Goal: Task Accomplishment & Management: Manage account settings

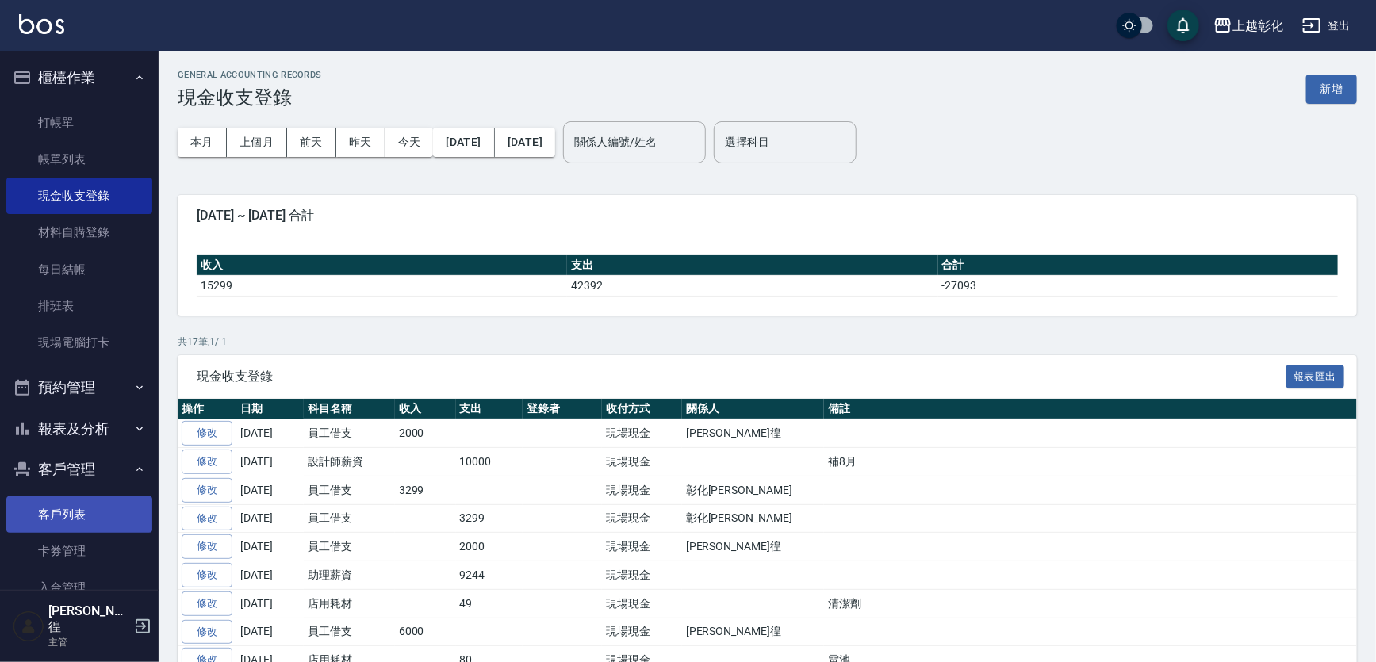
click at [54, 511] on link "客戶列表" at bounding box center [79, 514] width 146 height 36
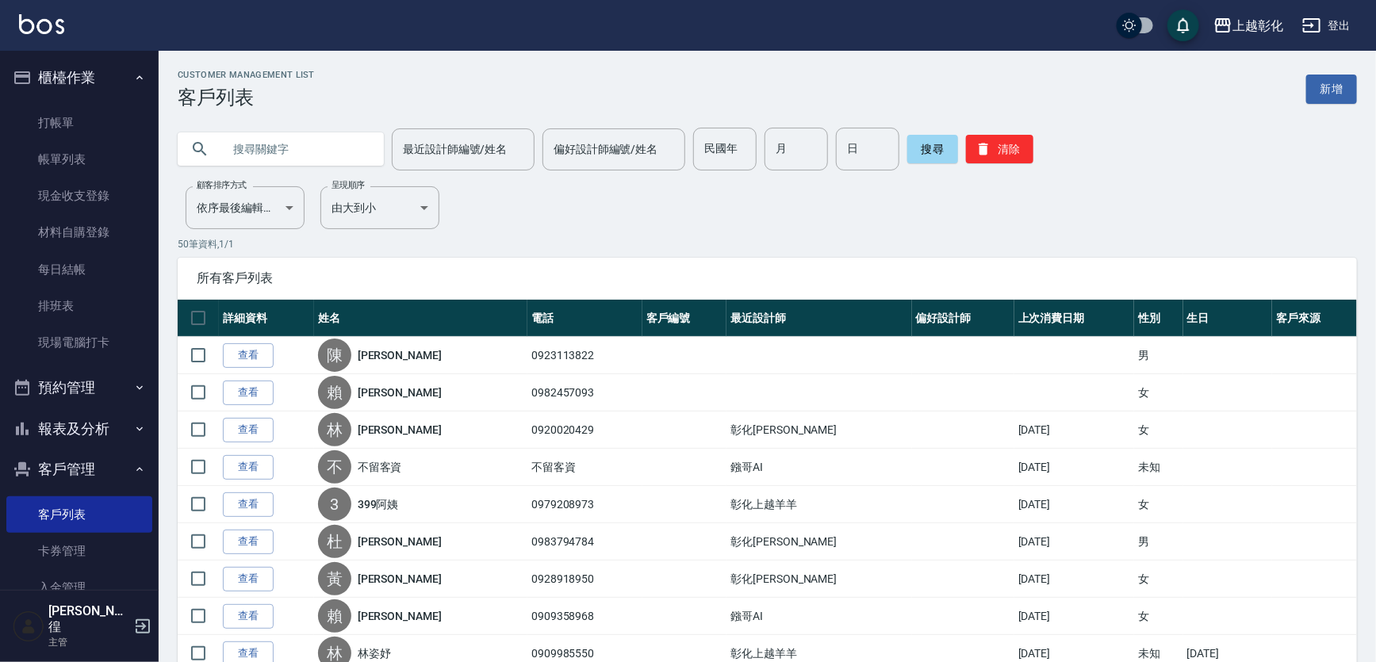
click at [236, 148] on input "text" at bounding box center [296, 149] width 149 height 43
type input "0972362755"
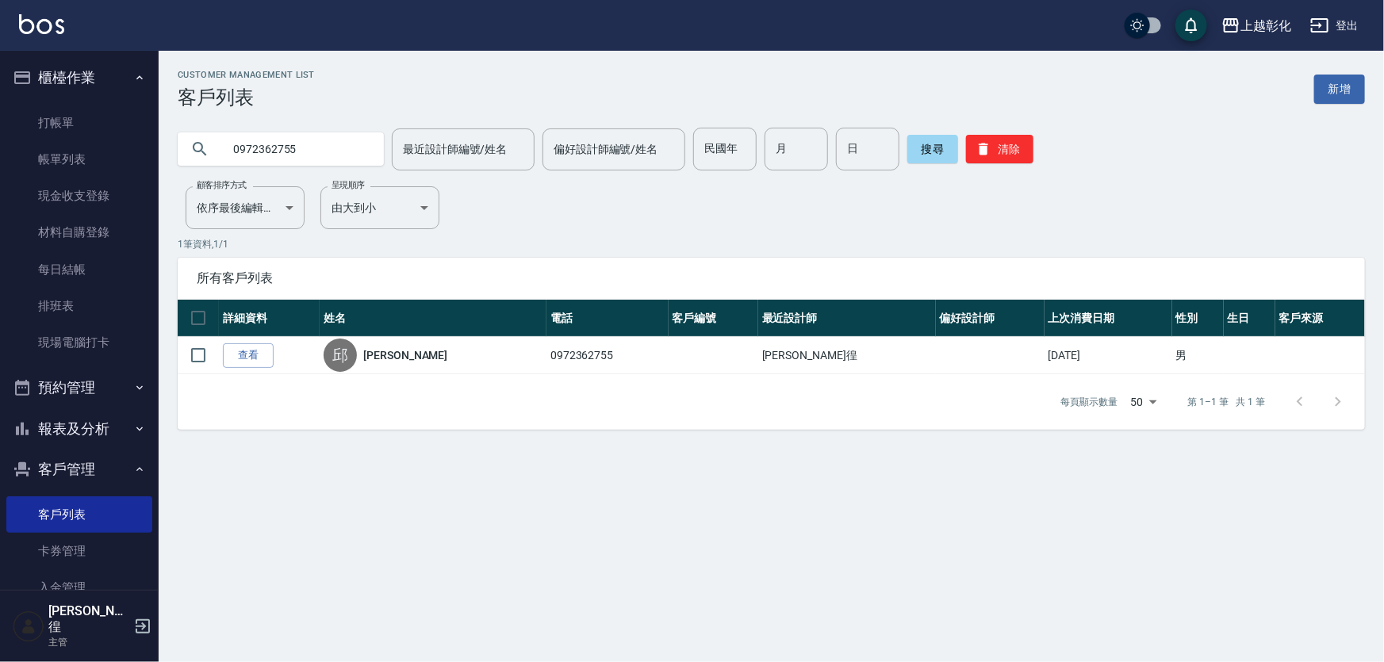
click at [265, 148] on input "0972362755" at bounding box center [296, 149] width 149 height 43
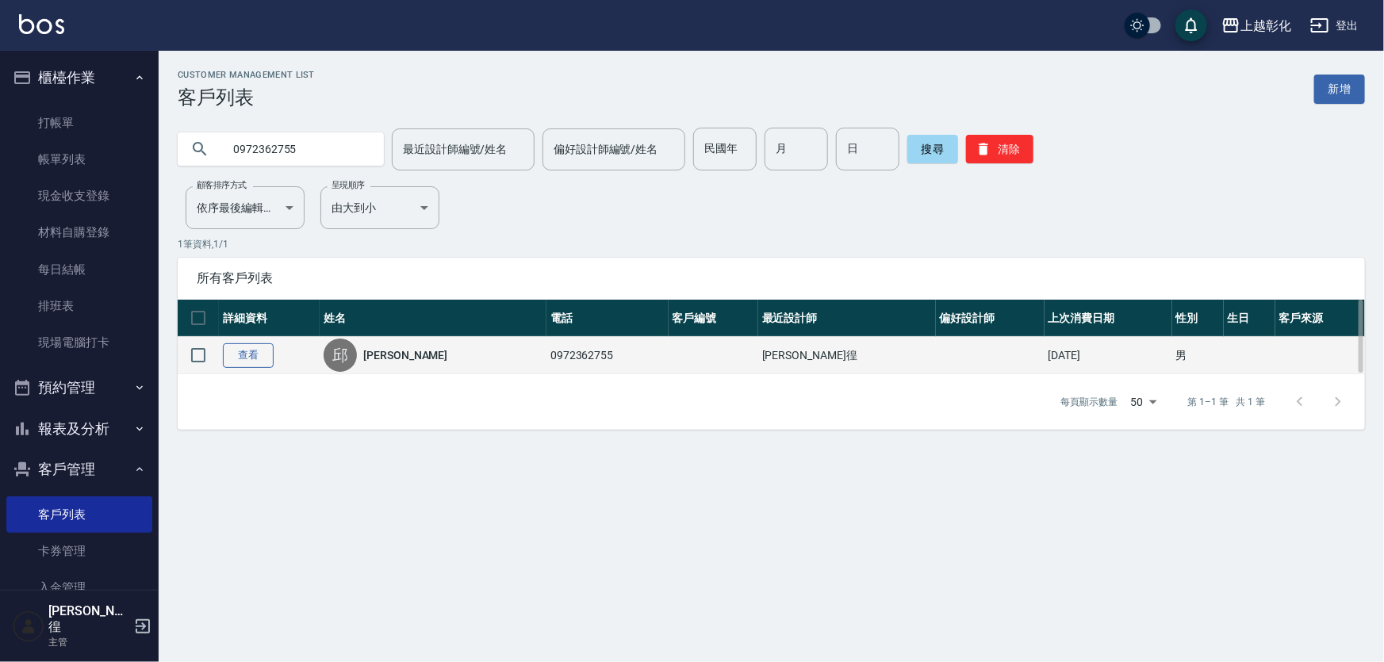
click at [254, 356] on link "查看" at bounding box center [248, 355] width 51 height 25
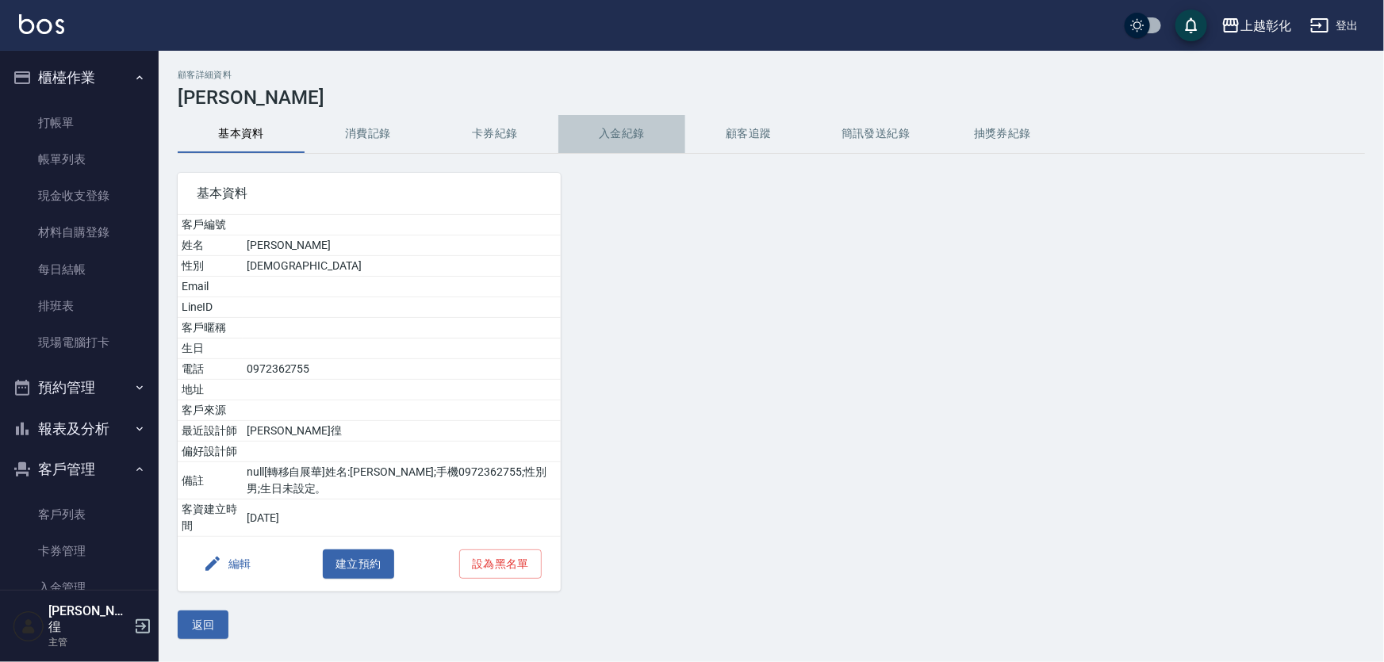
click at [596, 127] on button "入金紀錄" at bounding box center [621, 134] width 127 height 38
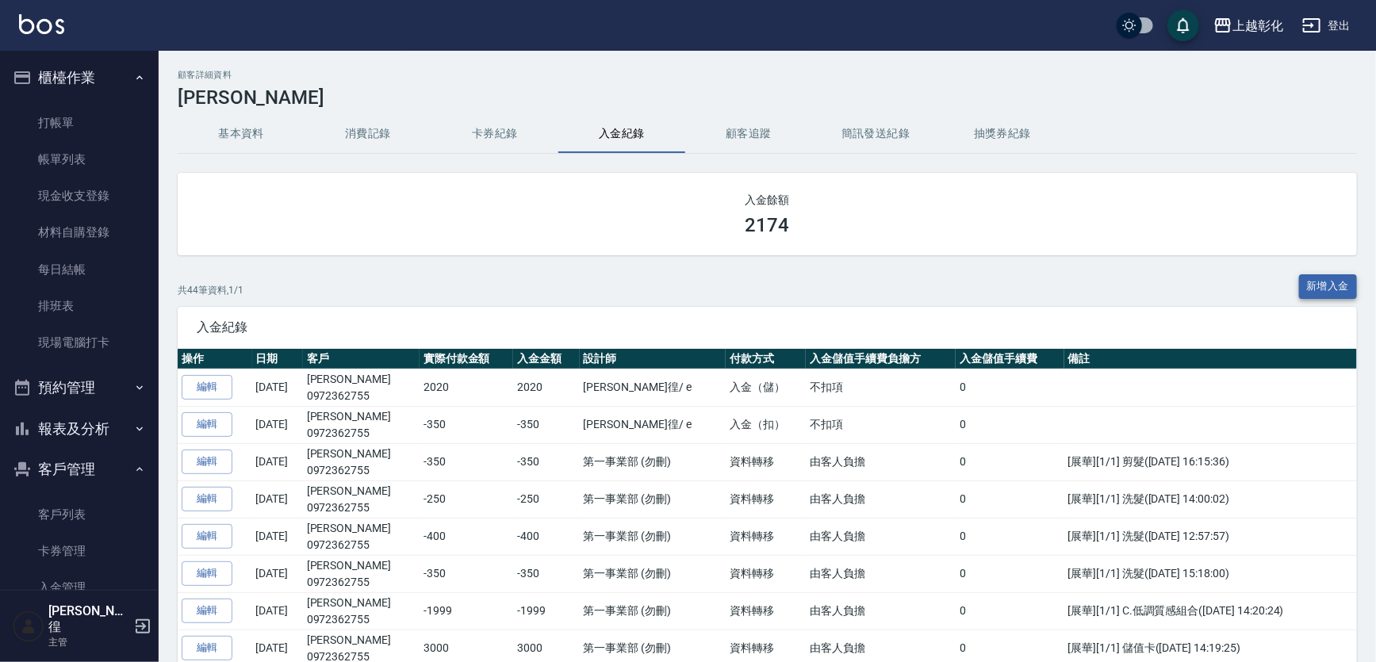
drag, startPoint x: 1288, startPoint y: 261, endPoint x: 1321, endPoint y: 278, distance: 36.5
click at [1321, 278] on button "新增入金" at bounding box center [1328, 286] width 59 height 25
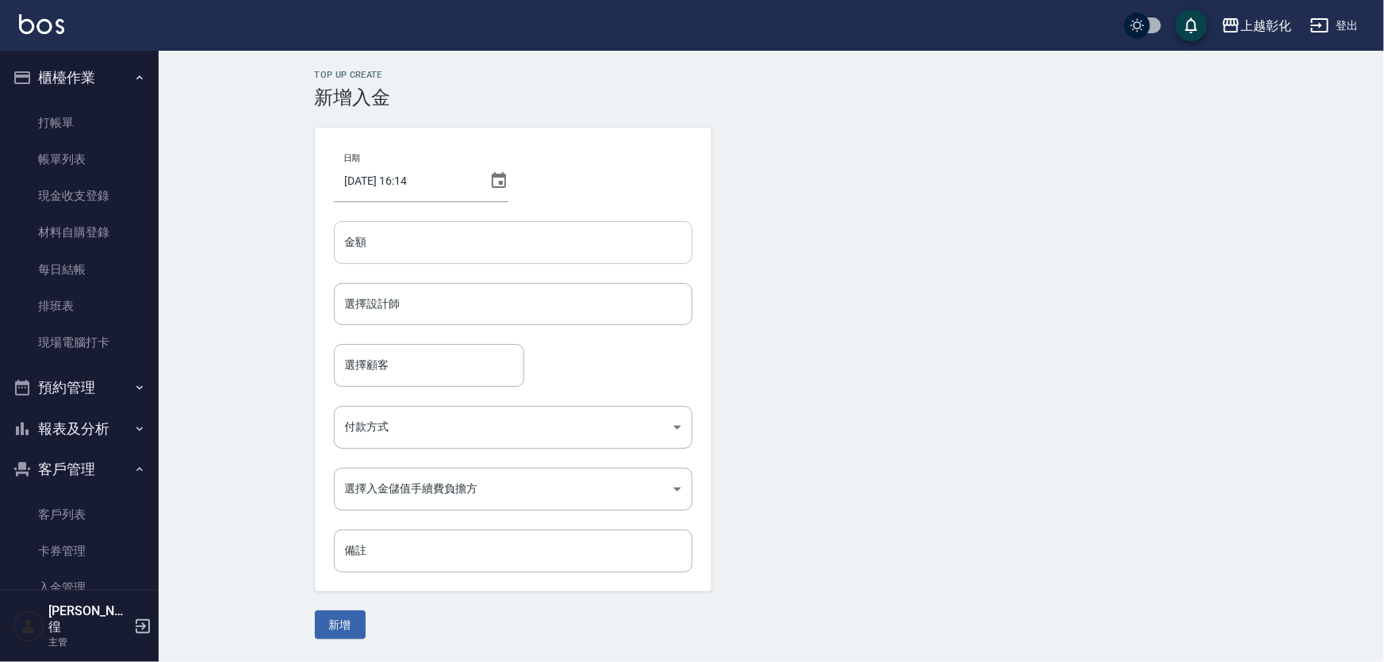
click at [514, 246] on input "金額" at bounding box center [513, 242] width 358 height 43
type input "-350"
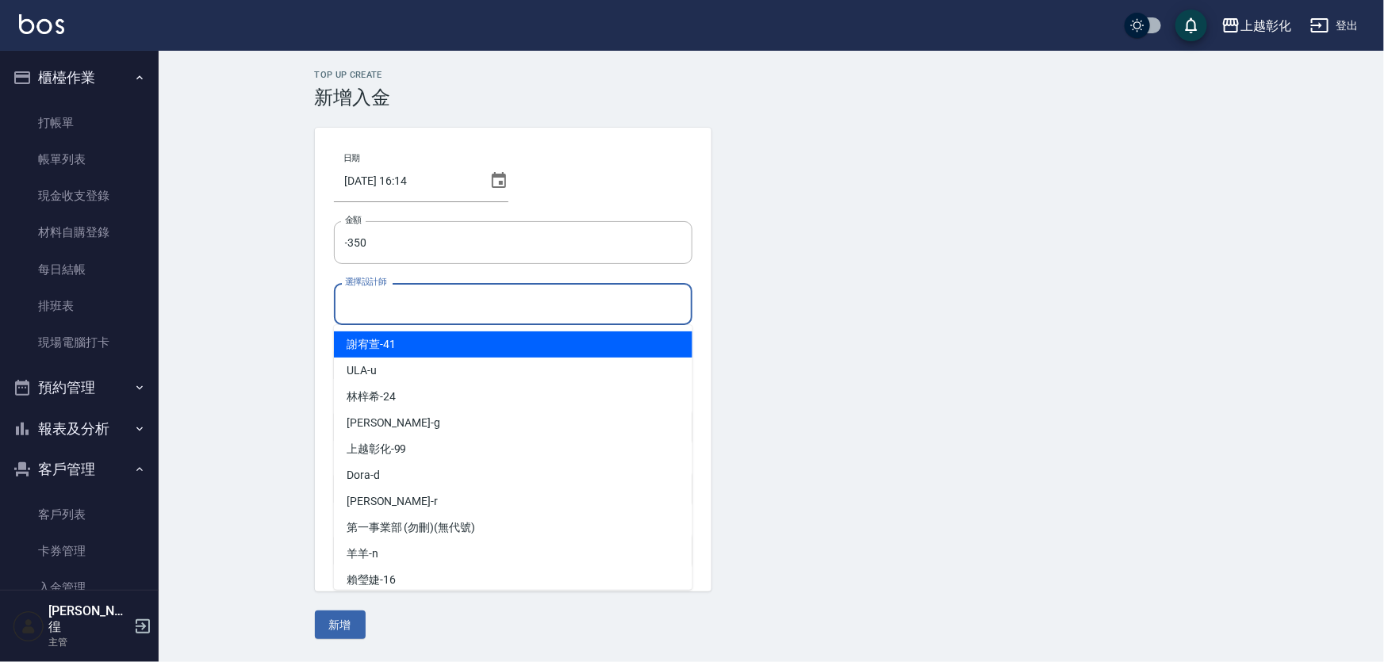
click at [450, 302] on input "選擇設計師" at bounding box center [513, 304] width 344 height 28
click at [447, 322] on div "E 選擇設計師" at bounding box center [513, 304] width 358 height 42
click at [441, 340] on div "allen -e" at bounding box center [513, 345] width 358 height 26
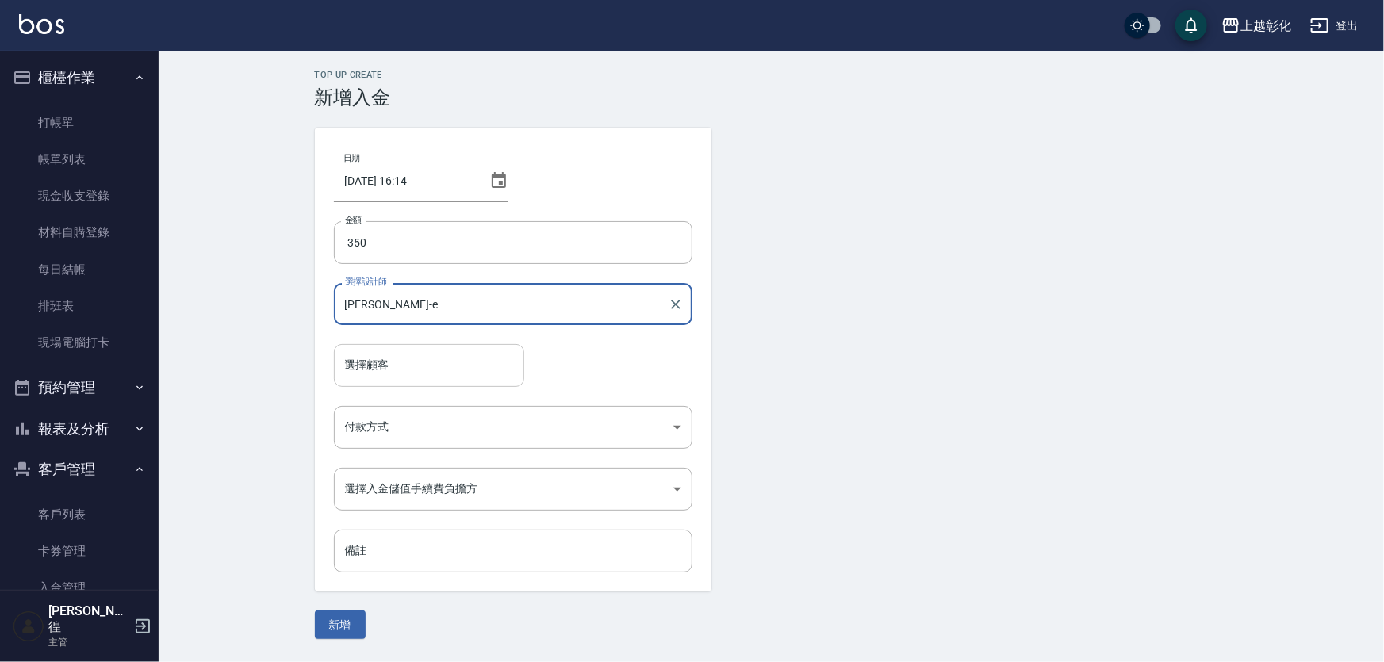
type input "allen-e"
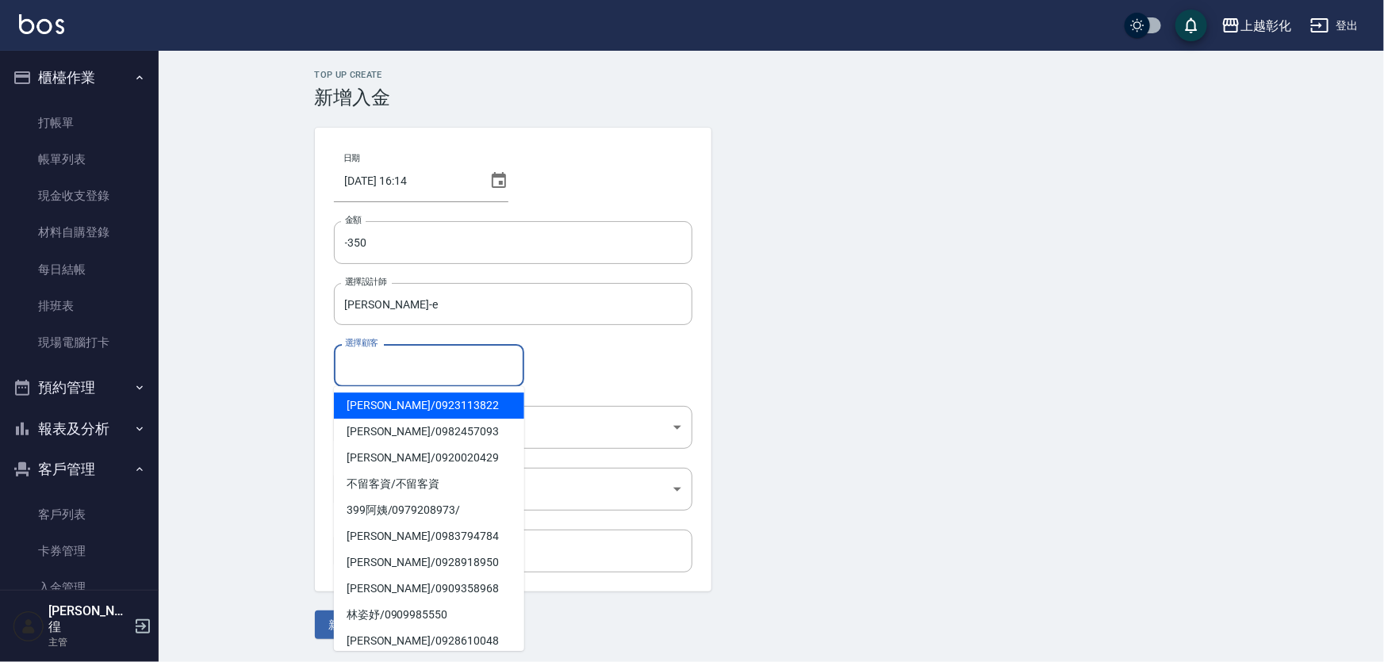
click at [434, 367] on input "選擇顧客" at bounding box center [429, 365] width 176 height 28
paste input "0972362755"
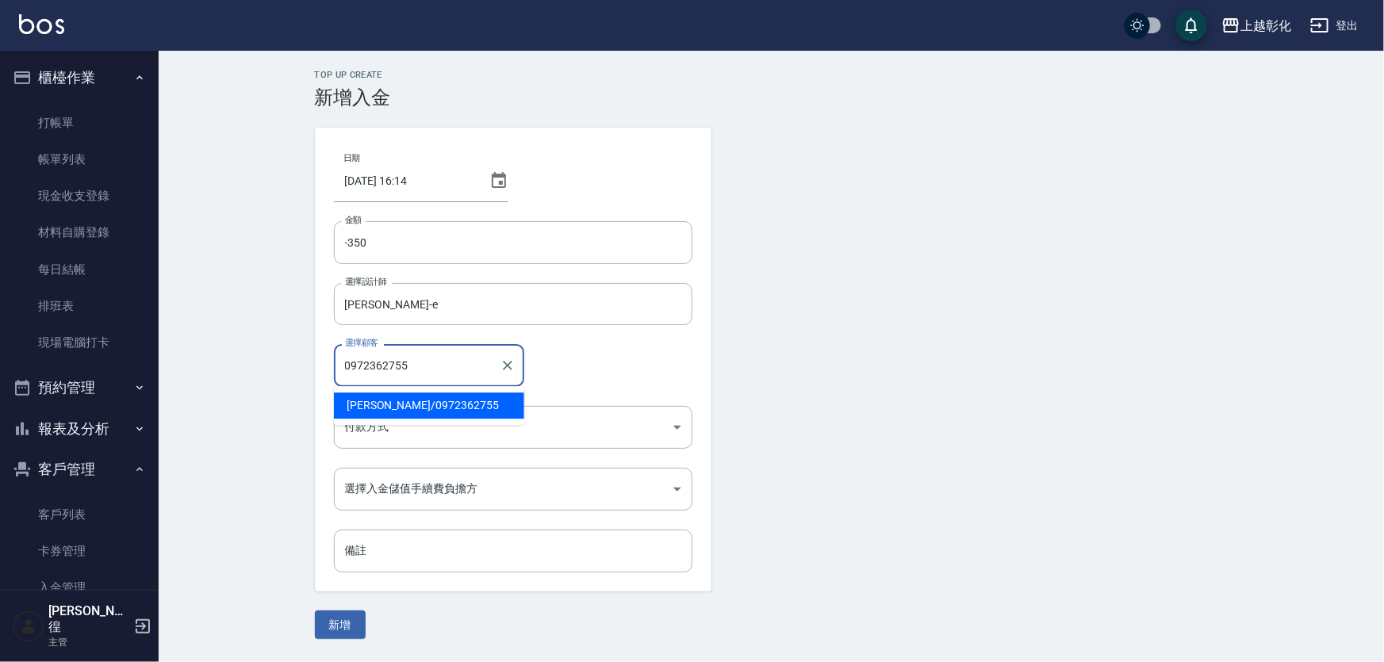
click at [441, 400] on span "邱民瀚 / 0972362755" at bounding box center [429, 406] width 190 height 26
type input "邱民瀚/0972362755"
click at [440, 421] on body "上越彰化 登出 櫃檯作業 打帳單 帳單列表 現金收支登錄 材料自購登錄 每日結帳 排班表 現場電腦打卡 預約管理 預約管理 單日預約紀錄 單週預約紀錄 報表及…" at bounding box center [692, 331] width 1384 height 662
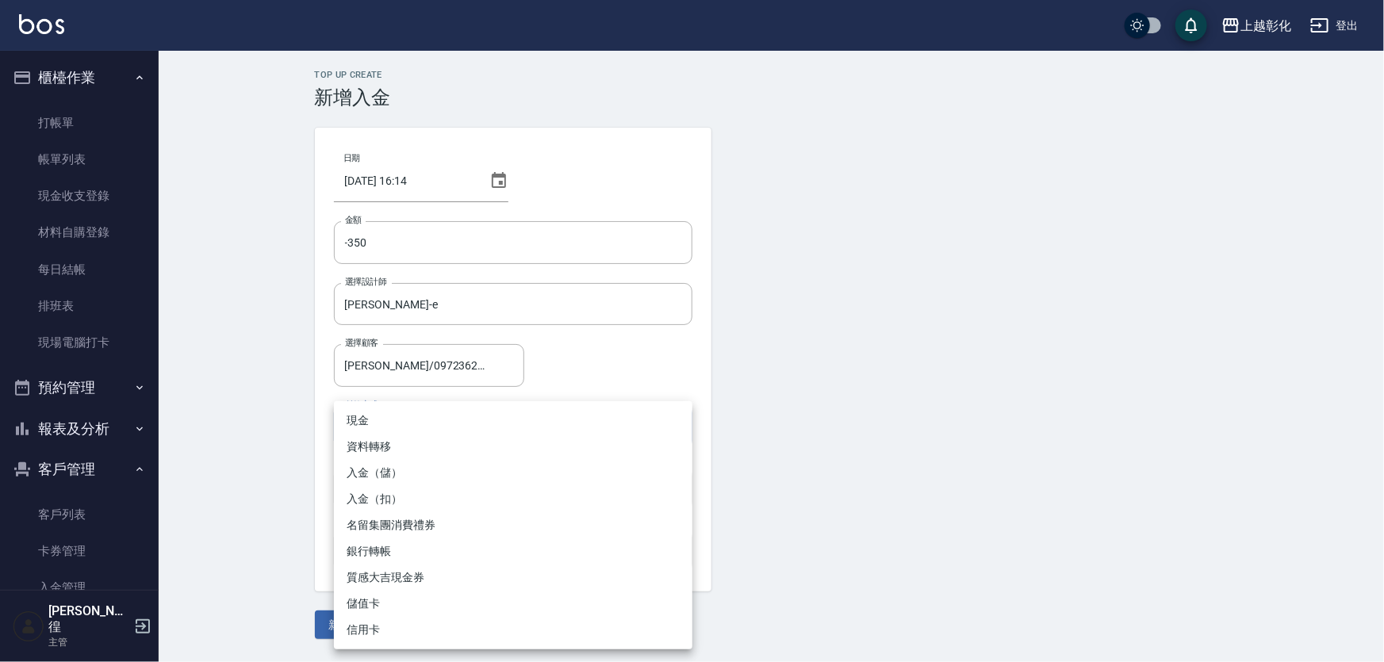
click at [424, 495] on li "入金（扣）" at bounding box center [513, 499] width 358 height 26
type input "入金（扣）"
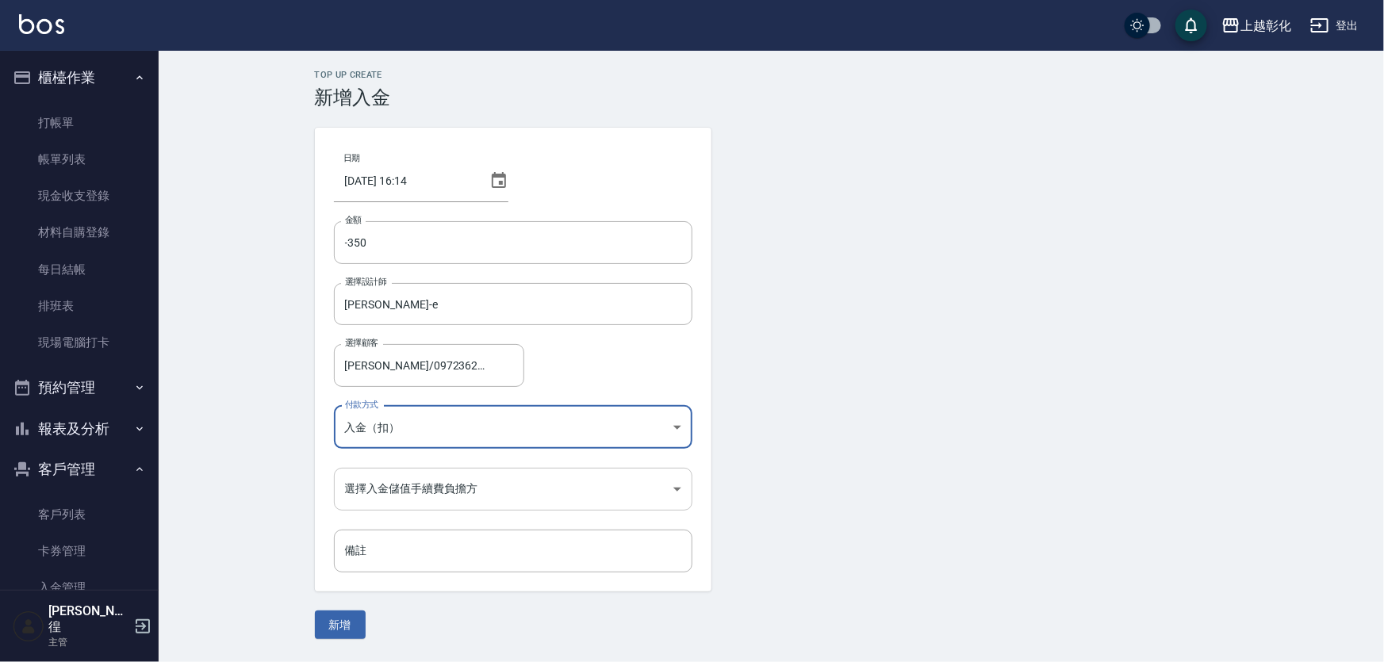
click at [422, 492] on body "上越彰化 登出 櫃檯作業 打帳單 帳單列表 現金收支登錄 材料自購登錄 每日結帳 排班表 現場電腦打卡 預約管理 預約管理 單日預約紀錄 單週預約紀錄 報表及…" at bounding box center [692, 331] width 1384 height 662
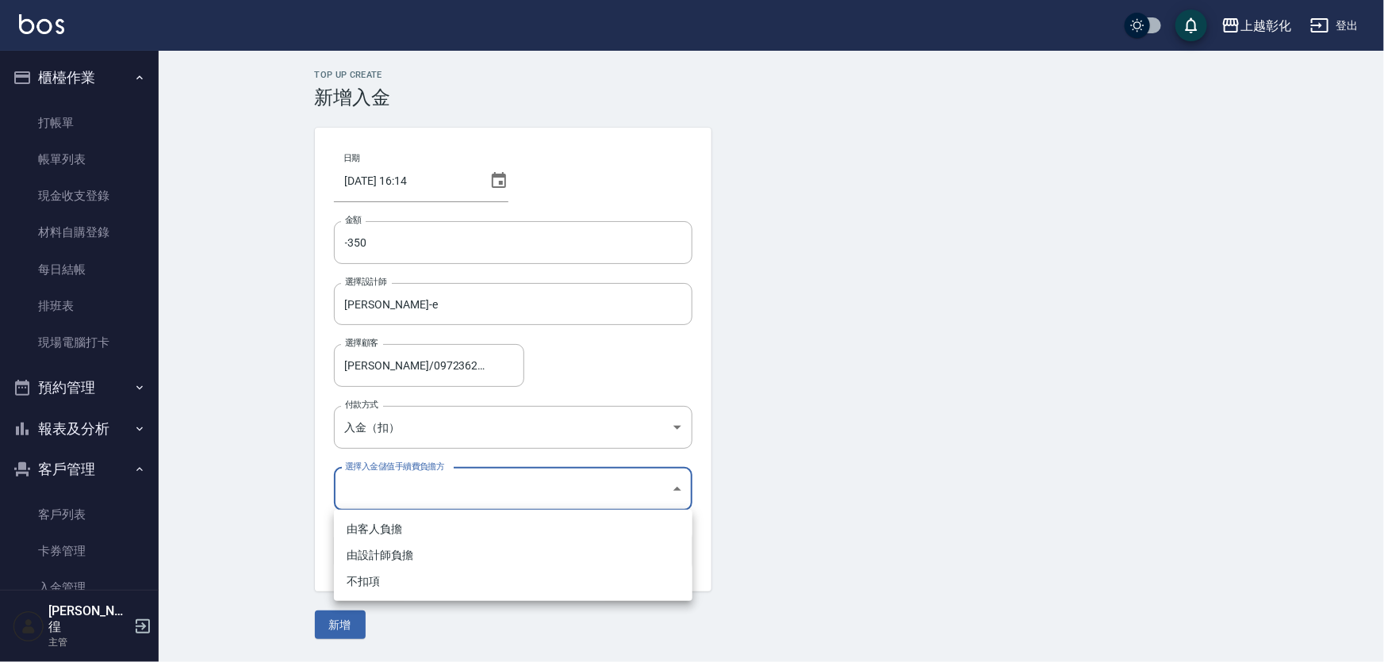
click at [412, 583] on li "不扣項" at bounding box center [513, 582] width 358 height 26
type input "WITHOUTHANDLINGFEE"
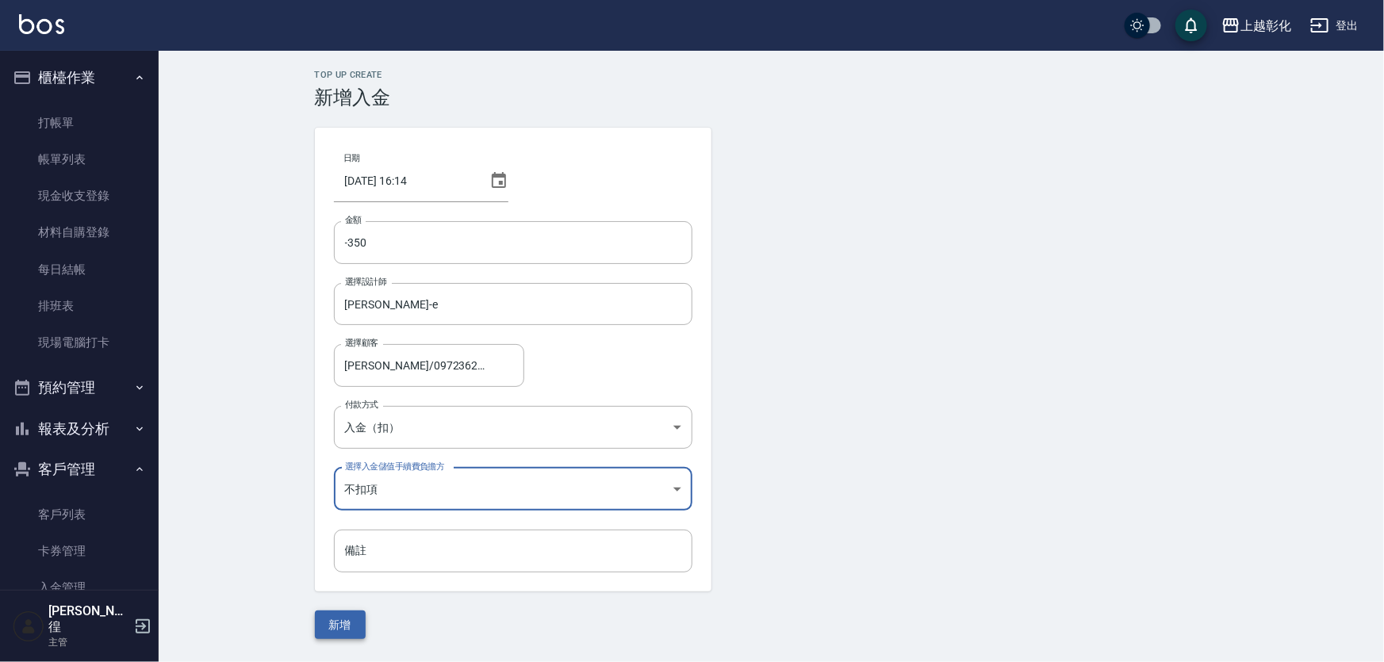
click at [349, 632] on button "新增" at bounding box center [340, 625] width 51 height 29
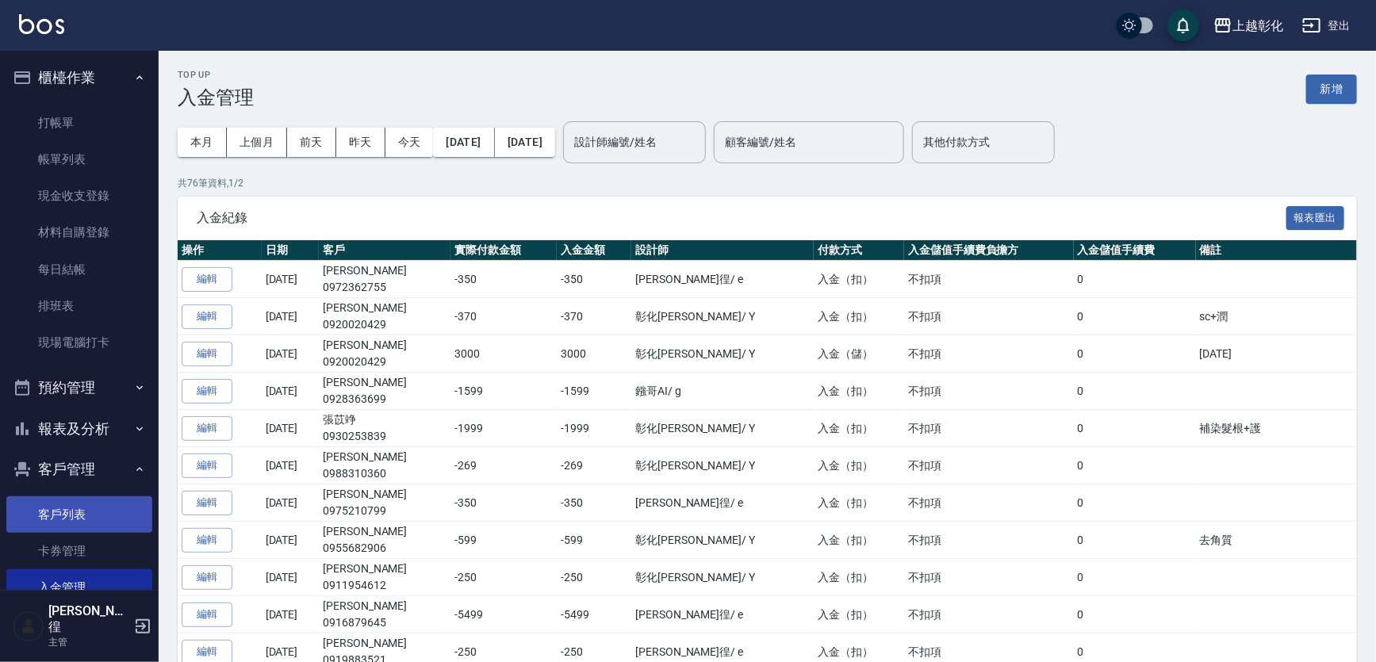
click at [105, 504] on link "客戶列表" at bounding box center [79, 514] width 146 height 36
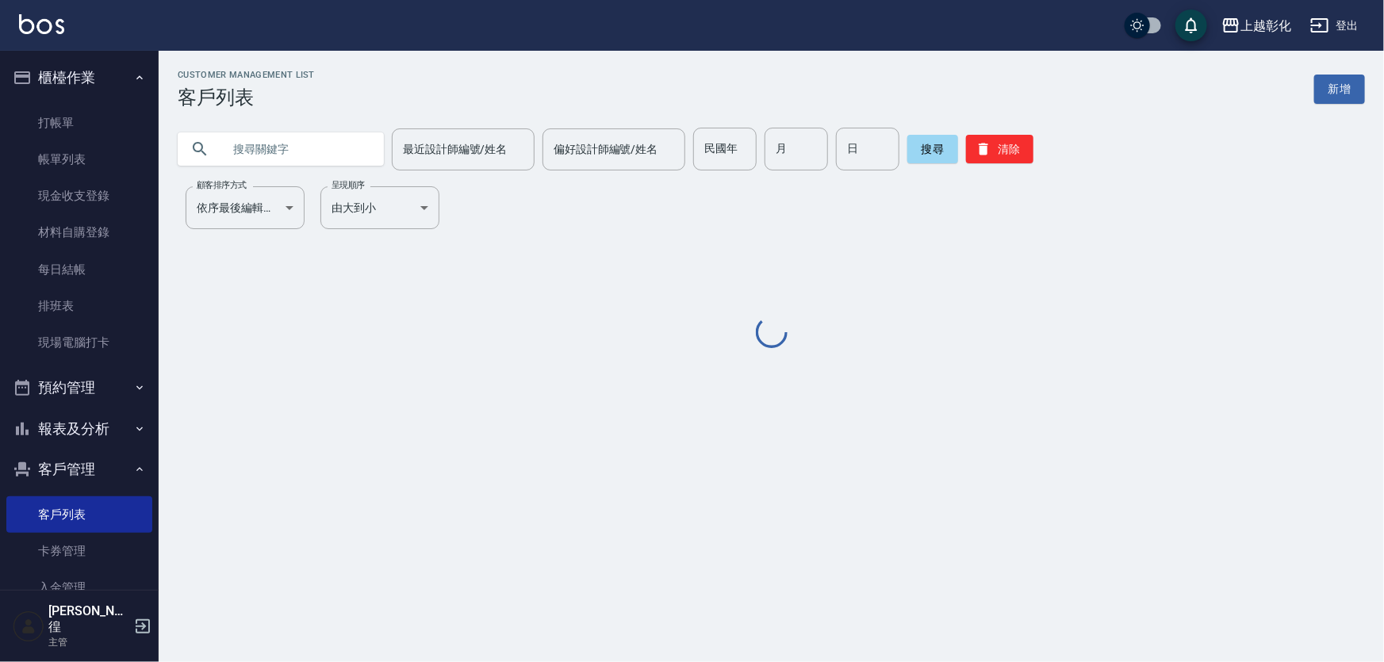
click at [335, 139] on input "text" at bounding box center [296, 149] width 149 height 43
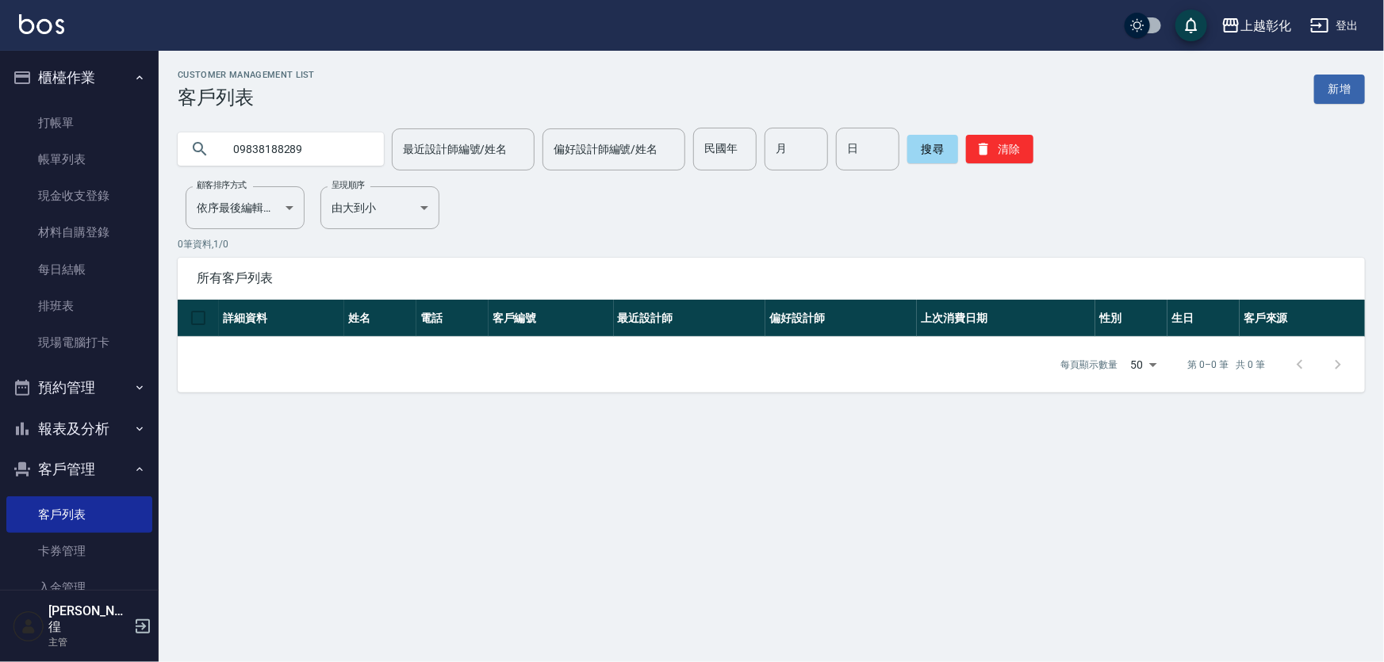
click at [335, 140] on input "09838188289" at bounding box center [296, 149] width 149 height 43
click at [334, 140] on input "09838188289" at bounding box center [296, 149] width 149 height 43
click at [334, 139] on input "09838188289" at bounding box center [296, 149] width 149 height 43
type input "0983818289"
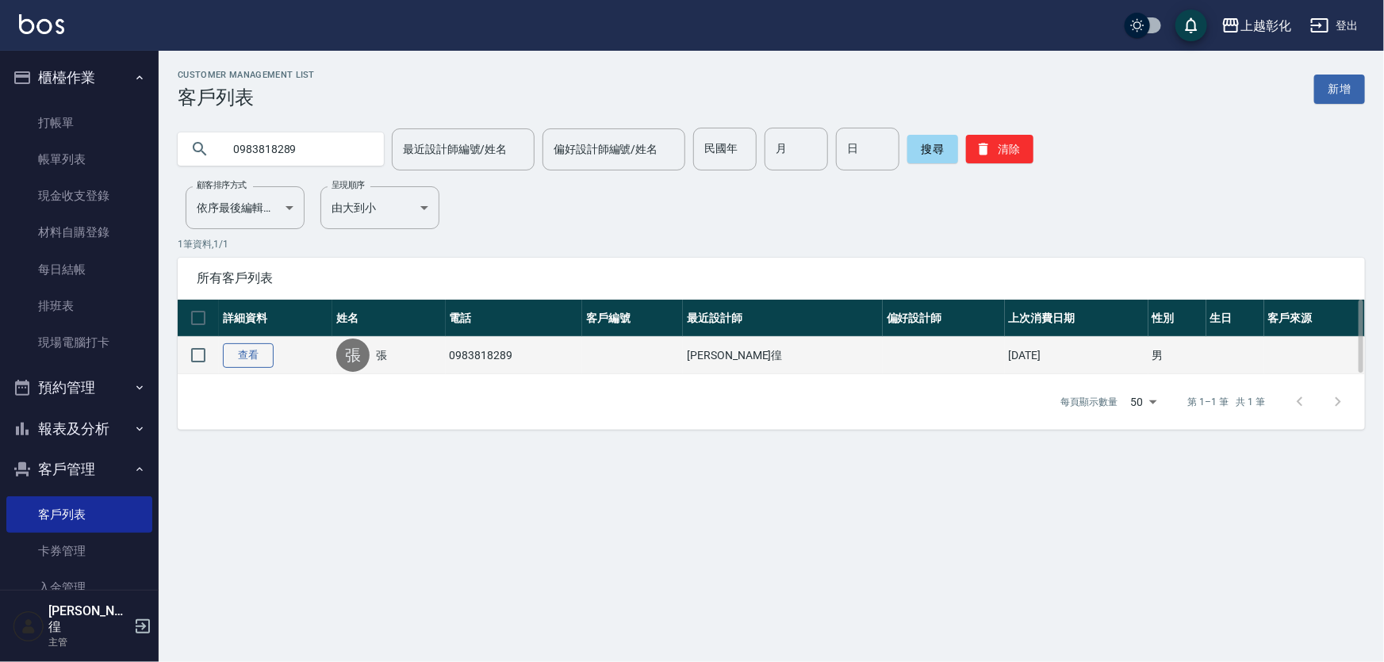
click at [269, 351] on link "查看" at bounding box center [248, 355] width 51 height 25
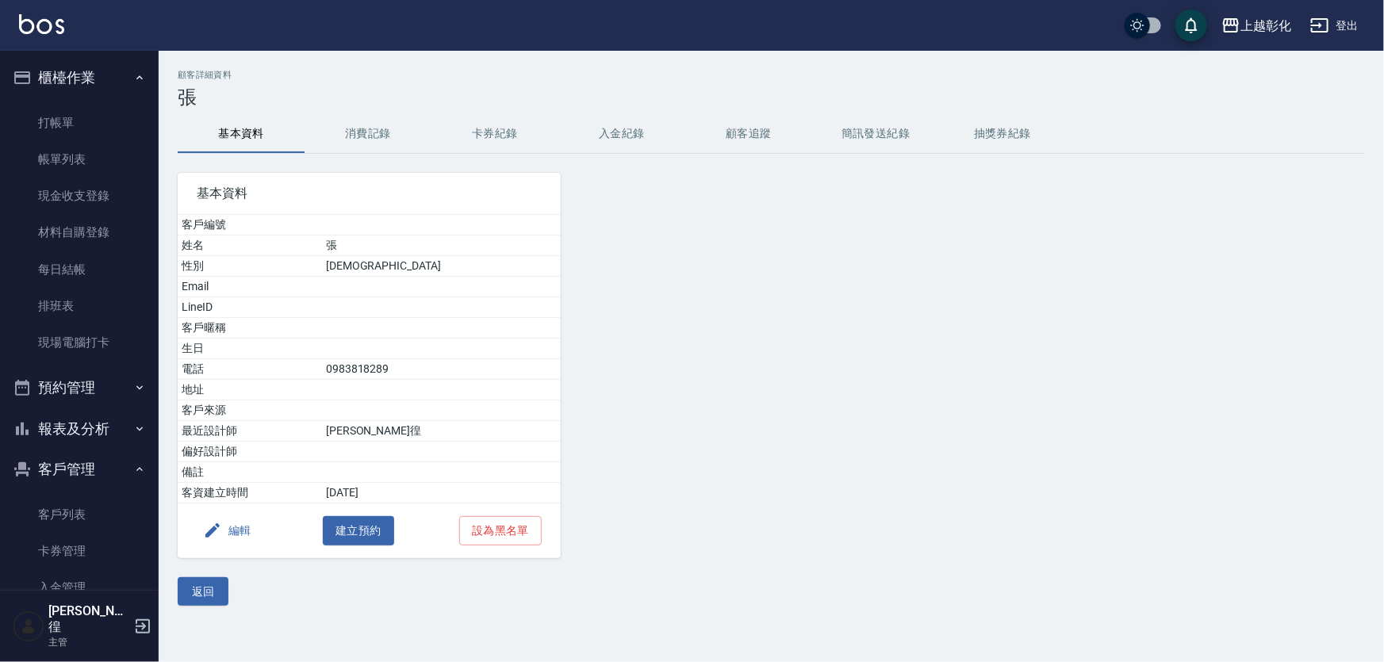
click at [642, 142] on button "入金紀錄" at bounding box center [621, 134] width 127 height 38
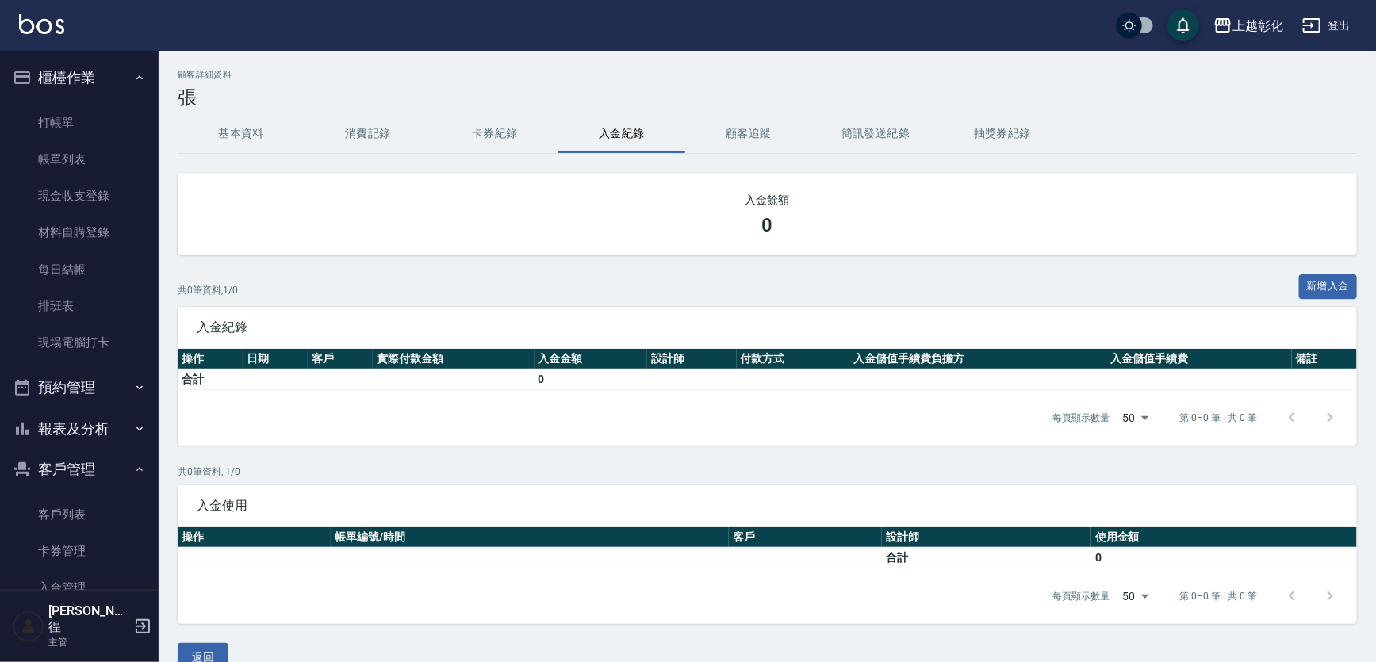
click at [546, 144] on button "卡券紀錄" at bounding box center [494, 134] width 127 height 38
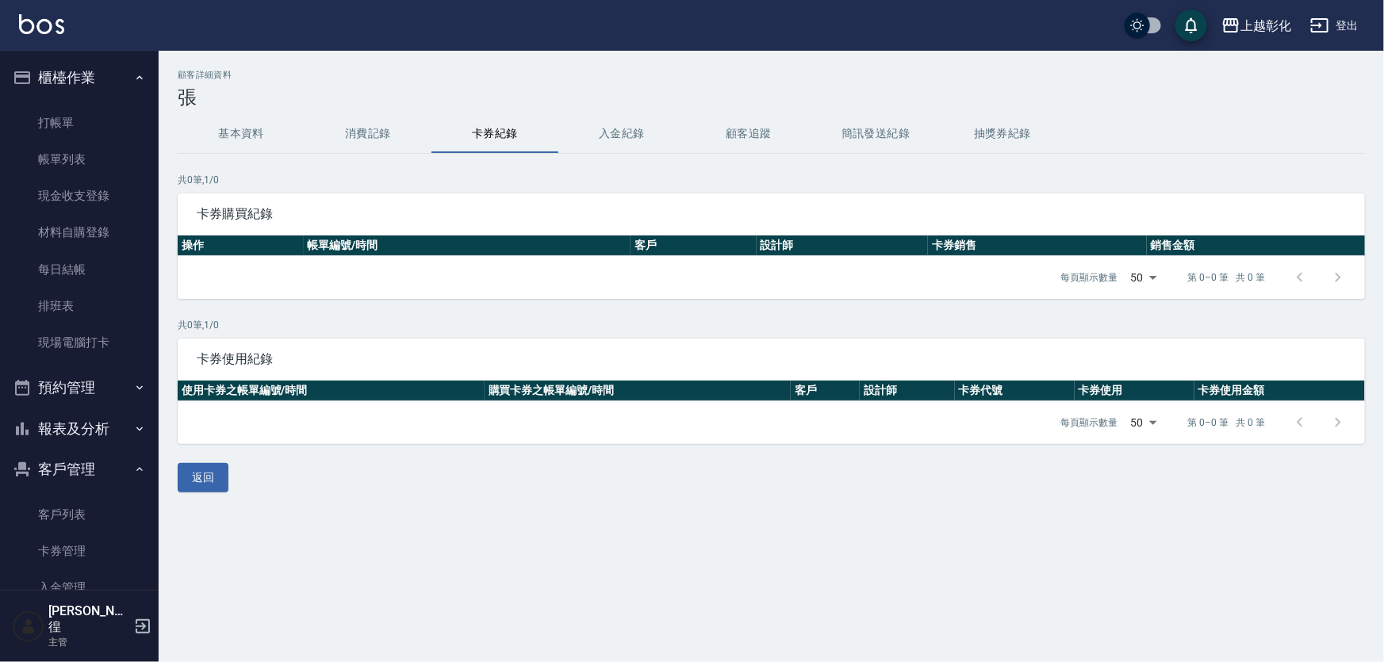
click at [433, 123] on button "卡券紀錄" at bounding box center [494, 134] width 127 height 38
click at [362, 123] on button "消費記錄" at bounding box center [368, 134] width 127 height 38
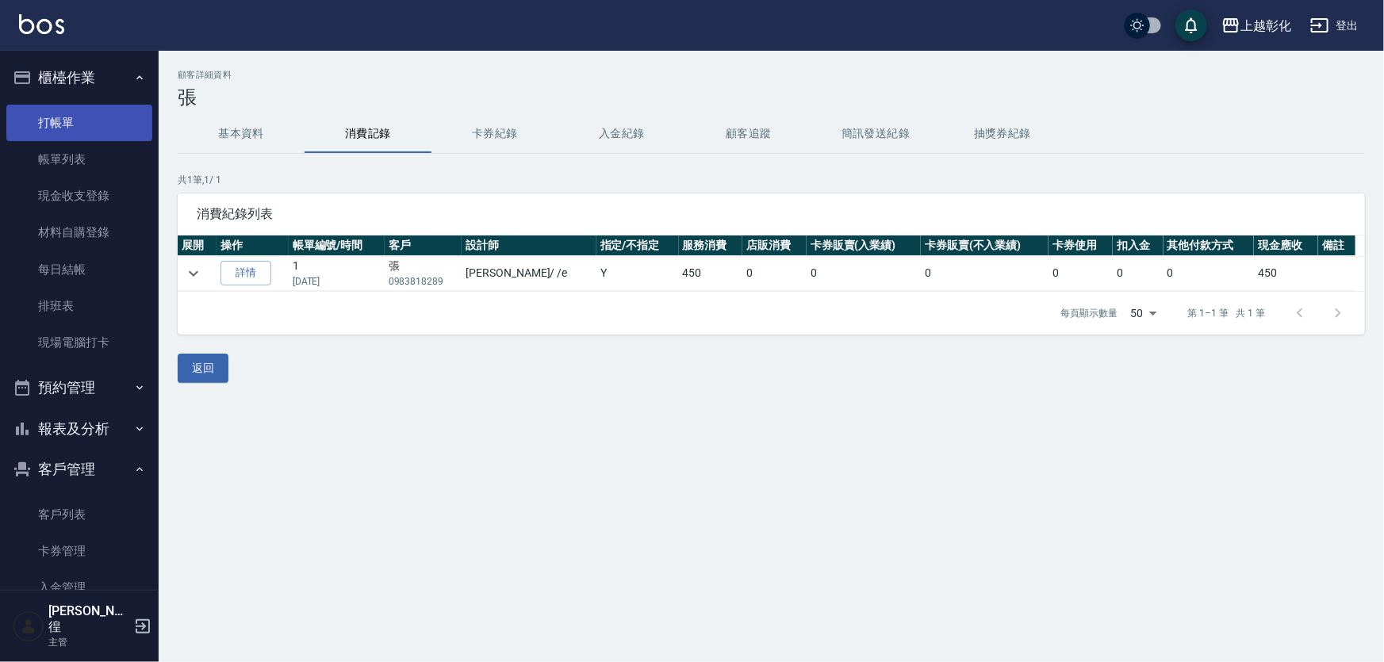
click at [97, 128] on link "打帳單" at bounding box center [79, 123] width 146 height 36
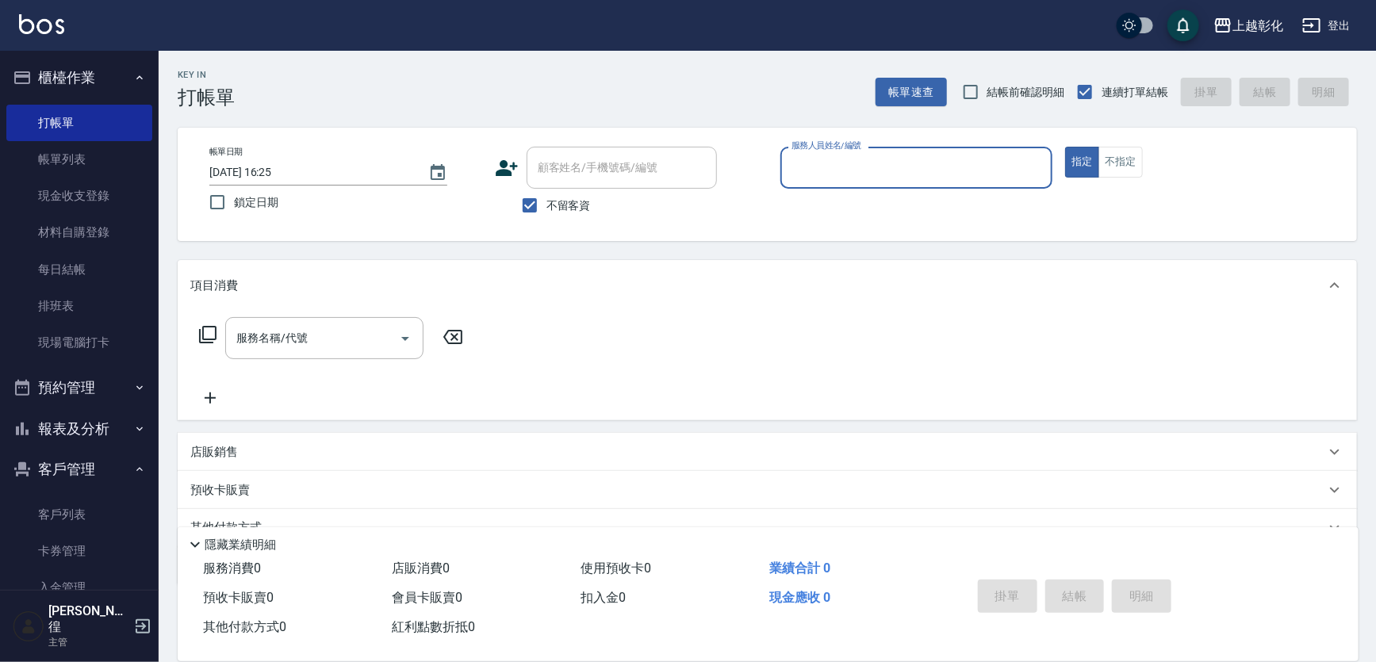
click at [560, 206] on span "不留客資" at bounding box center [568, 205] width 44 height 17
click at [546, 206] on input "不留客資" at bounding box center [529, 205] width 33 height 33
checkbox input "false"
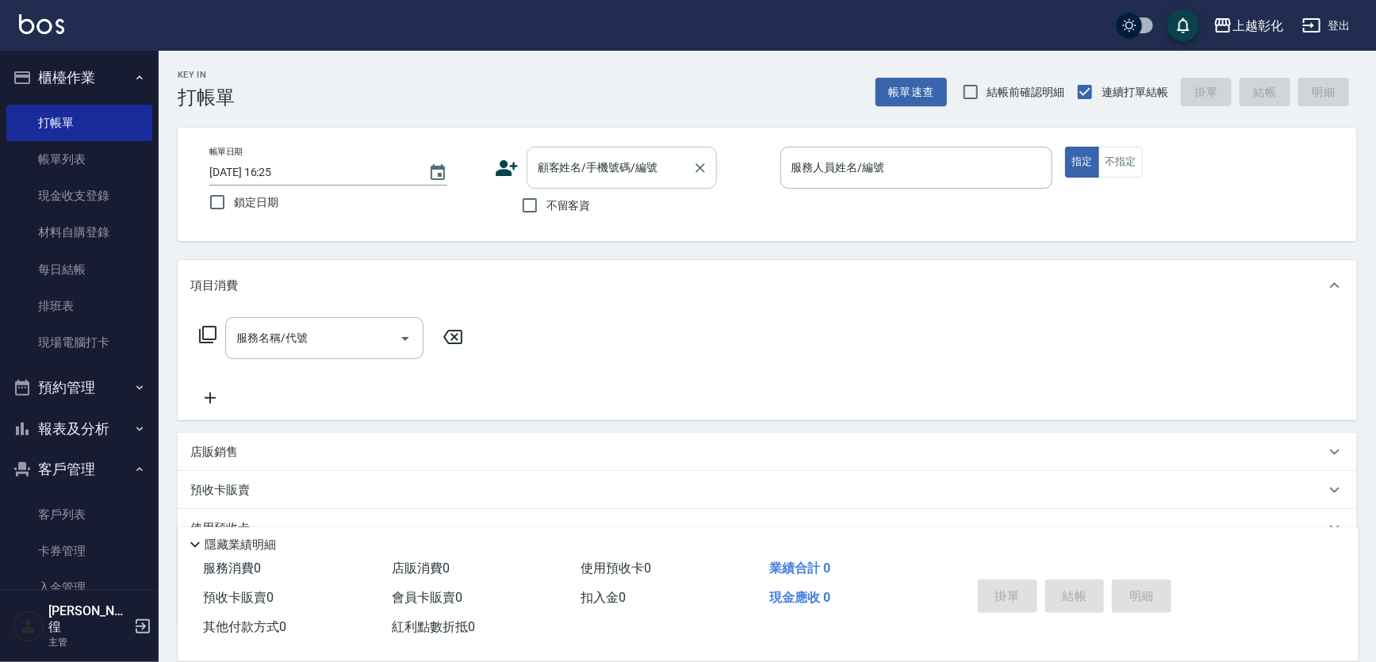
click at [563, 175] on input "顧客姓名/手機號碼/編號" at bounding box center [610, 168] width 152 height 28
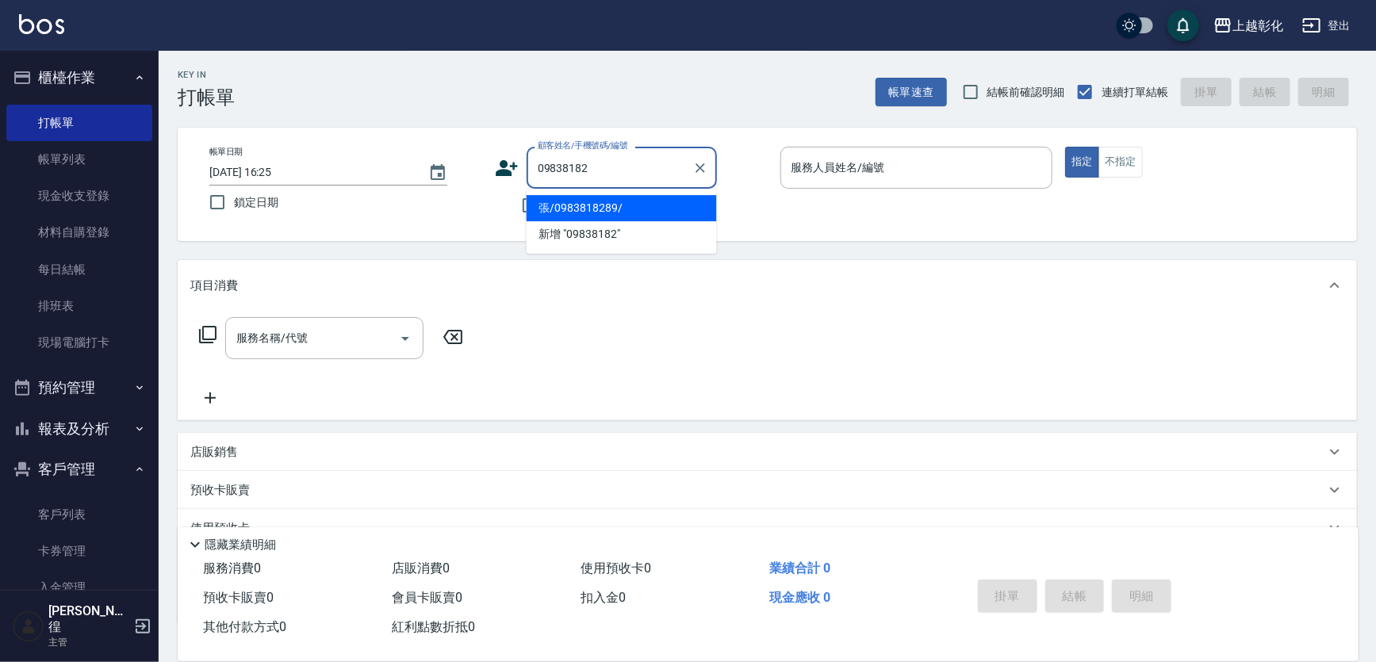
type input "張/0983818289/"
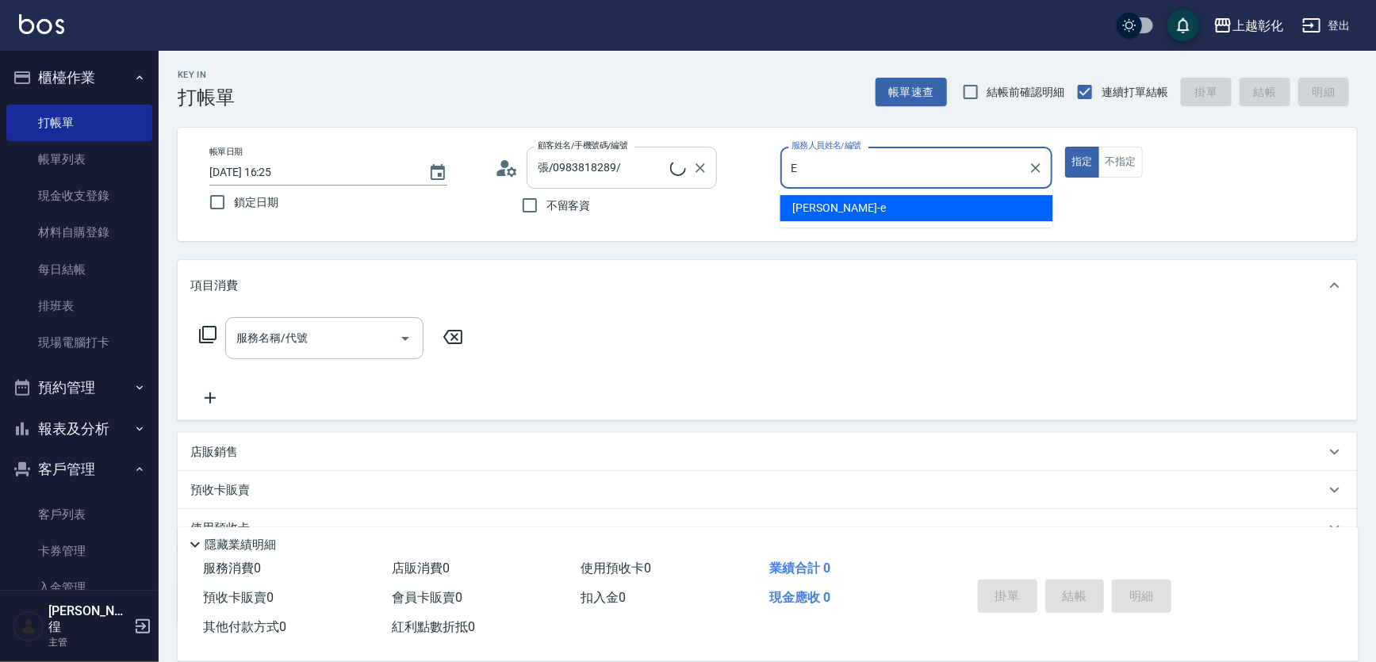
type input "allen-e"
type button "true"
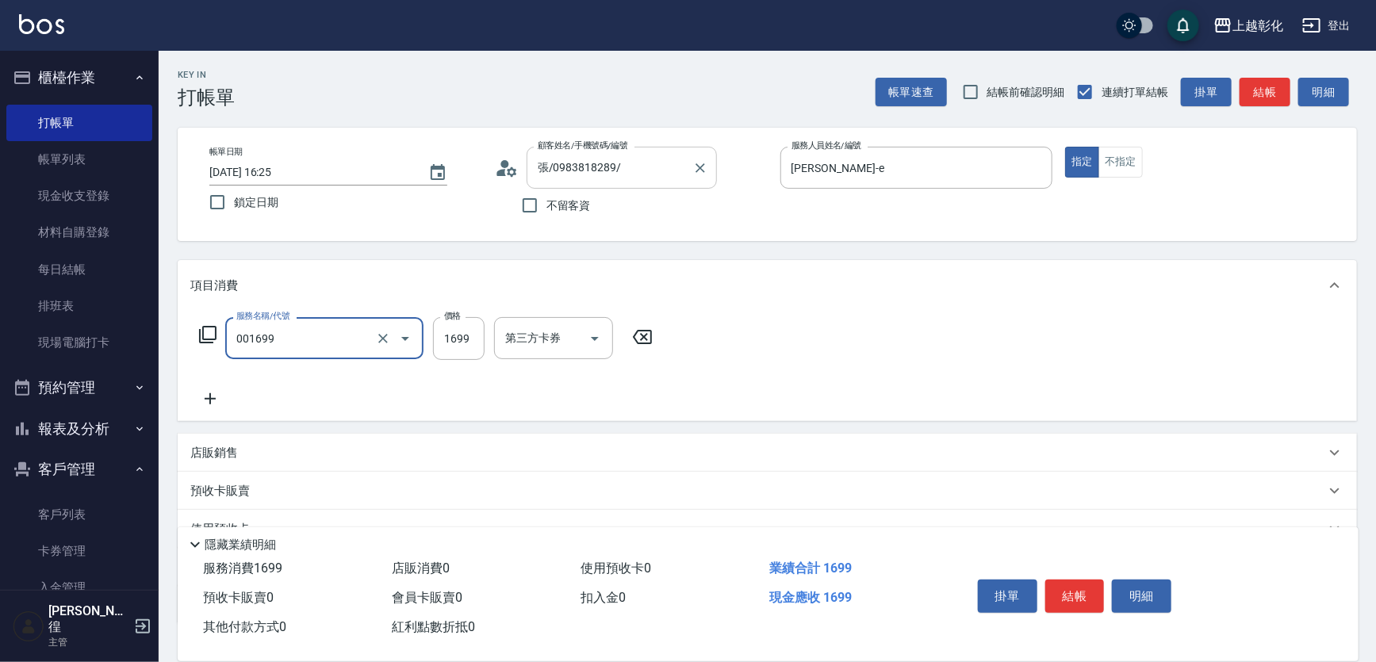
type input "型男燙髮B(001699)"
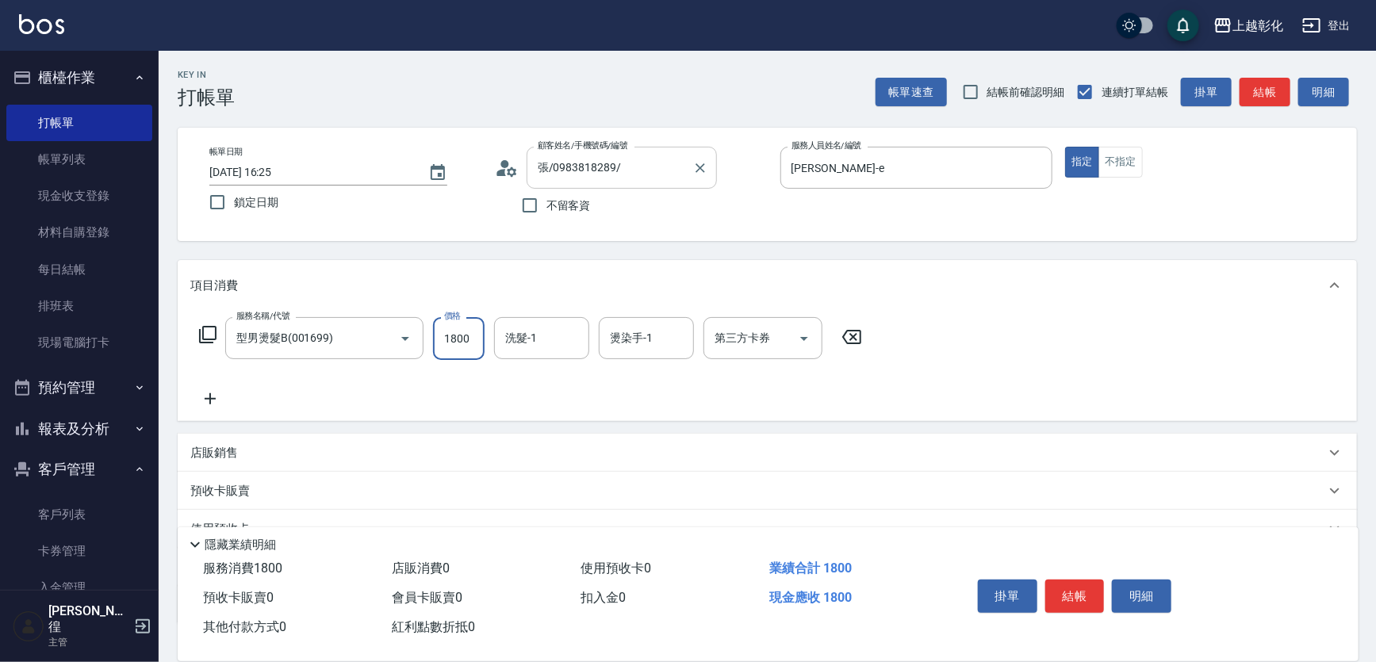
type input "1800"
type input "賴瑩婕-16"
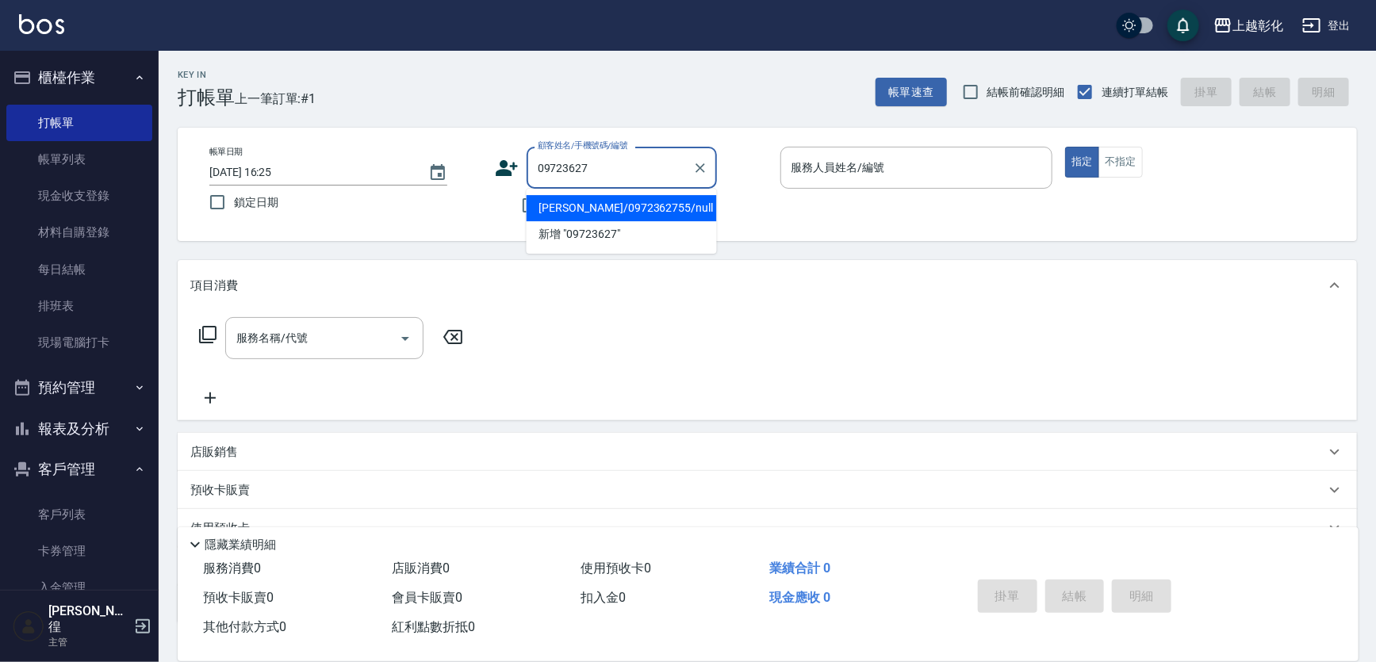
type input "[PERSON_NAME]/0972362755/null"
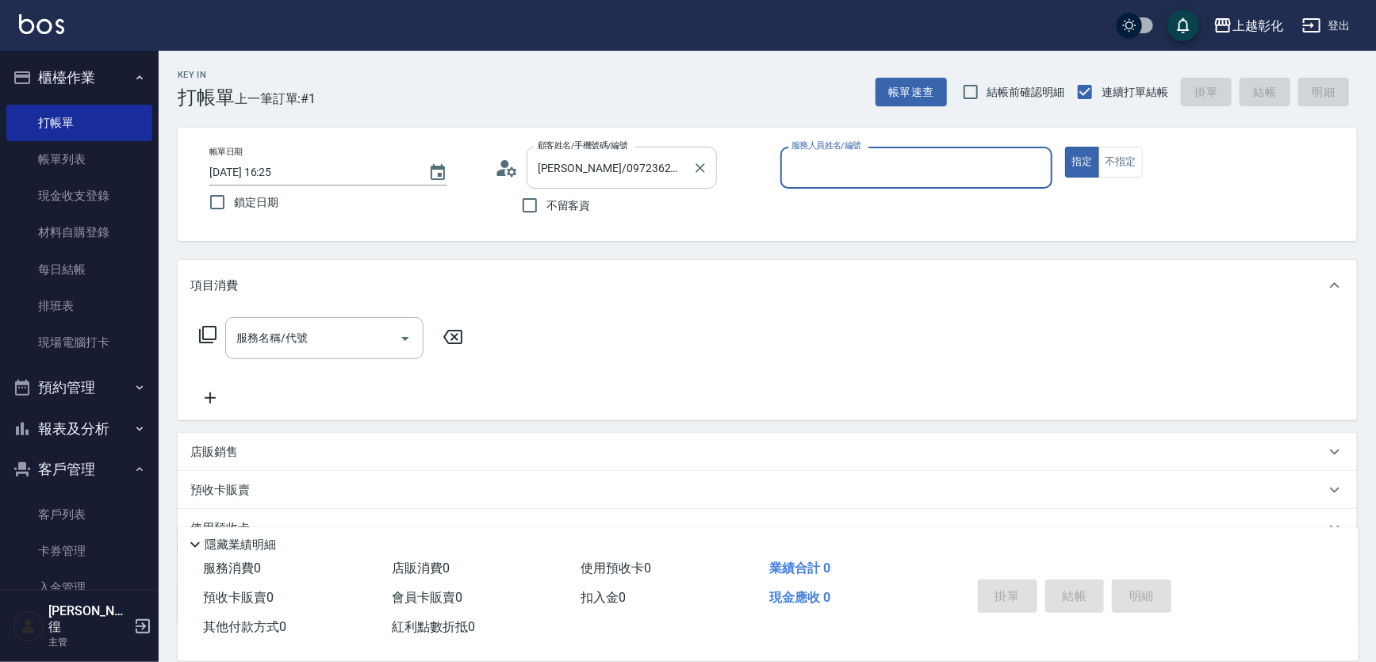
type input "ㄍ"
type input "allen-e"
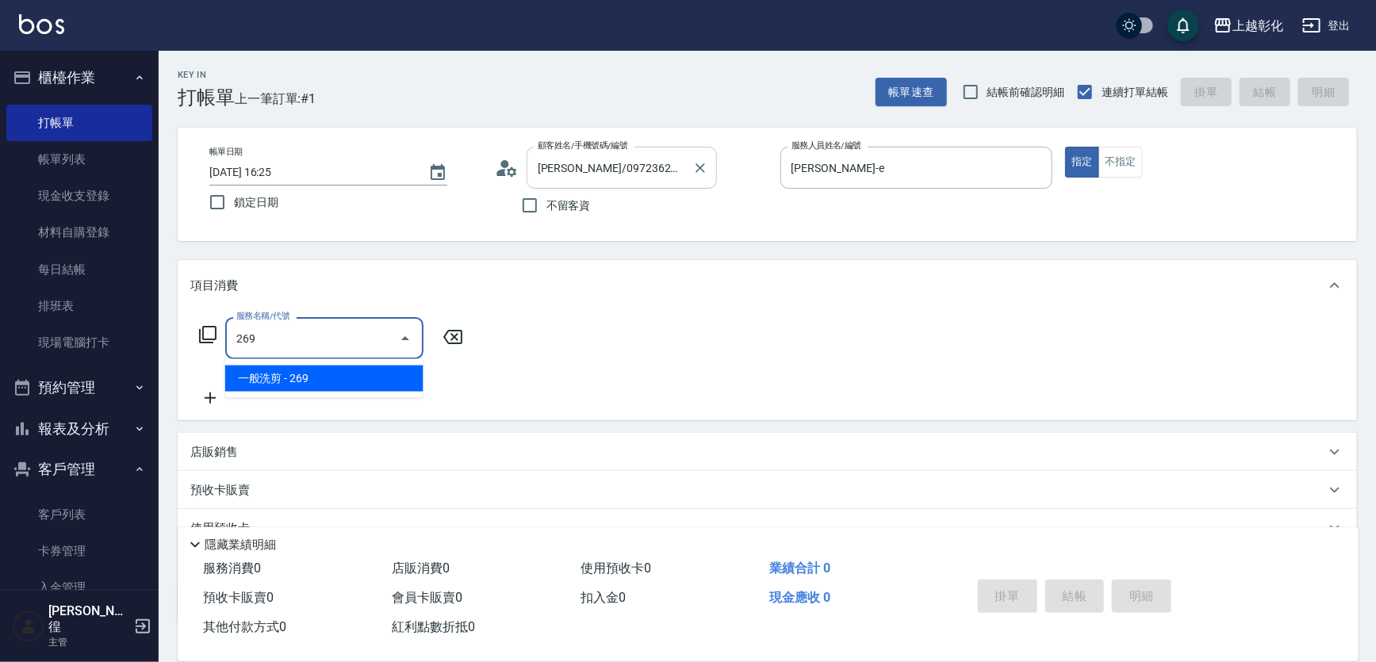
type input "一般洗剪(269)"
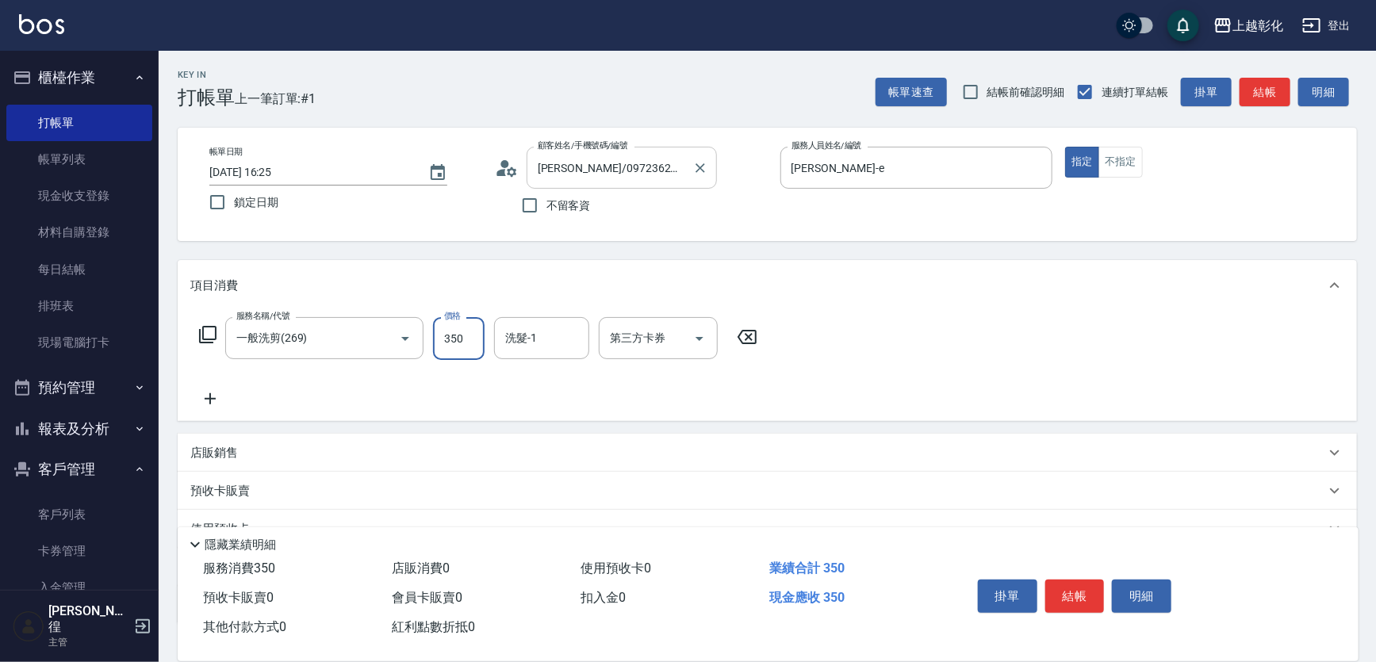
type input "350"
type input "賴瑩婕-16"
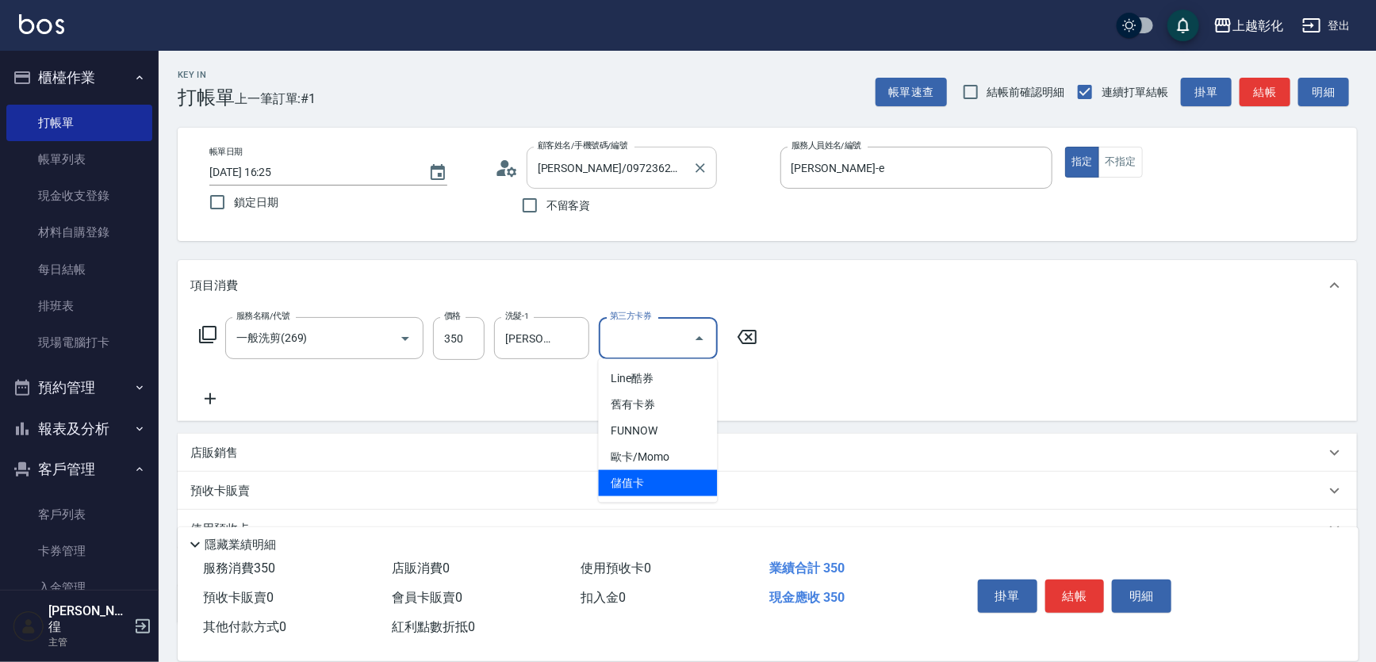
type input "儲值卡"
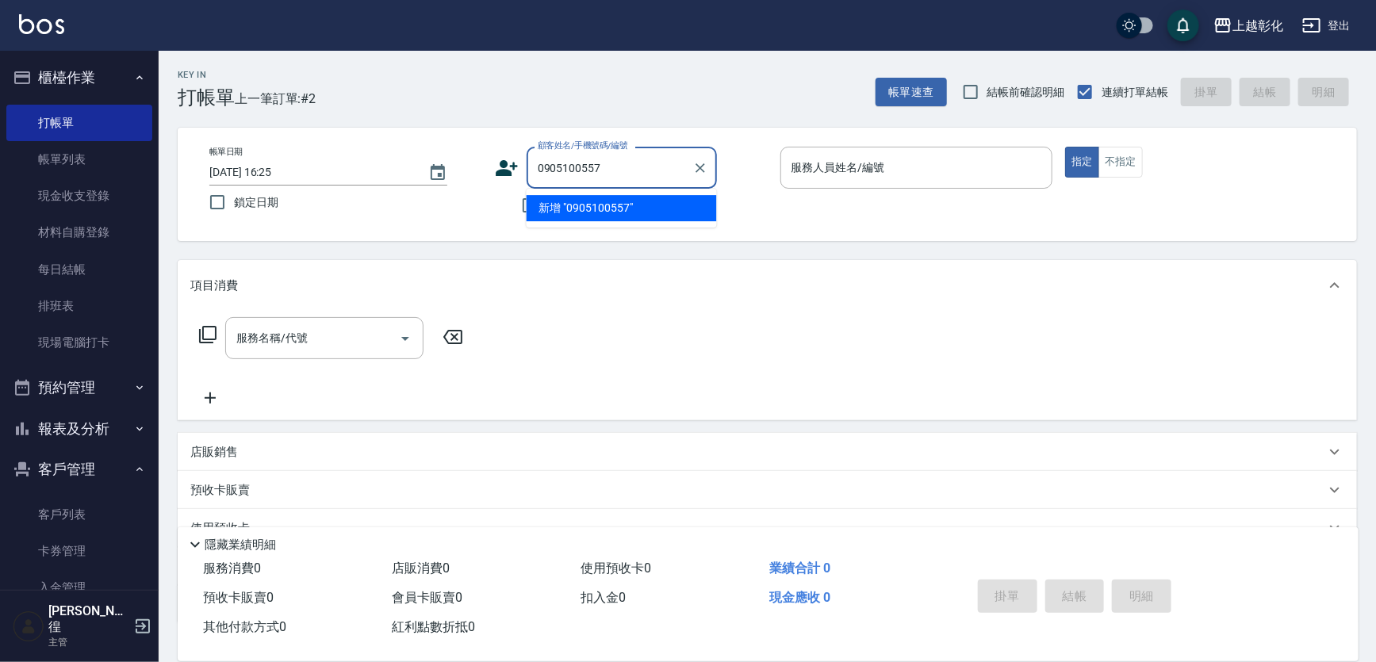
type input "0905100557"
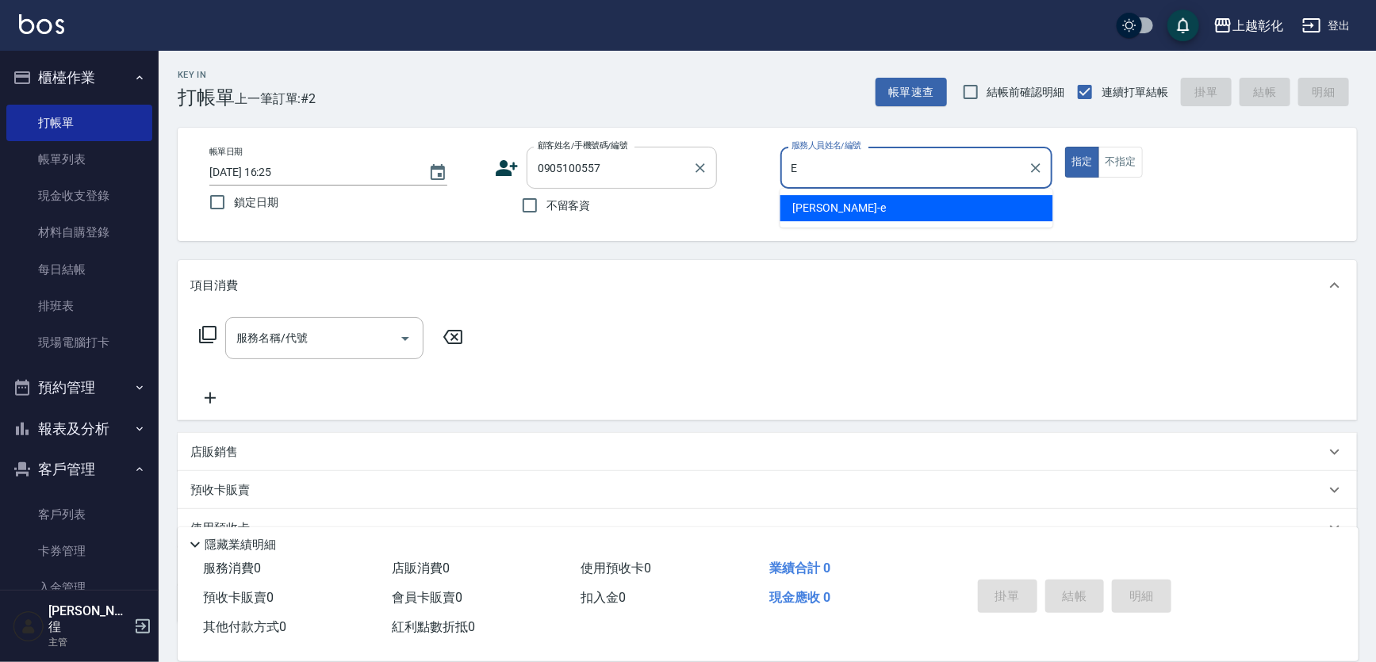
type input "E"
click at [563, 175] on input "0905100557" at bounding box center [610, 168] width 152 height 28
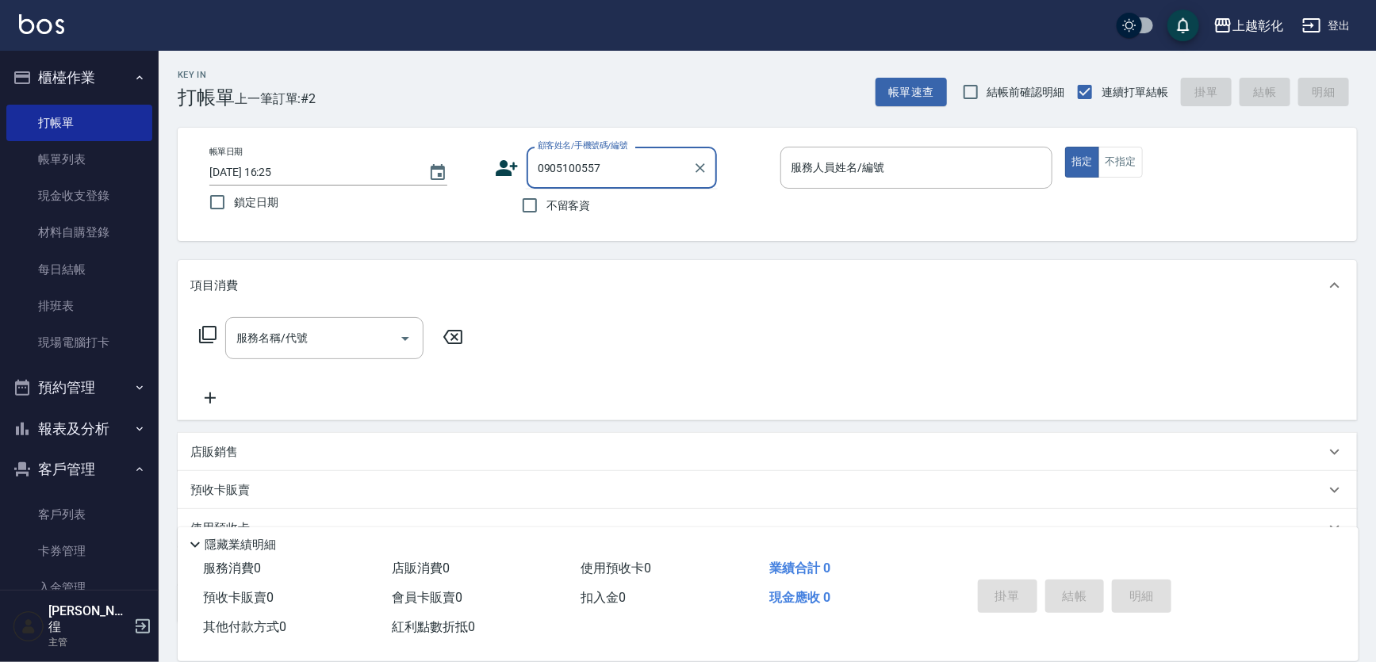
click at [600, 164] on input "0905100557" at bounding box center [610, 168] width 152 height 28
type input "0"
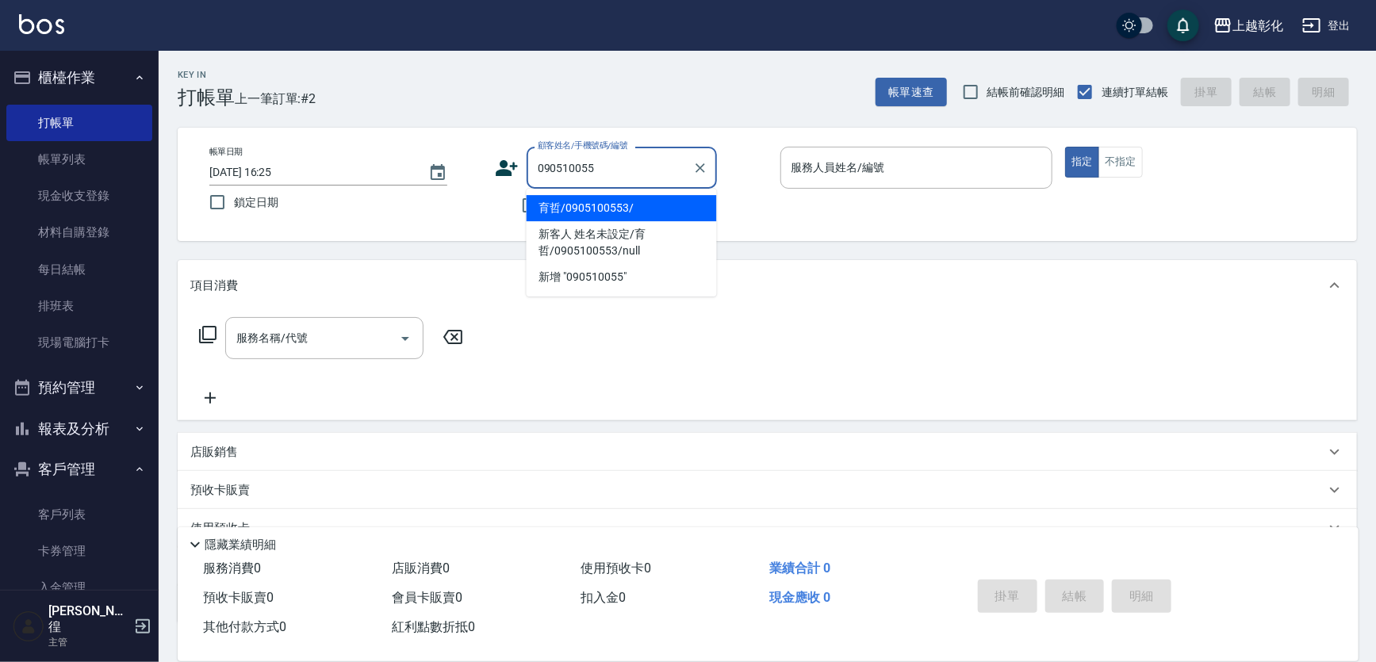
click at [659, 214] on li "育哲/0905100553/" at bounding box center [622, 208] width 190 height 26
type input "育哲/0905100553/"
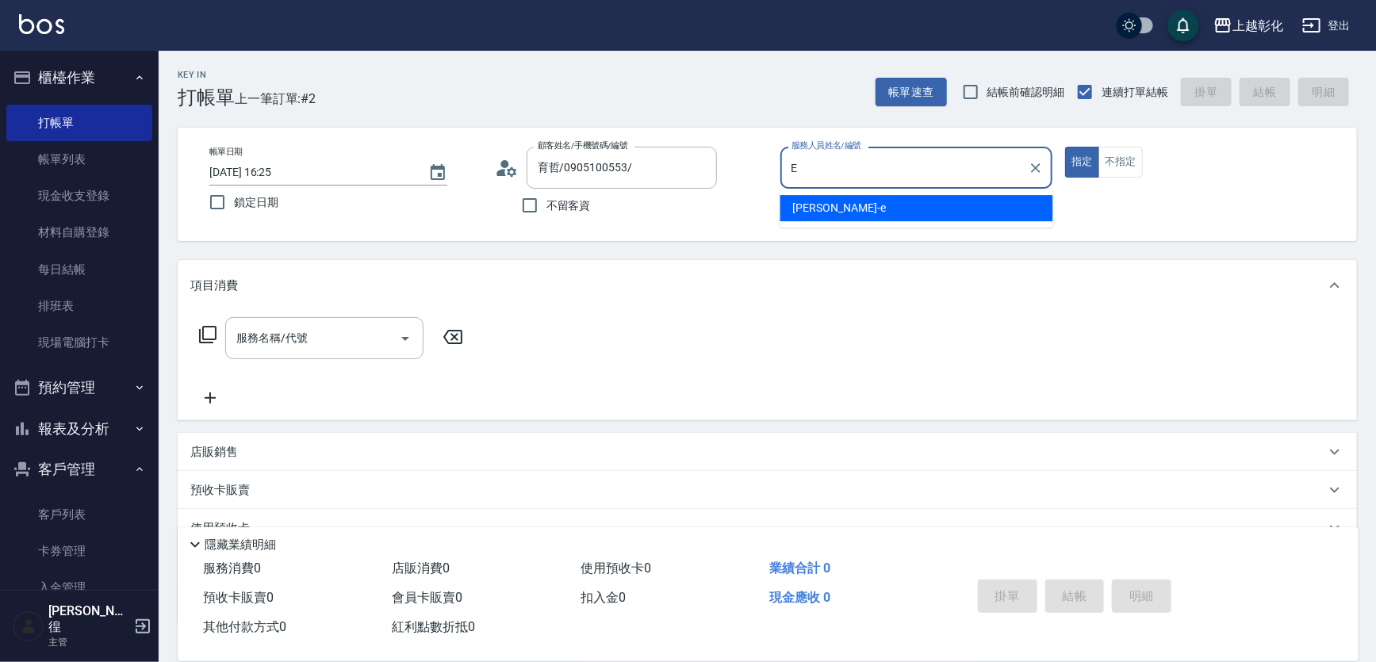
type input "allen-e"
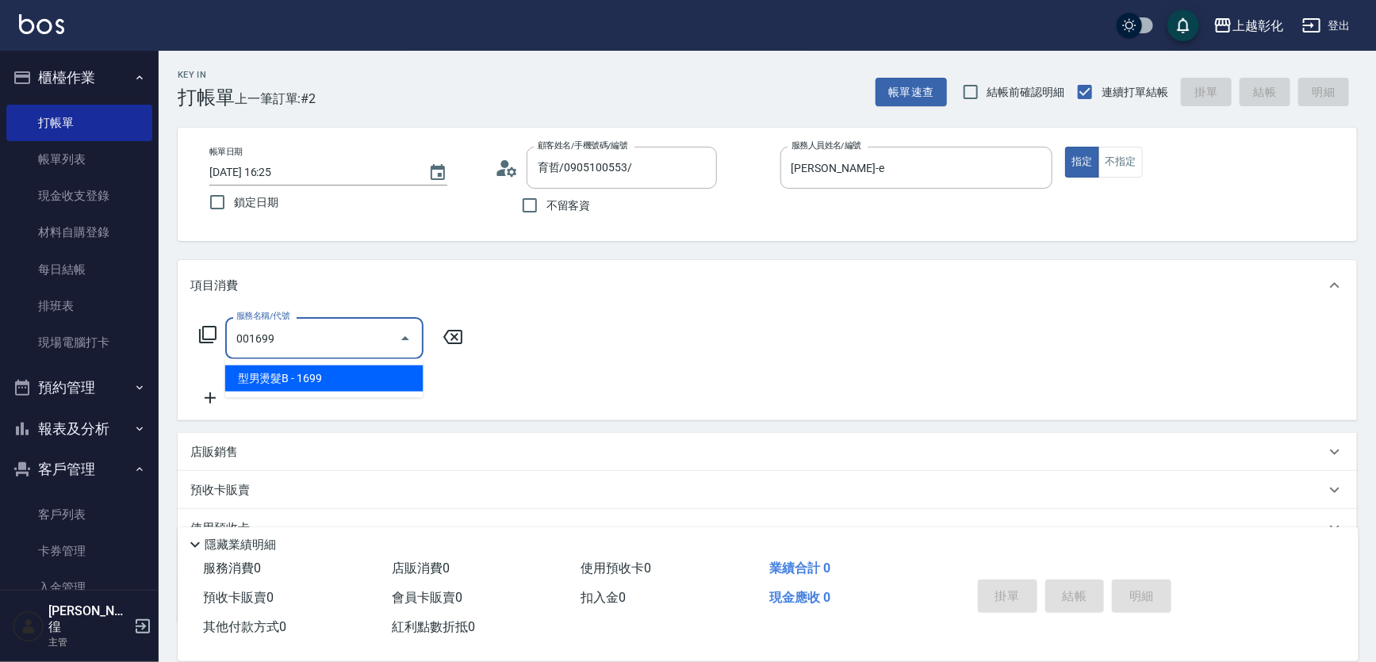
type input "型男燙髮B(001699)"
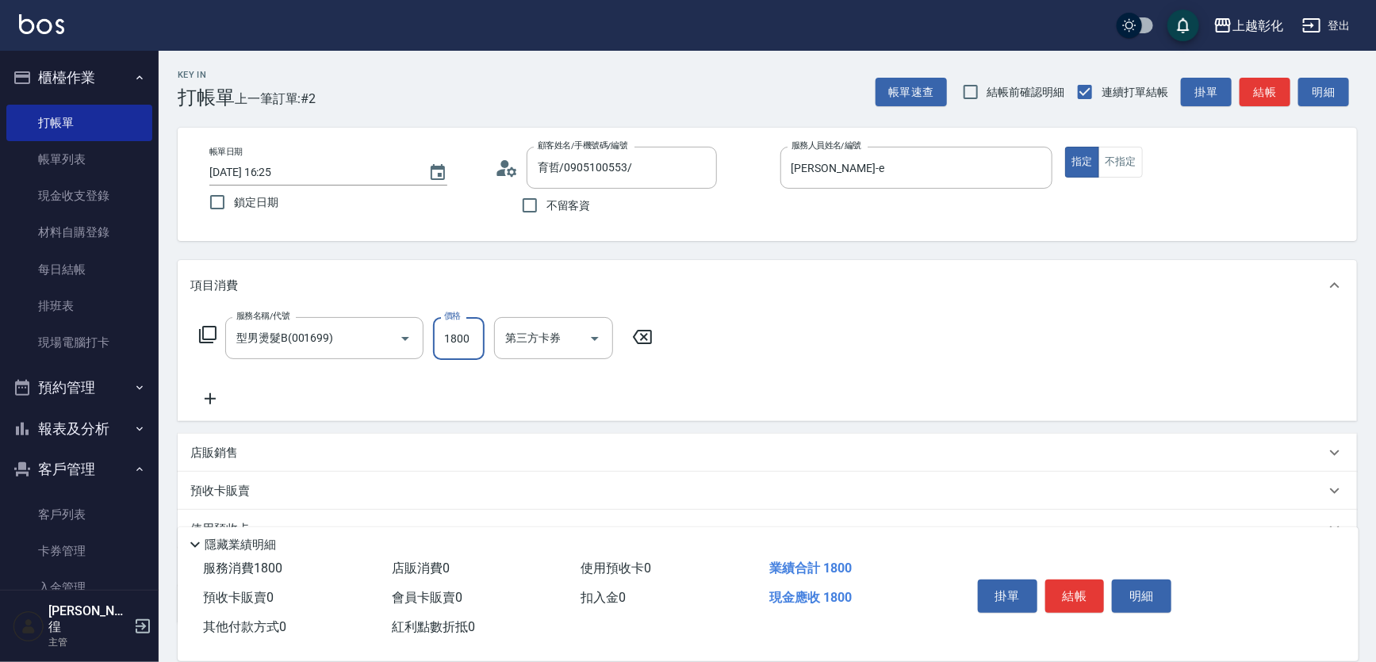
type input "1800"
click at [243, 452] on div "店販銷售" at bounding box center [757, 453] width 1135 height 17
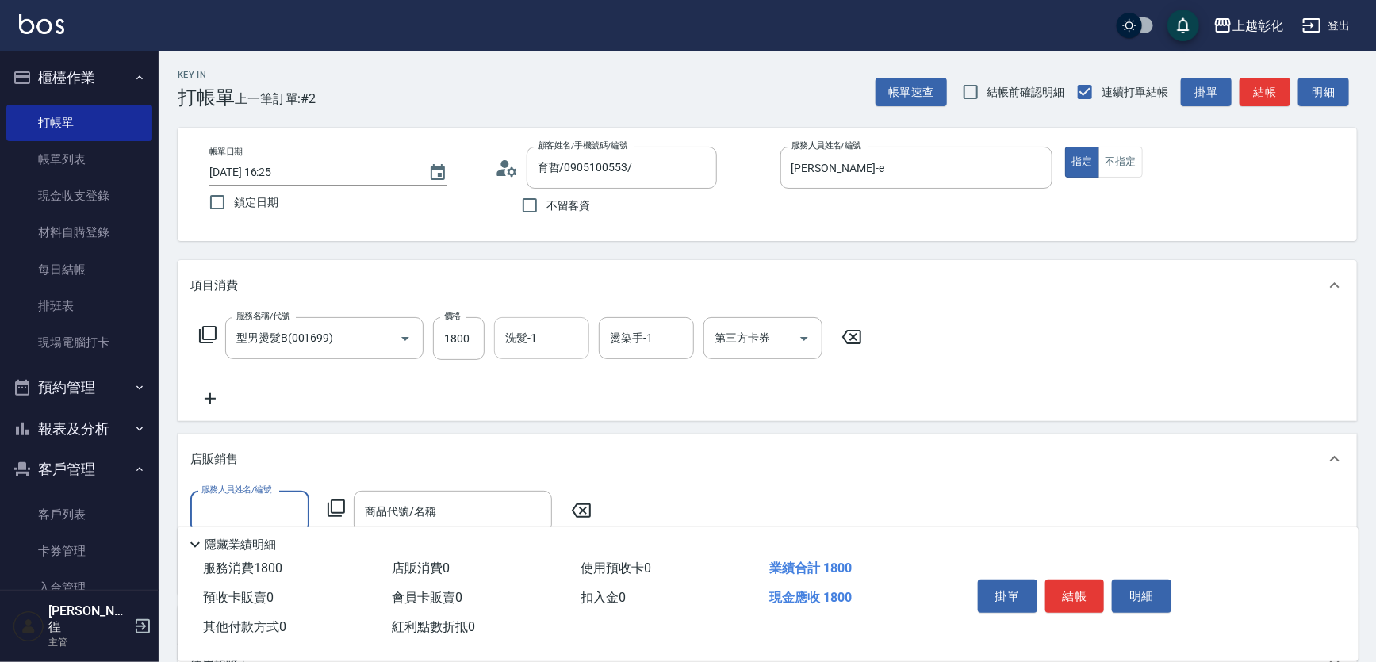
click at [539, 346] on input "洗髮-1" at bounding box center [541, 338] width 81 height 28
type input "賴瑩婕-16"
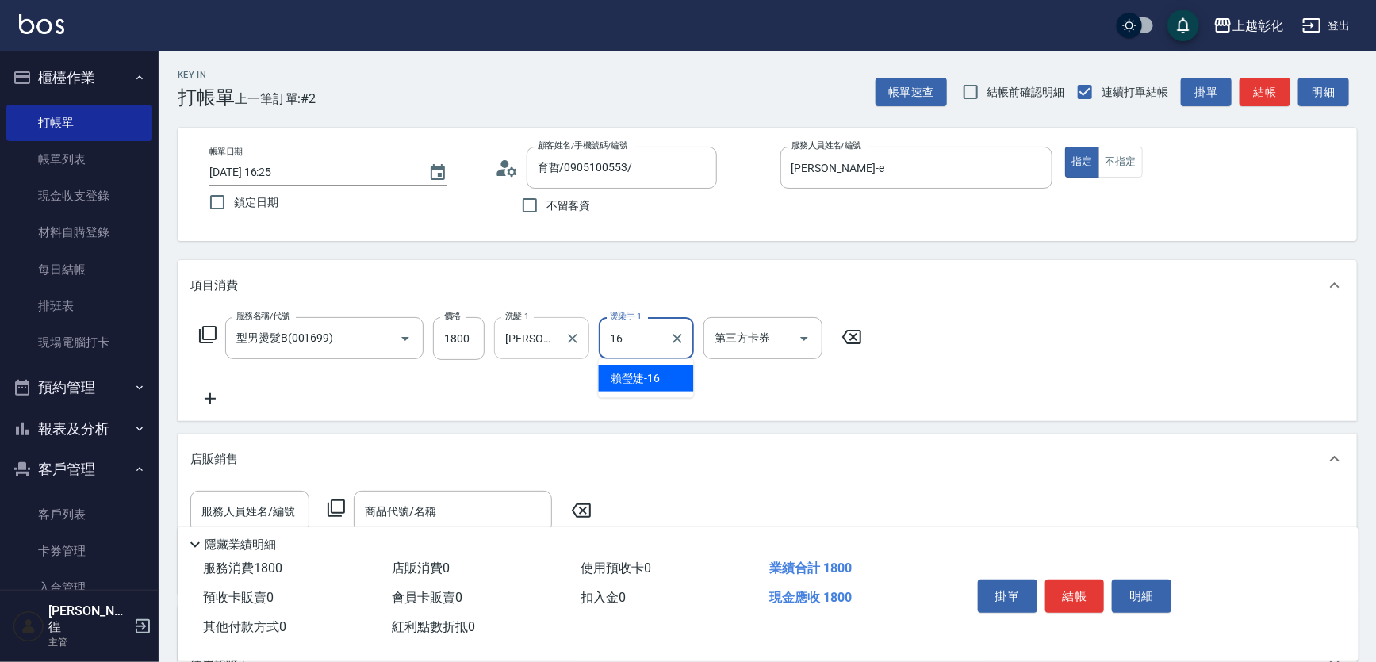
type input "賴瑩婕-16"
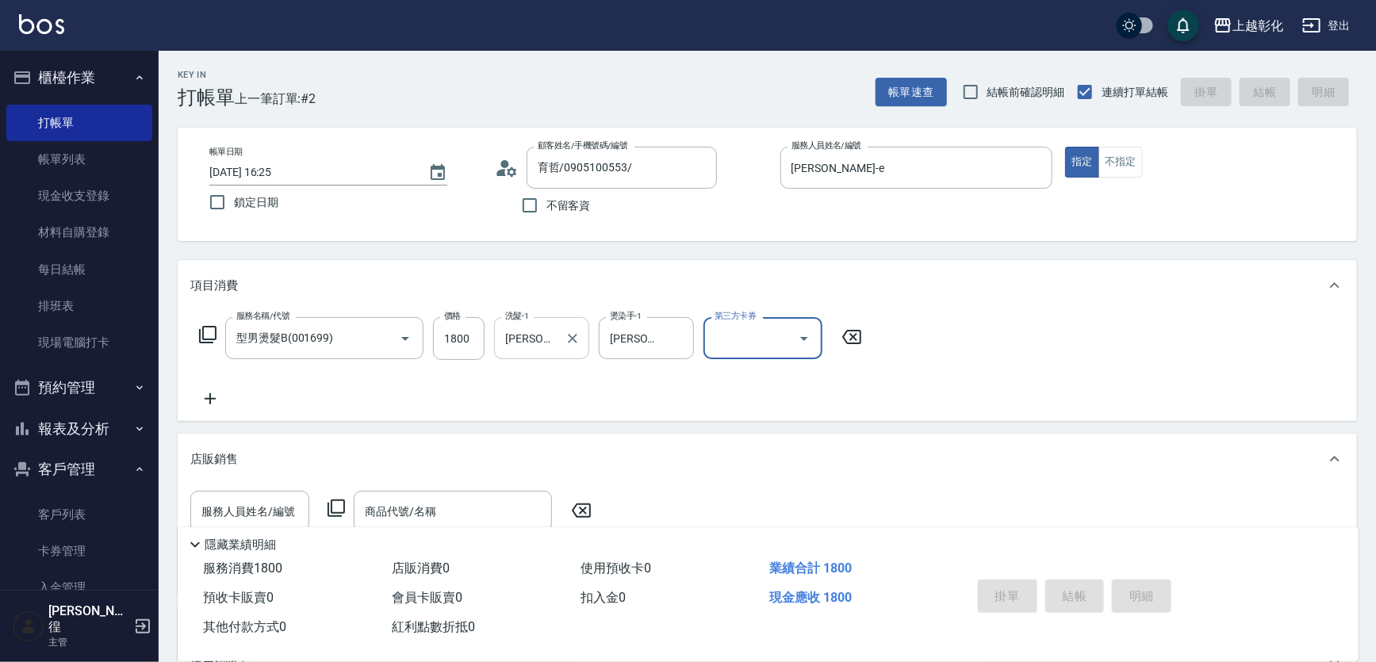
type input "2025/09/16 16:26"
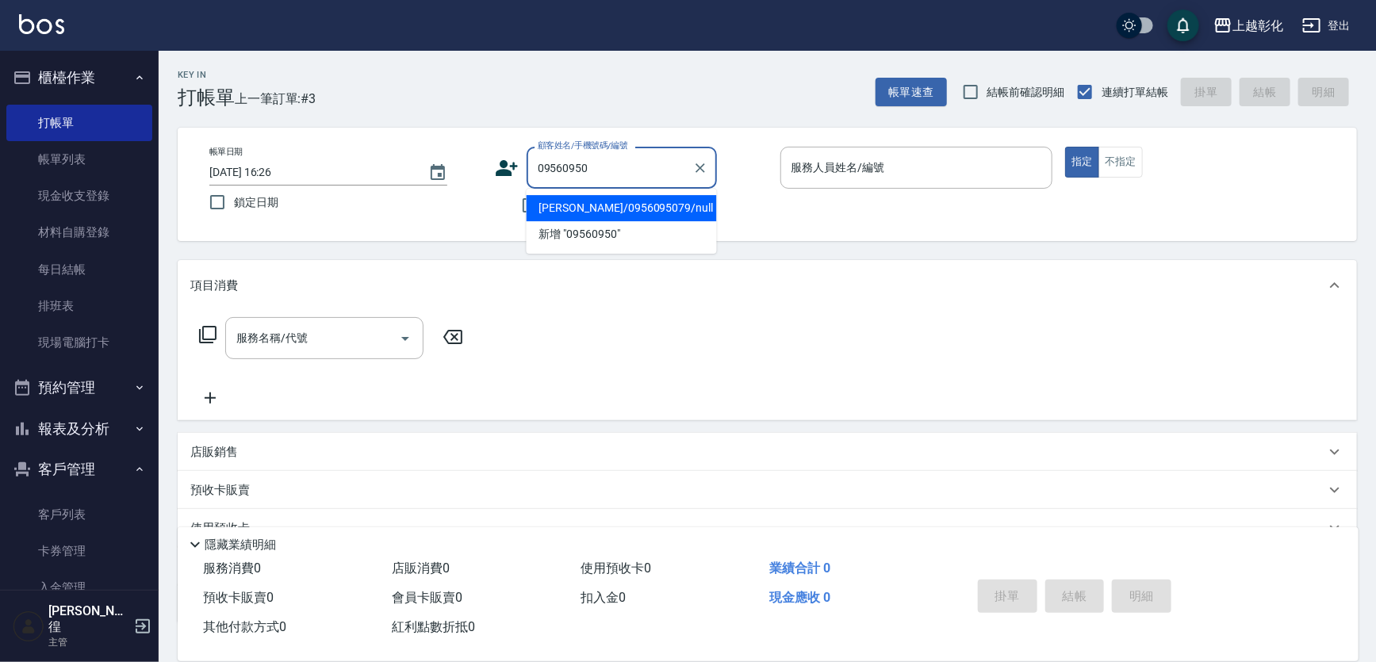
type input "[PERSON_NAME]/0956095079/null"
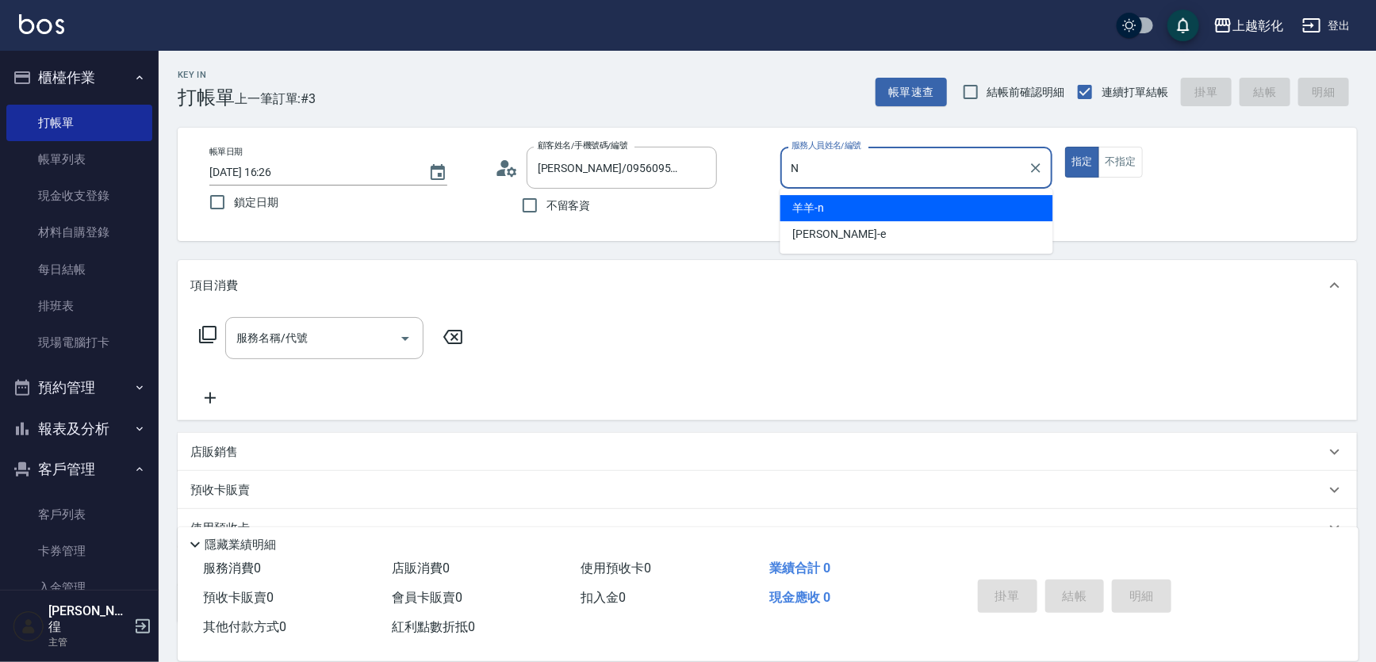
type input "羊羊-n"
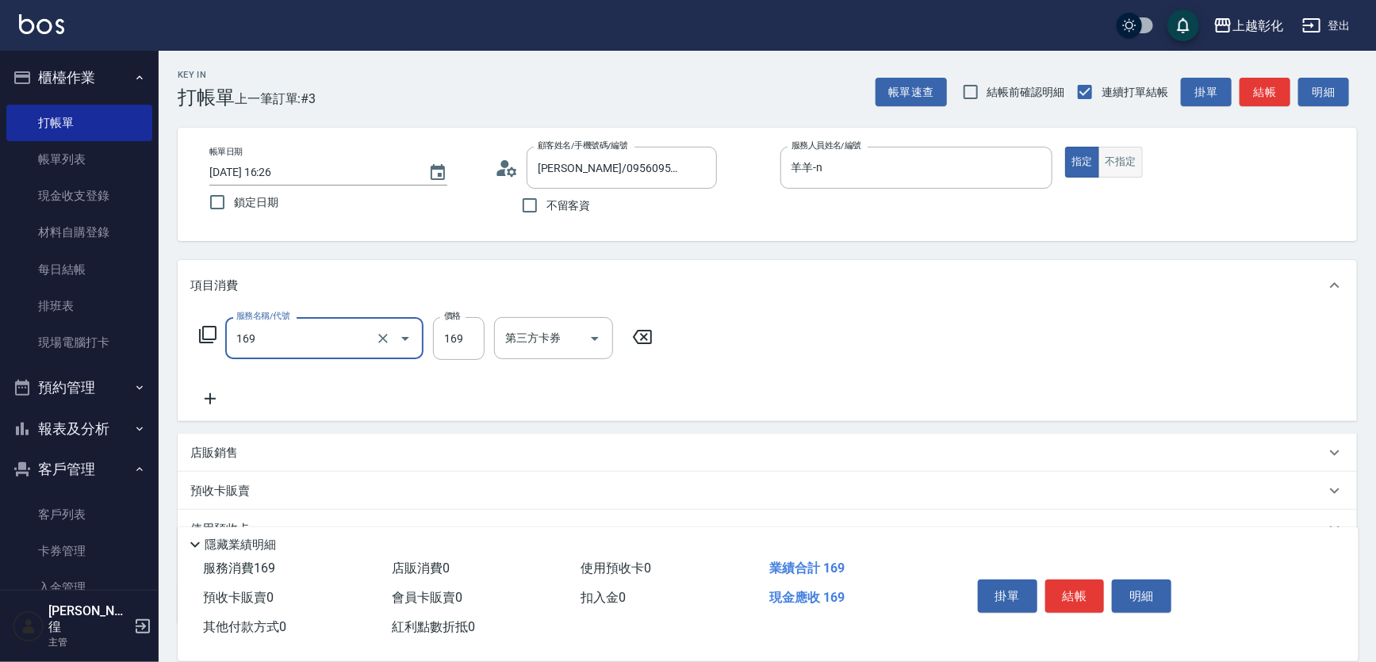
type input "剪髮(169)"
click at [1126, 162] on button "不指定" at bounding box center [1120, 162] width 44 height 31
type button "false"
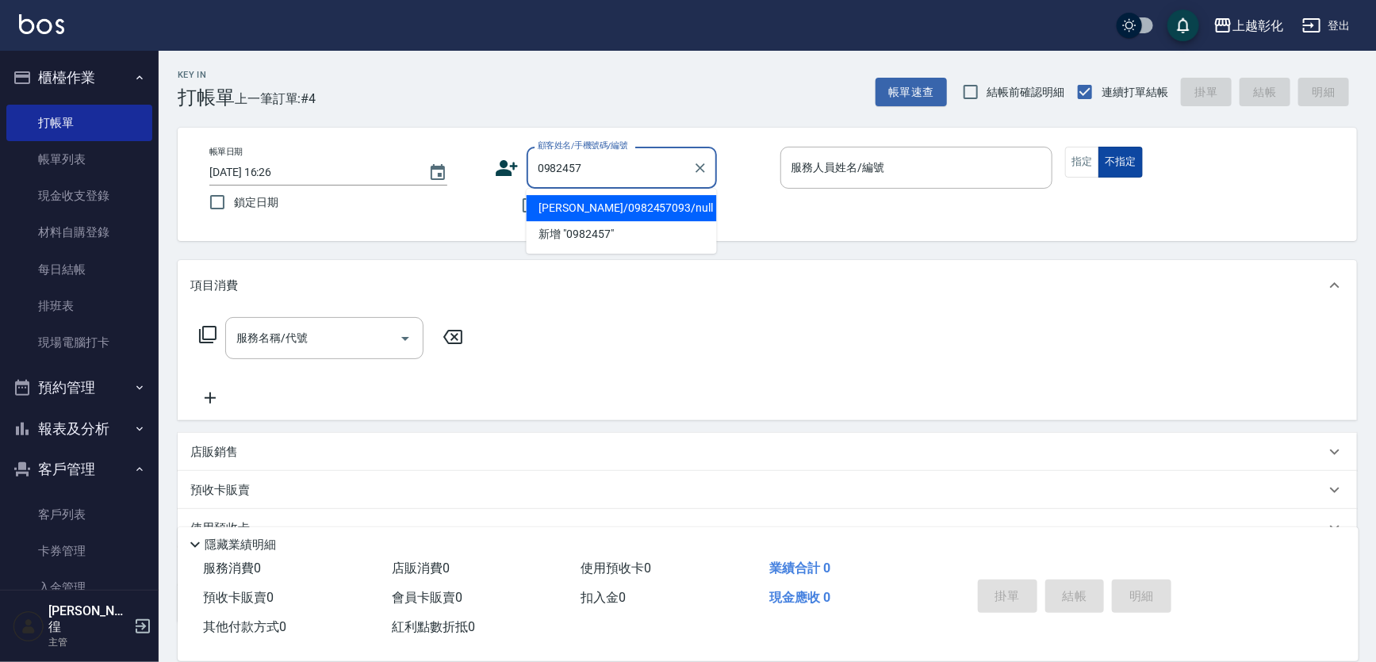
type input "[PERSON_NAME]/0982457093/null"
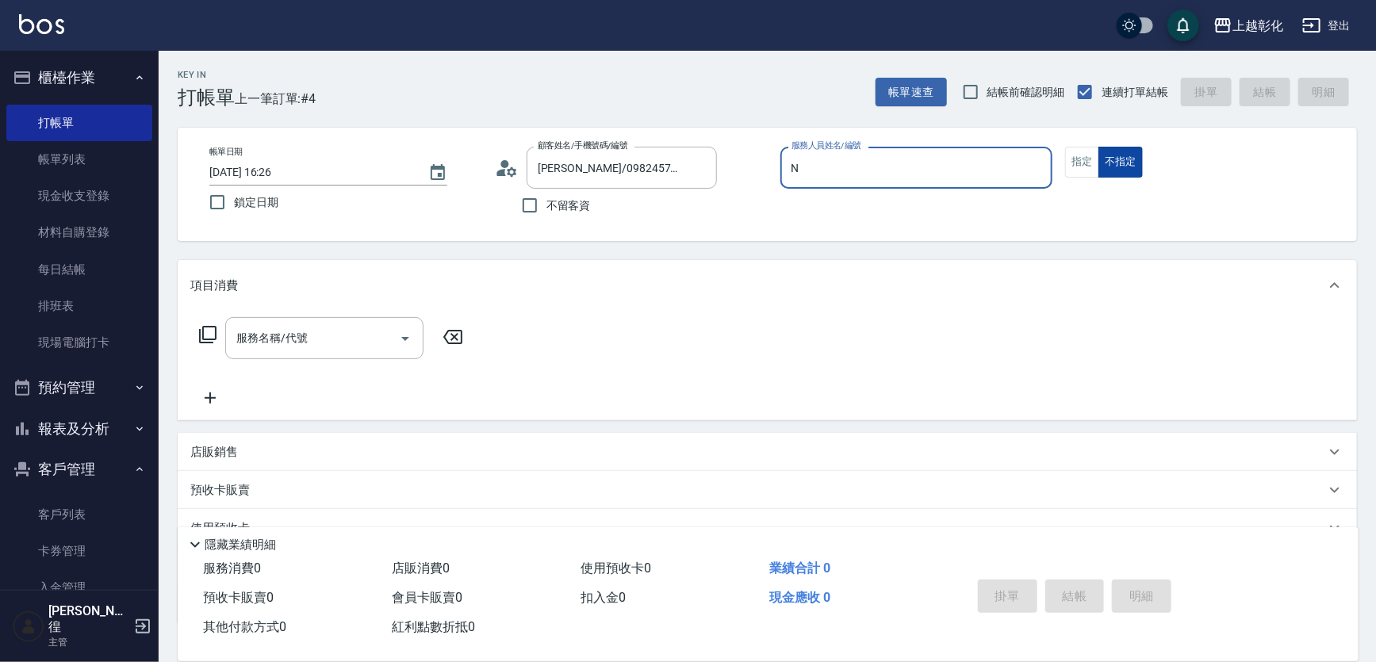
type input "羊羊-n"
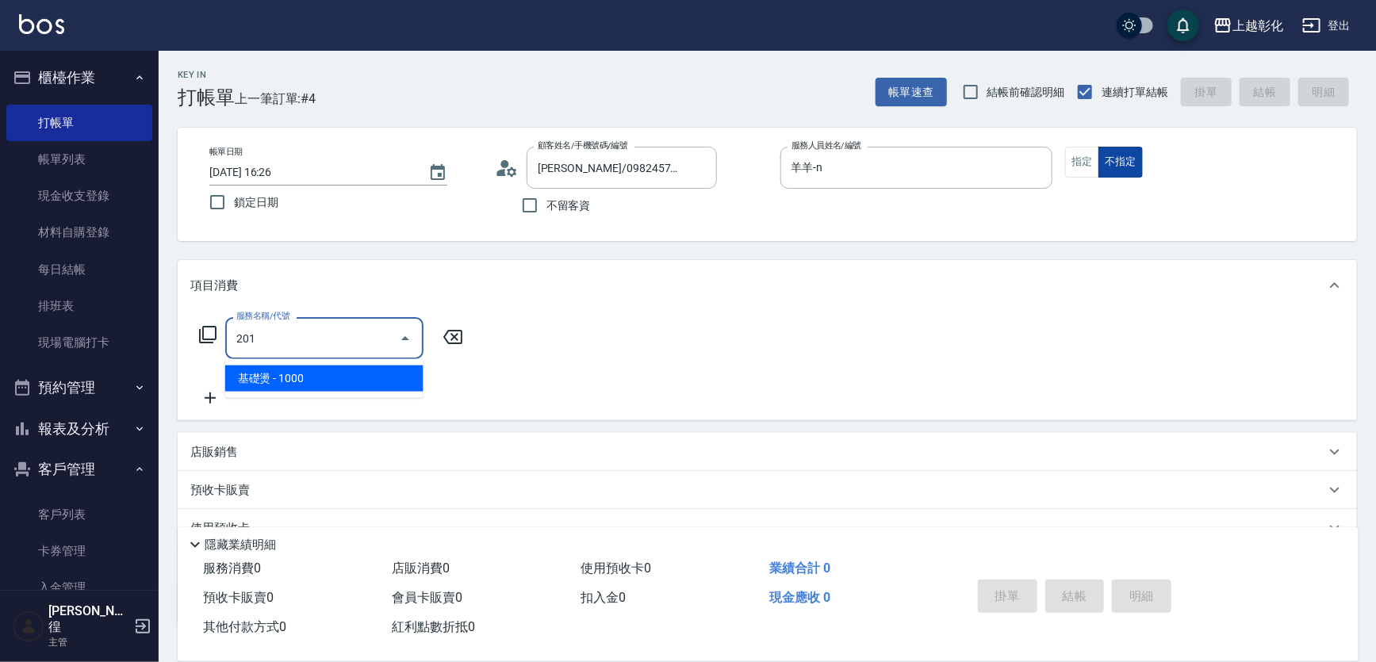
type input "基礎燙(201)"
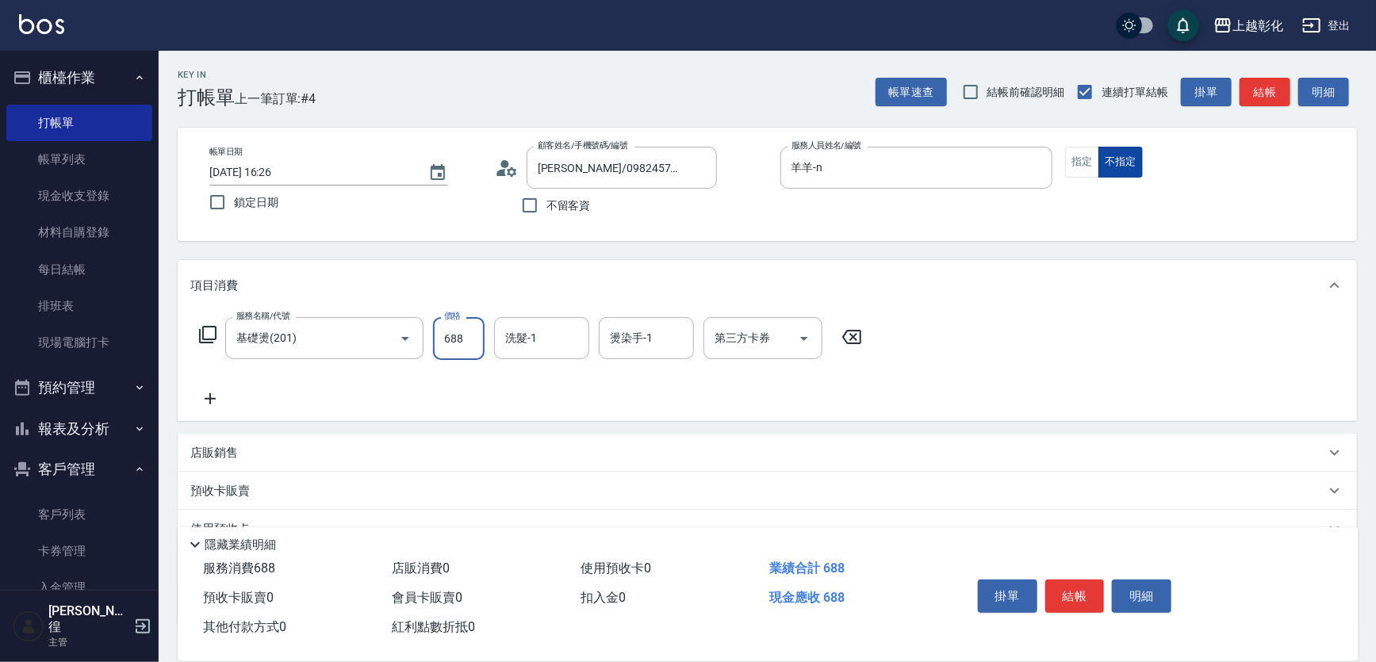
type input "688"
type input "羊羊-n"
click at [350, 334] on input "基礎燙(201)" at bounding box center [302, 338] width 140 height 28
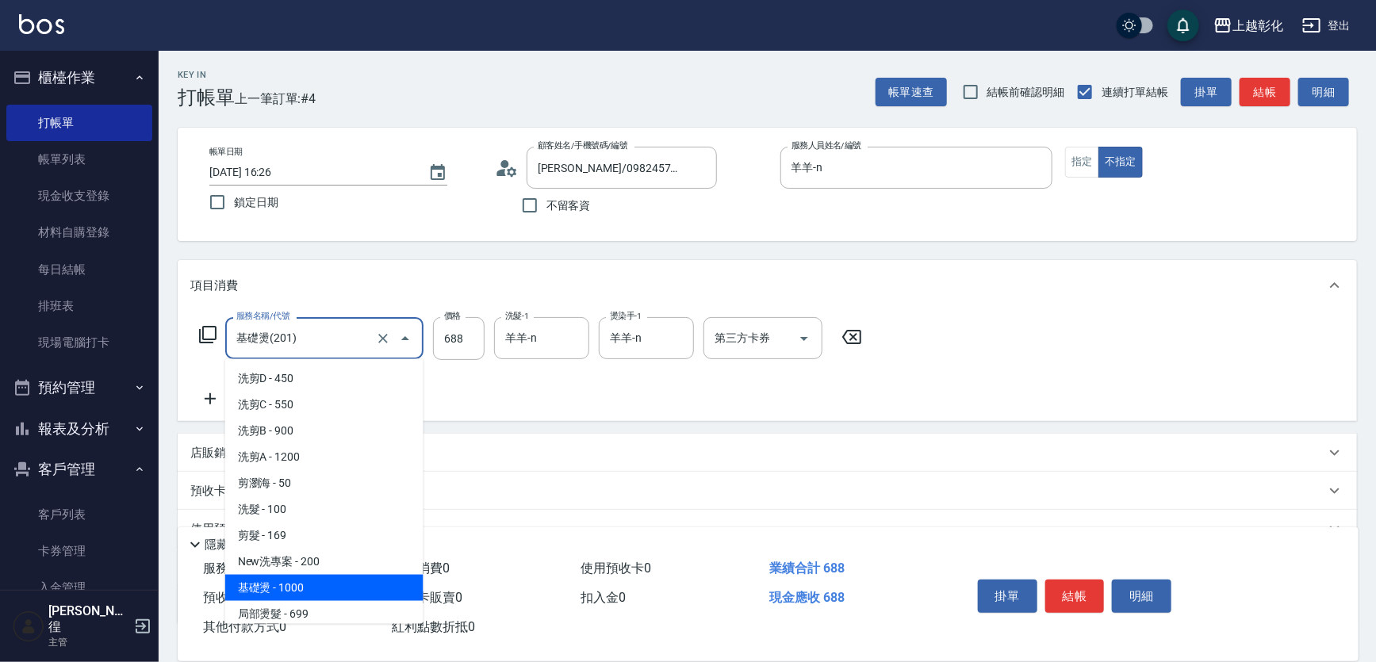
click at [350, 334] on input "基礎燙(201)" at bounding box center [302, 338] width 140 height 28
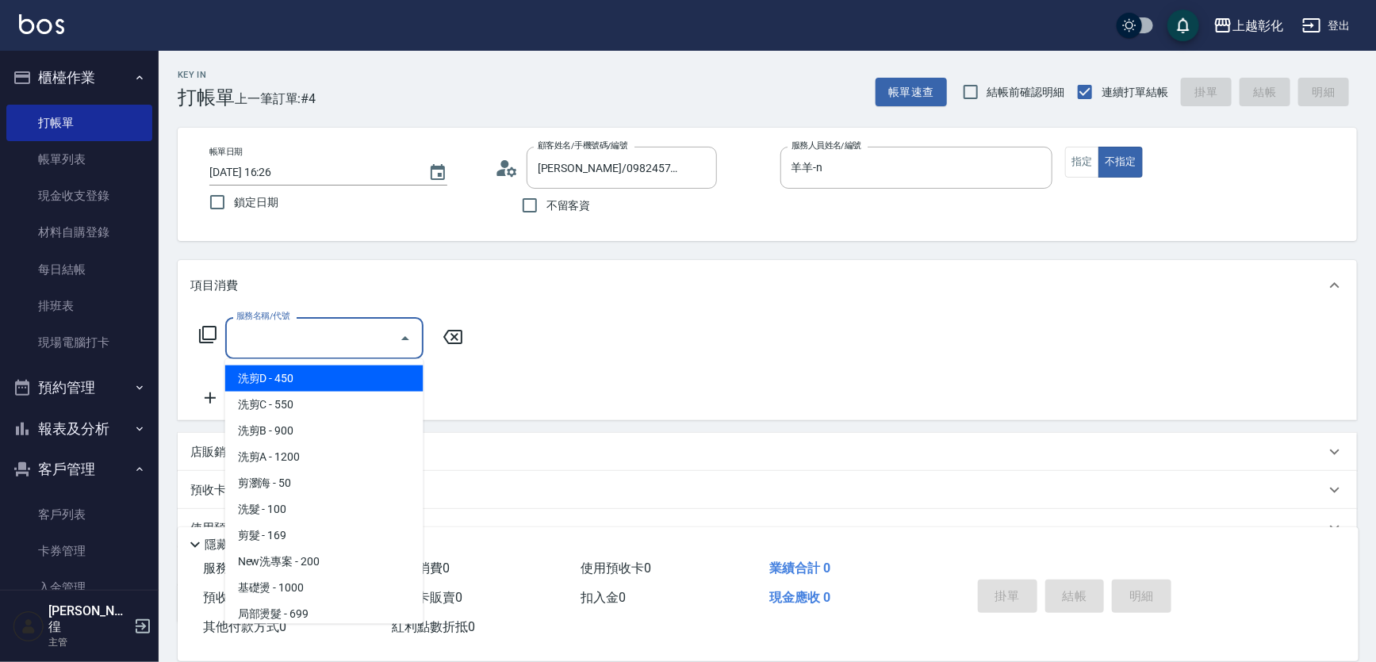
type input "F"
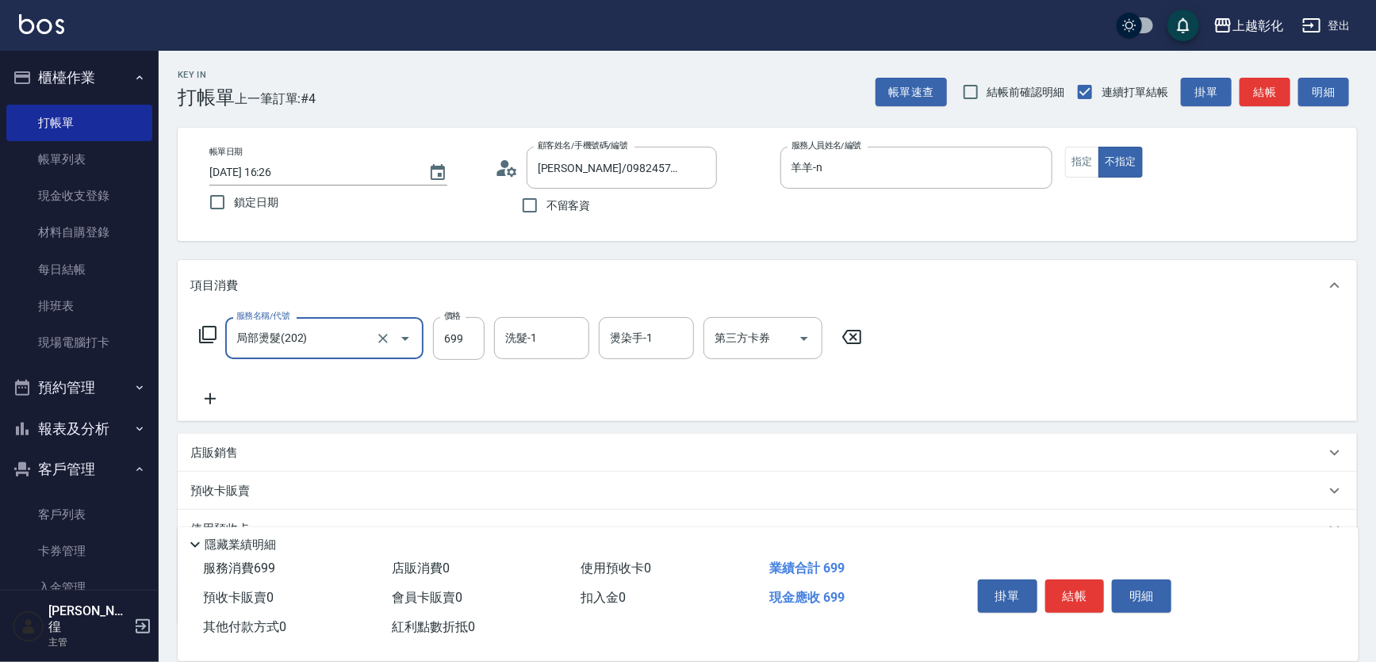
type input "局部燙髮(202)"
type input "688"
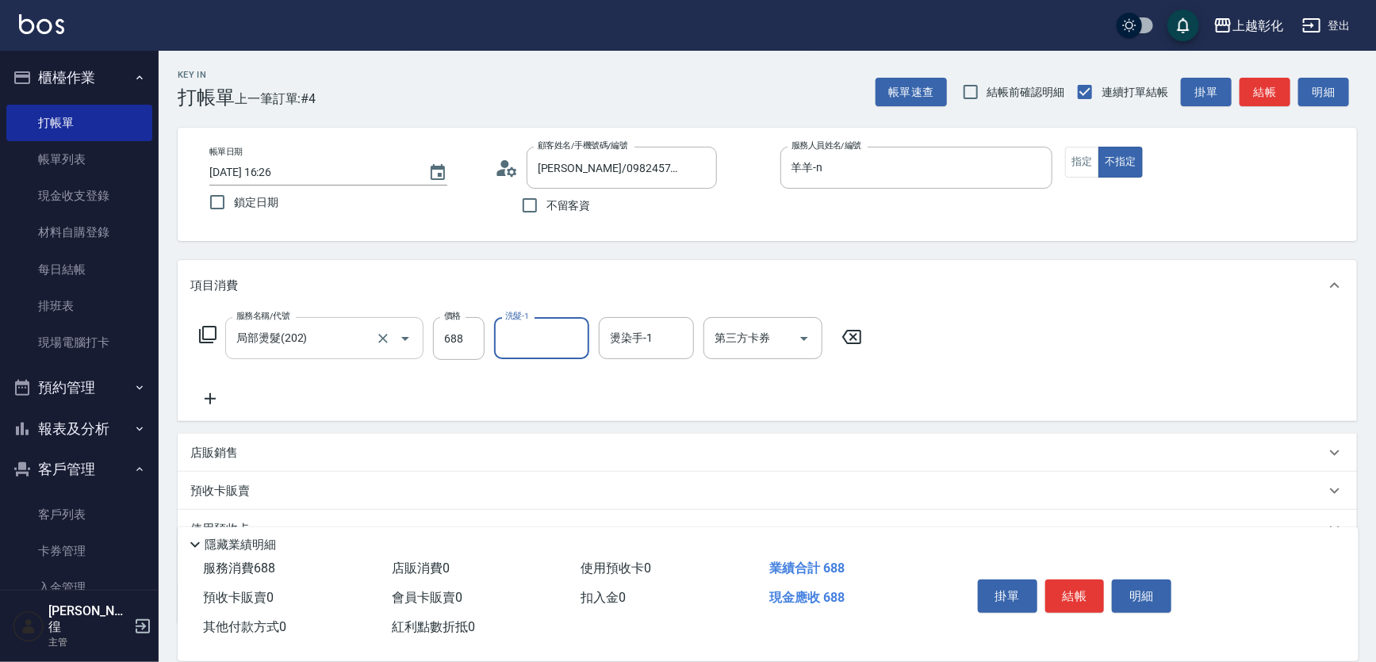
type input "ㄙ"
type input "M"
click at [490, 340] on div "服務名稱/代號 局部燙髮(202) 服務名稱/代號 價格 688 價格 洗髮-1 洗髮-1 燙染手-1 燙染手-1 第三方卡券 第三方卡券" at bounding box center [530, 338] width 681 height 43
click at [535, 329] on input "洗髮-1" at bounding box center [541, 338] width 81 height 28
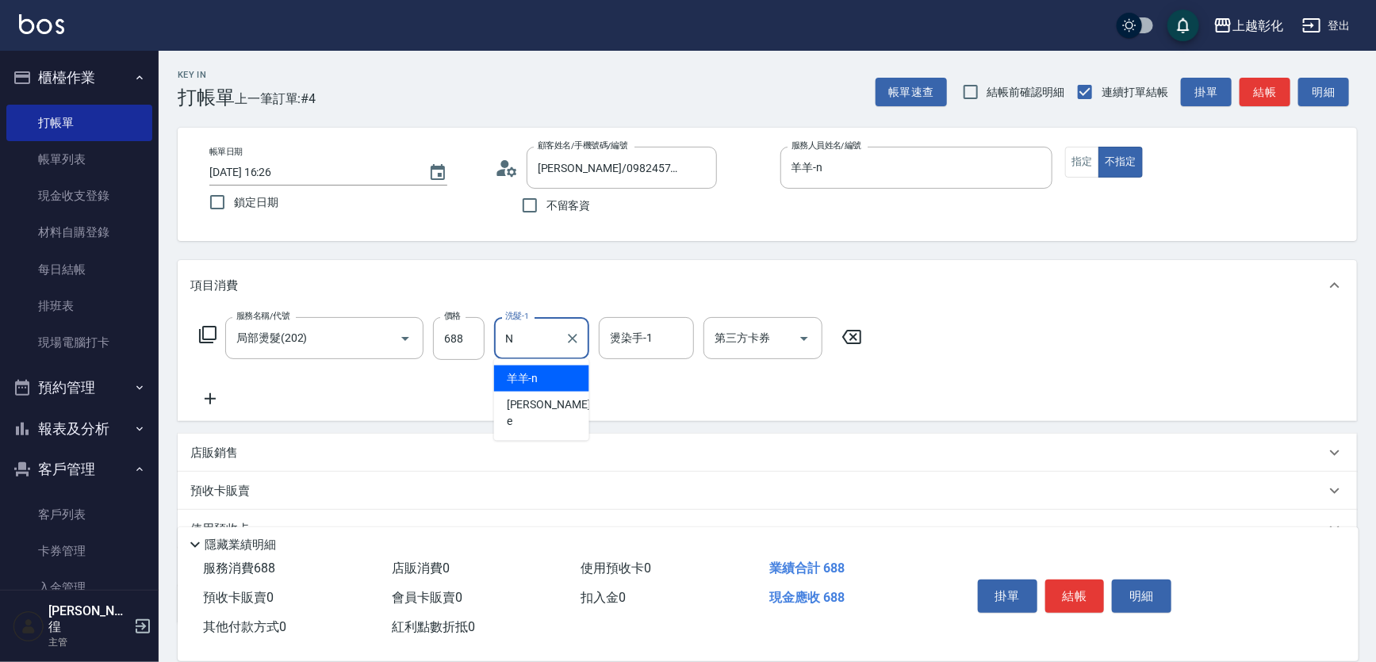
type input "羊羊-n"
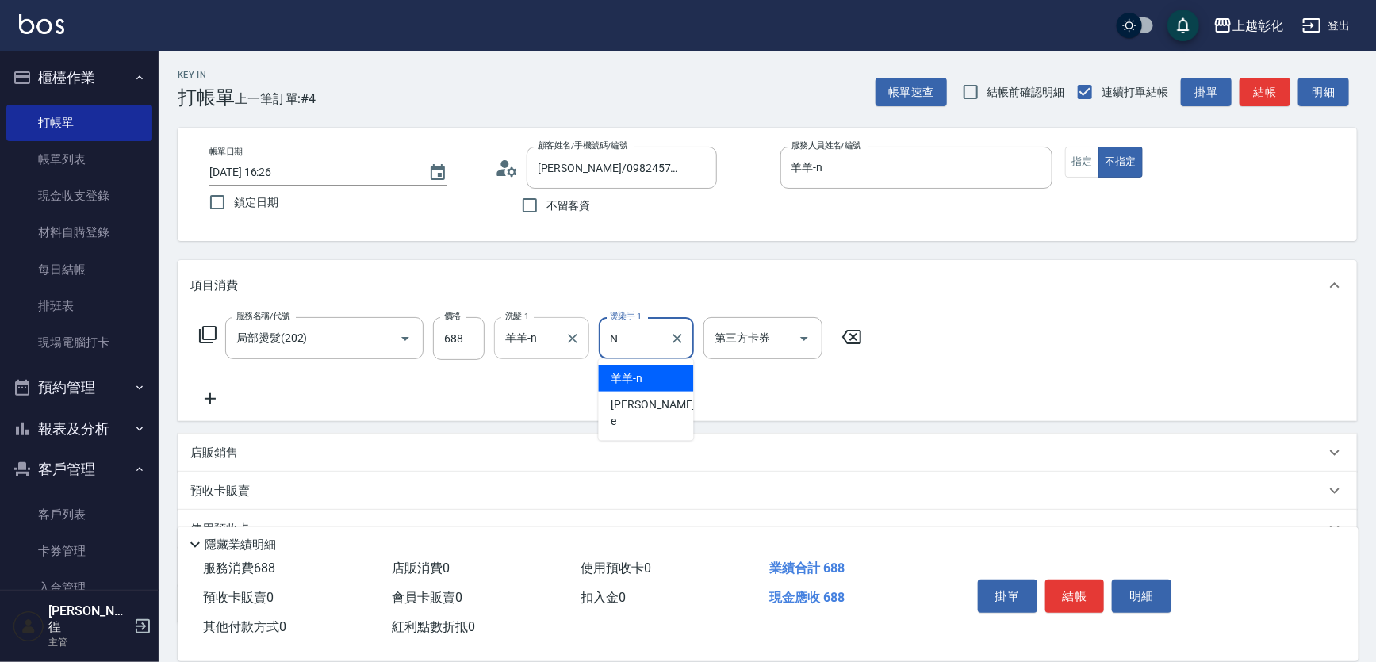
type input "羊羊-n"
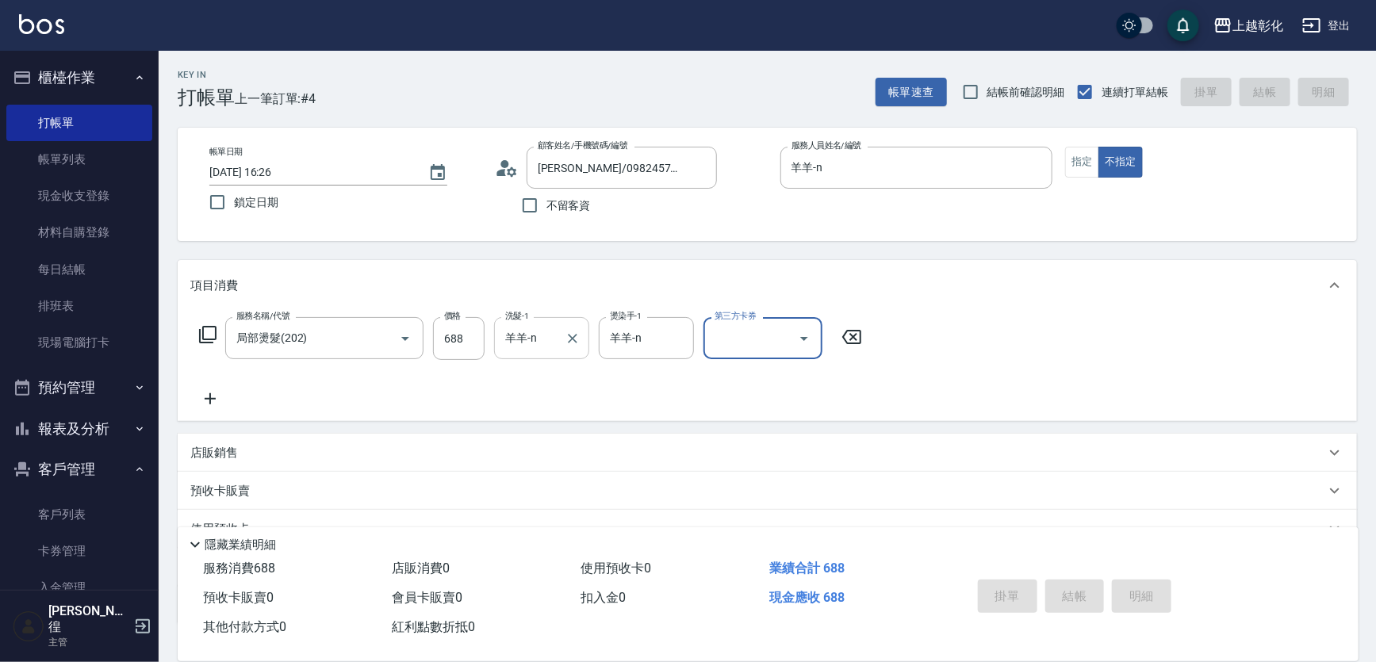
type input "2025/09/16 16:27"
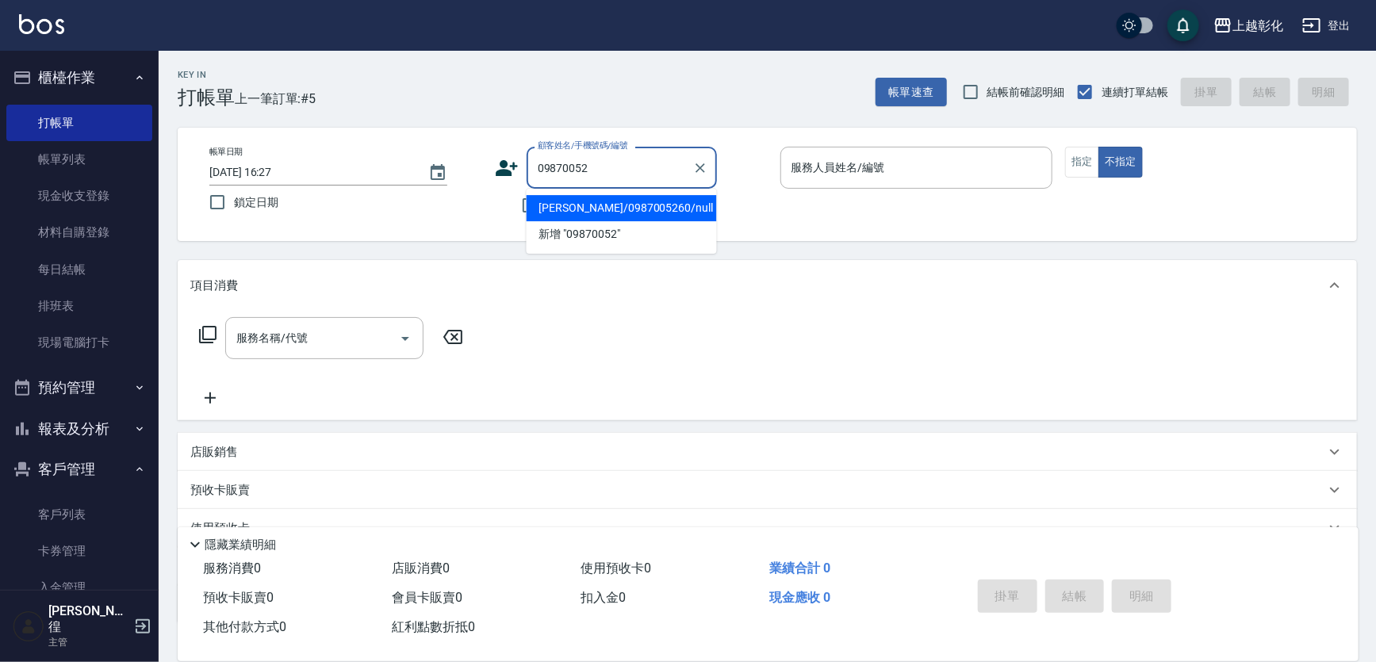
type input "[PERSON_NAME]/0987005260/null"
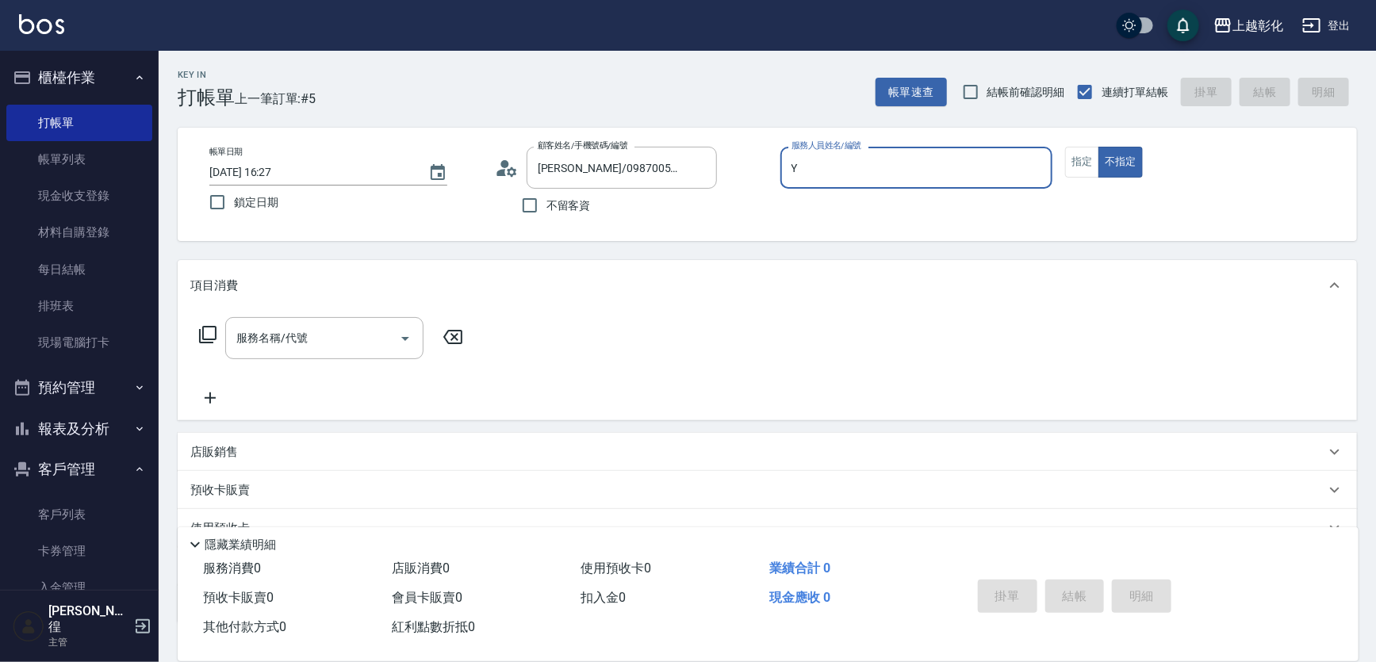
type input "[PERSON_NAME]-Y"
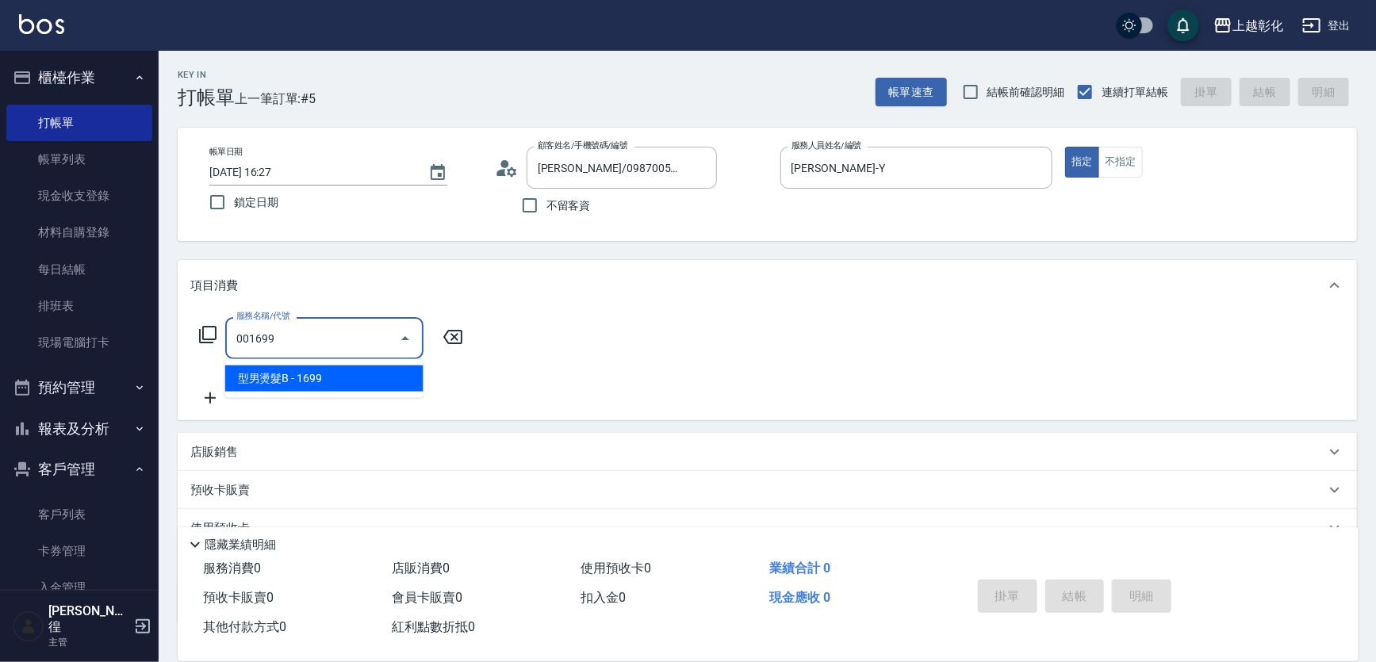
type input "型男燙髮B(001699)"
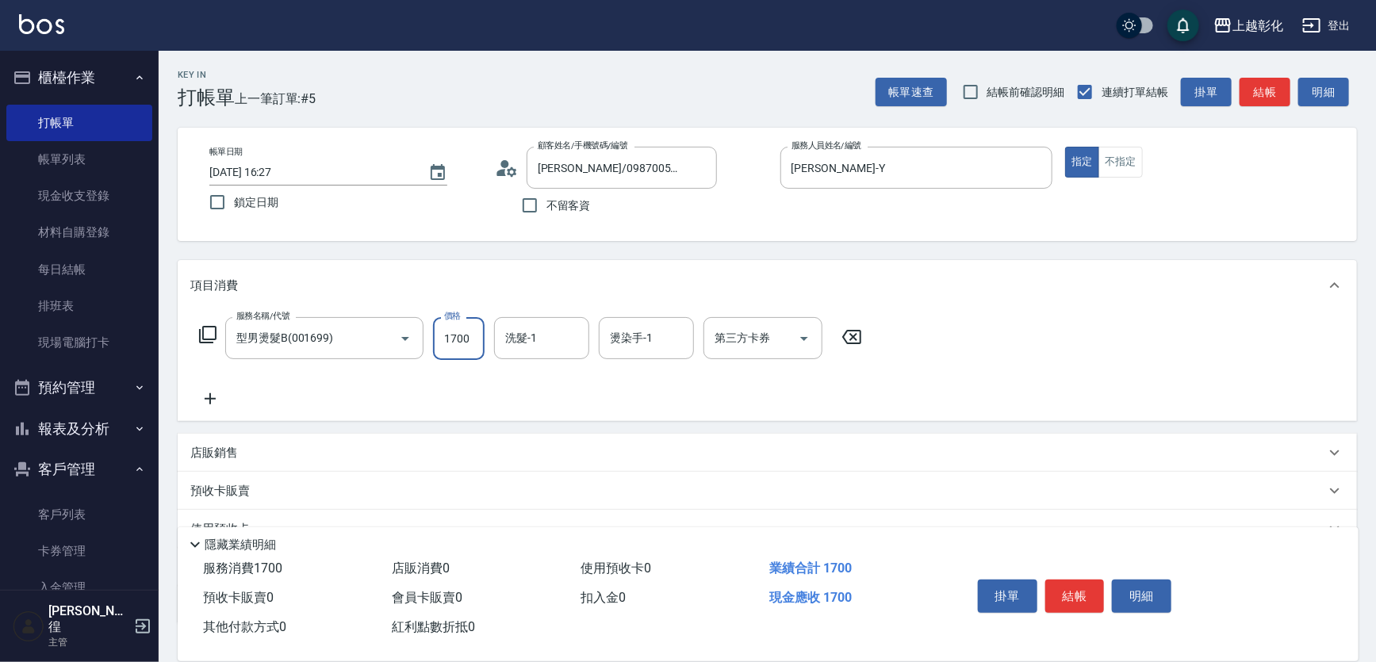
type input "1700"
type input "[PERSON_NAME]-Y"
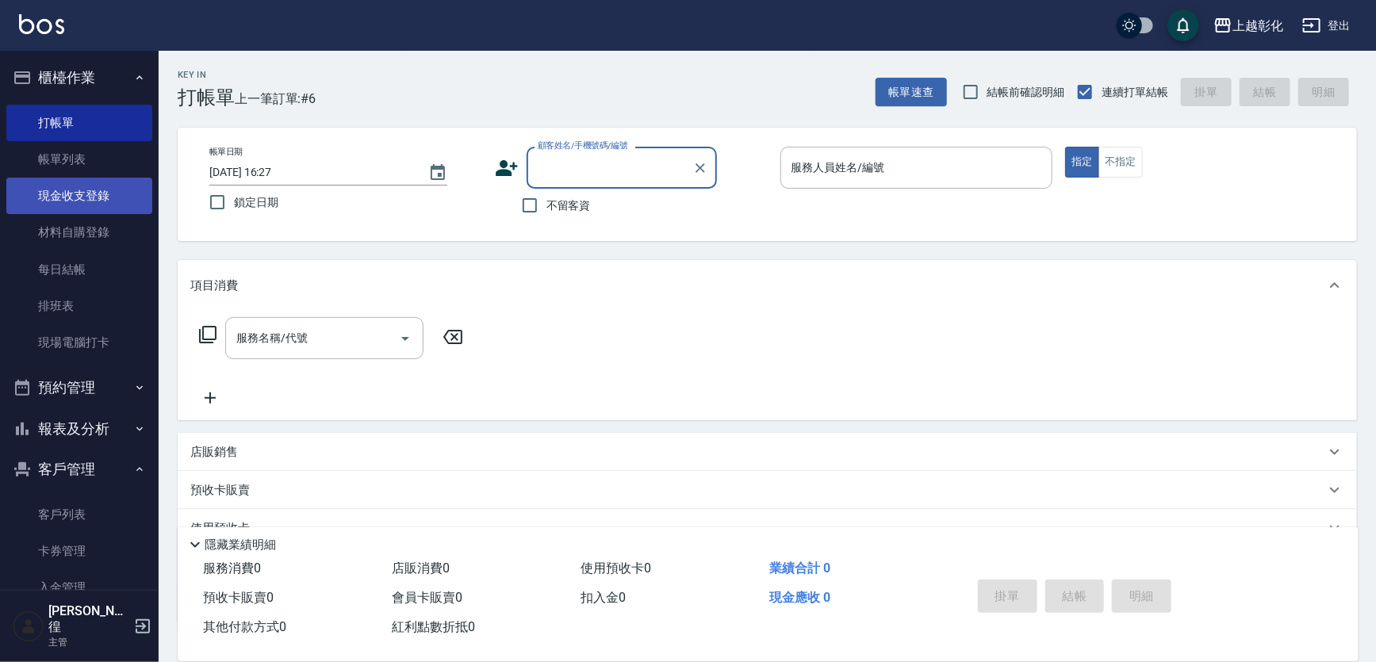
click at [97, 204] on link "現金收支登錄" at bounding box center [79, 196] width 146 height 36
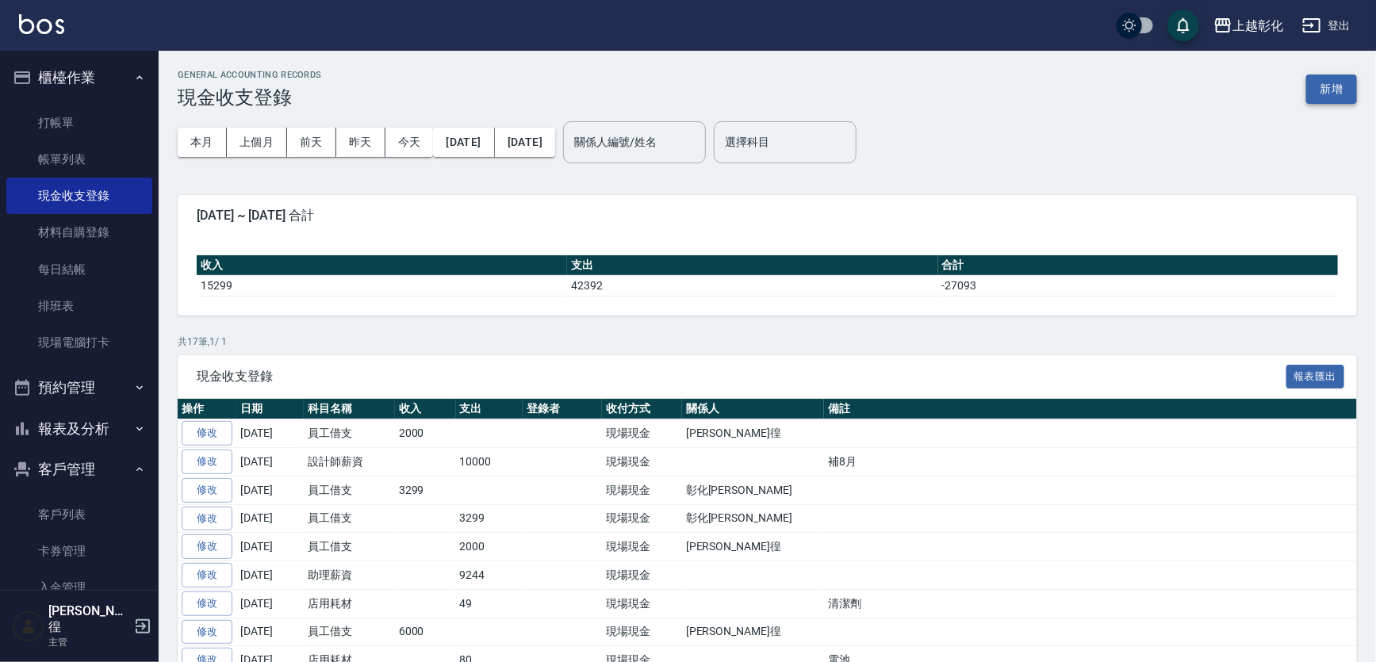
click at [1324, 96] on button "新增" at bounding box center [1331, 89] width 51 height 29
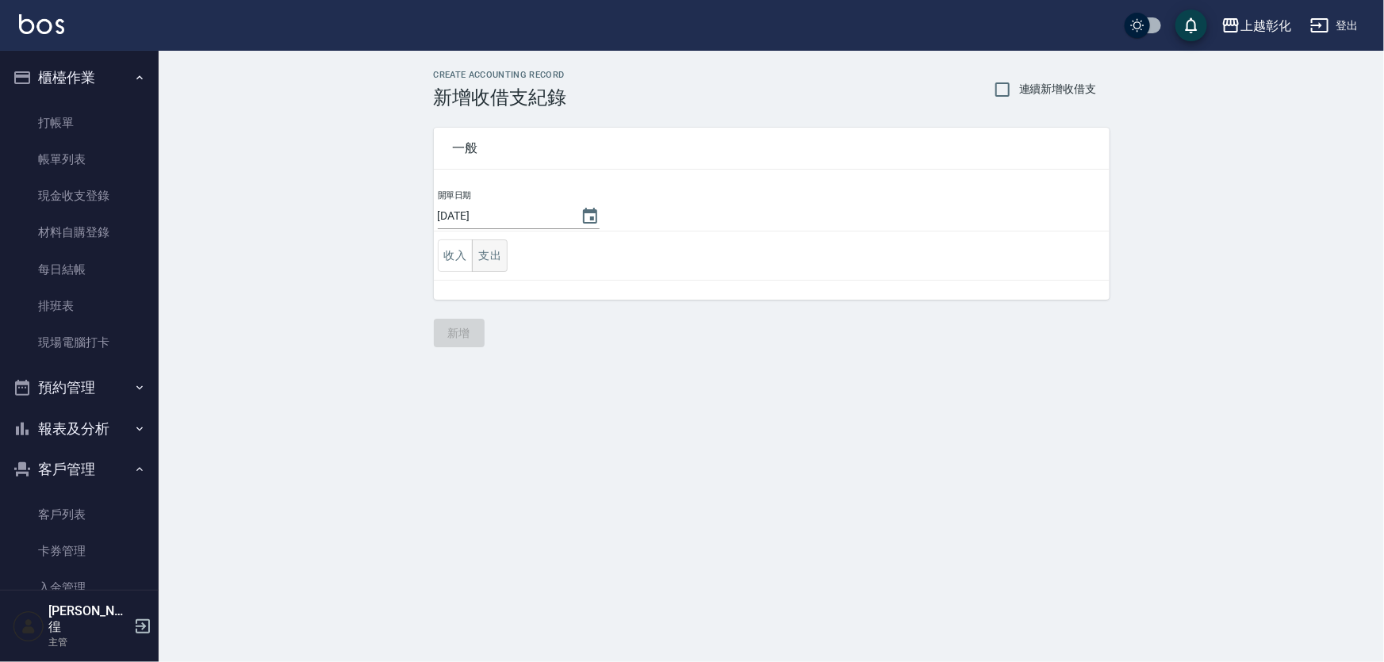
click at [480, 251] on button "支出" at bounding box center [490, 256] width 36 height 33
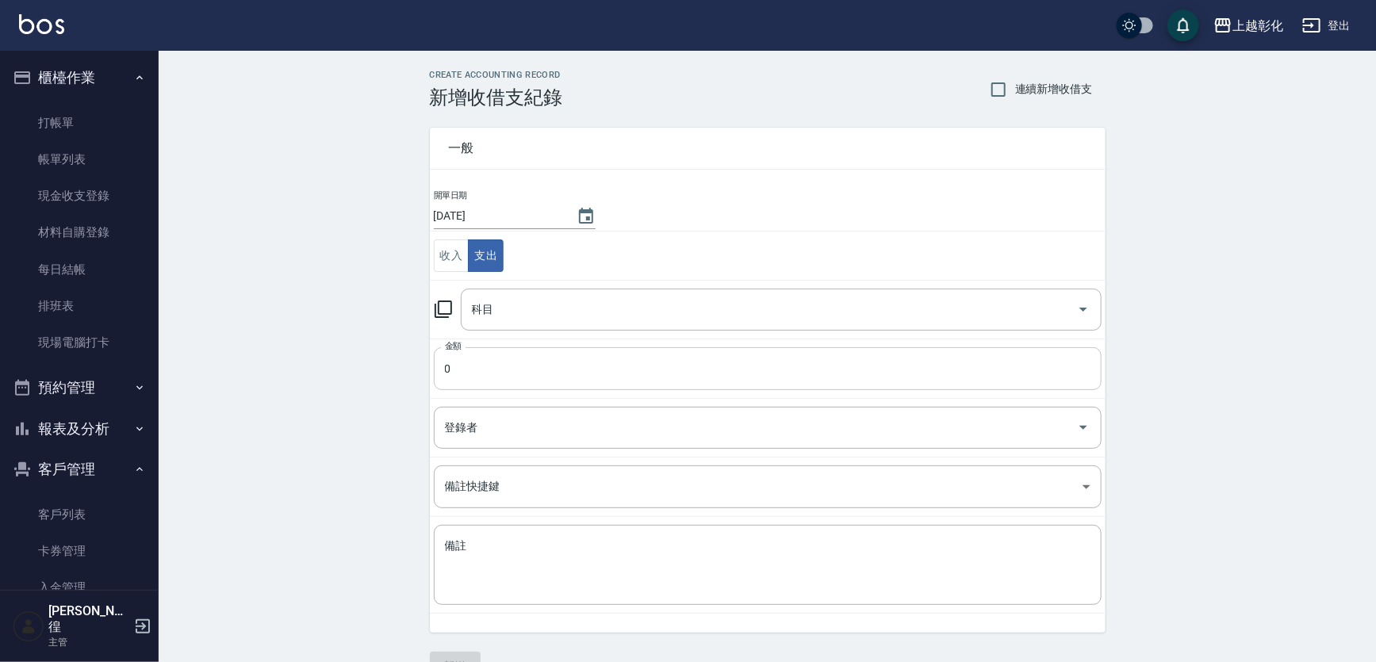
click at [488, 348] on input "0" at bounding box center [768, 368] width 668 height 43
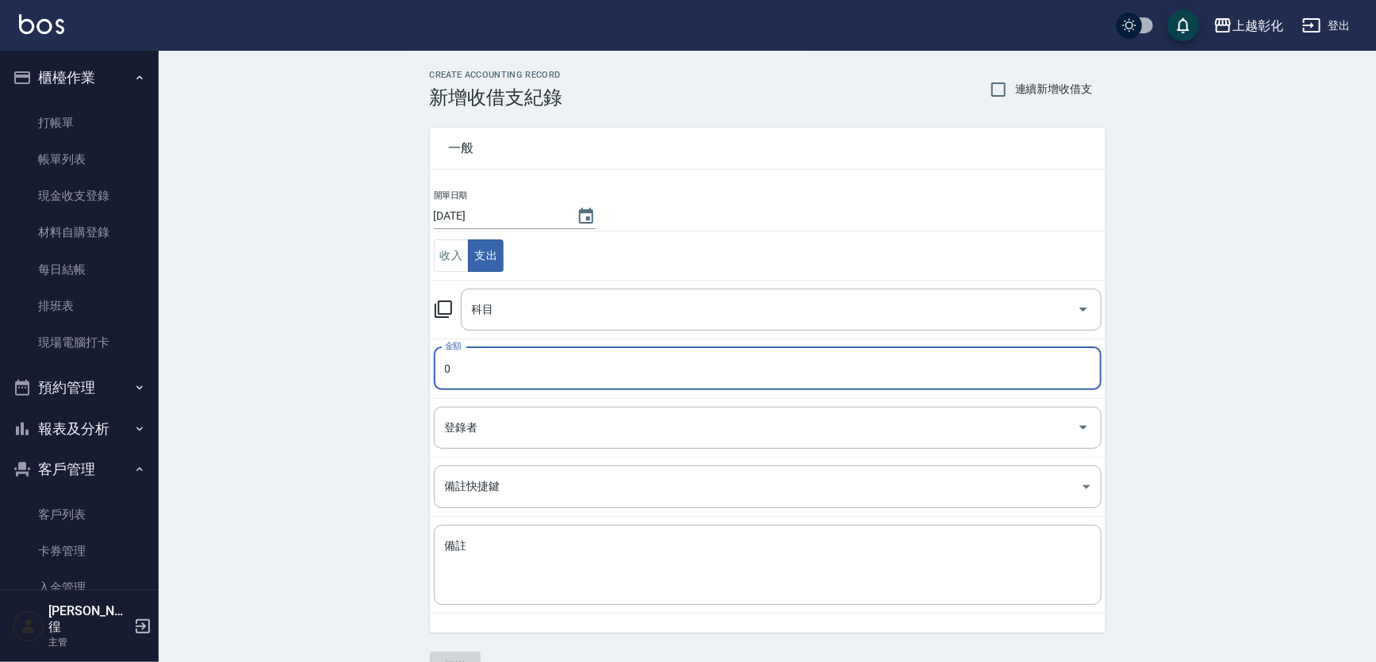
click at [488, 370] on input "0" at bounding box center [768, 368] width 668 height 43
click at [522, 323] on div "科目" at bounding box center [781, 310] width 641 height 42
type input "01700"
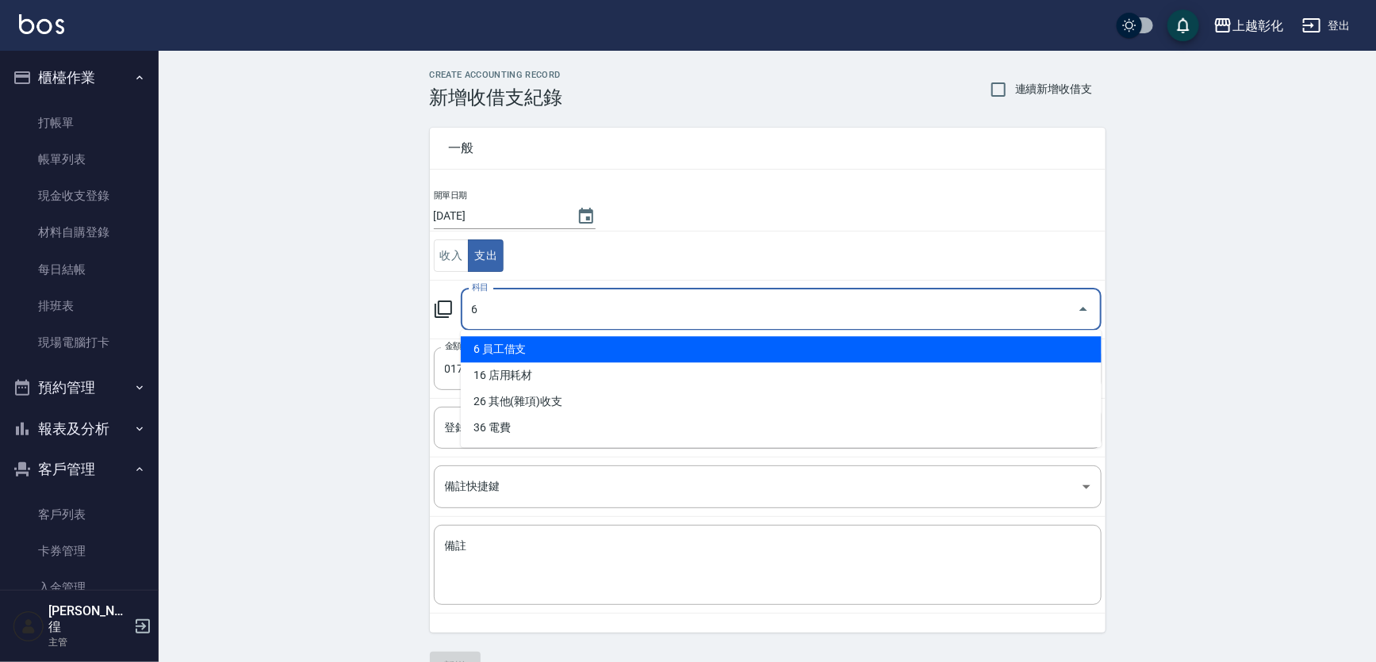
click at [524, 353] on li "6 員工借支" at bounding box center [781, 349] width 641 height 26
type input "6 員工借支"
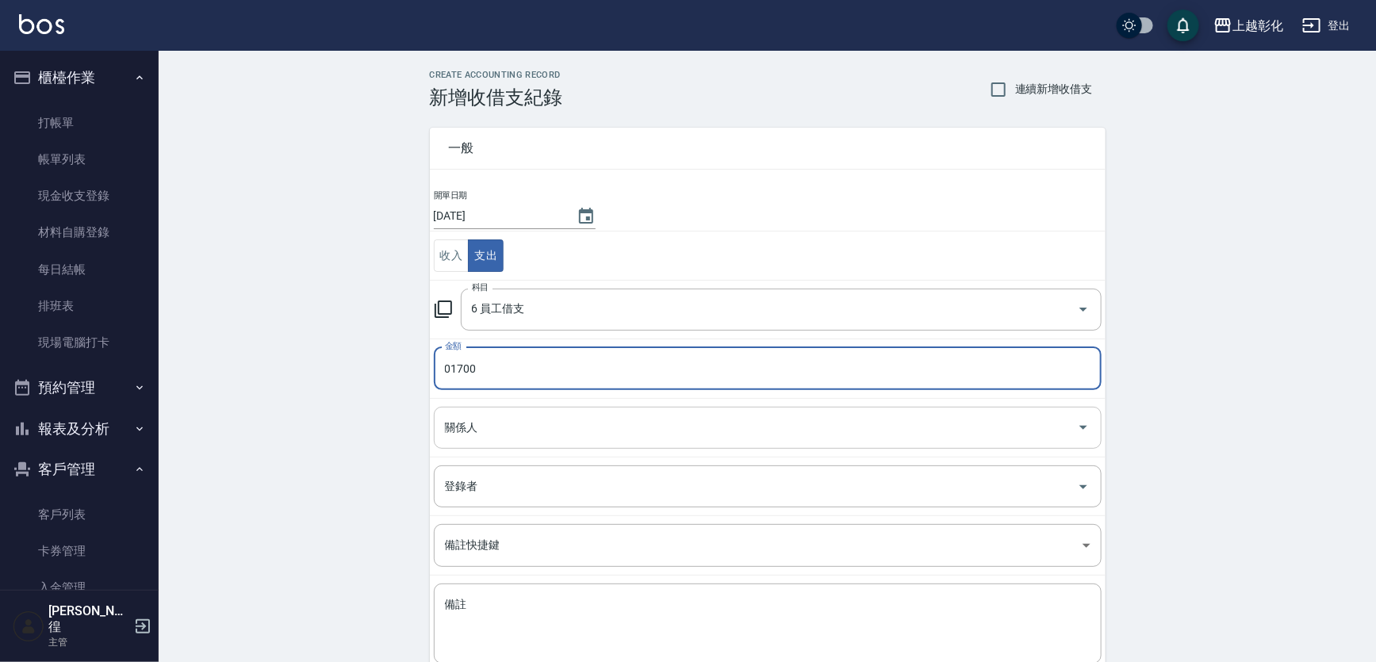
click at [501, 417] on input "關係人" at bounding box center [756, 428] width 630 height 28
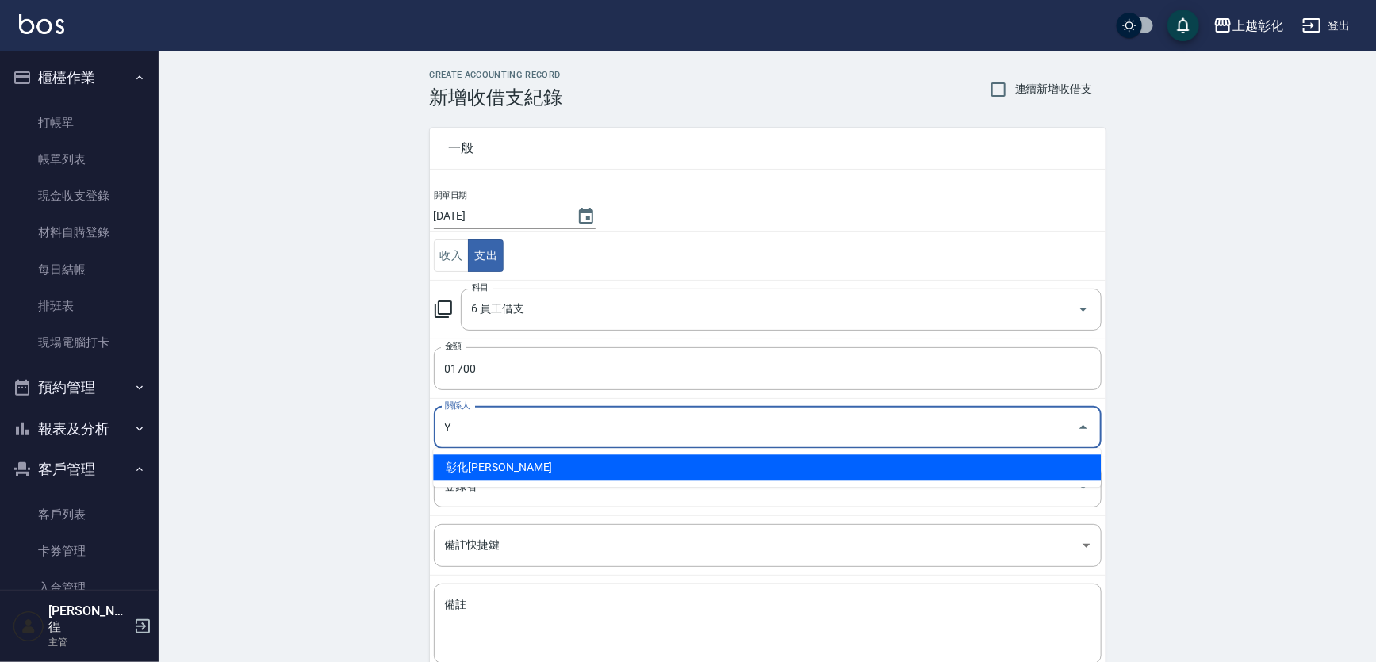
type input "彰化上越正咩Yuri-Y"
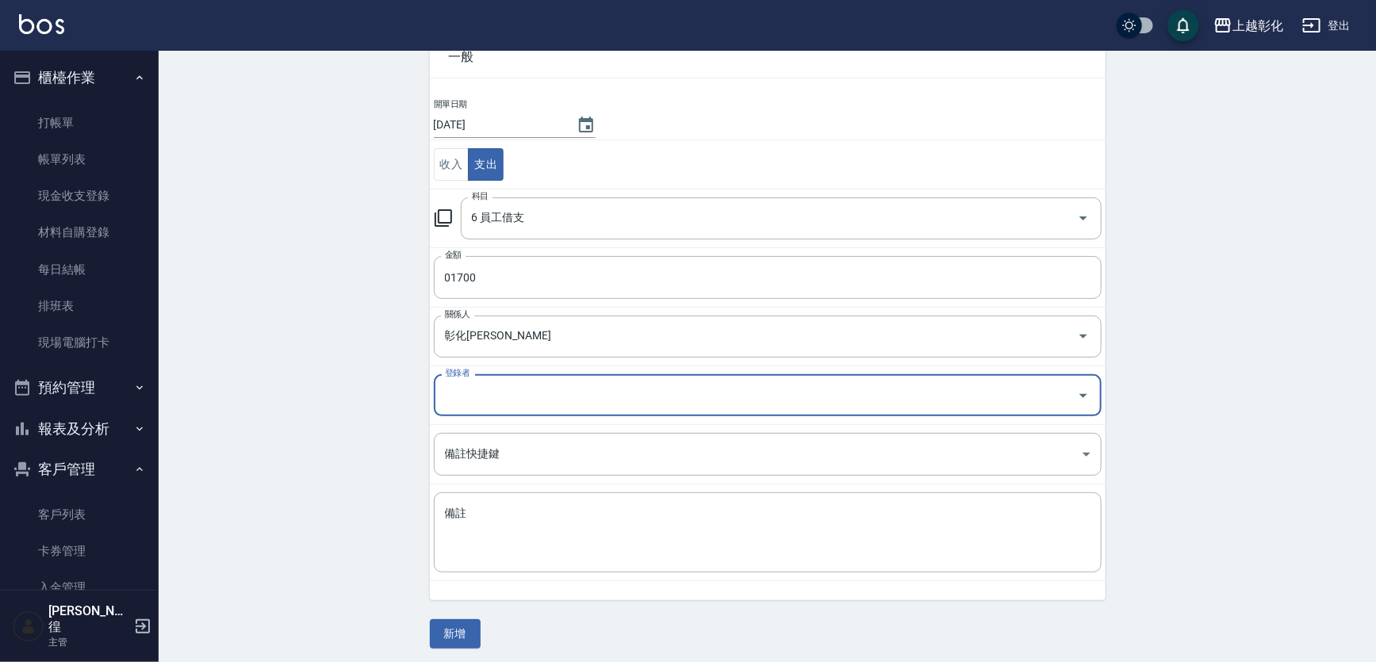
scroll to position [95, 0]
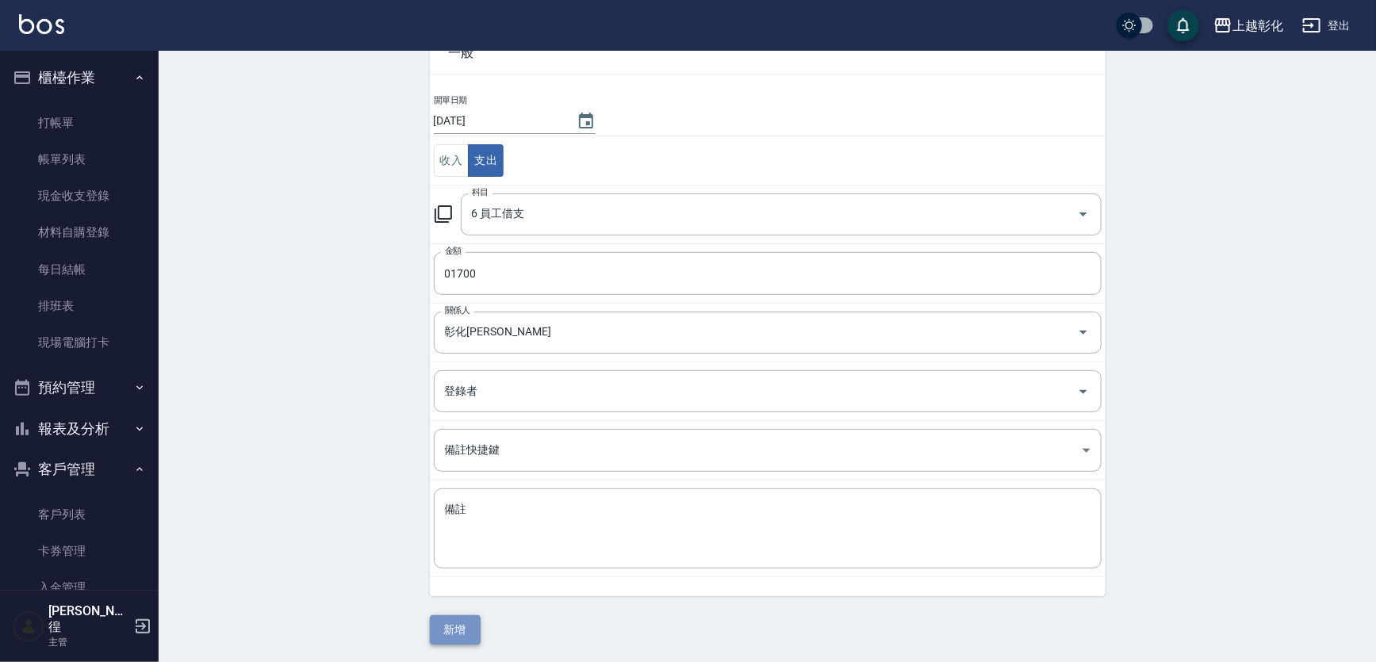
click at [439, 619] on button "新增" at bounding box center [455, 629] width 51 height 29
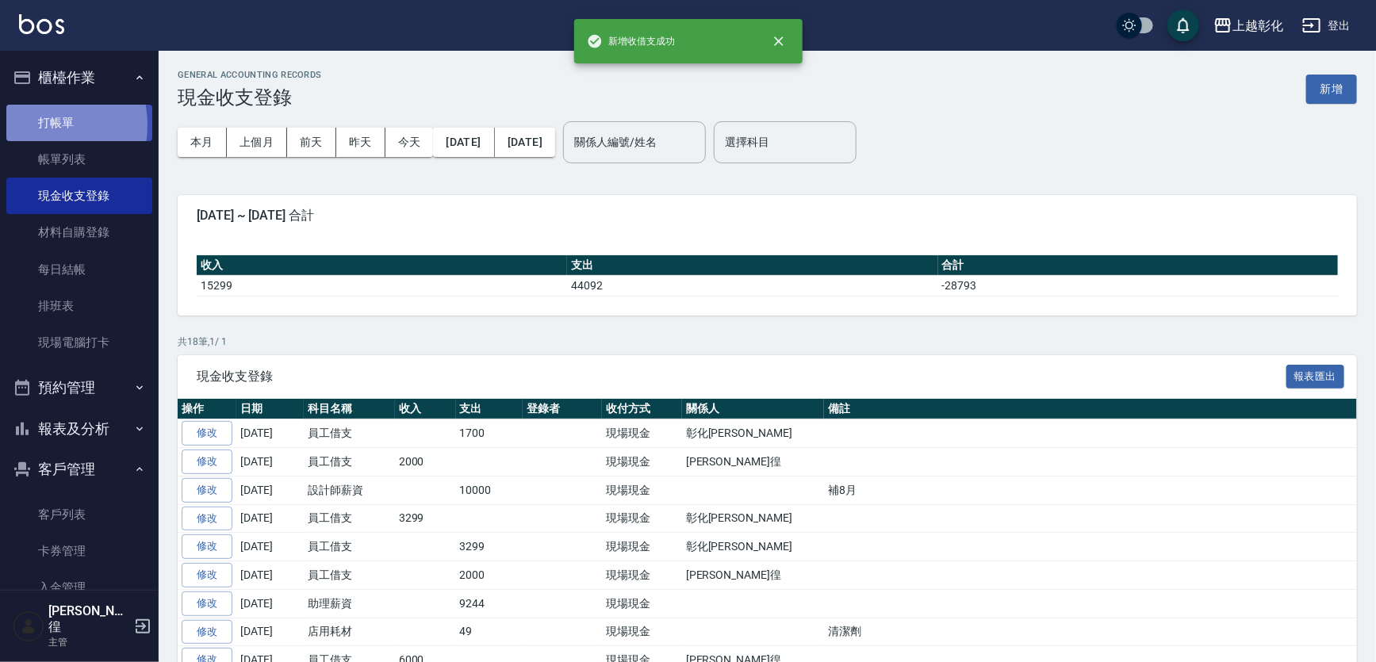
click at [33, 125] on link "打帳單" at bounding box center [79, 123] width 146 height 36
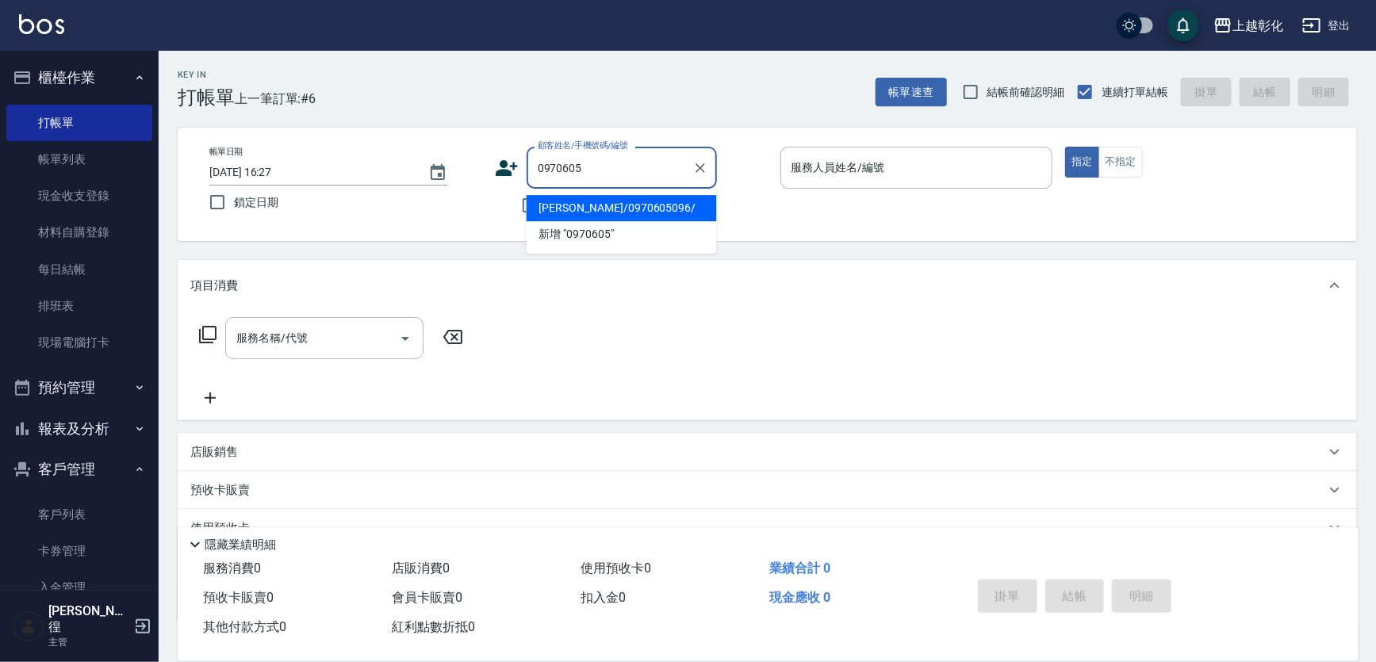
type input "[PERSON_NAME]/0970605096/"
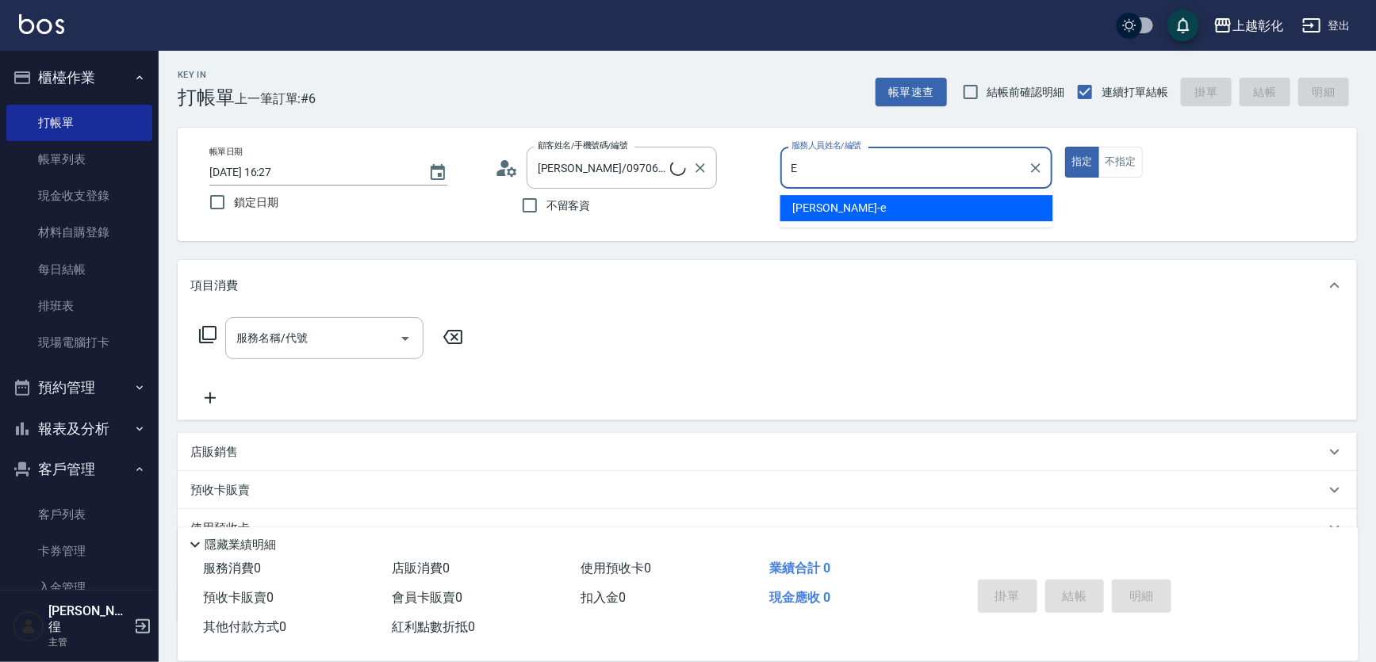
type input "allen-e"
type button "true"
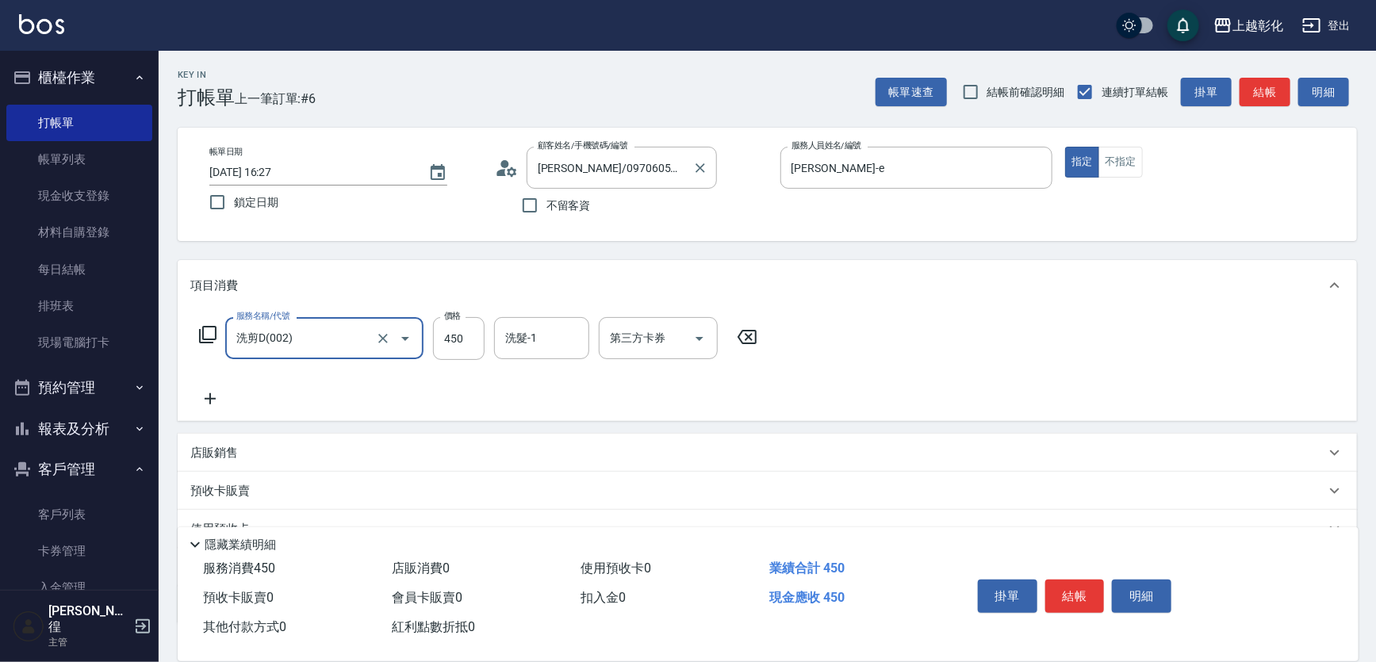
type input "洗剪D(002)"
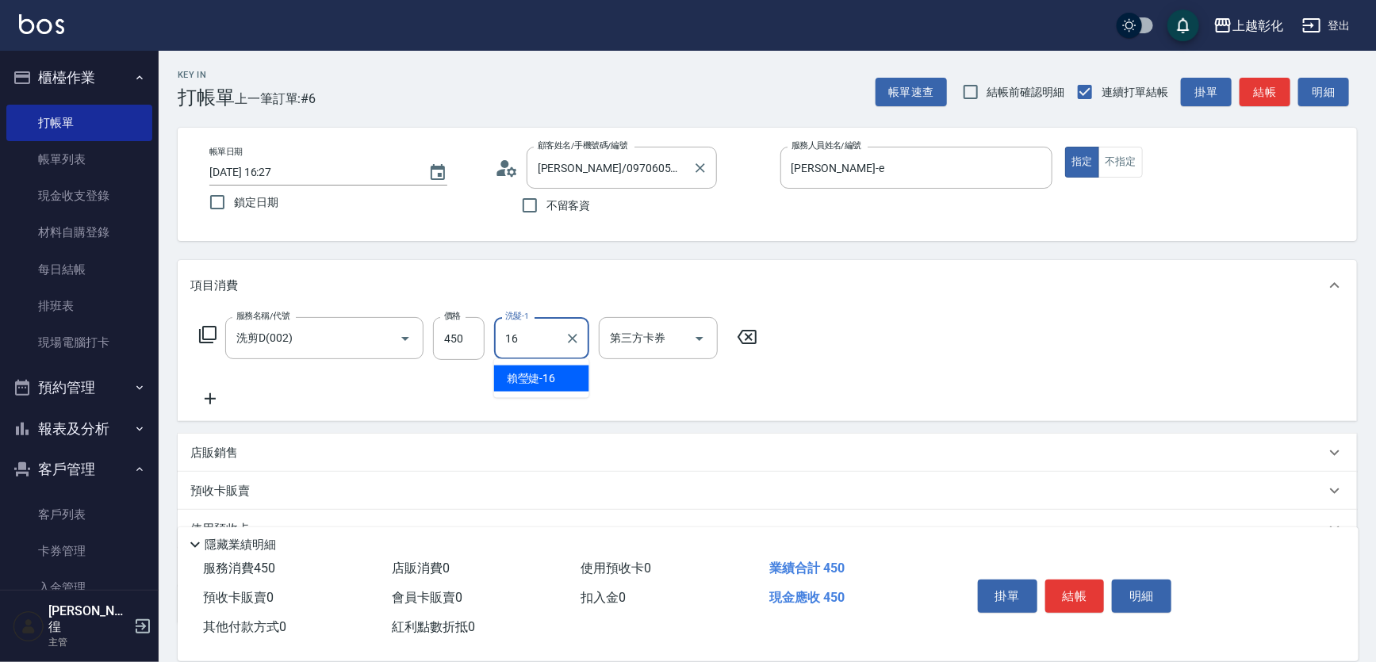
type input "賴瑩婕-16"
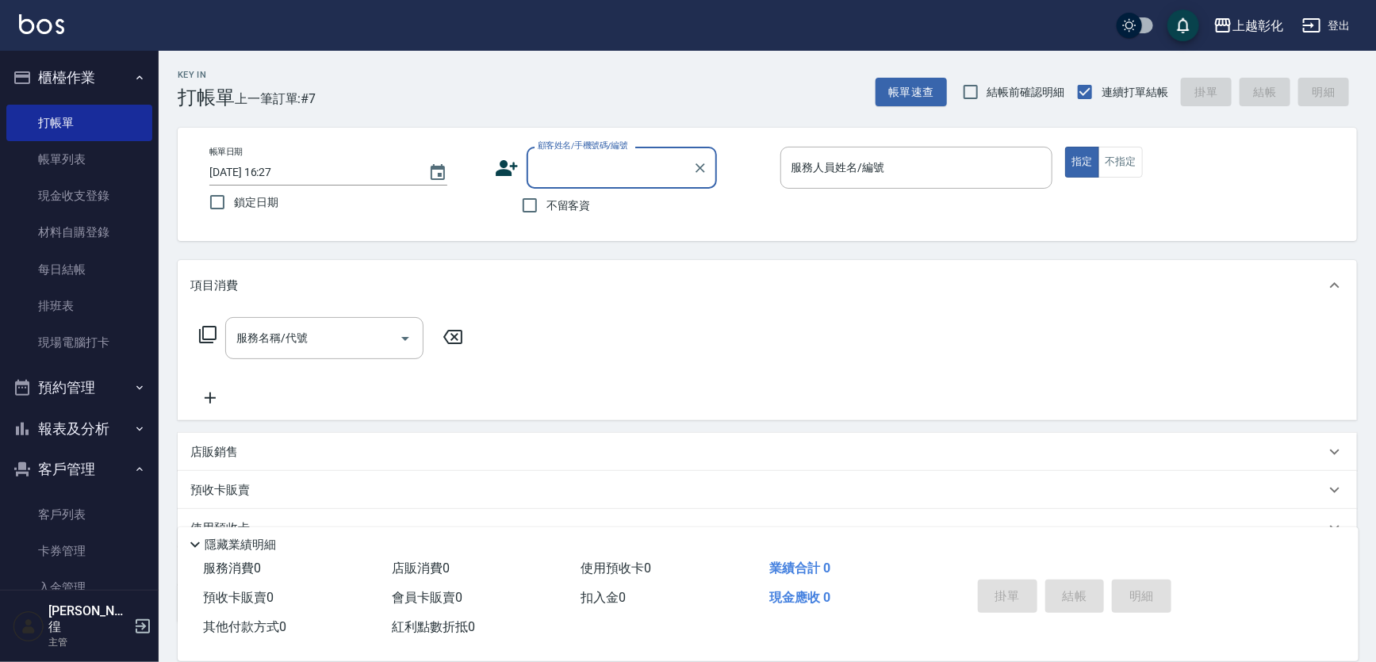
click at [553, 201] on span "不留客資" at bounding box center [568, 205] width 44 height 17
click at [546, 201] on input "不留客資" at bounding box center [529, 205] width 33 height 33
checkbox input "true"
type input "[PERSON_NAME]/0970605096/"
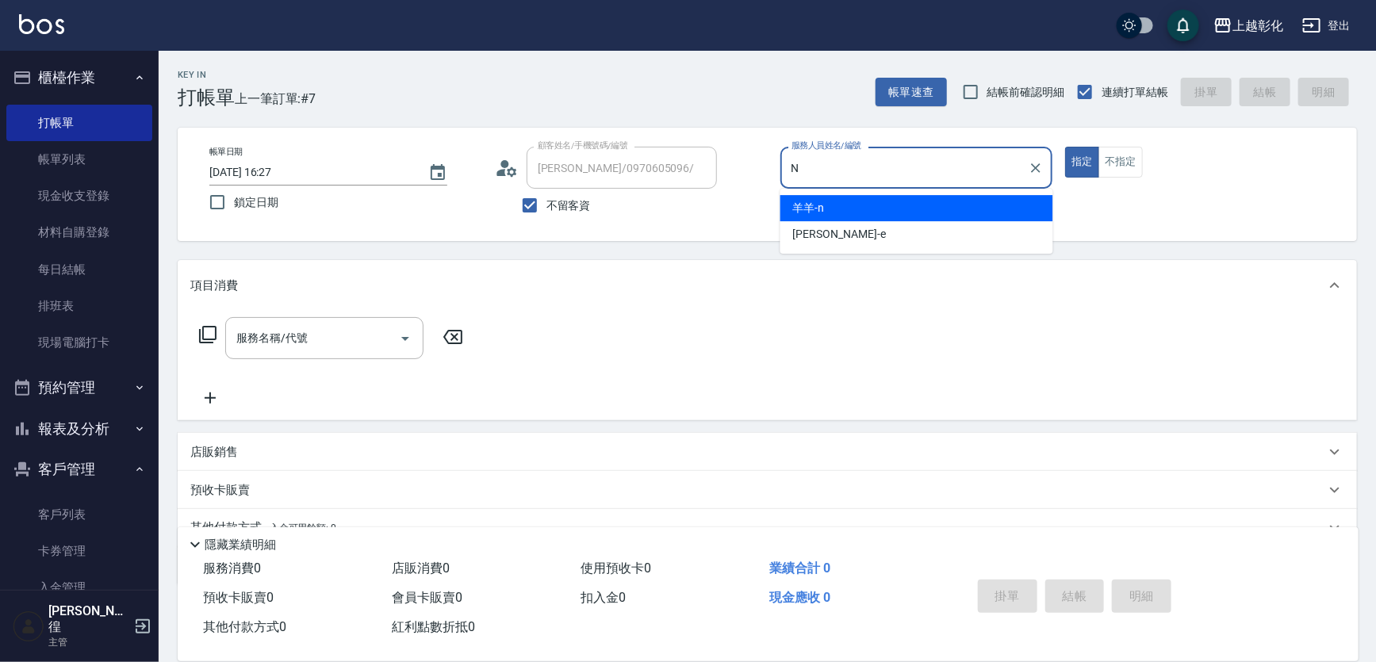
type input "羊羊-n"
type input "[PERSON_NAME]/0928363699/"
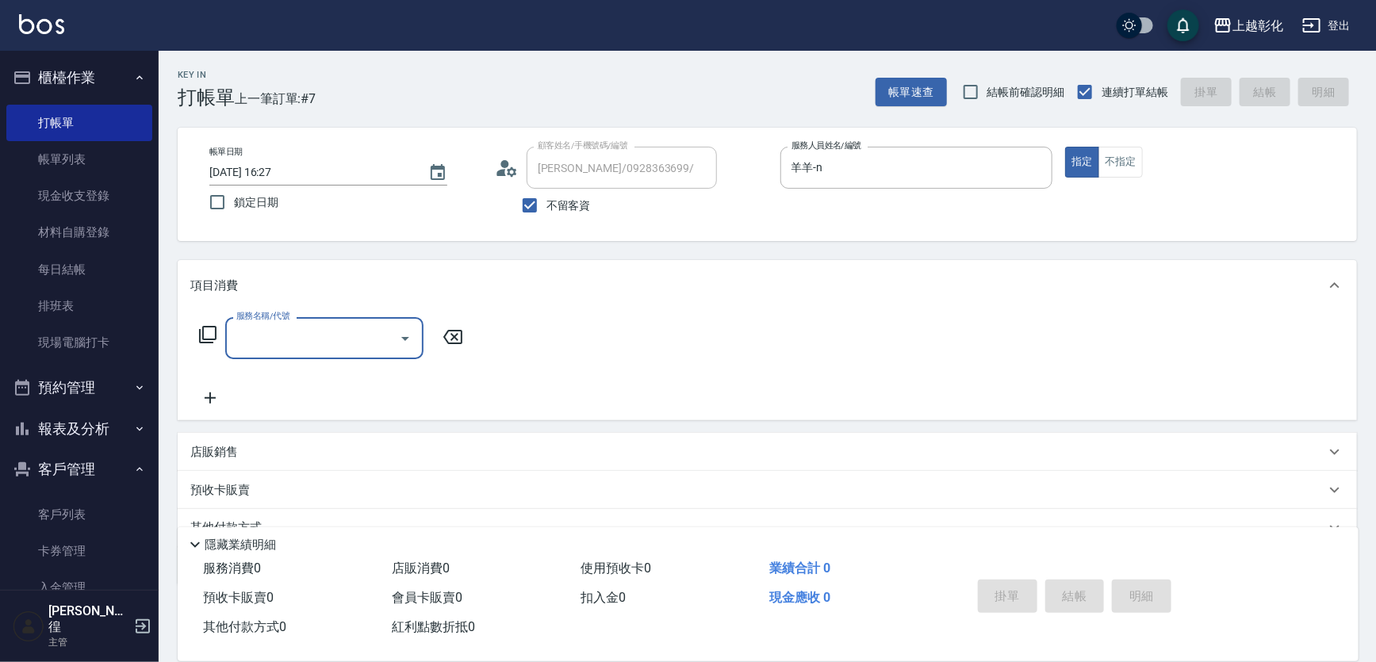
type input "Gary-g"
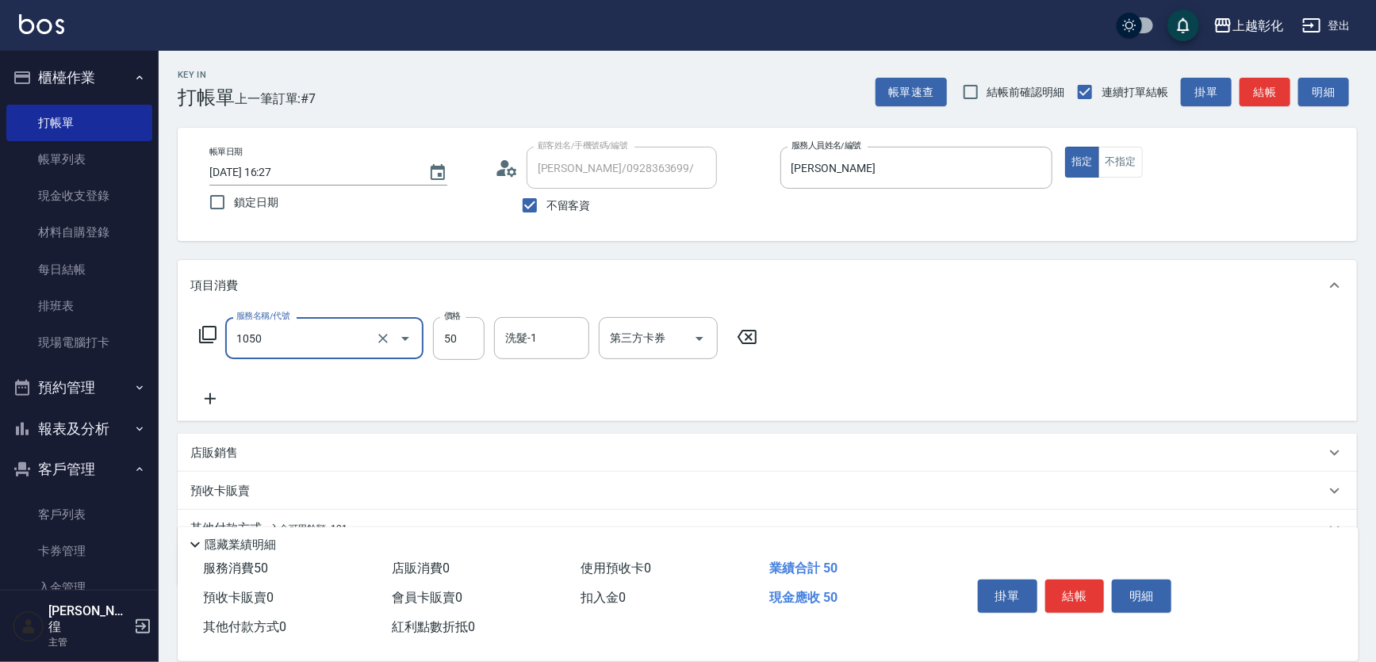
type input "精油(1050)"
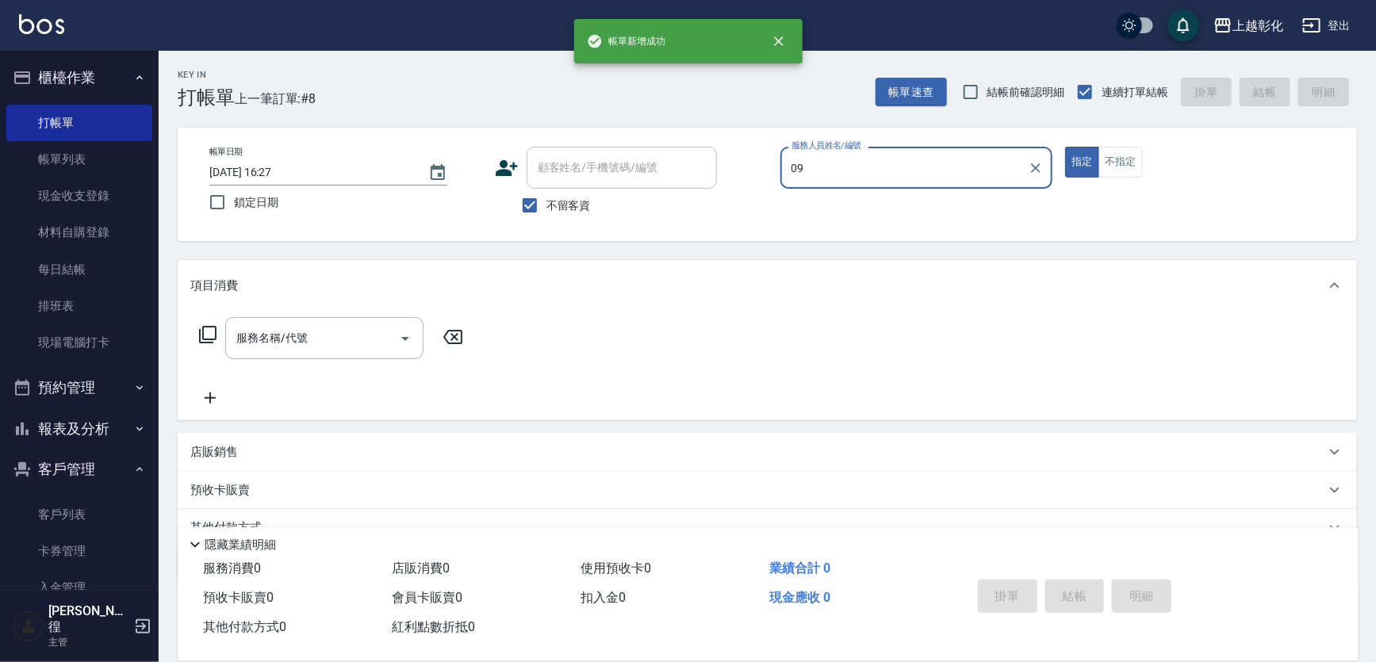
type input "09"
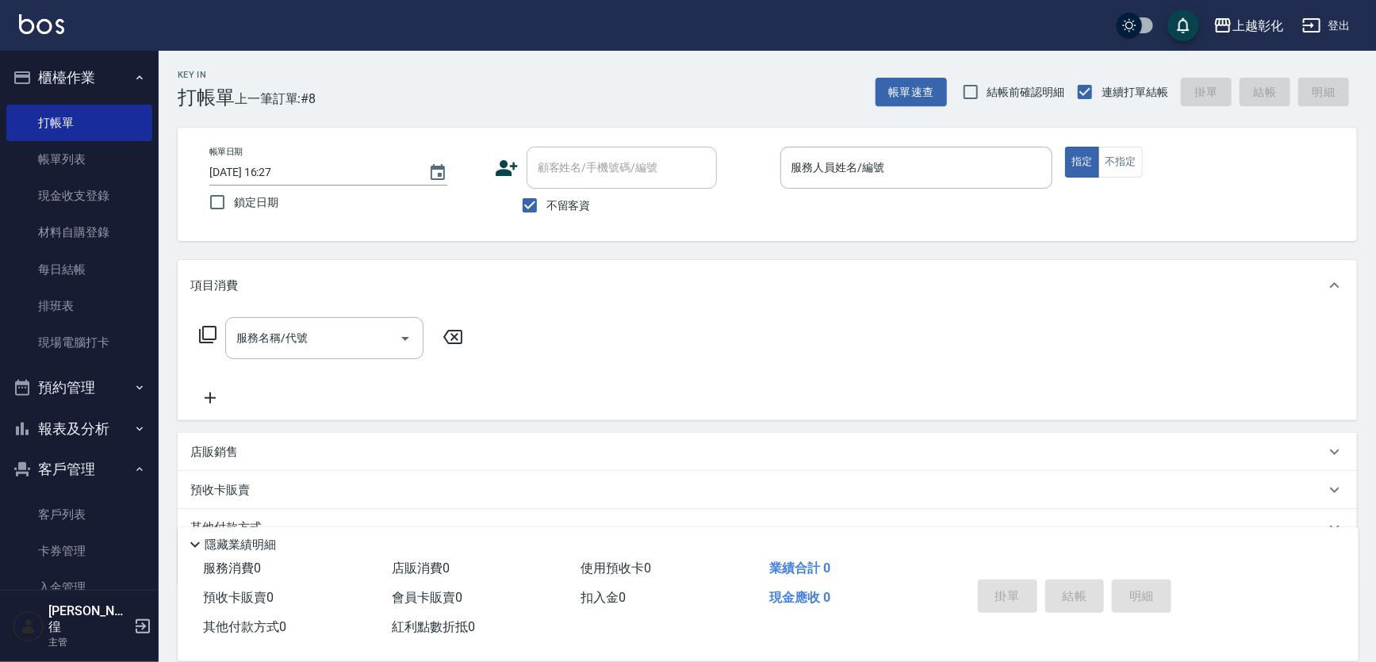
click at [553, 201] on span "不留客資" at bounding box center [568, 205] width 44 height 17
click at [546, 201] on input "不留客資" at bounding box center [529, 205] width 33 height 33
checkbox input "false"
click at [553, 150] on div "顧客姓名/手機號碼/編號" at bounding box center [622, 168] width 190 height 42
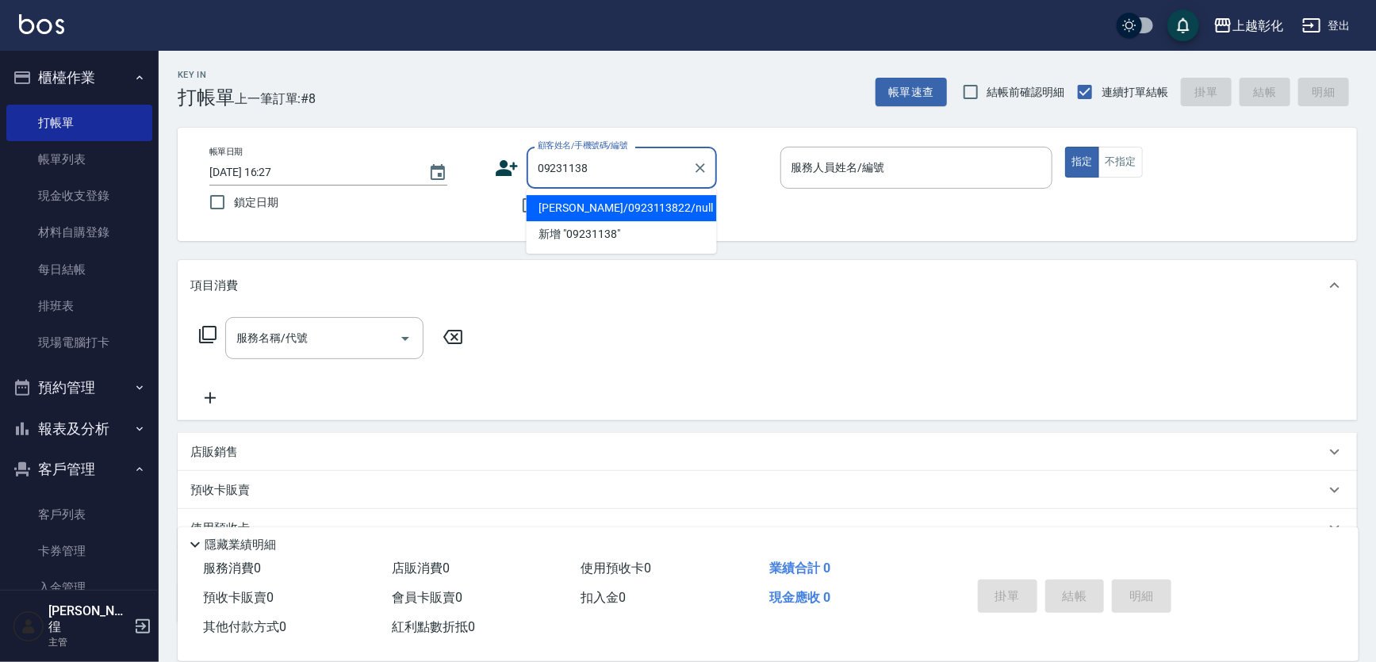
type input "[PERSON_NAME]/0923113822/null"
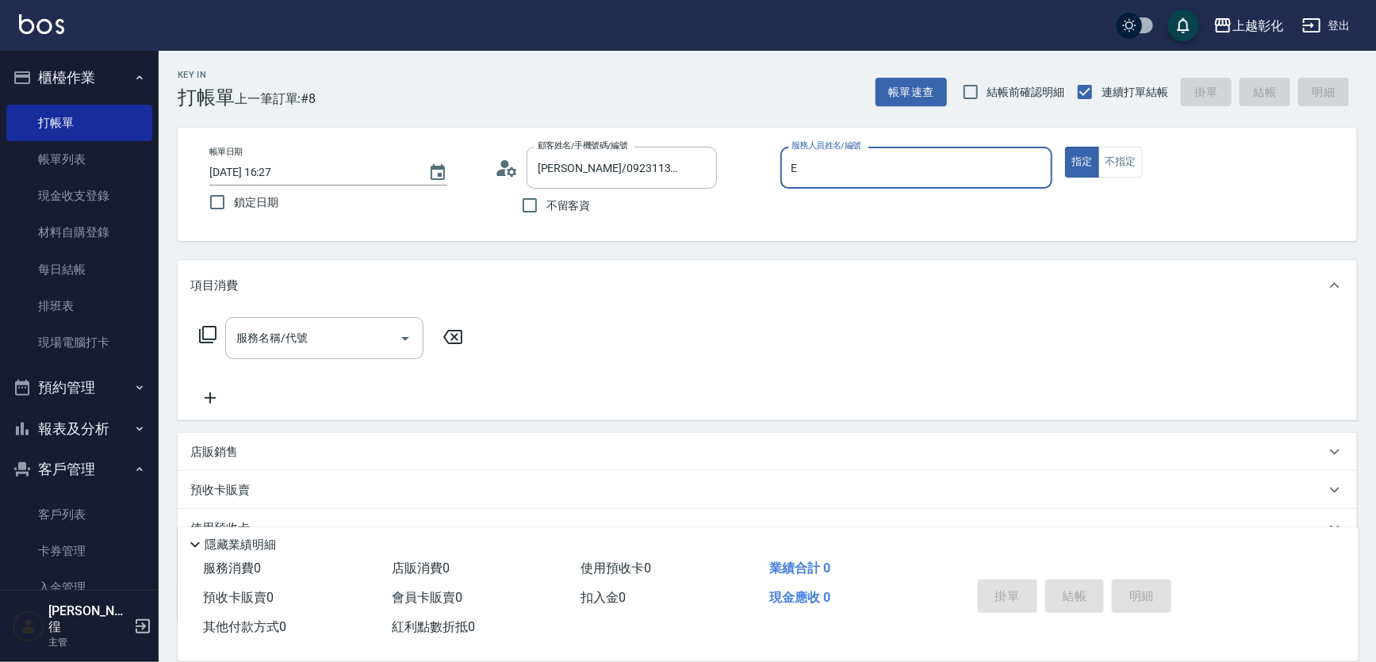
type input "allen-e"
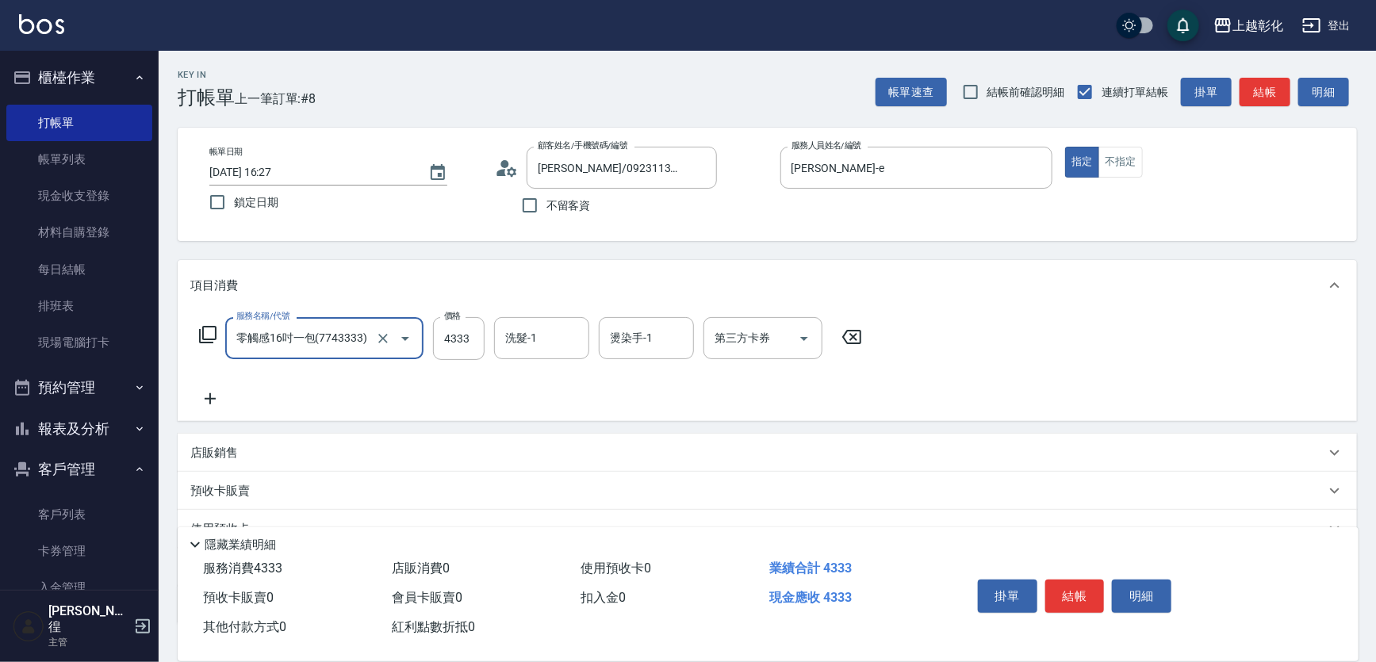
type input "零觸感16吋一包(7743333)"
type input "4333"
type input "賴瑩婕-16"
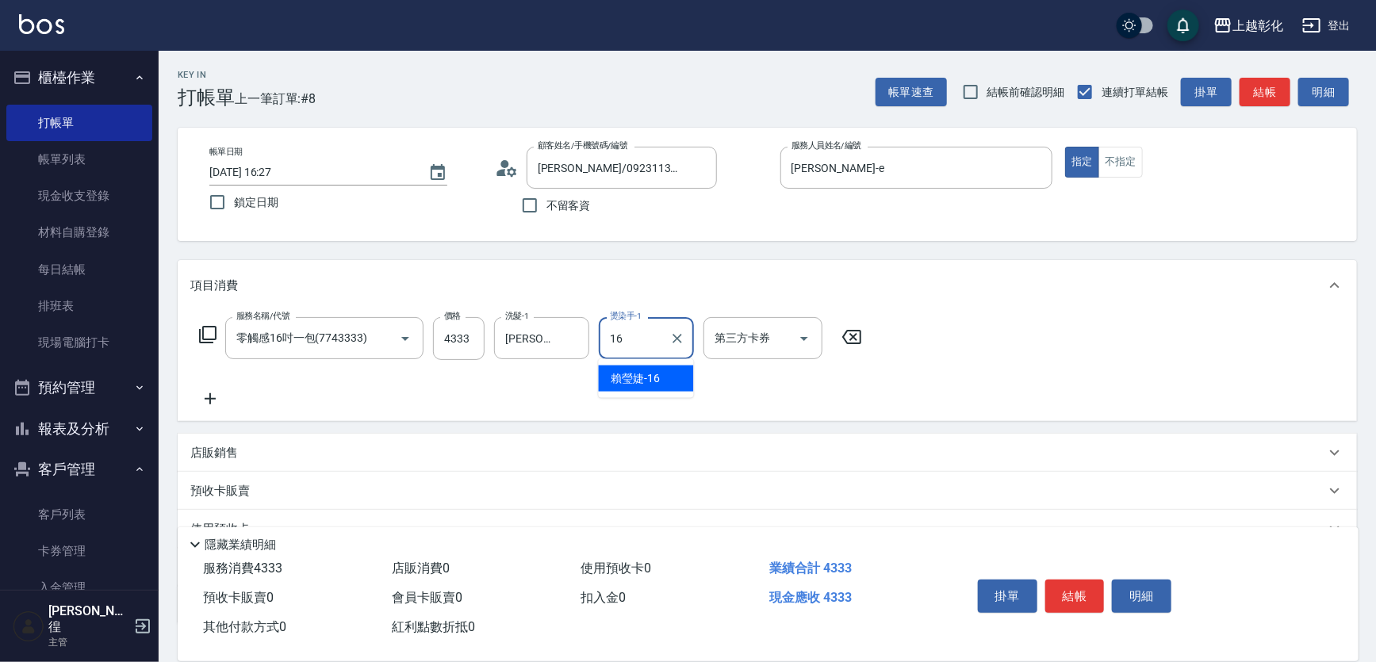
type input "1"
type input "allen-e"
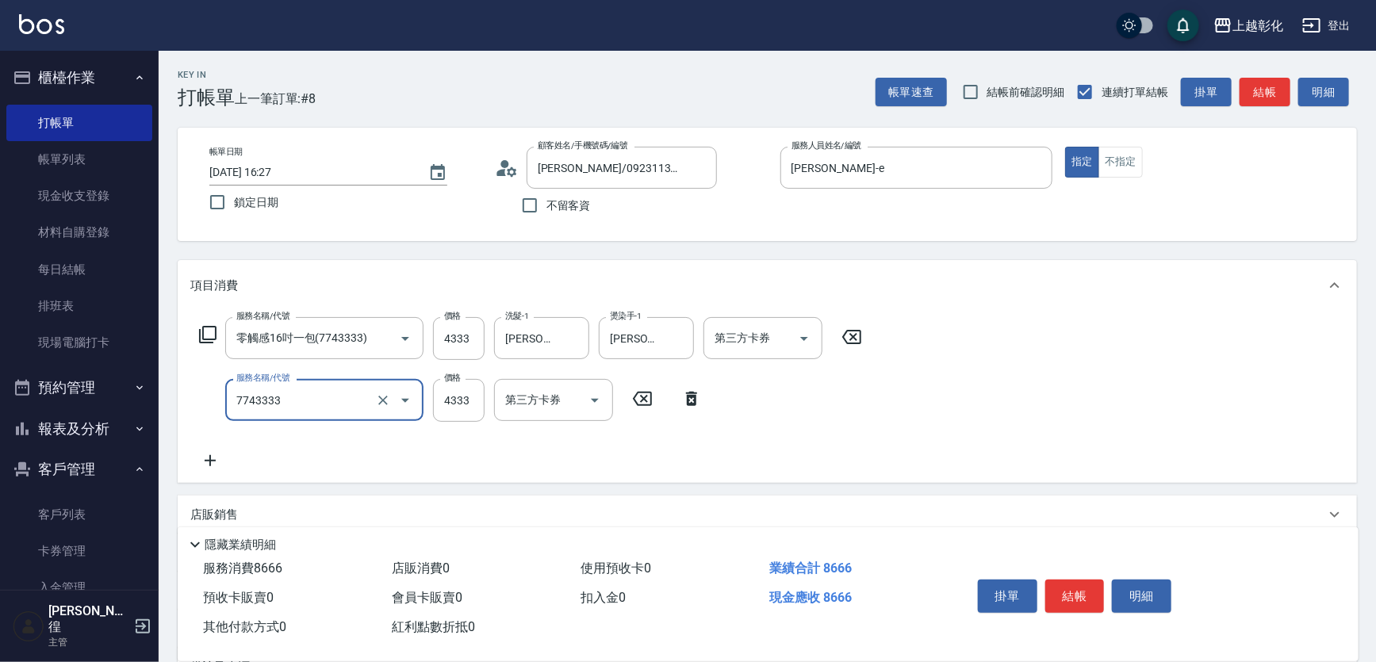
type input "零觸感16吋一包(7743333)"
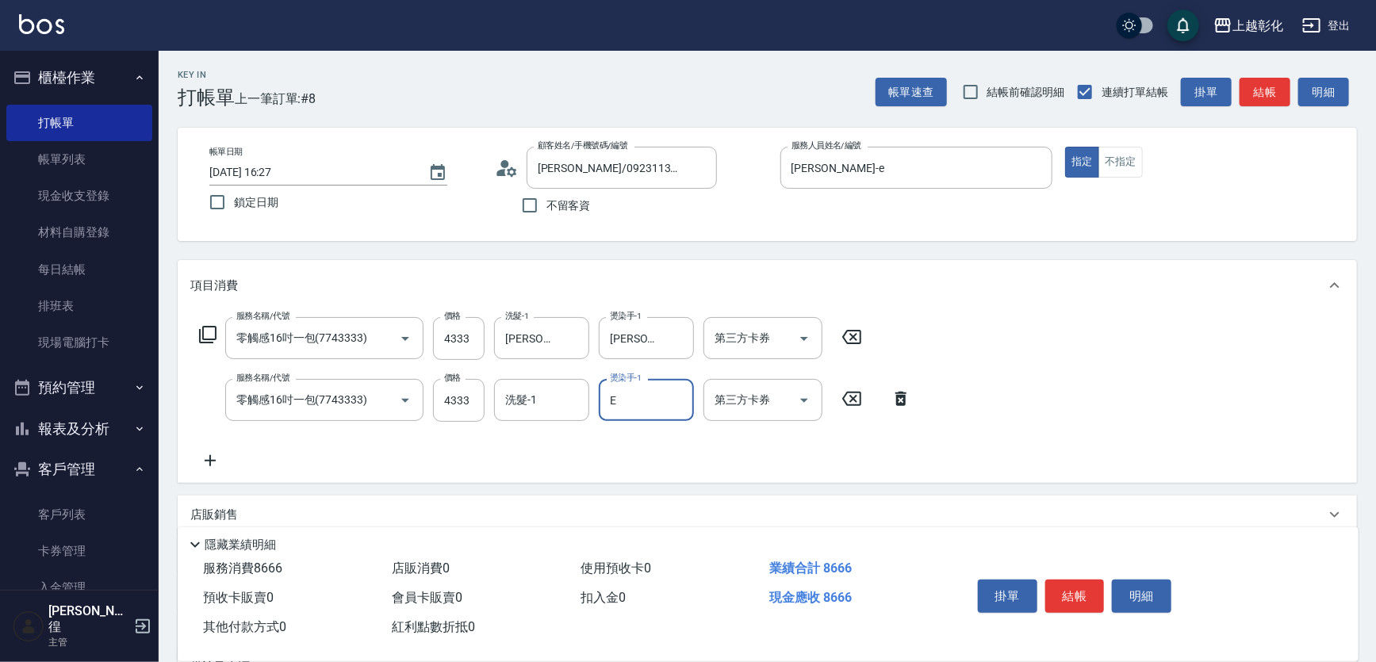
type input "allen-e"
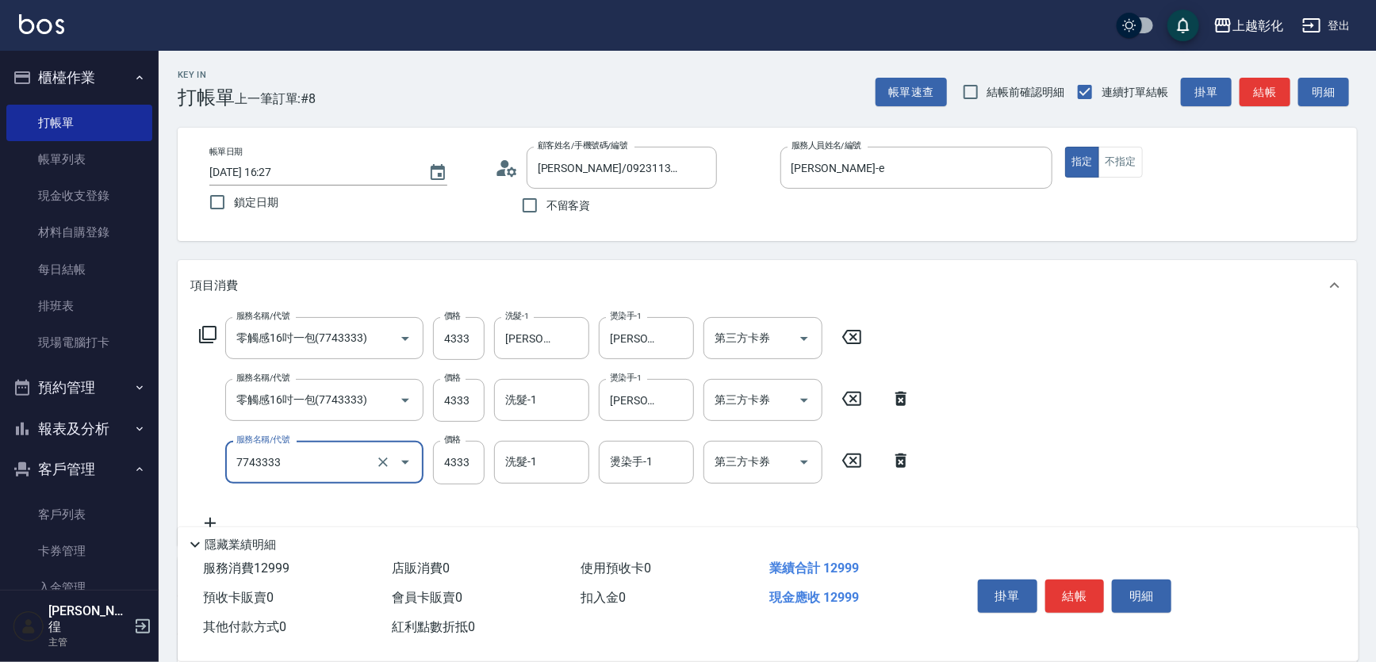
type input "零觸感16吋一包(7743333)"
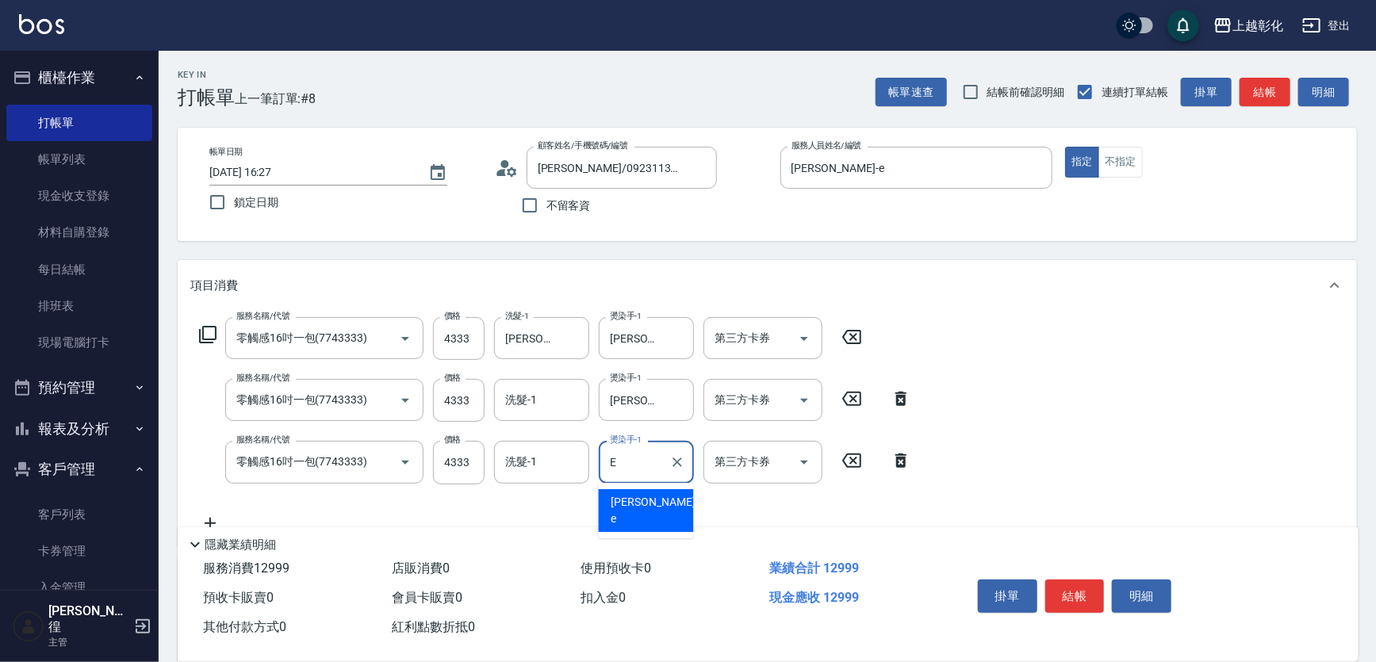
type input "allen-e"
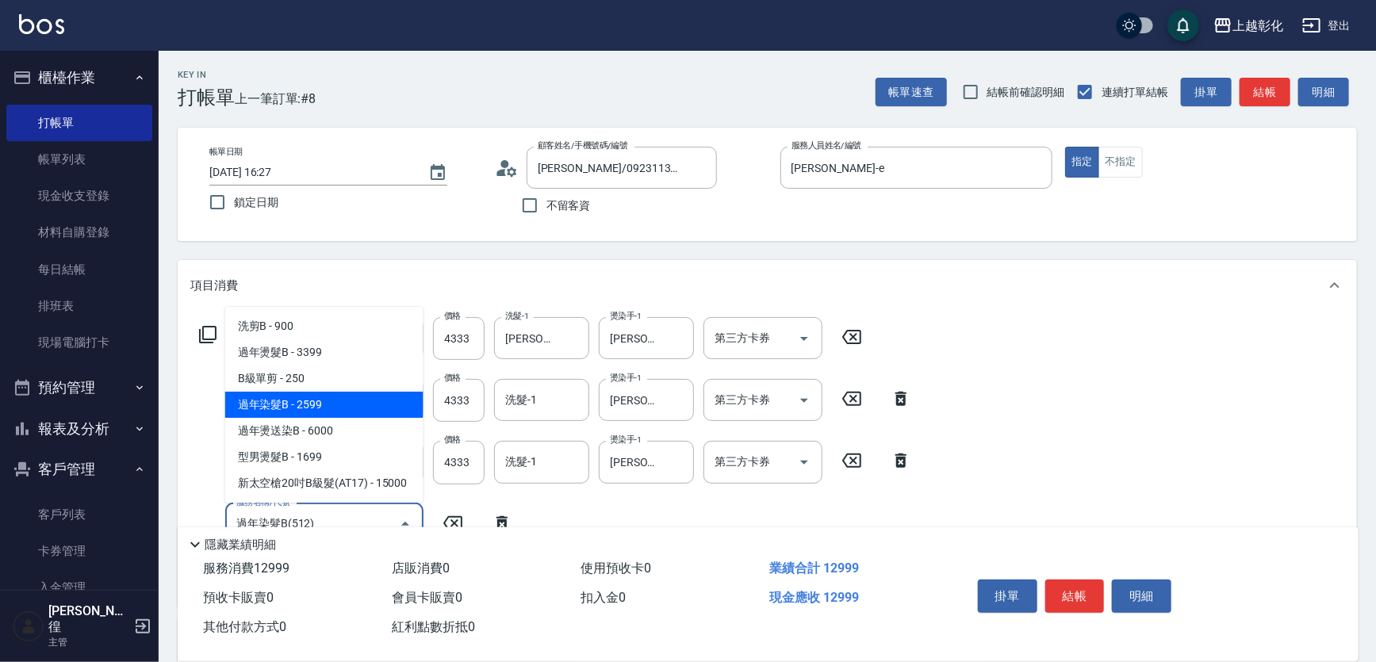
type input "過年染髮B(512)"
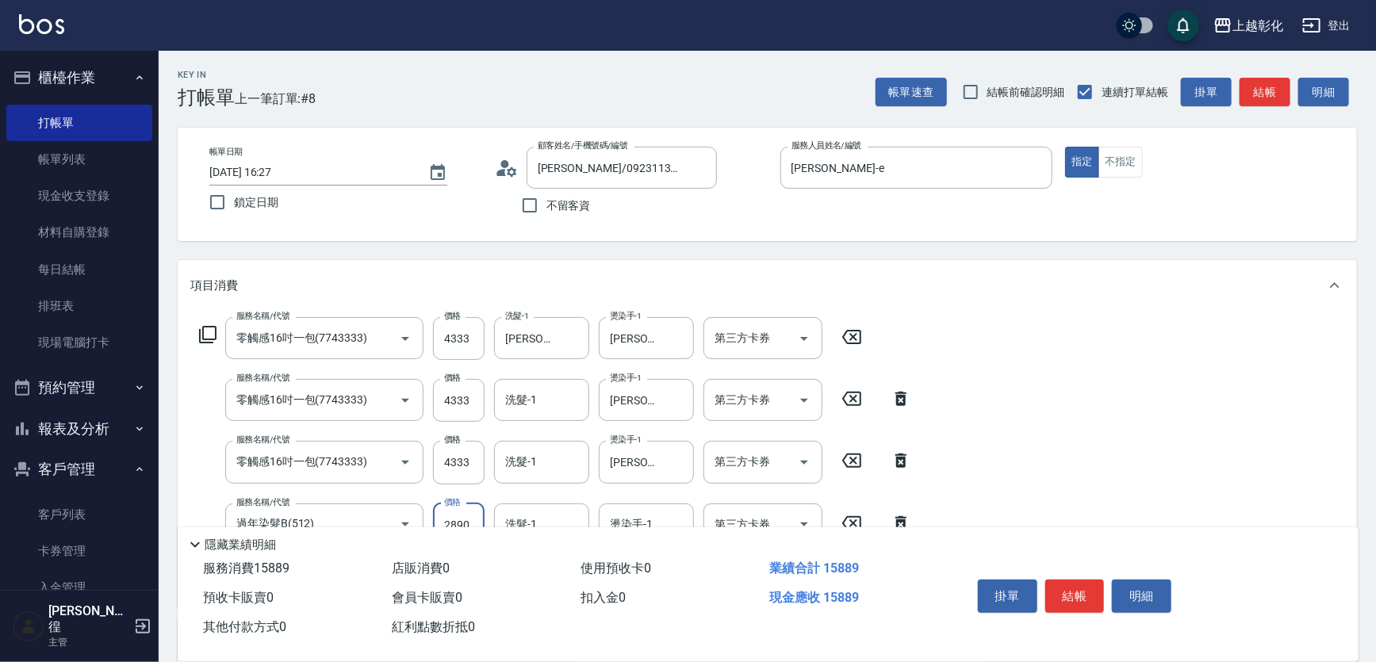
type input "2890"
type input "賴瑩婕-16"
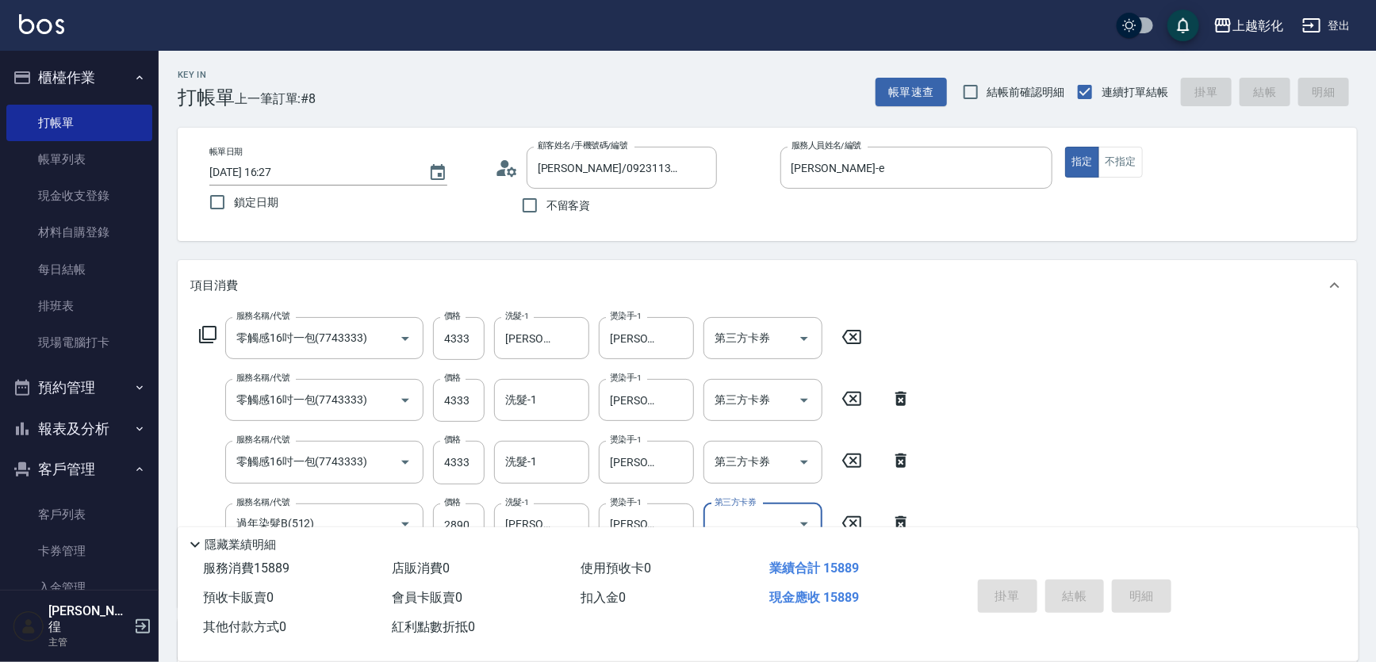
type input "2025/09/16 16:28"
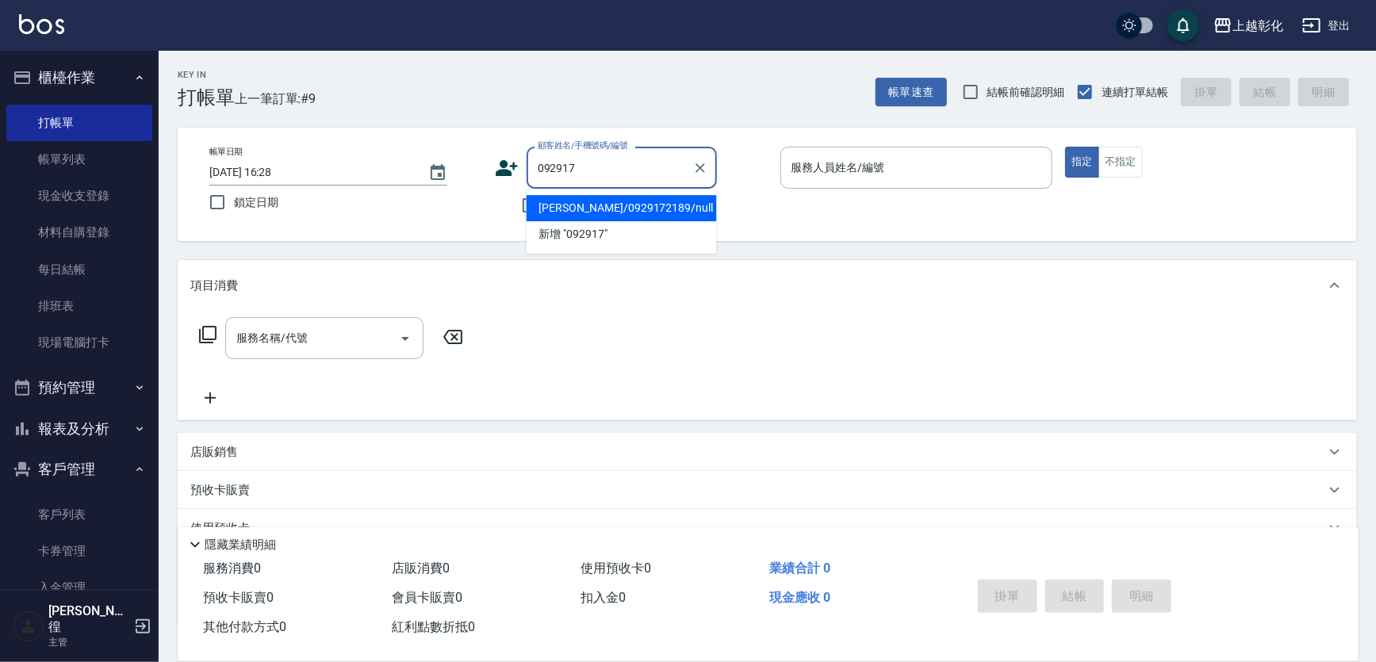
type input "[PERSON_NAME]/0929172189/null"
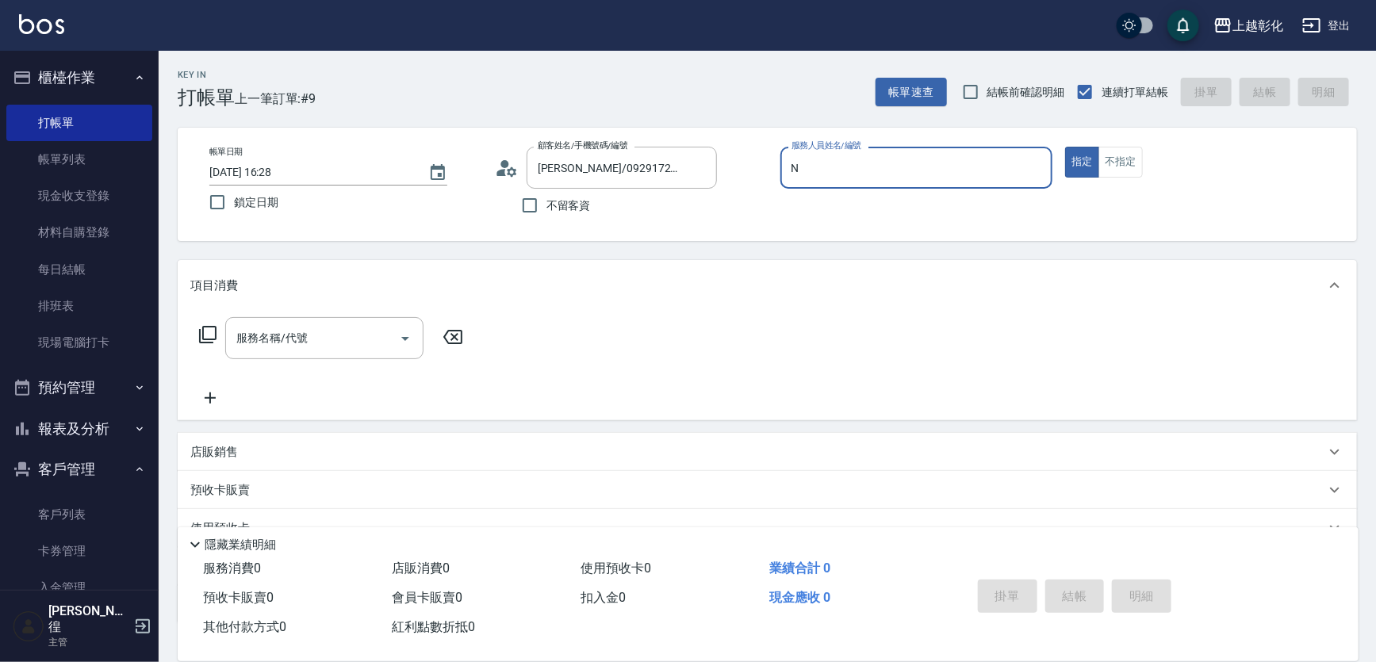
type input "羊羊-n"
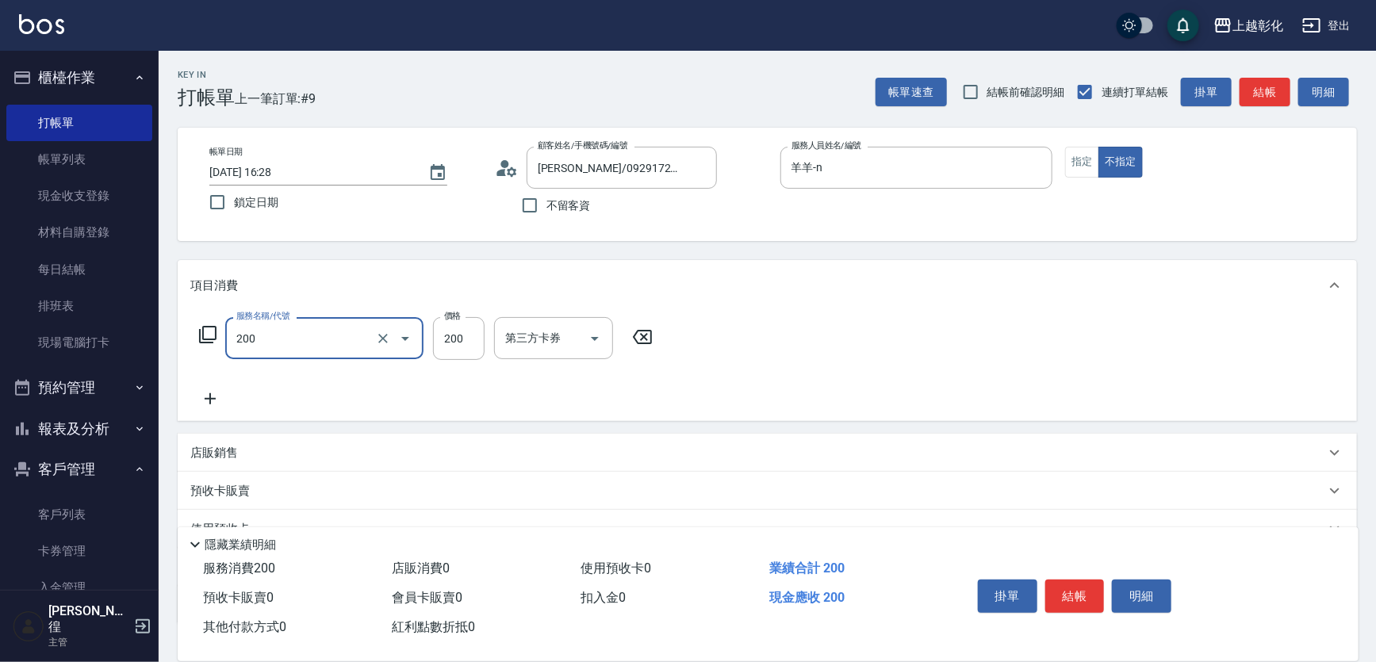
type input "New洗專案(200)"
type input "羊羊-n"
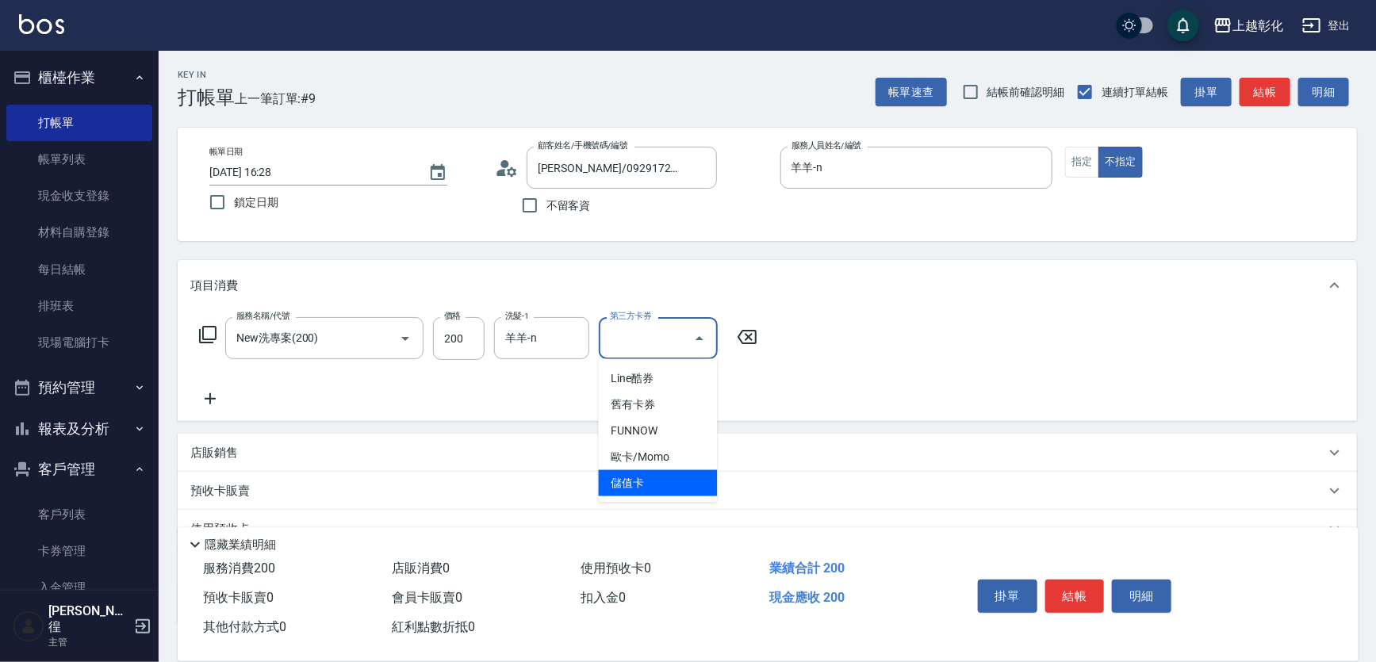
type input "儲值卡"
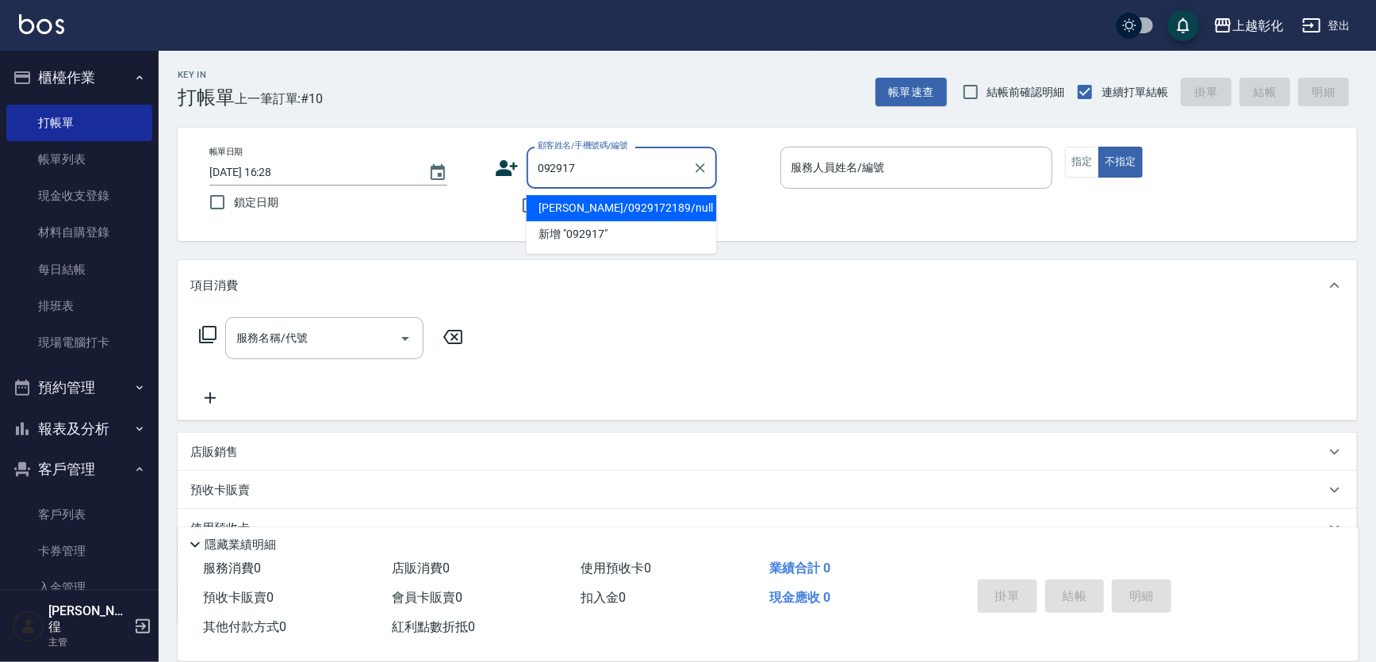
type input "[PERSON_NAME]/0929172189/null"
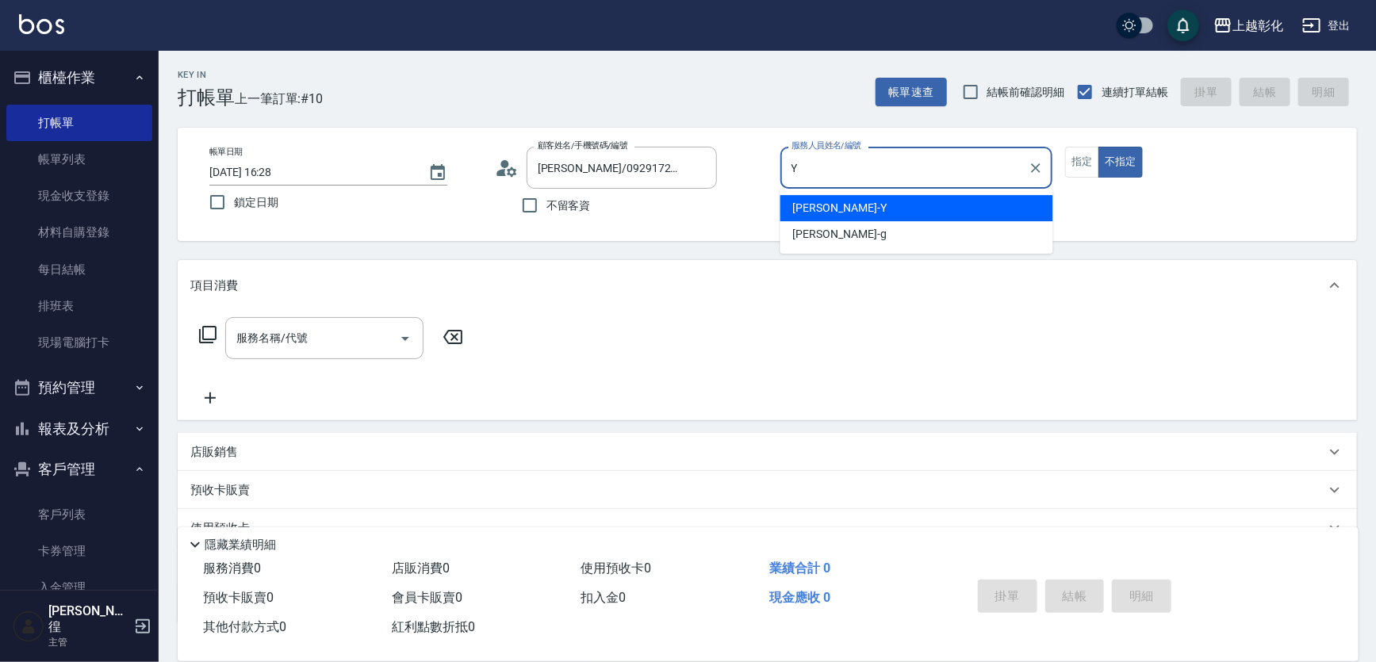
type input "[PERSON_NAME]-Y"
type button "false"
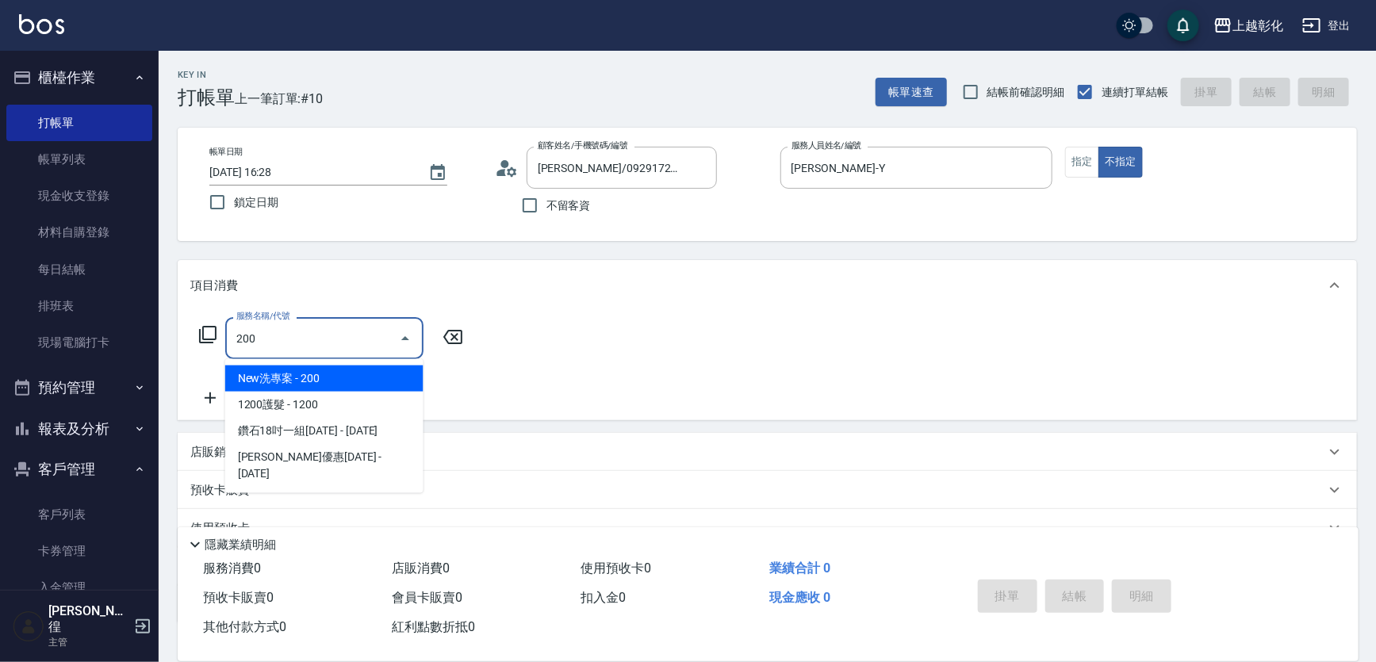
type input "New洗專案(200)"
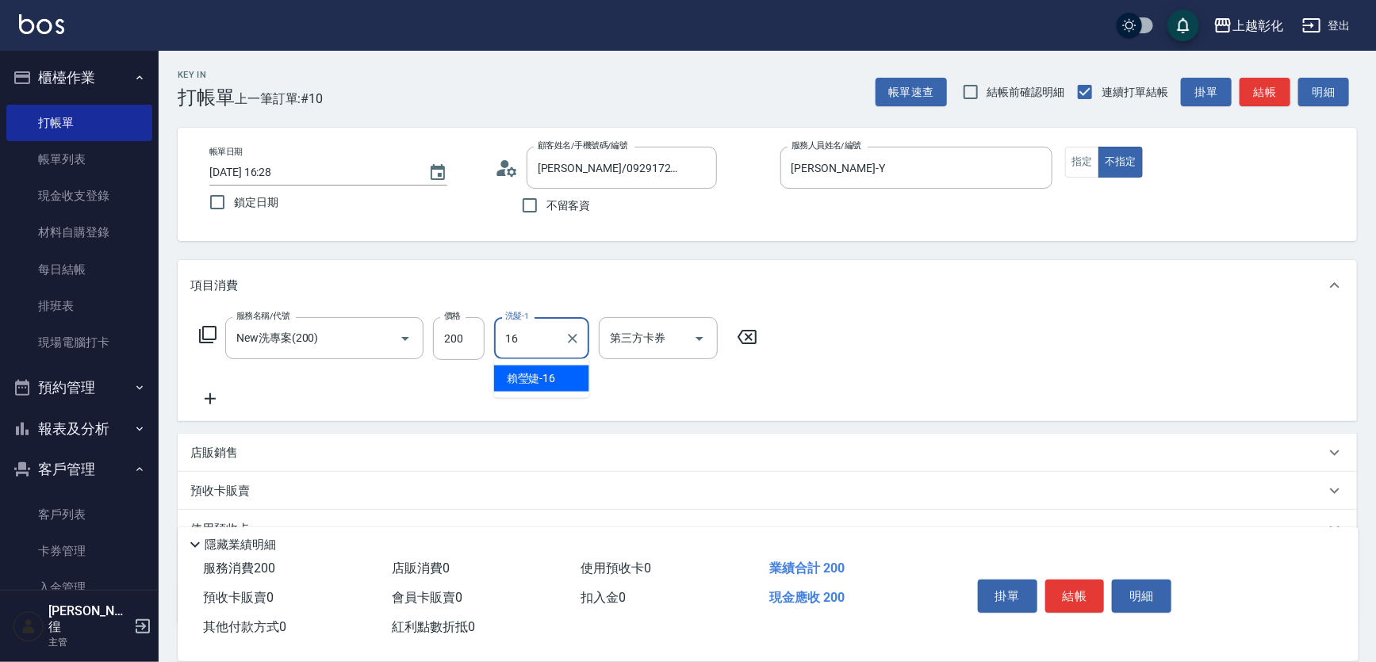
type input "賴瑩婕-16"
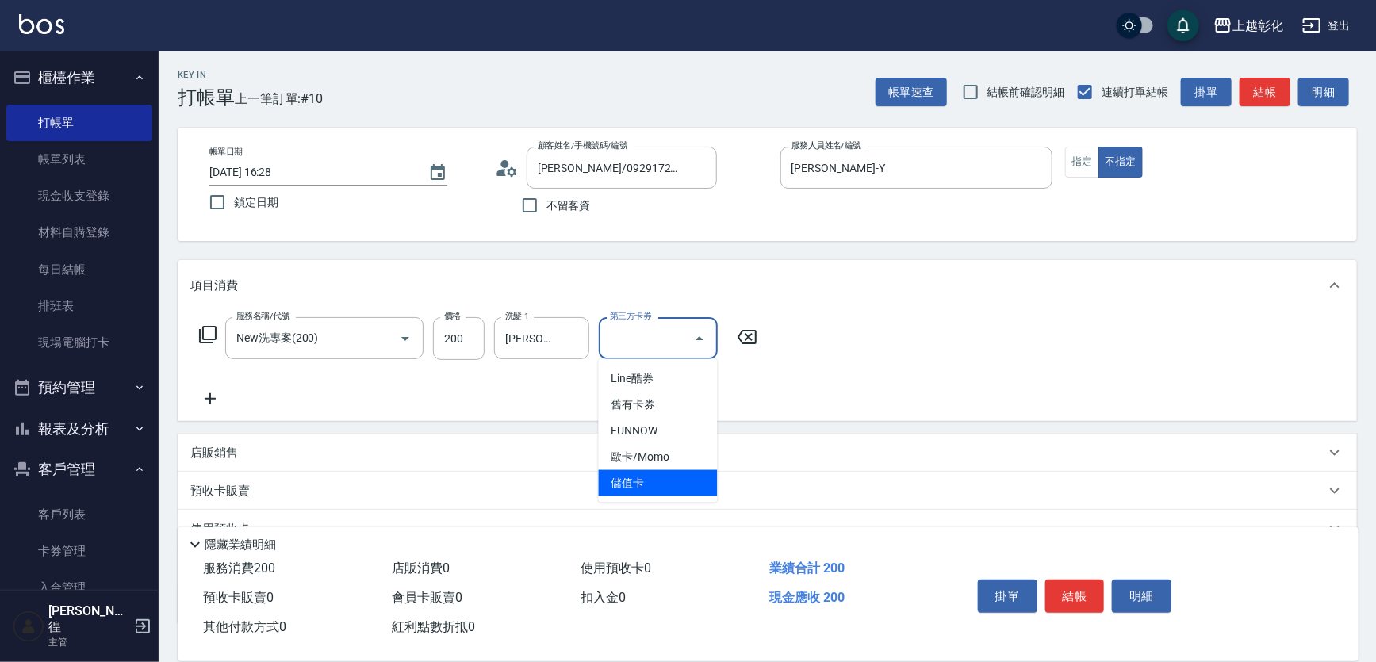
type input "儲值卡"
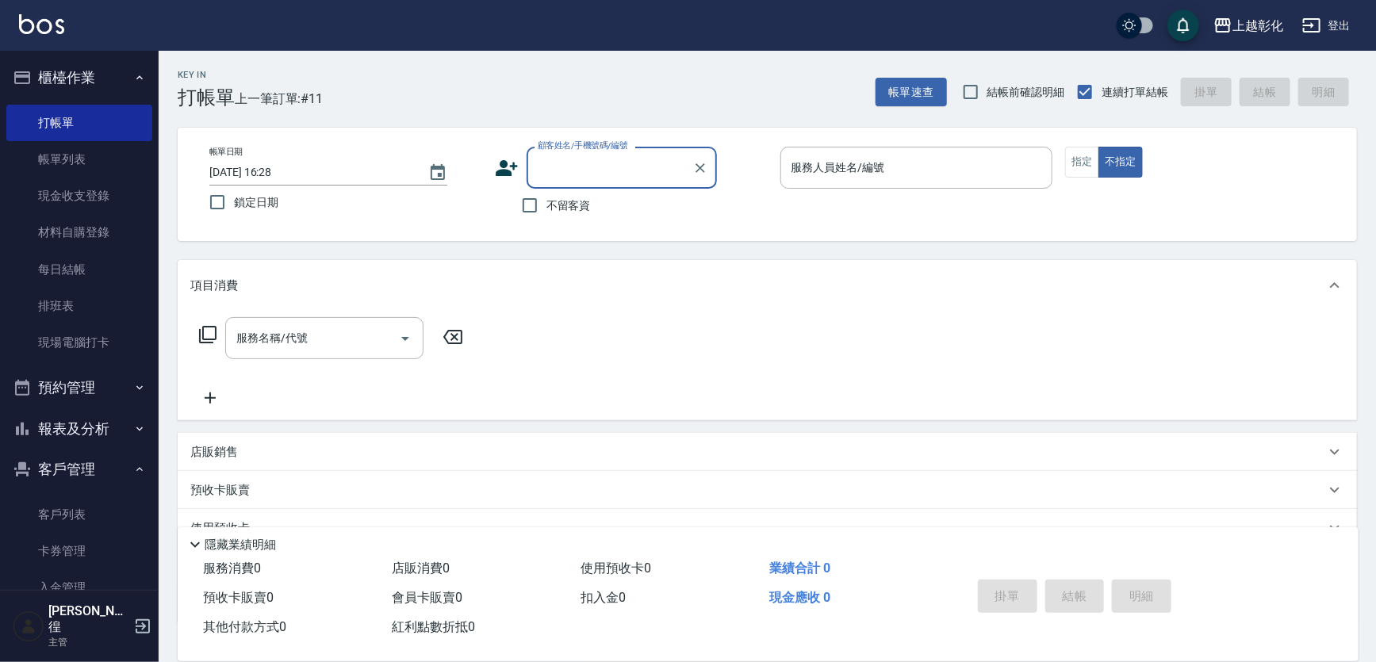
click at [547, 192] on label "不留客資" at bounding box center [552, 205] width 78 height 33
click at [546, 192] on input "不留客資" at bounding box center [529, 205] width 33 height 33
checkbox input "true"
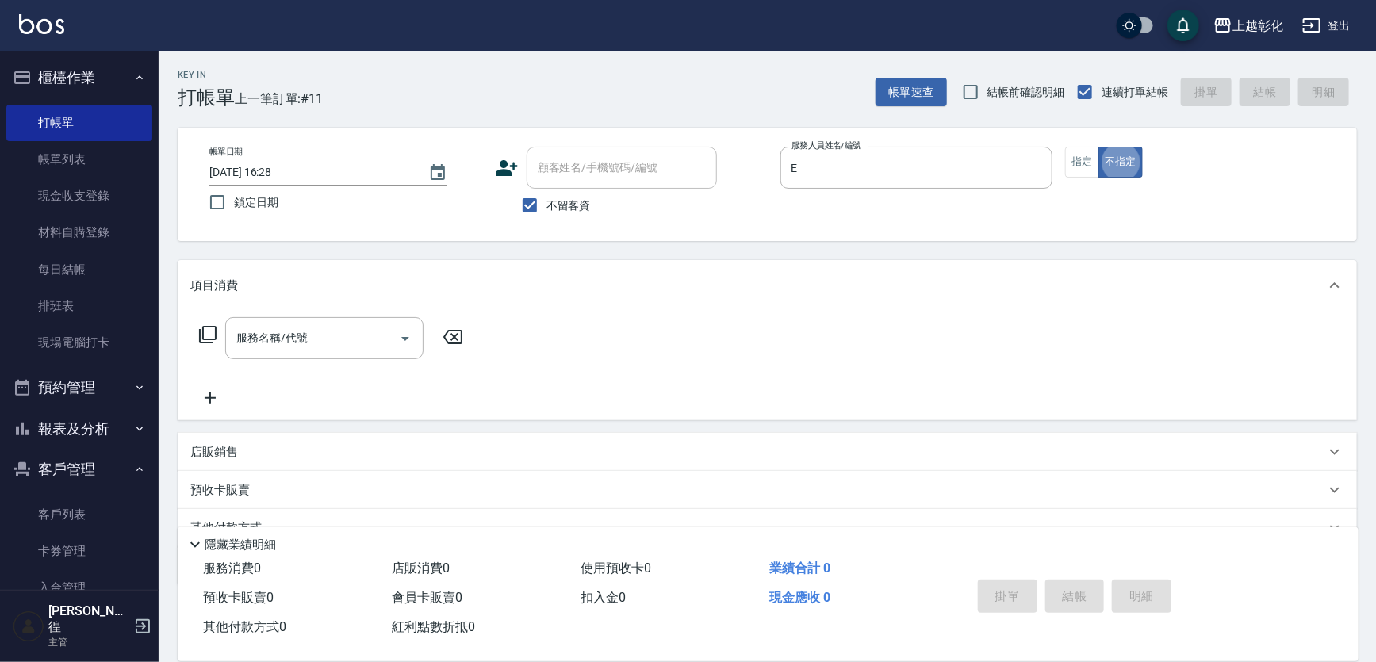
type input "allen-e"
type input "[PERSON_NAME]/0928363699/"
type input "Gary-g"
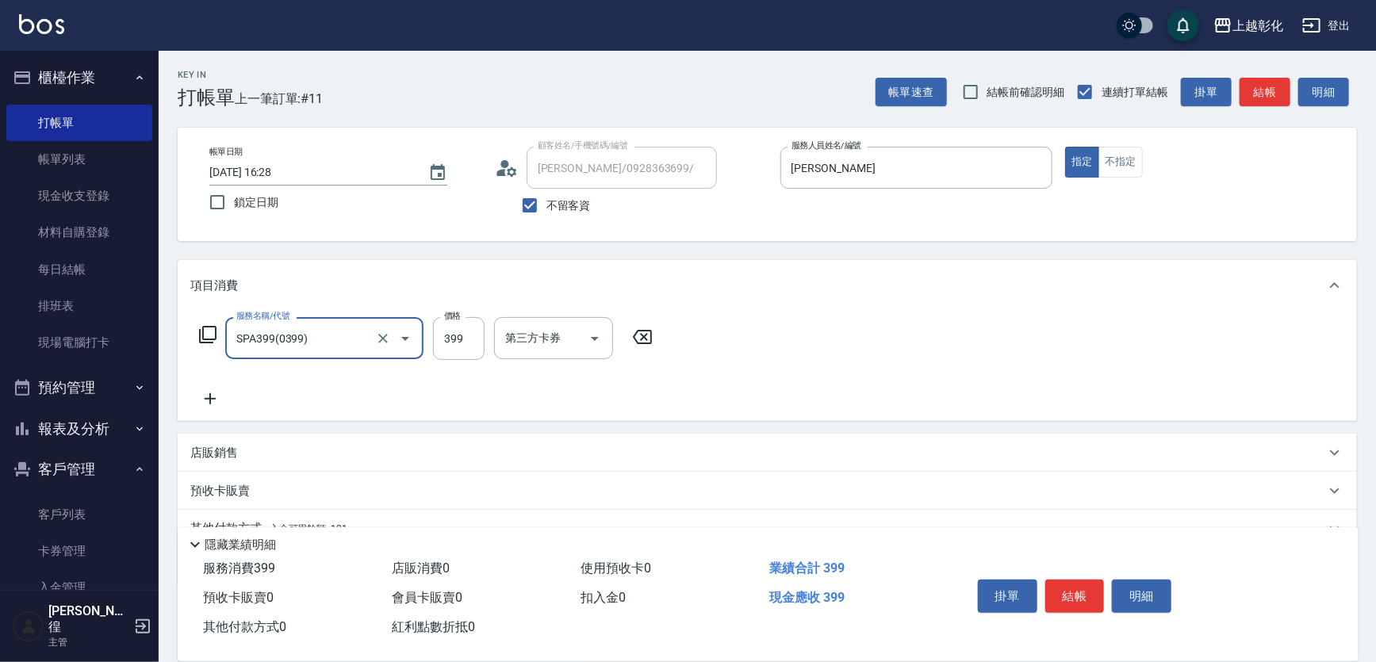
type input "SPA399(0399)"
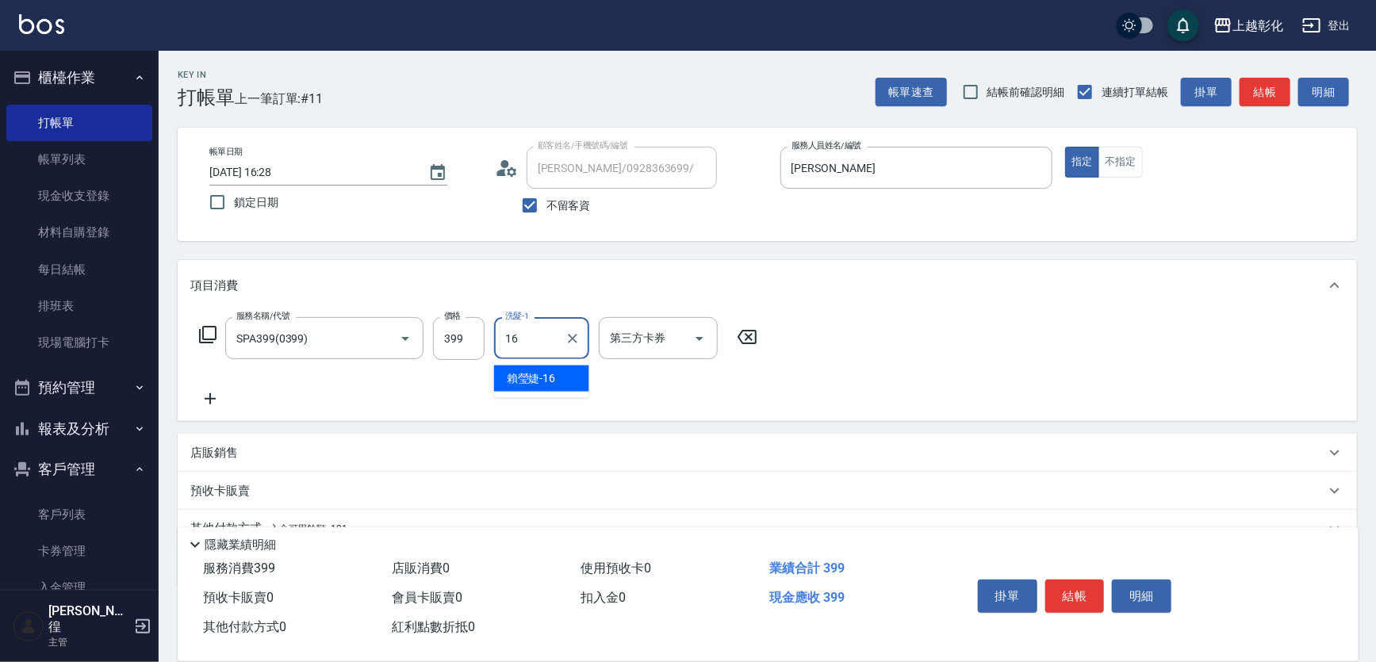
type input "賴瑩婕-16"
click at [444, 322] on input "399" at bounding box center [459, 338] width 52 height 43
type input "449"
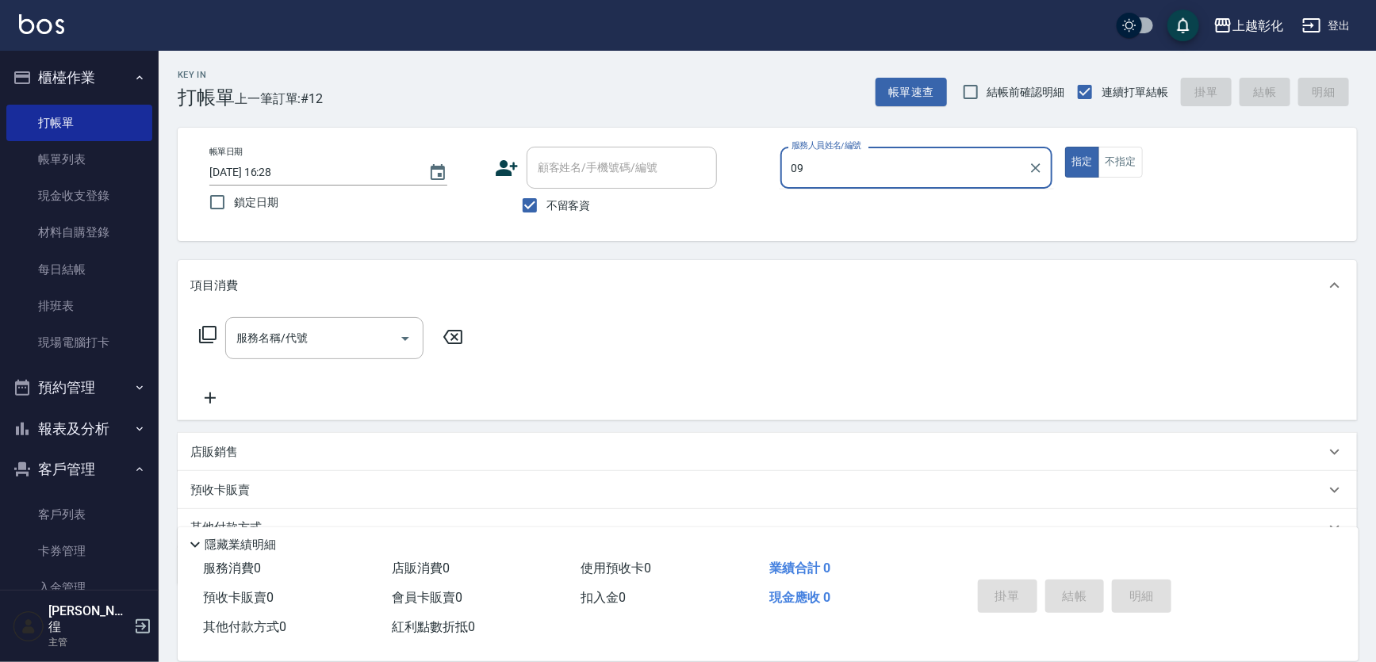
type input "09"
click at [572, 205] on span "不留客資" at bounding box center [568, 205] width 44 height 17
click at [546, 205] on input "不留客資" at bounding box center [529, 205] width 33 height 33
checkbox input "false"
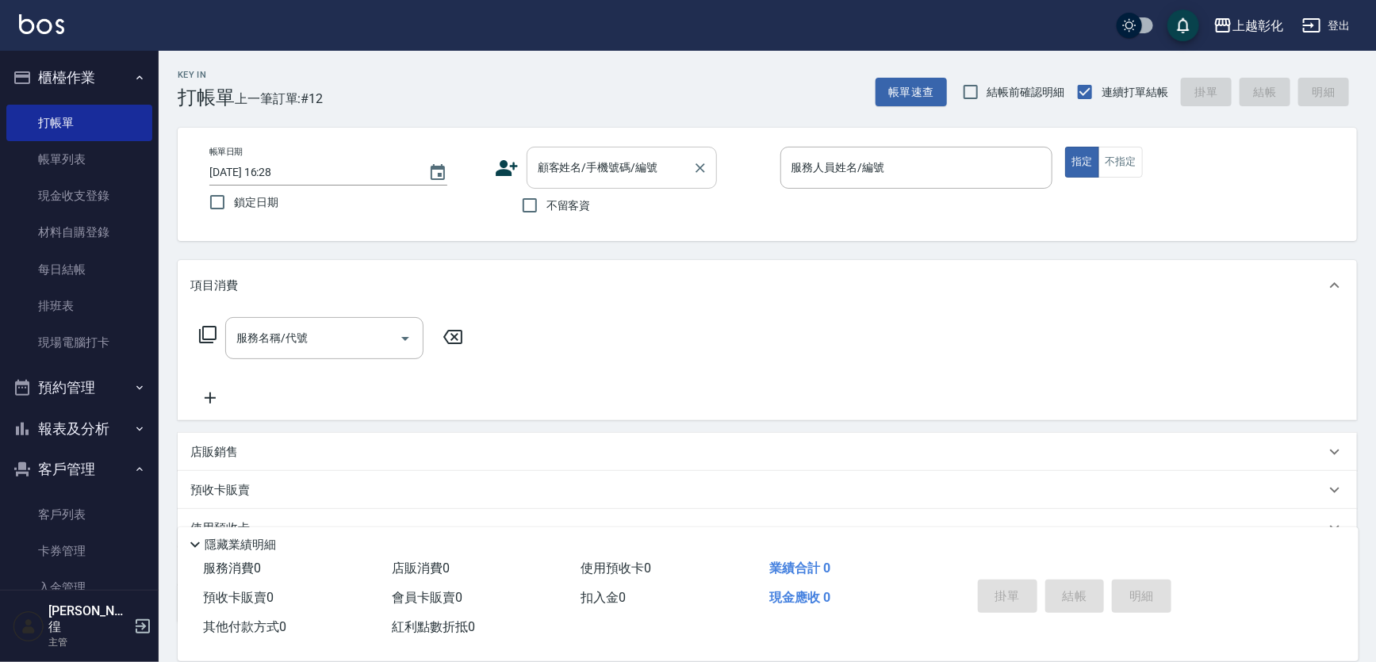
click at [571, 176] on input "顧客姓名/手機號碼/編號" at bounding box center [610, 168] width 152 height 28
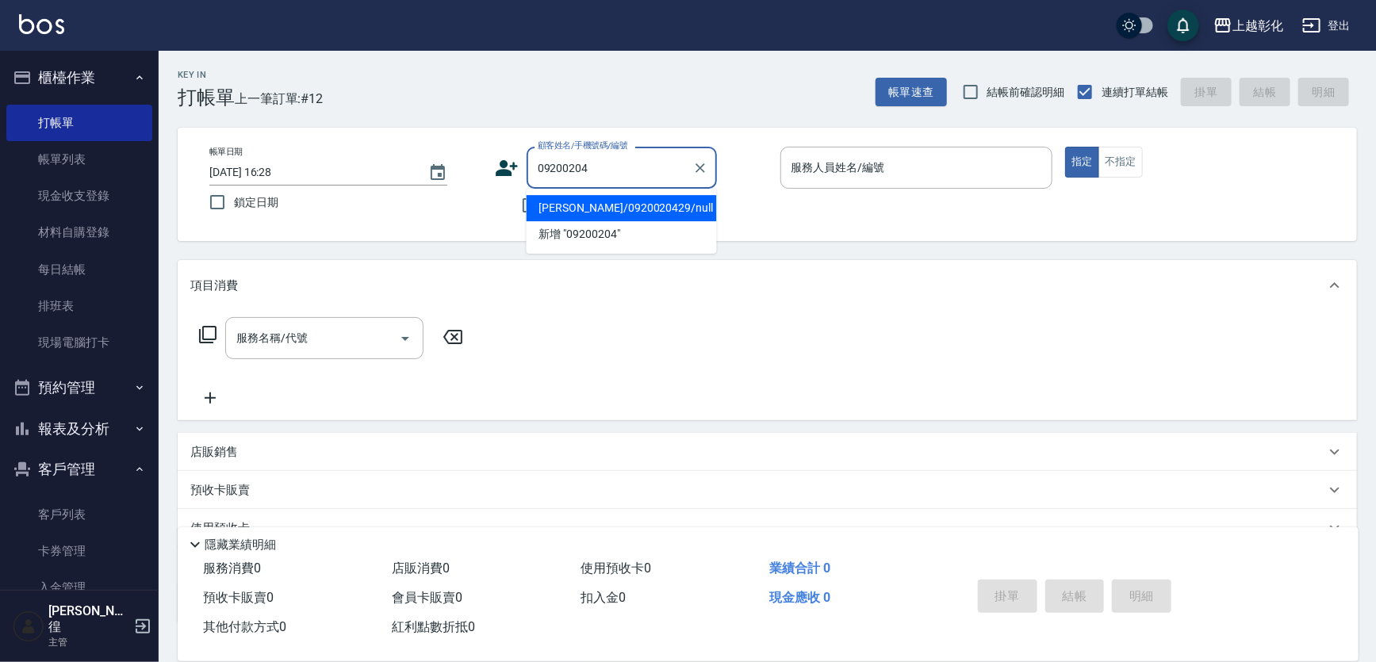
type input "[PERSON_NAME]/0920020429/null"
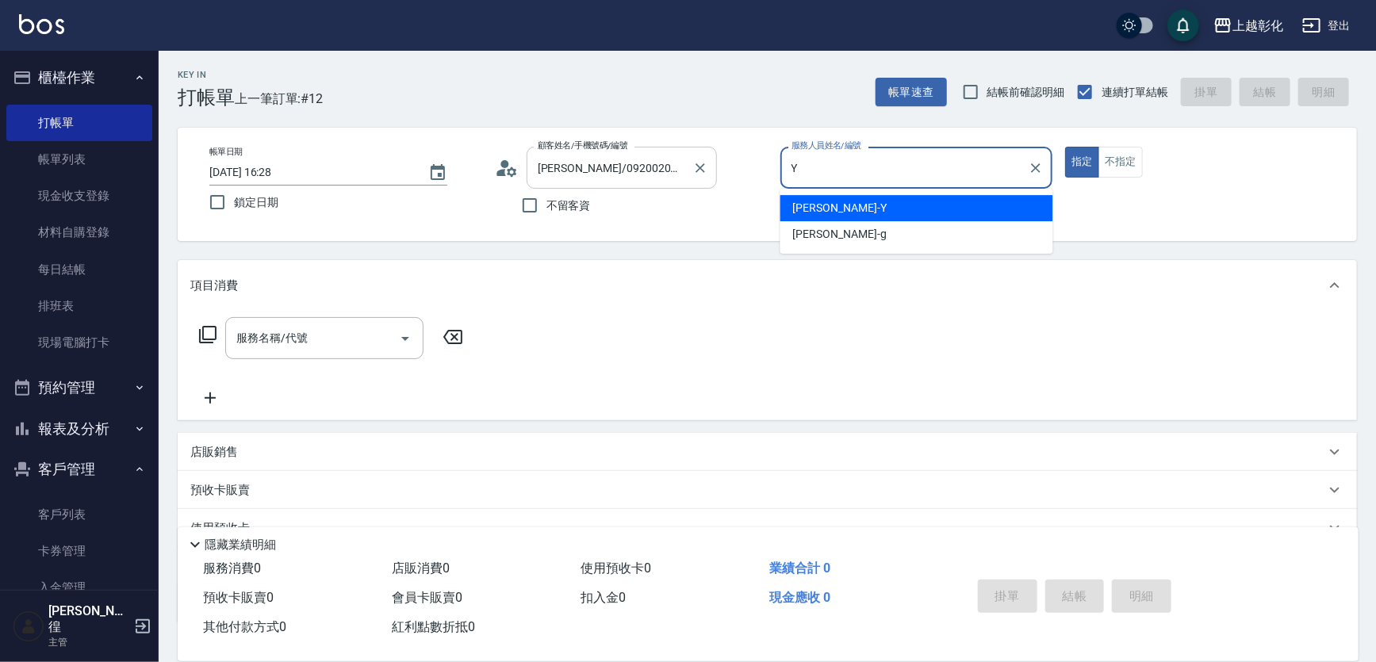
type input "[PERSON_NAME]-Y"
type input "新客人 姓名未設定/09200204/null"
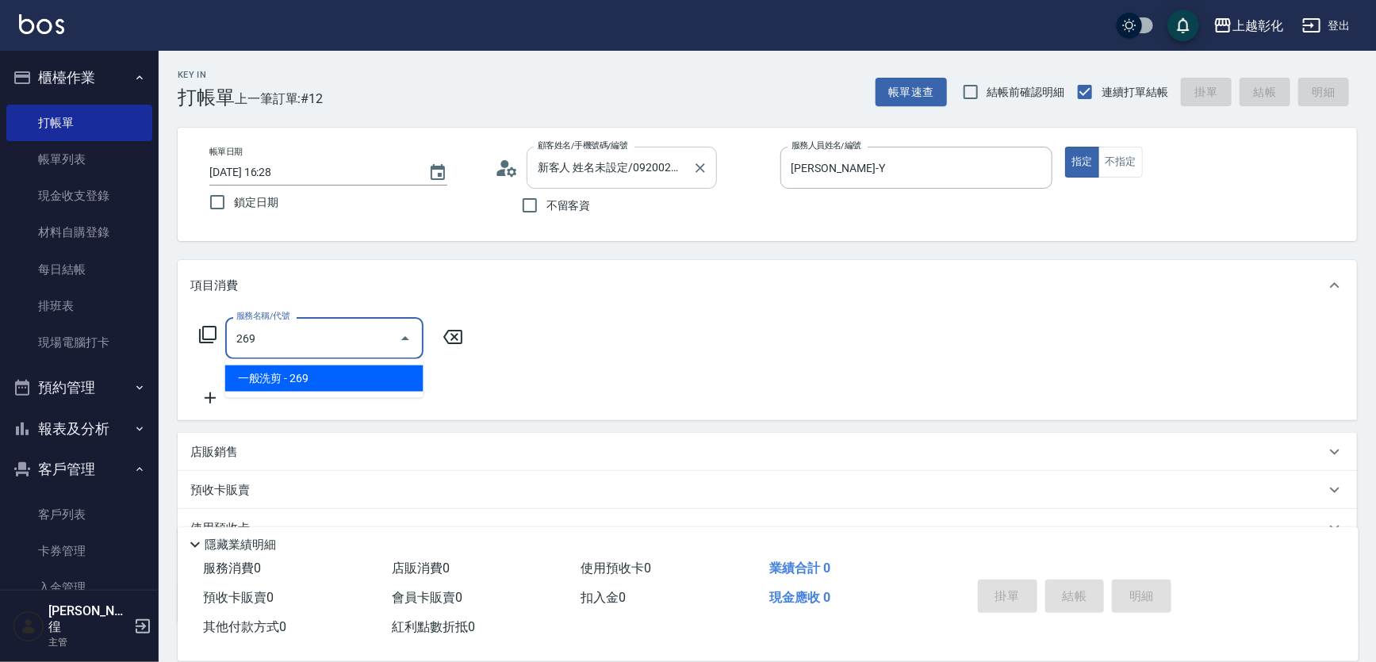
type input "一般洗剪(269)"
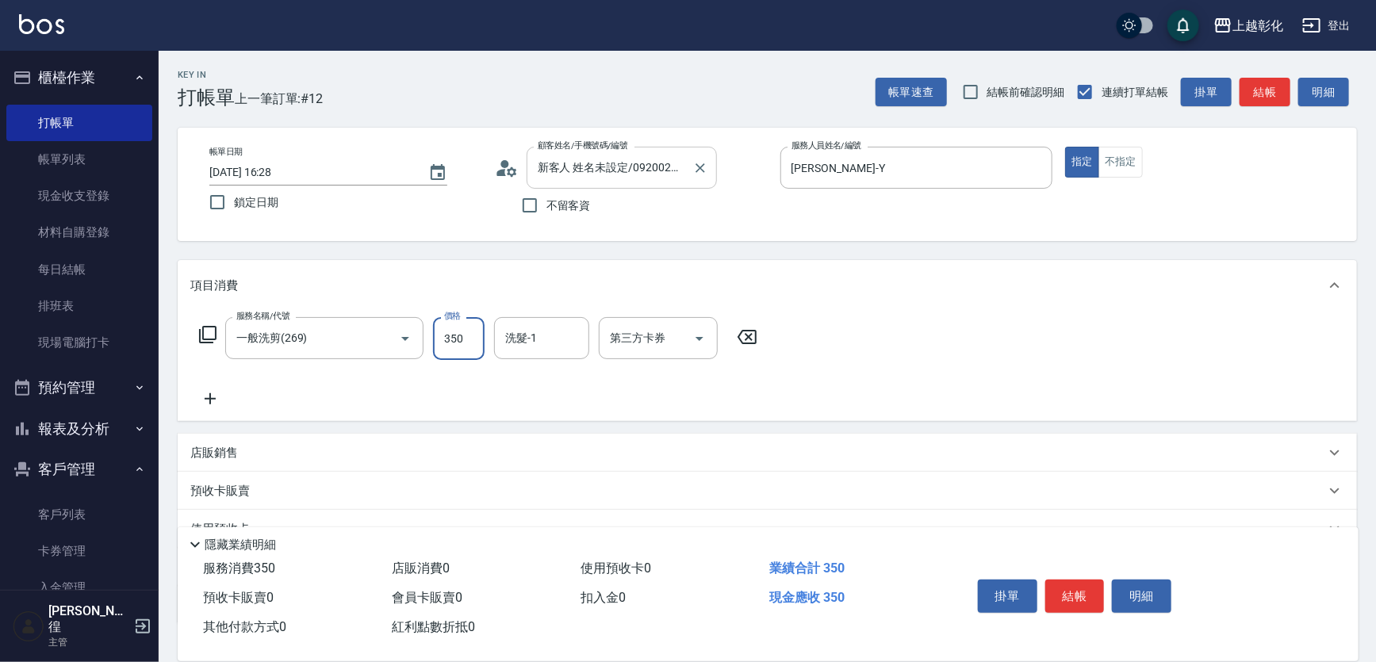
type input "350"
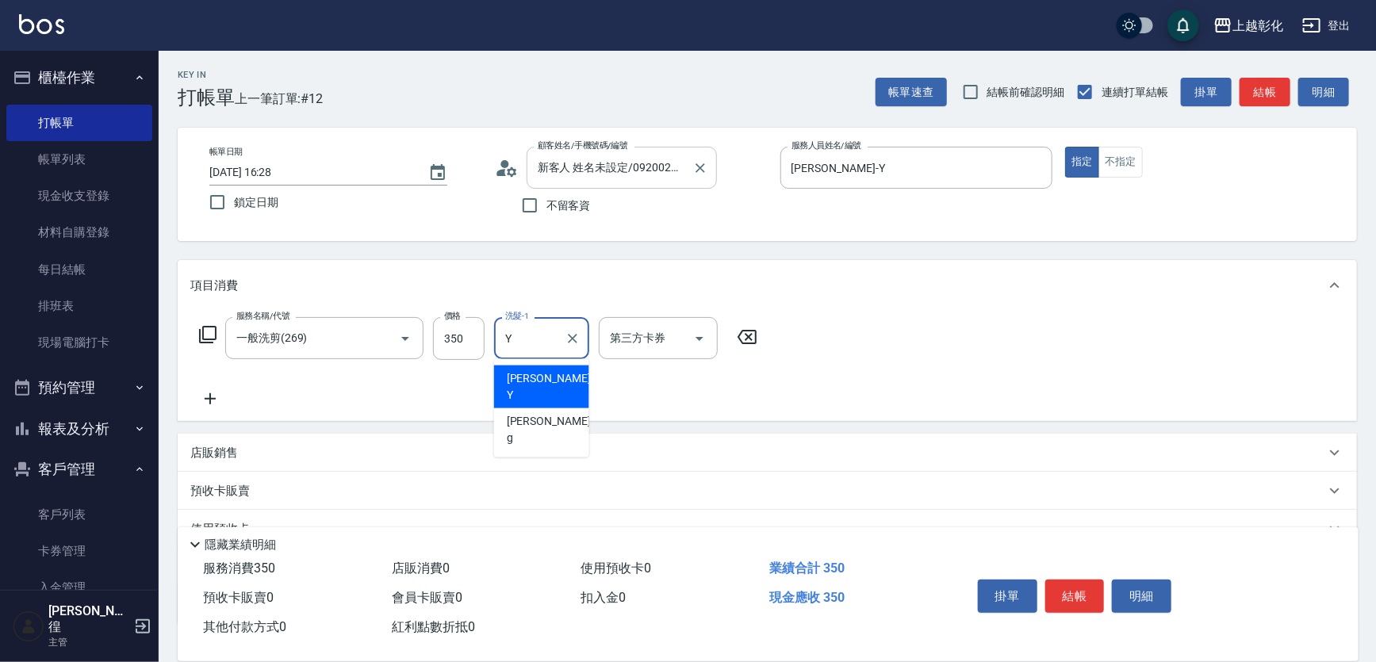
type input "[PERSON_NAME]-Y"
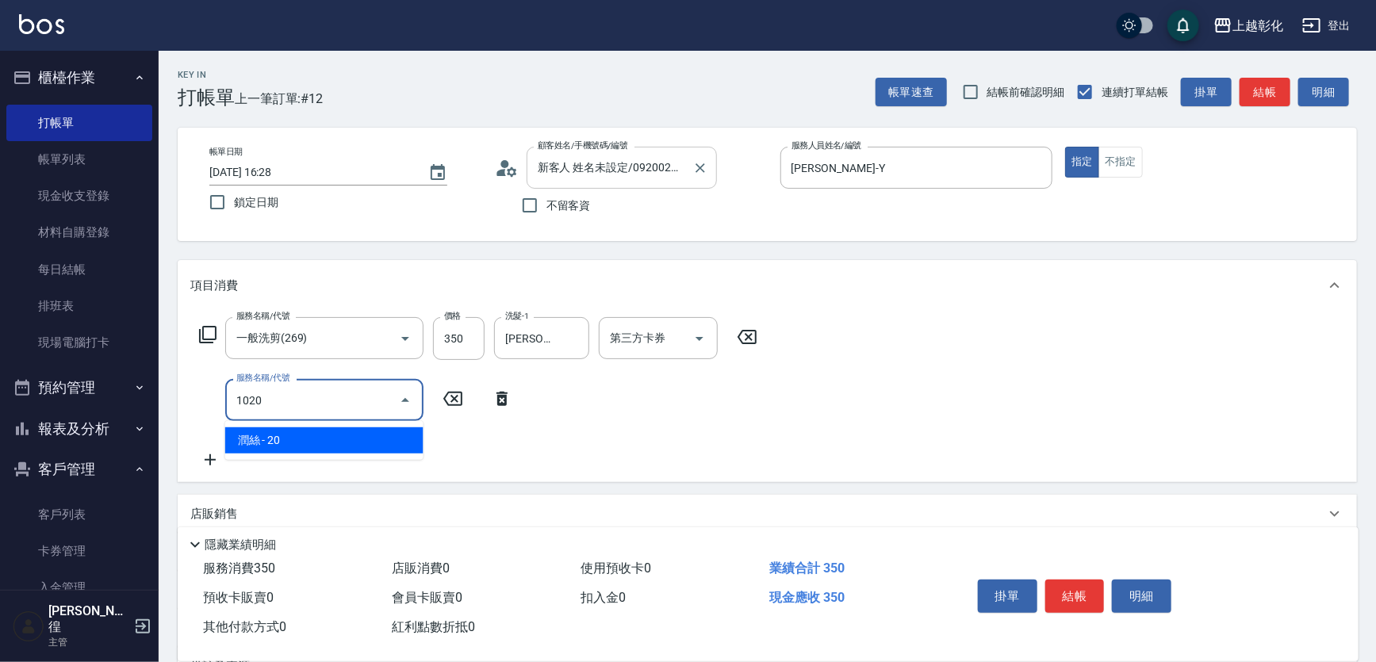
type input "潤絲(1020)"
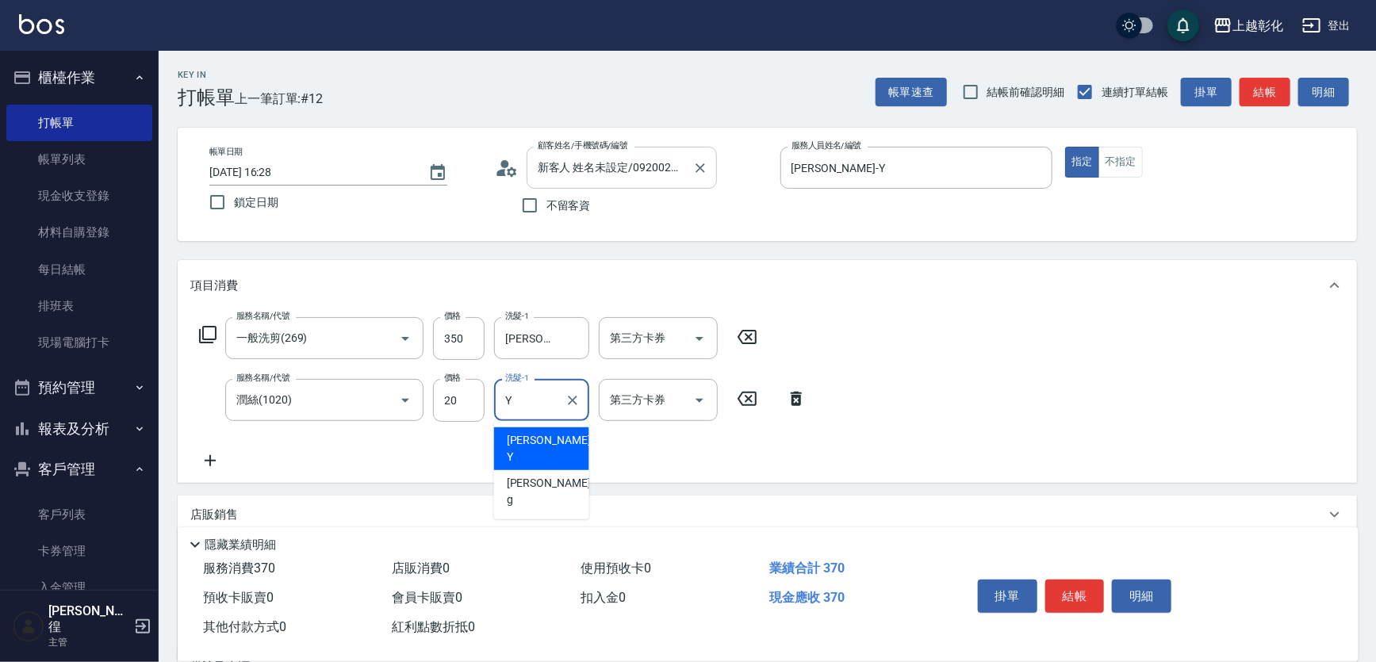
type input "[PERSON_NAME]-Y"
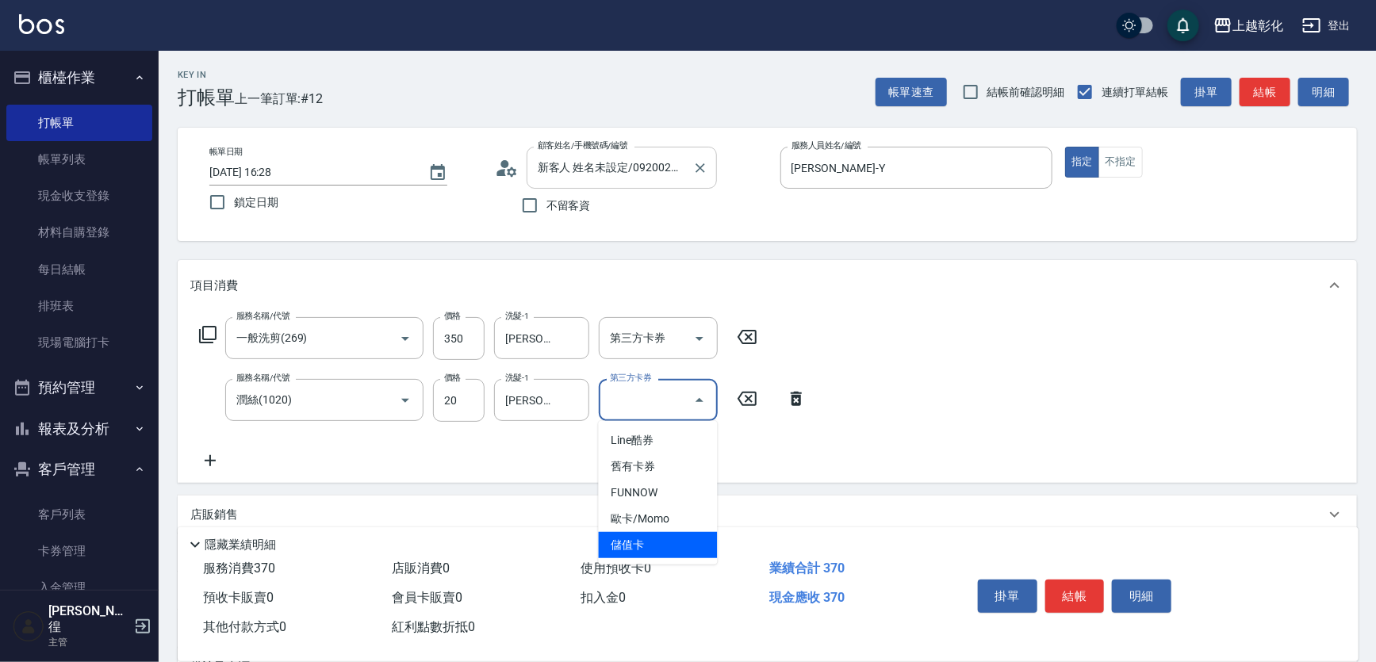
type input "儲值卡"
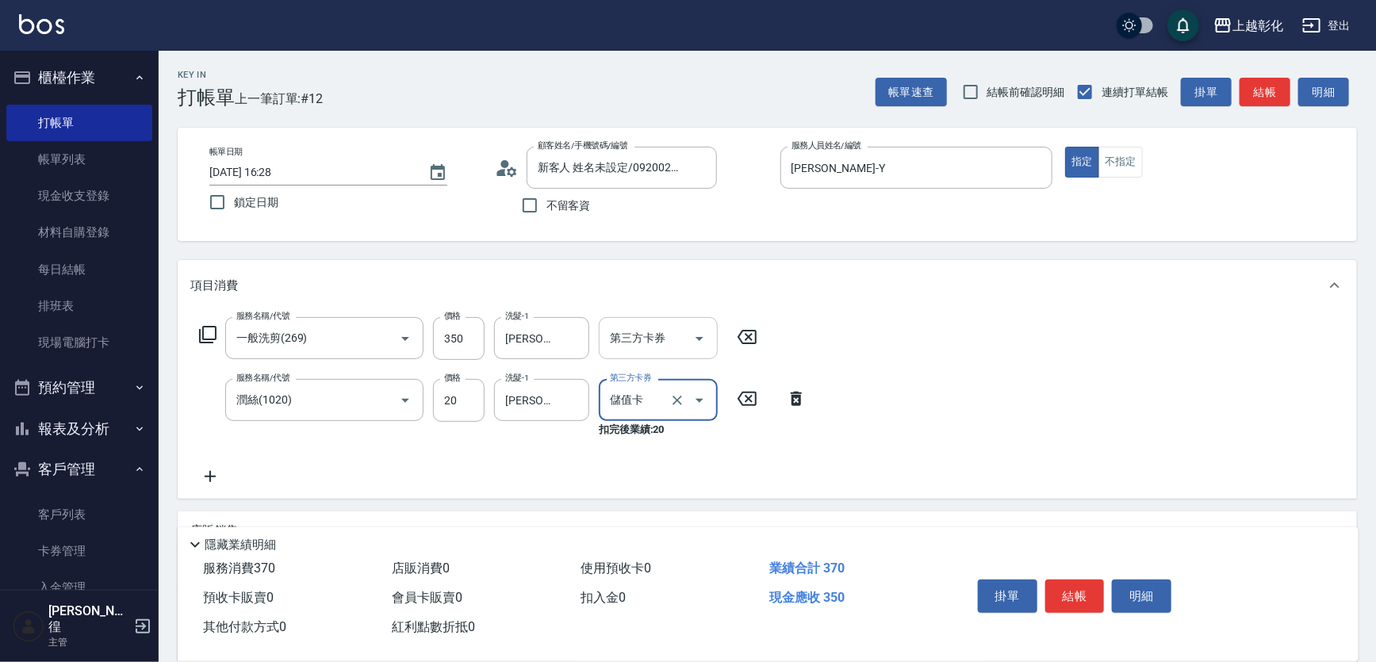
click at [652, 339] on div "第三方卡券 第三方卡券" at bounding box center [658, 338] width 119 height 42
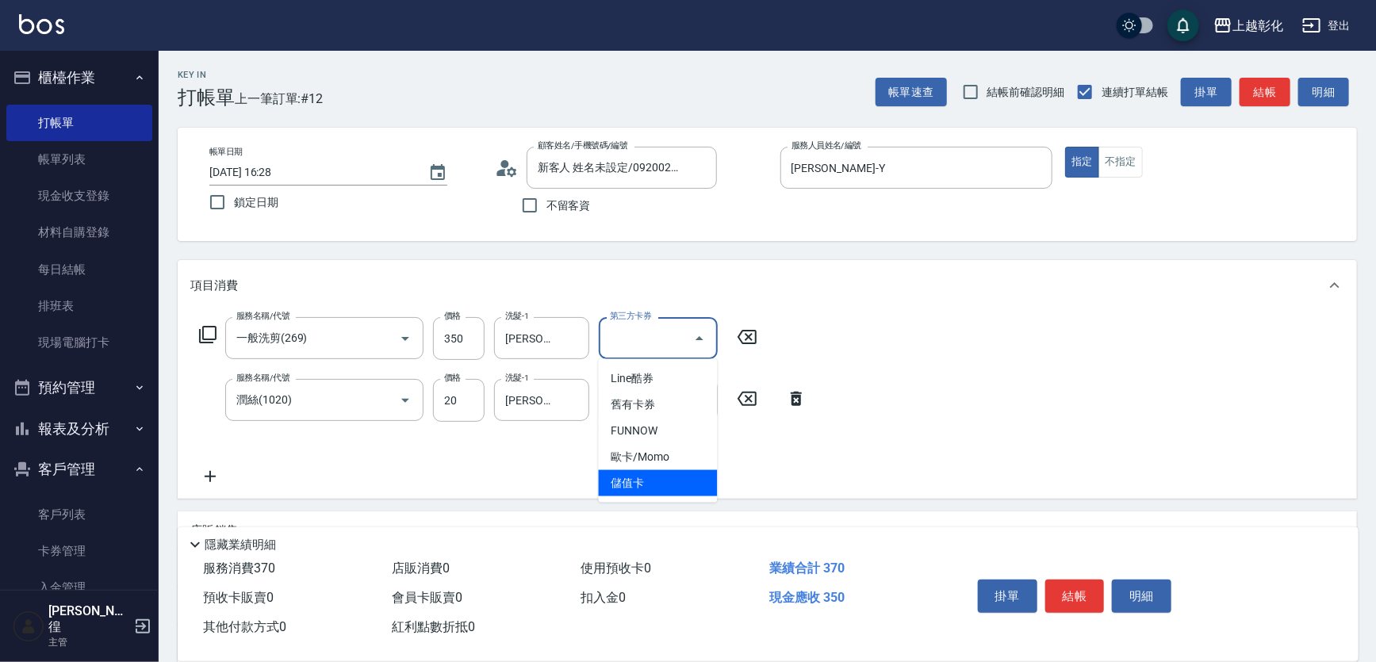
type input "儲值卡"
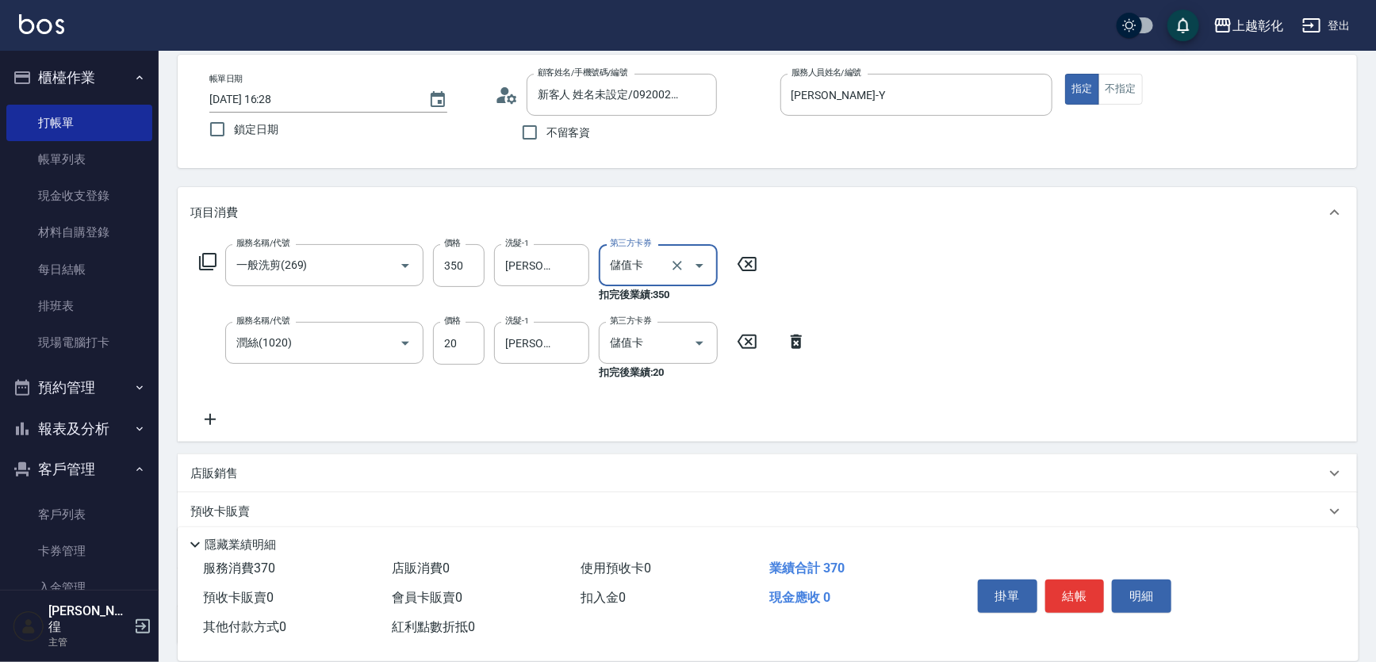
scroll to position [204, 0]
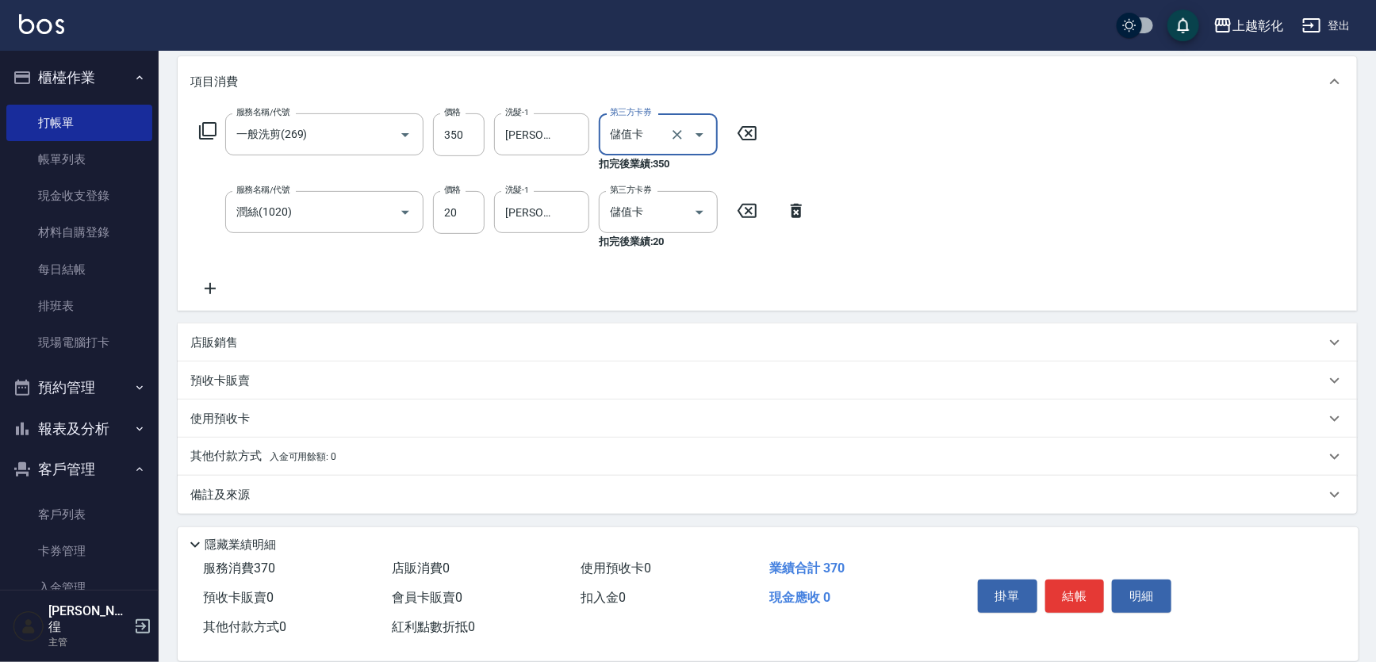
click at [194, 281] on icon at bounding box center [210, 288] width 40 height 19
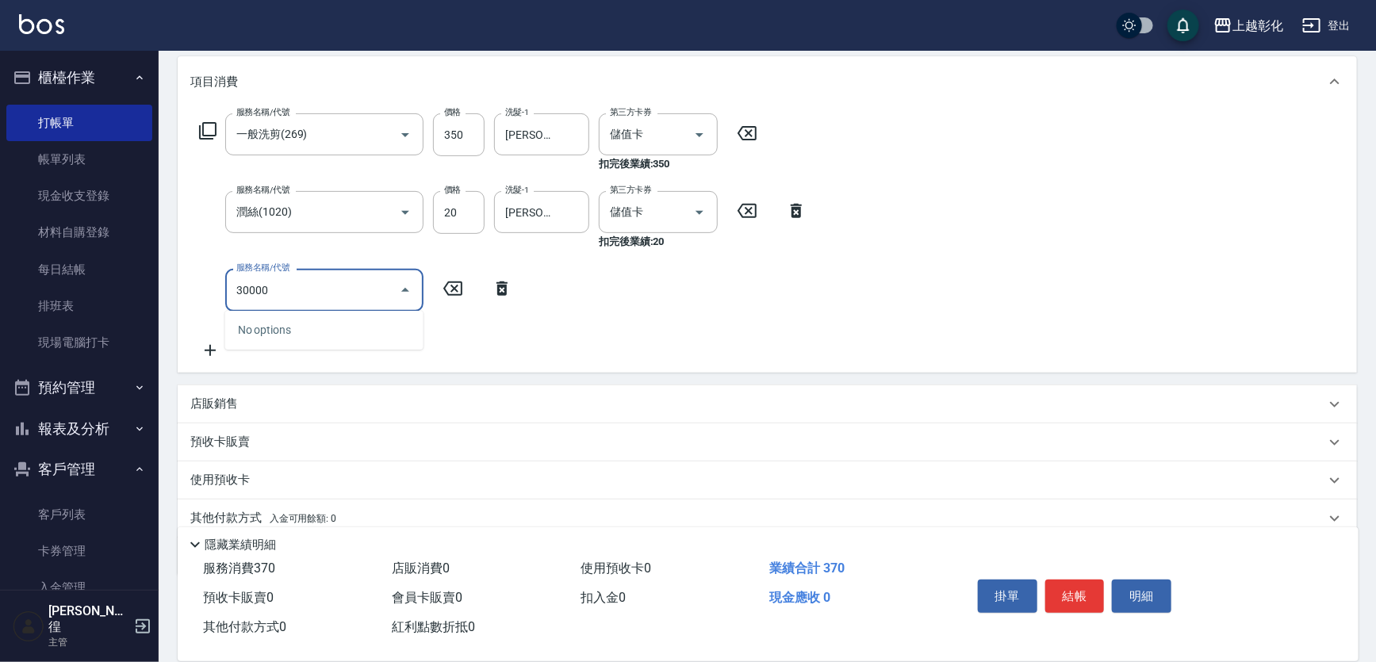
type input "3000"
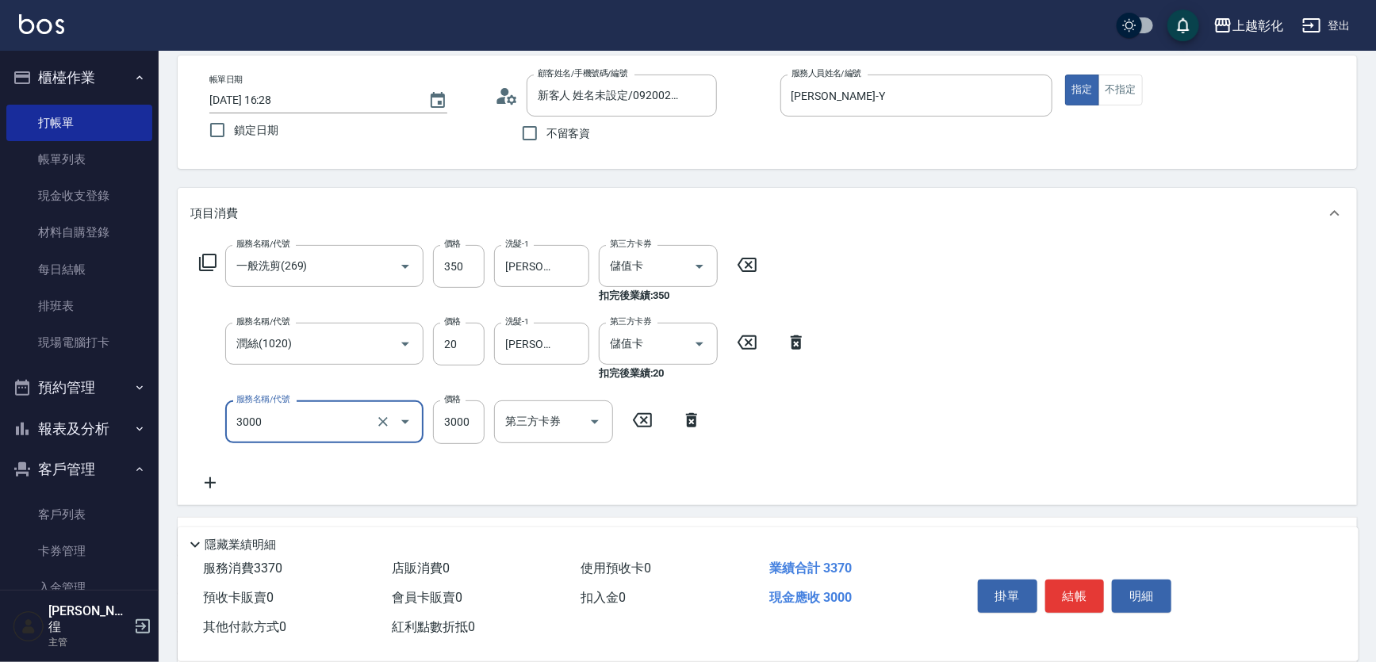
scroll to position [0, 0]
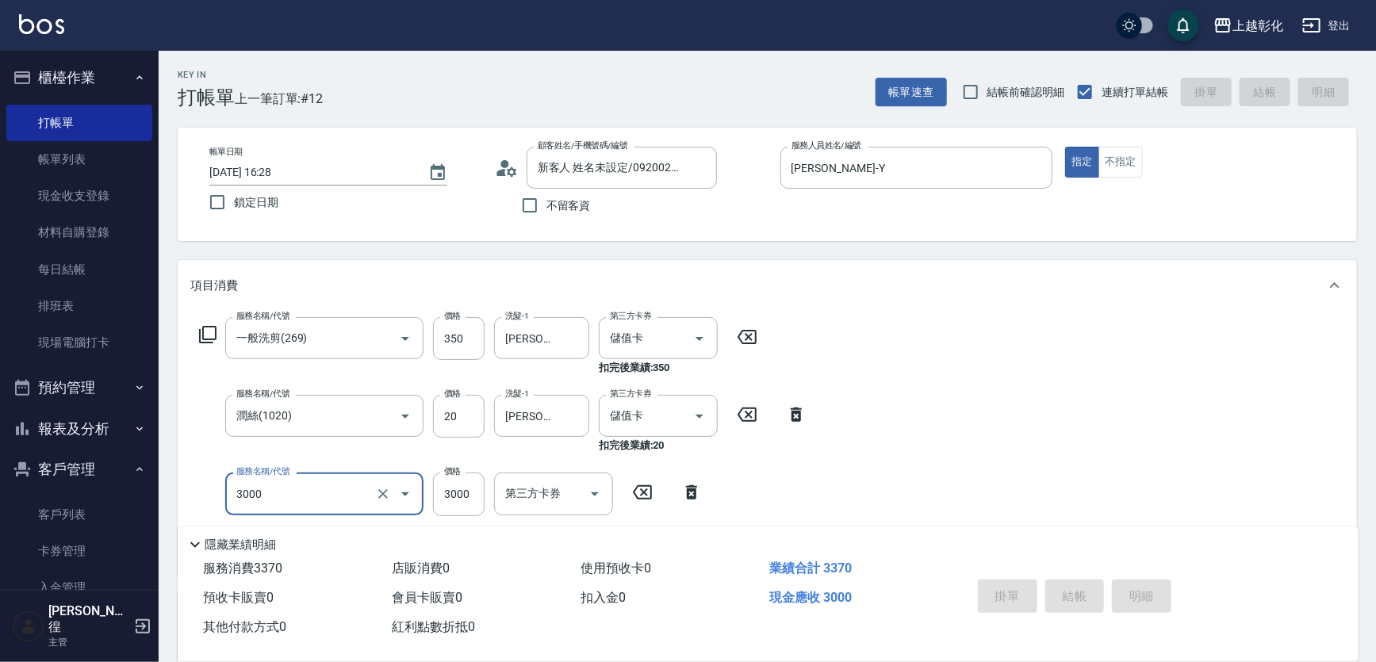
type input "2025/09/16 16:29"
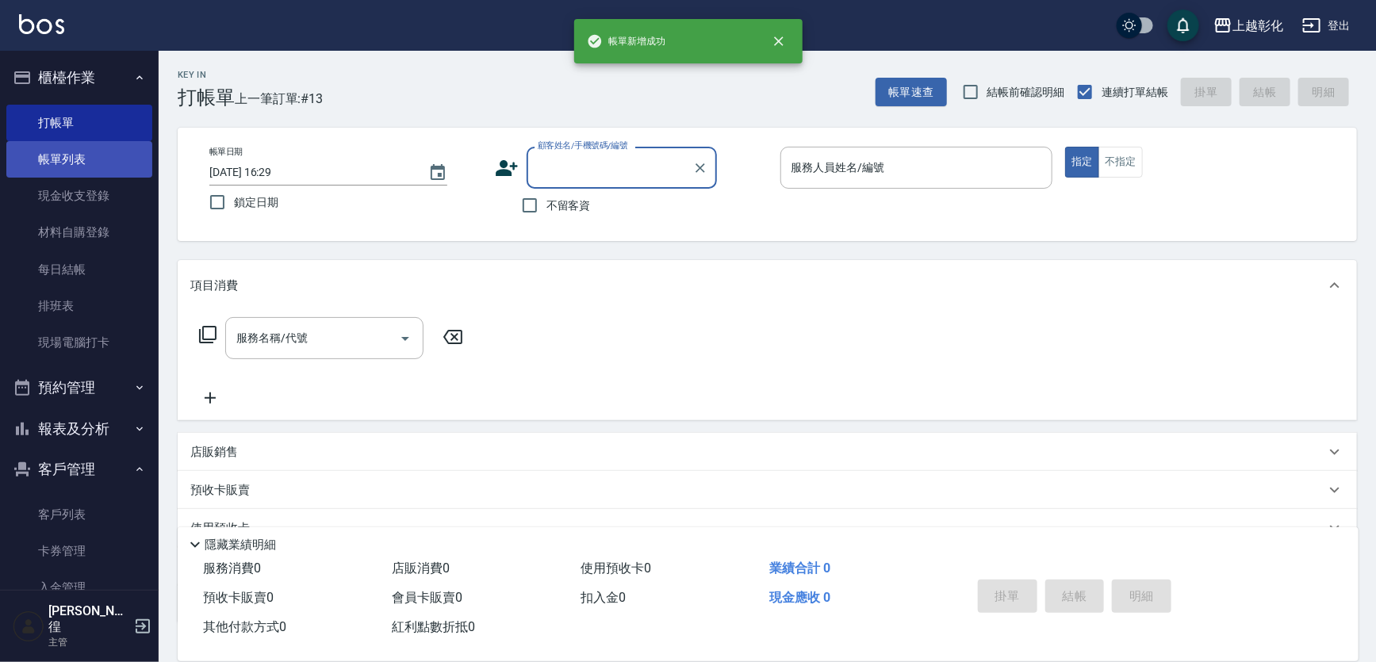
click at [113, 170] on link "帳單列表" at bounding box center [79, 159] width 146 height 36
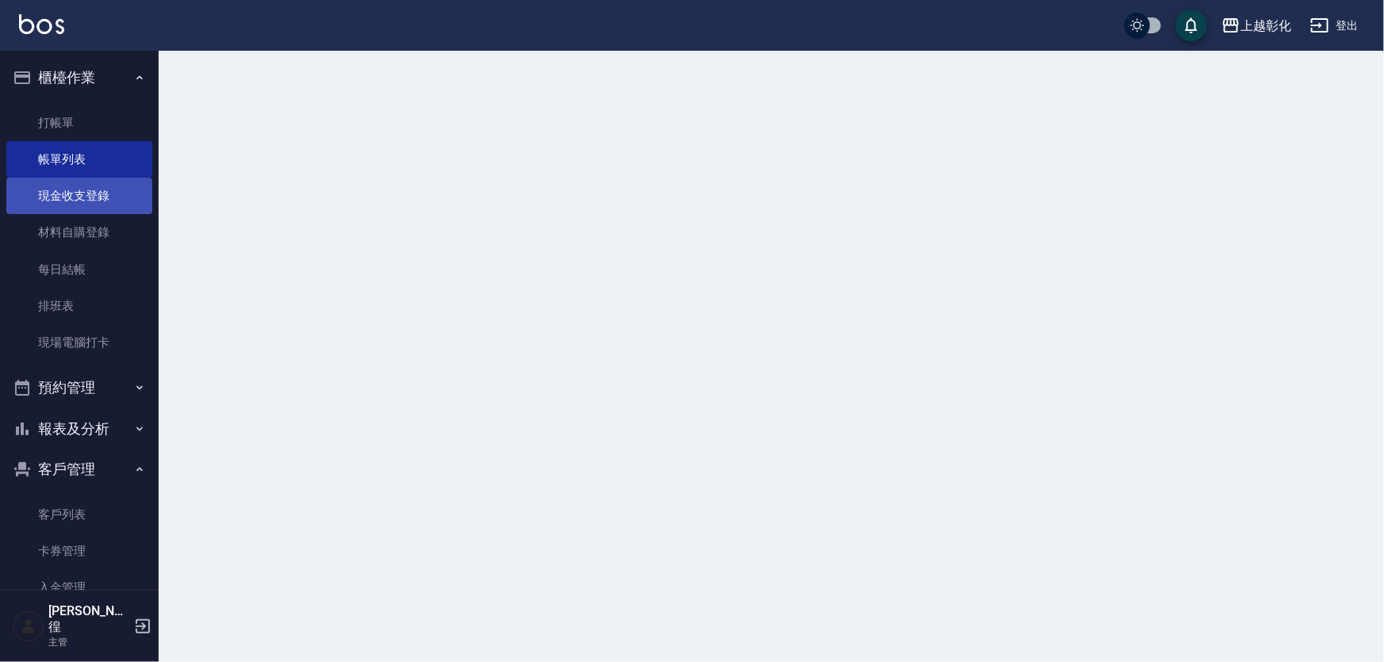
click at [112, 194] on link "現金收支登錄" at bounding box center [79, 196] width 146 height 36
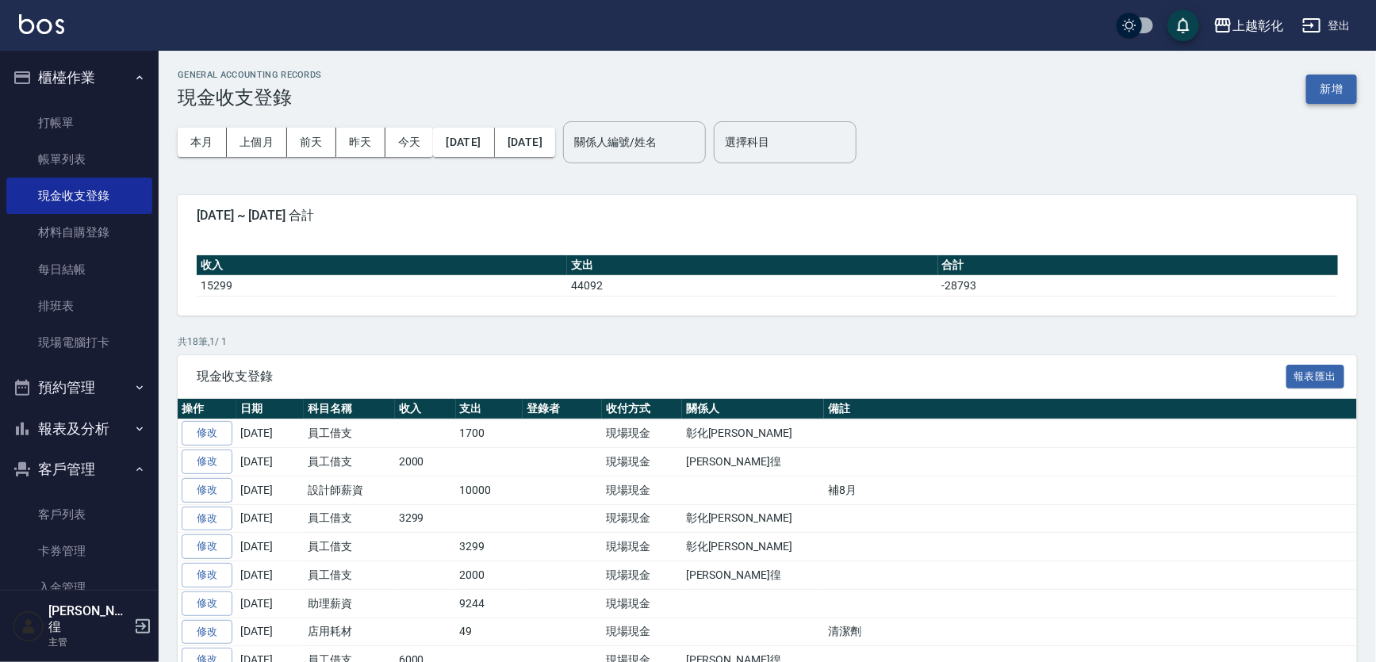
click at [1328, 94] on button "新增" at bounding box center [1331, 89] width 51 height 29
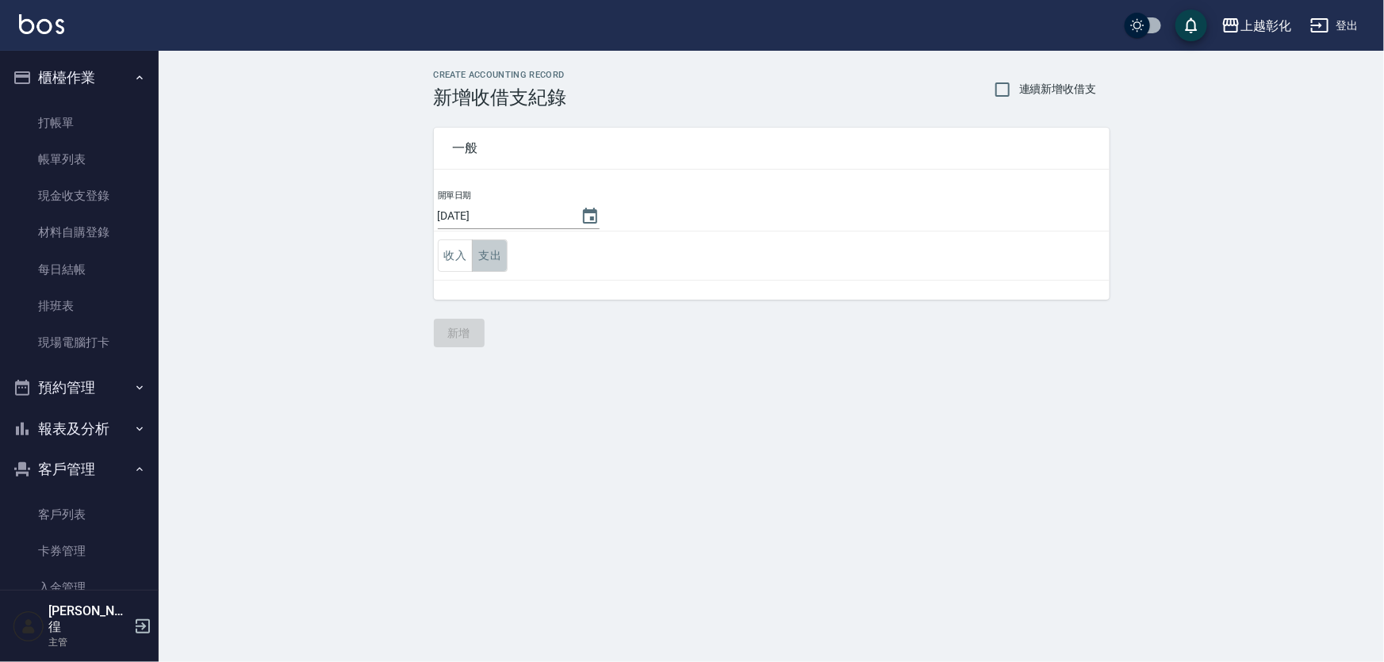
click at [476, 255] on button "支出" at bounding box center [490, 256] width 36 height 33
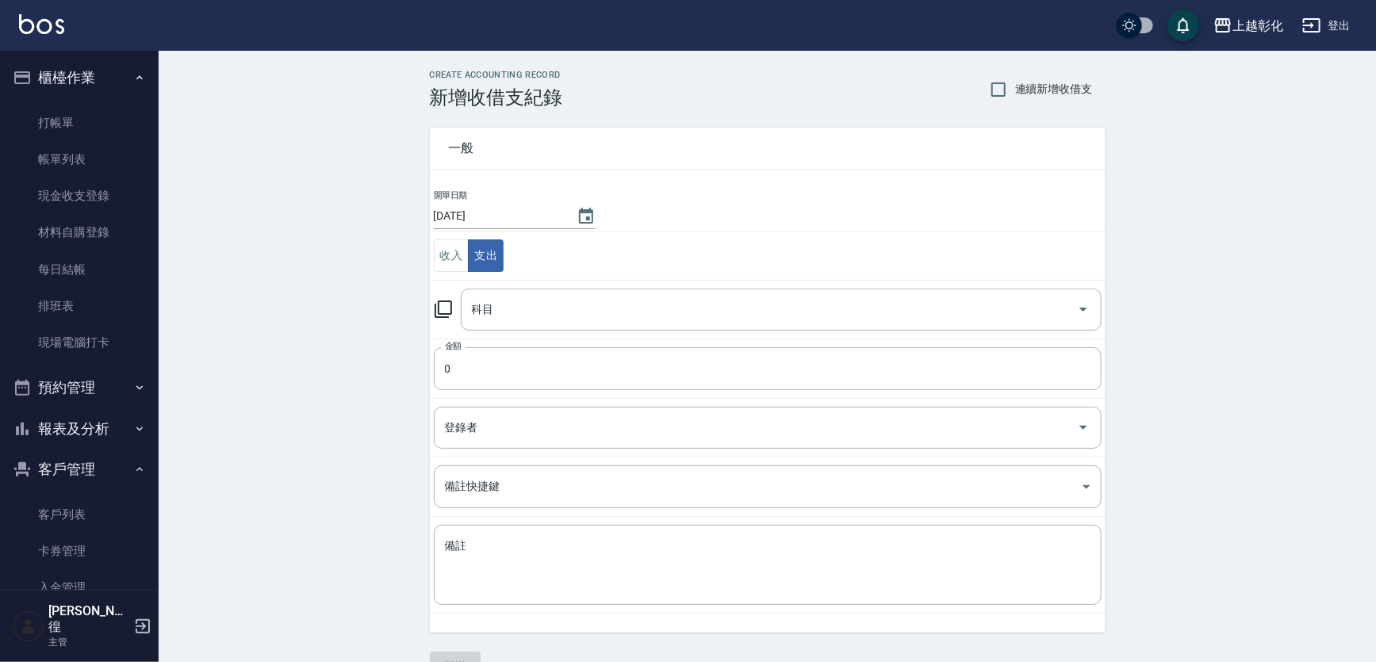
click at [472, 391] on td "金額 0 金額" at bounding box center [768, 368] width 676 height 59
click at [479, 379] on input "0" at bounding box center [768, 368] width 668 height 43
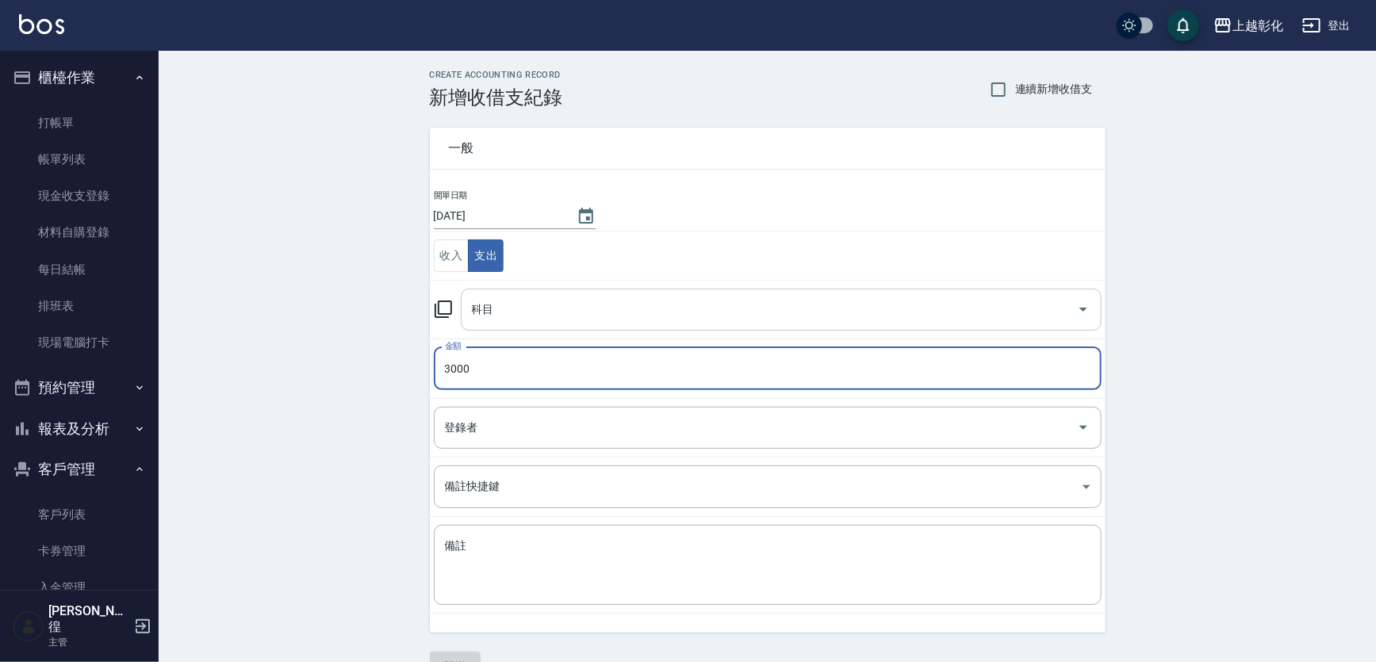
type input "3000"
click at [535, 307] on input "科目" at bounding box center [769, 310] width 603 height 28
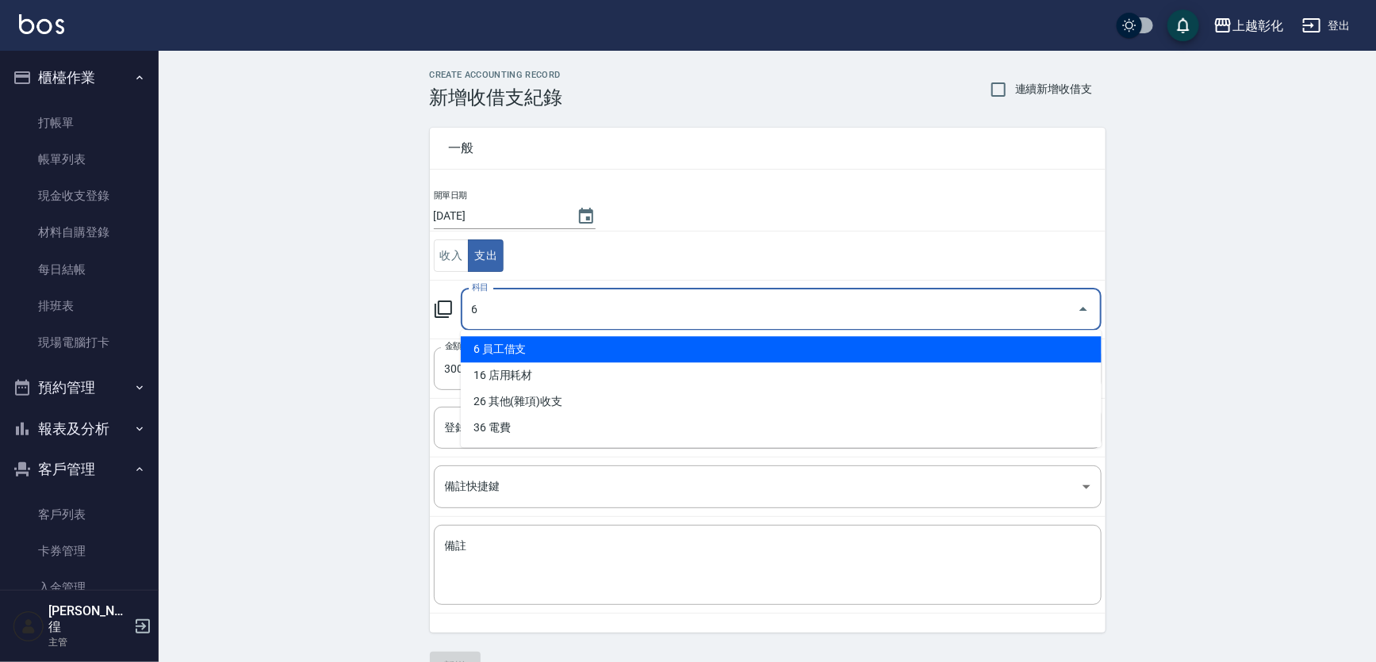
click at [531, 342] on li "6 員工借支" at bounding box center [781, 349] width 641 height 26
type input "6 員工借支"
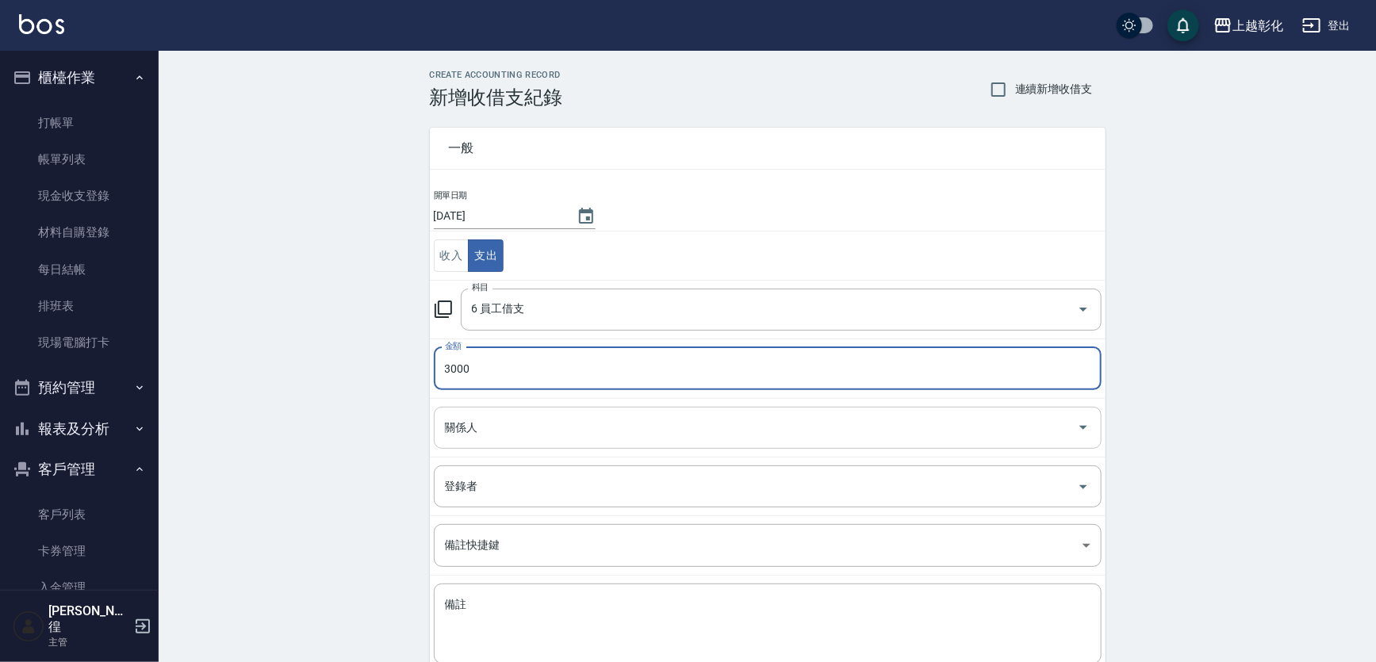
click at [513, 433] on input "關係人" at bounding box center [756, 428] width 630 height 28
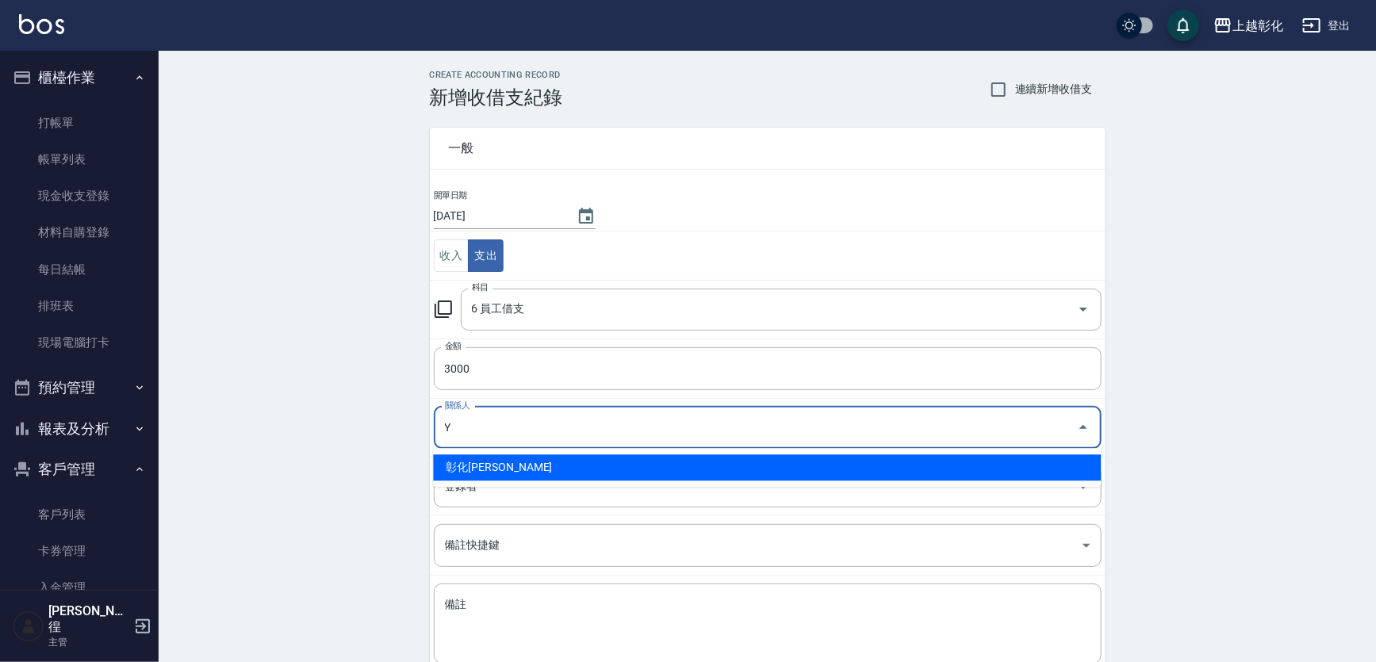
type input "彰化上越正咩Yuri-Y"
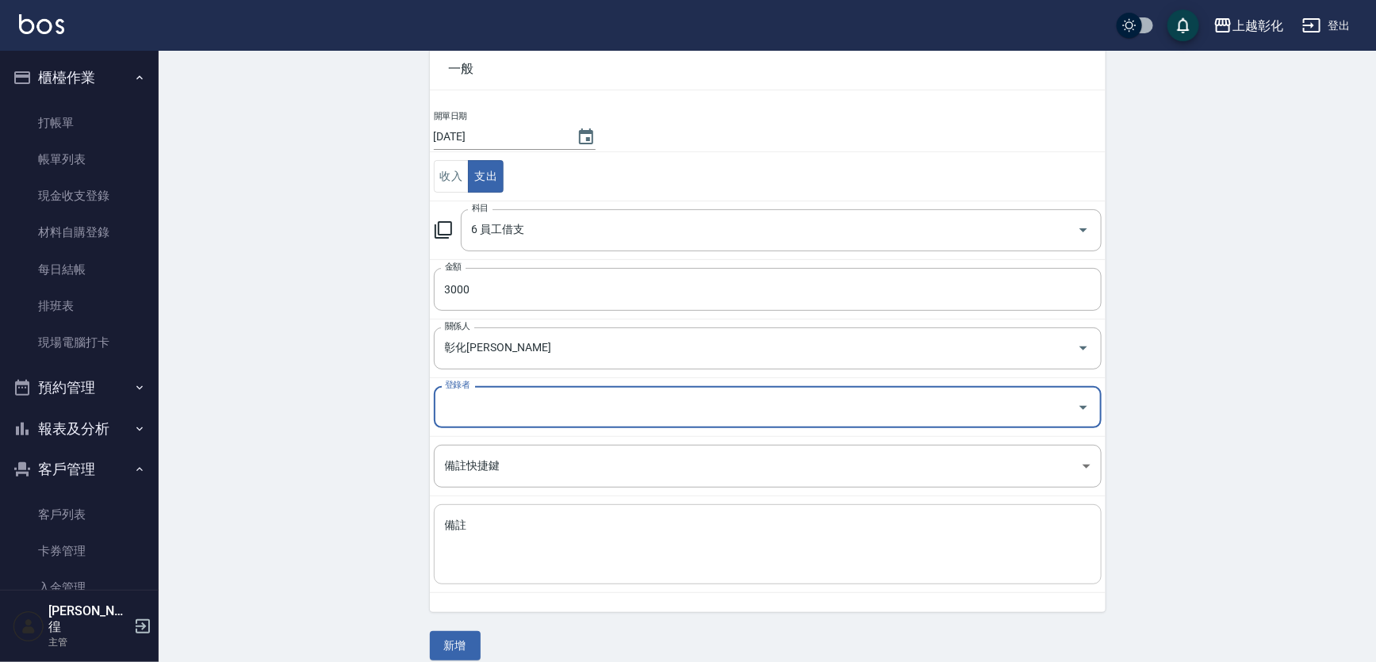
scroll to position [95, 0]
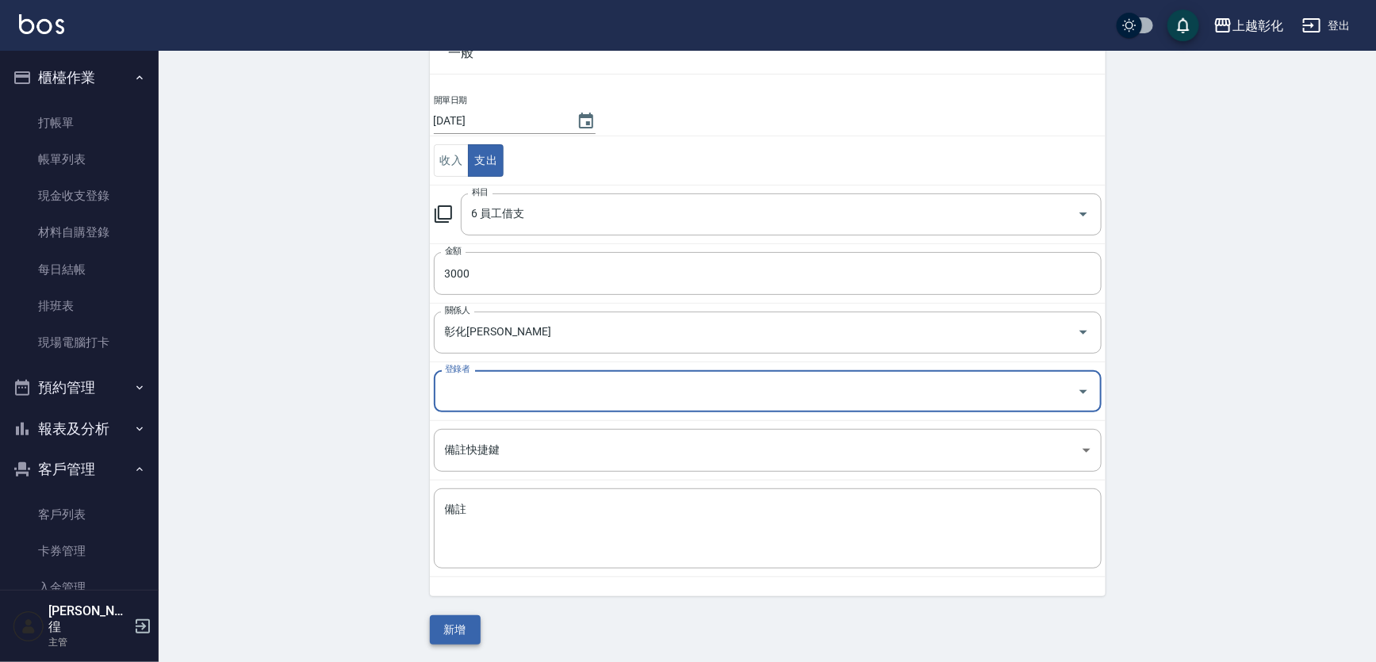
click at [451, 620] on button "新增" at bounding box center [455, 629] width 51 height 29
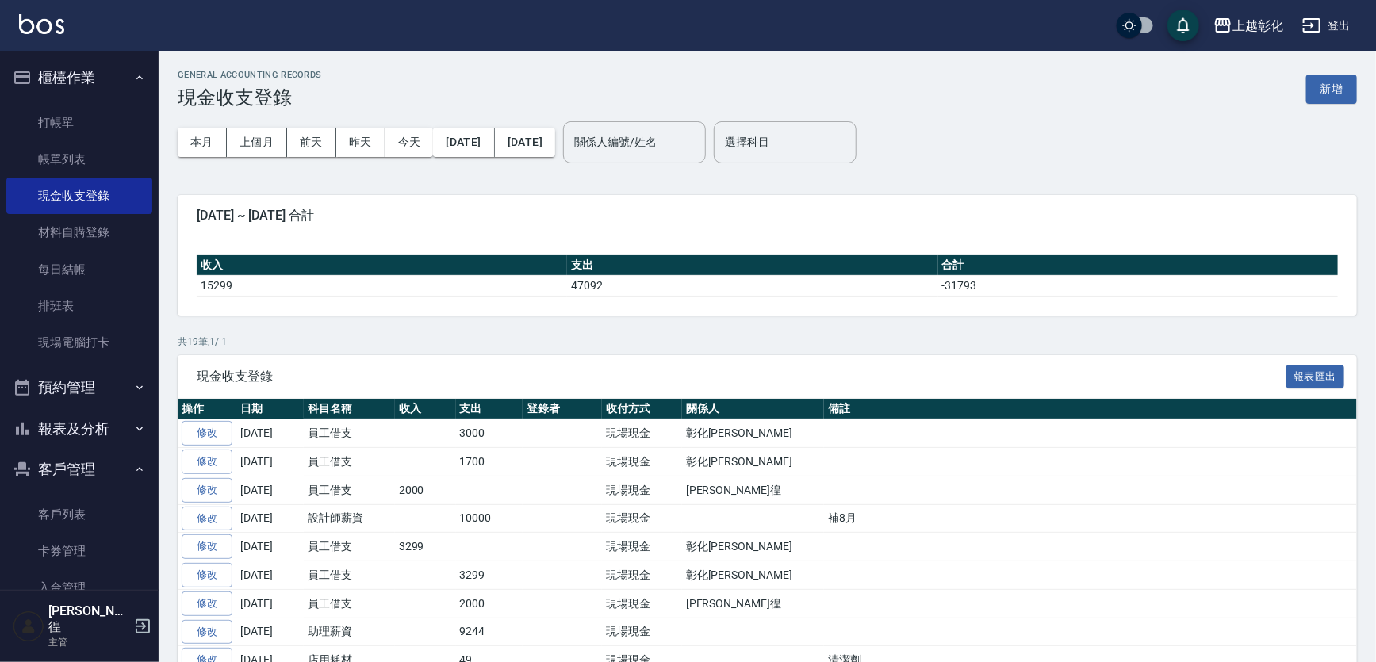
click at [90, 492] on ul "客戶列表 卡券管理 入金管理" at bounding box center [79, 551] width 146 height 123
click at [89, 500] on link "客戶列表" at bounding box center [79, 514] width 146 height 36
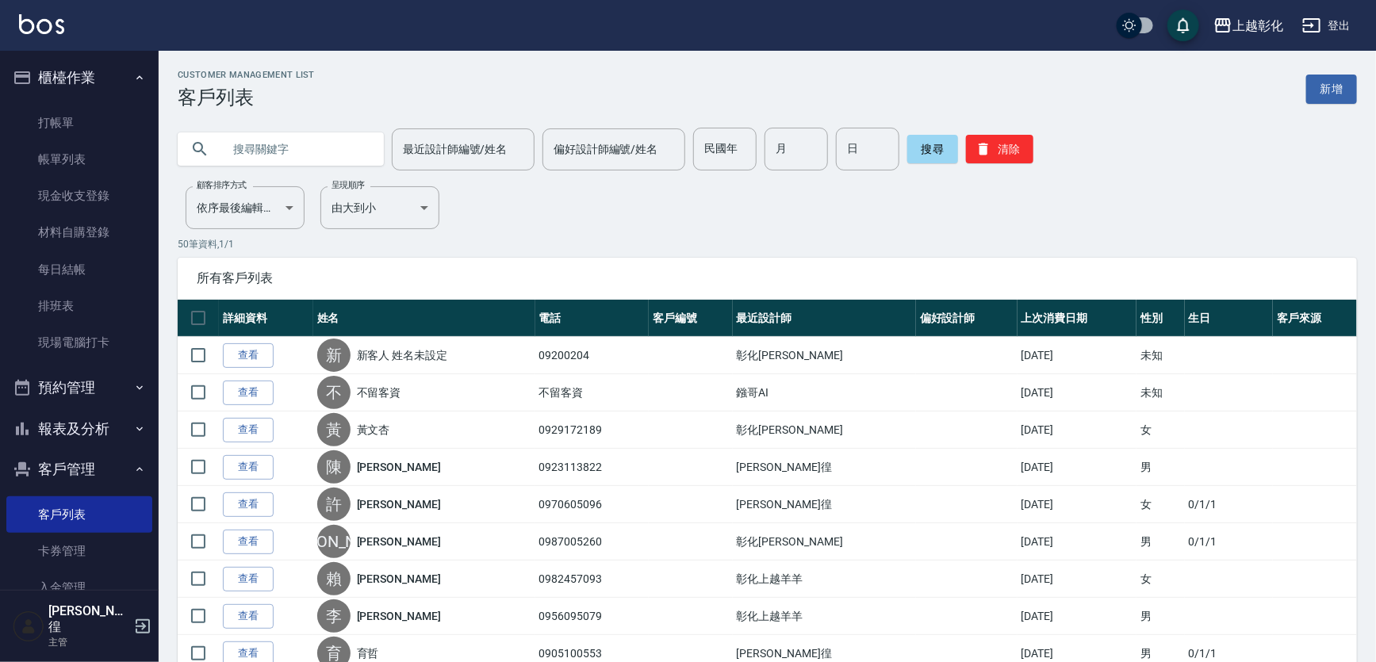
click at [272, 156] on input "text" at bounding box center [296, 149] width 149 height 43
type input "12345"
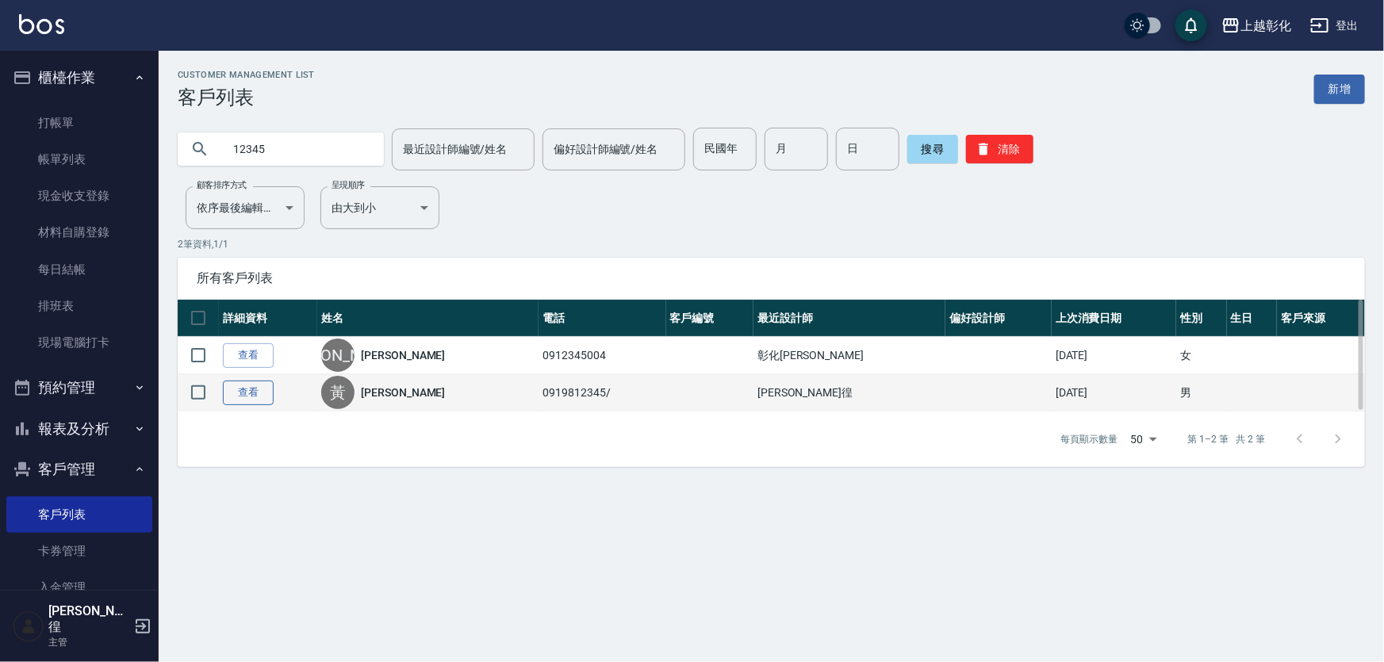
click at [246, 385] on link "查看" at bounding box center [248, 393] width 51 height 25
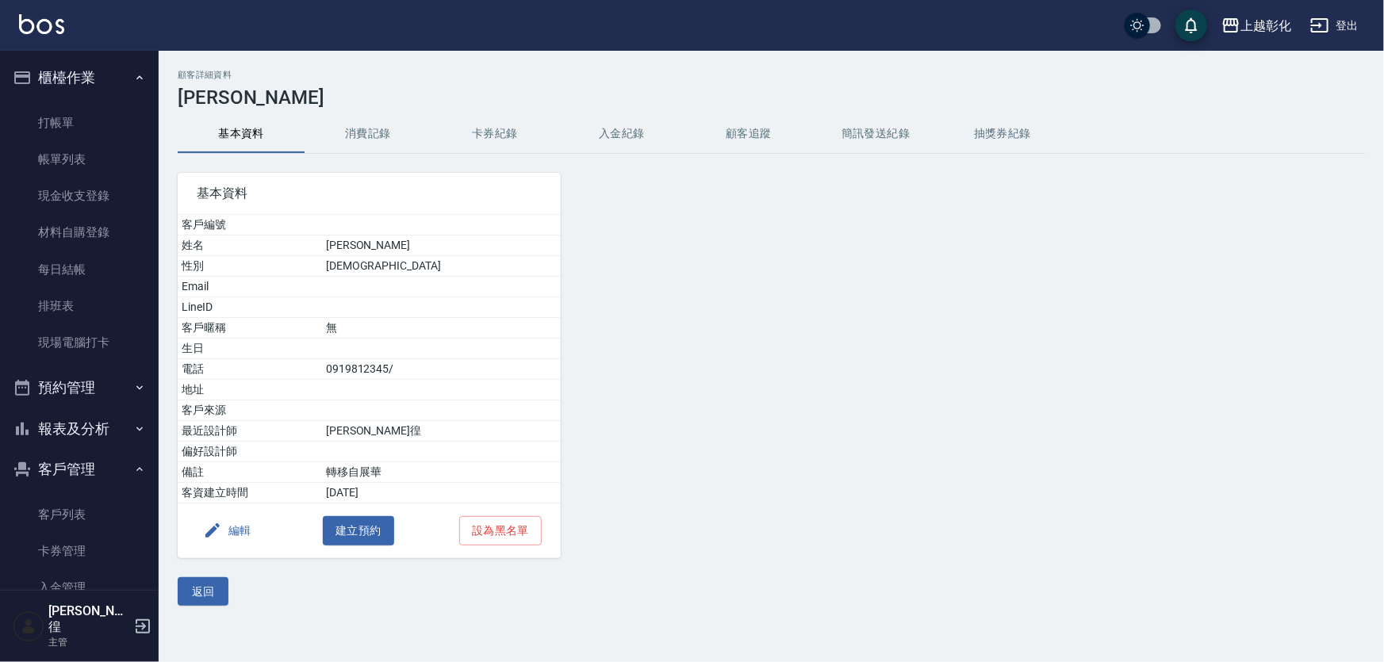
drag, startPoint x: 492, startPoint y: 140, endPoint x: 668, endPoint y: 140, distance: 176.1
click at [492, 140] on button "卡券紀錄" at bounding box center [494, 134] width 127 height 38
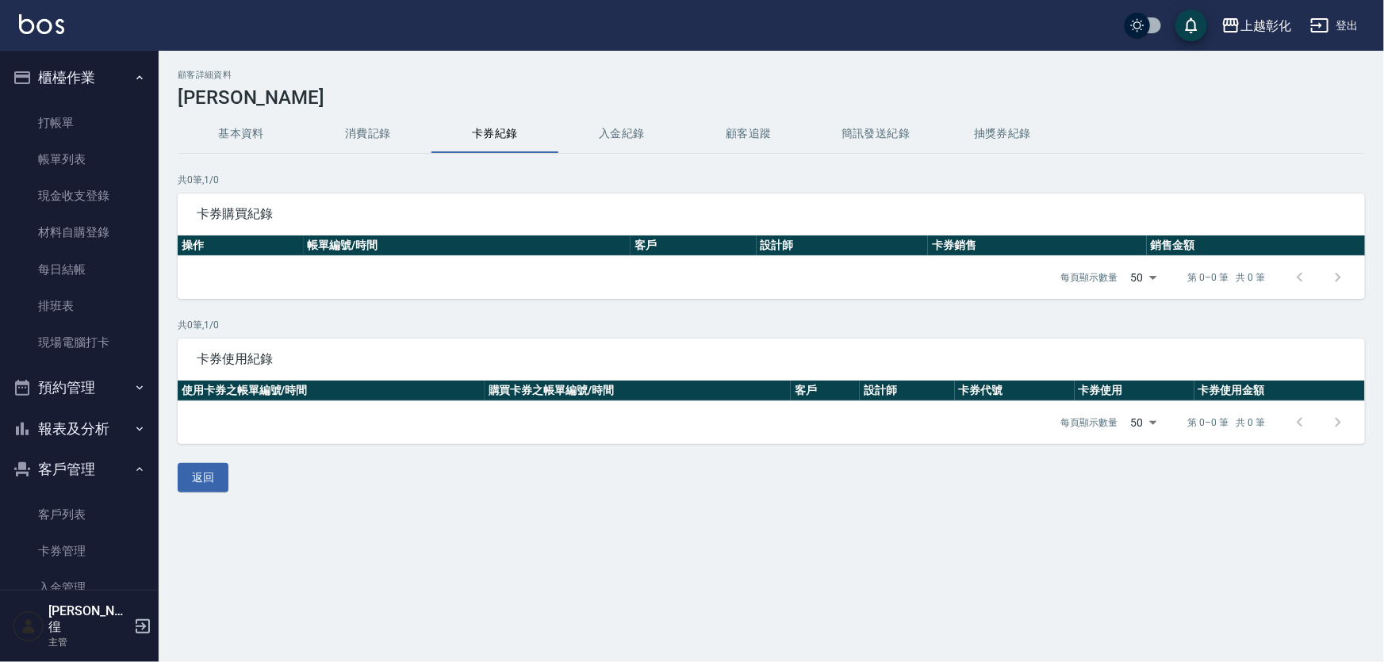
click at [588, 107] on h3 "[PERSON_NAME]" at bounding box center [771, 97] width 1187 height 22
click at [608, 120] on button "入金紀錄" at bounding box center [621, 134] width 127 height 38
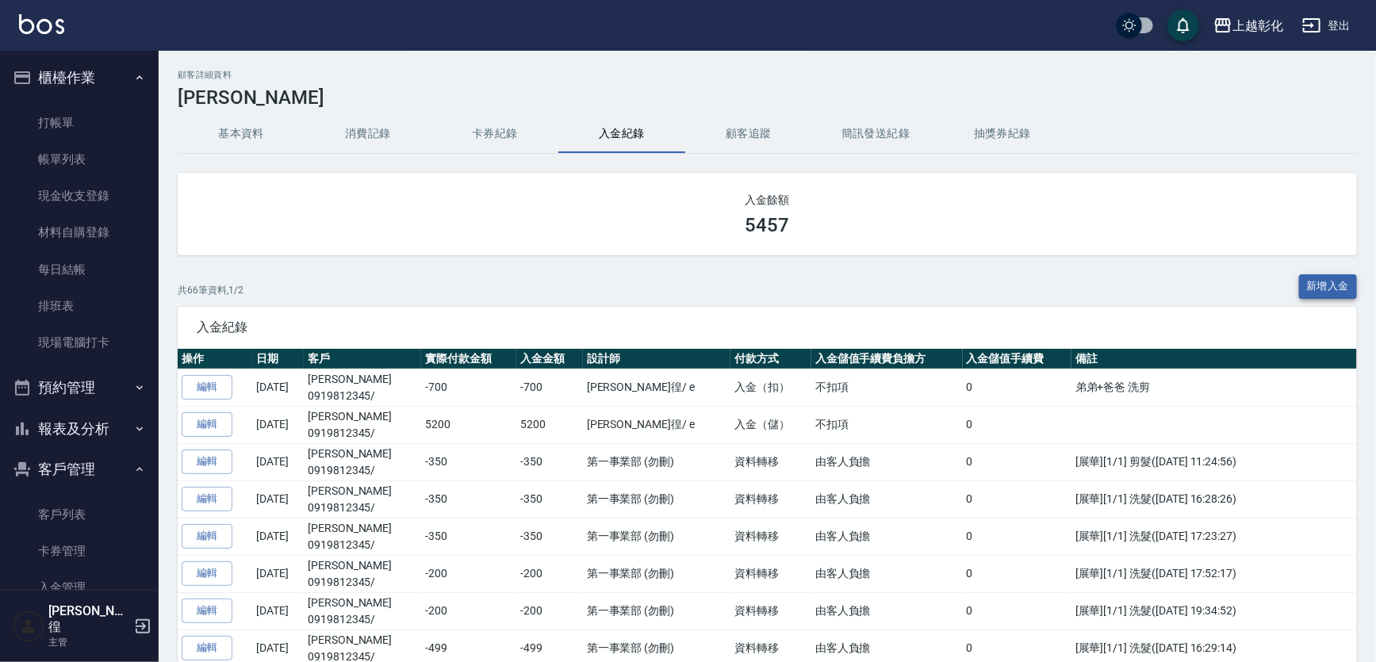
click at [1324, 286] on button "新增入金" at bounding box center [1328, 286] width 59 height 25
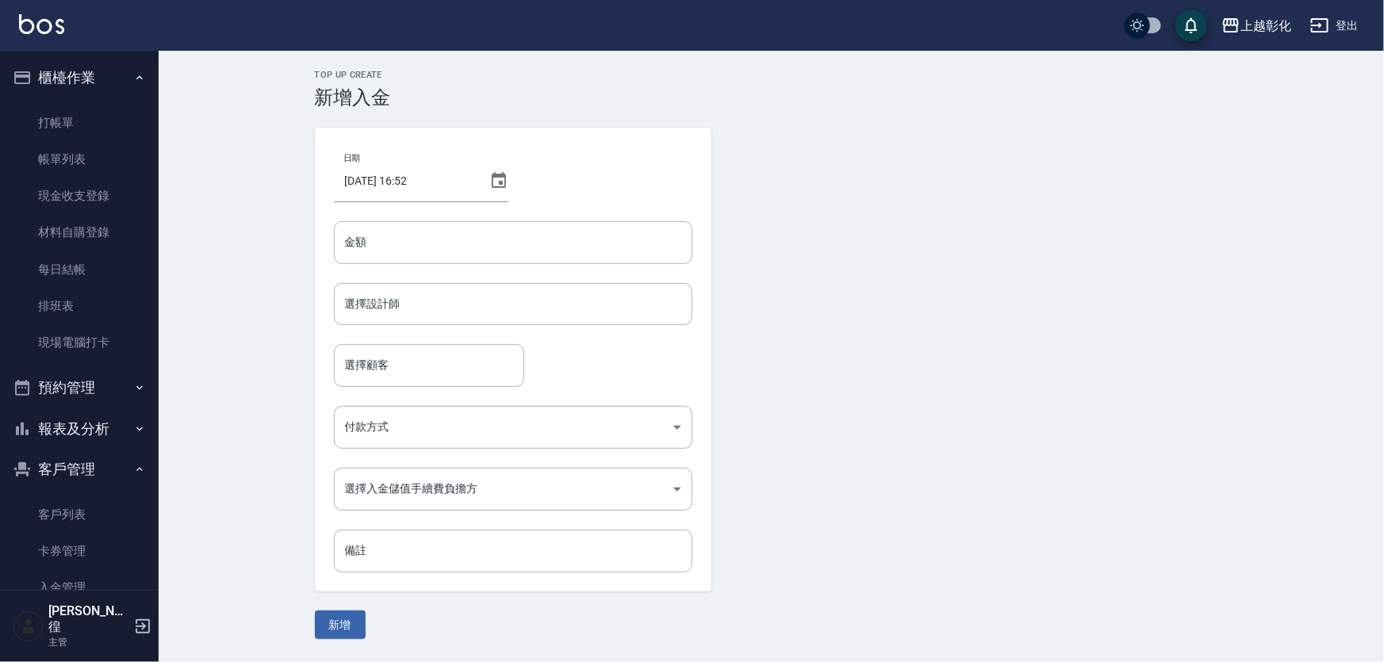
click at [603, 274] on div "日期 2025/09/16 16:52 金額 金額 選擇設計師 選擇設計師 選擇顧客 選擇顧客 付款方式 ​ 付款方式 選擇入金儲值手續費負擔方 ​ 選擇入金…" at bounding box center [513, 360] width 397 height 464
click at [605, 262] on input "金額" at bounding box center [513, 242] width 358 height 43
type input "3"
type input "-350"
click at [566, 278] on div "日期 2025/09/16 16:52 金額 -350 金額 選擇設計師 選擇設計師 選擇顧客 選擇顧客 付款方式 ​ 付款方式 選擇入金儲值手續費負擔方 ​…" at bounding box center [513, 360] width 397 height 464
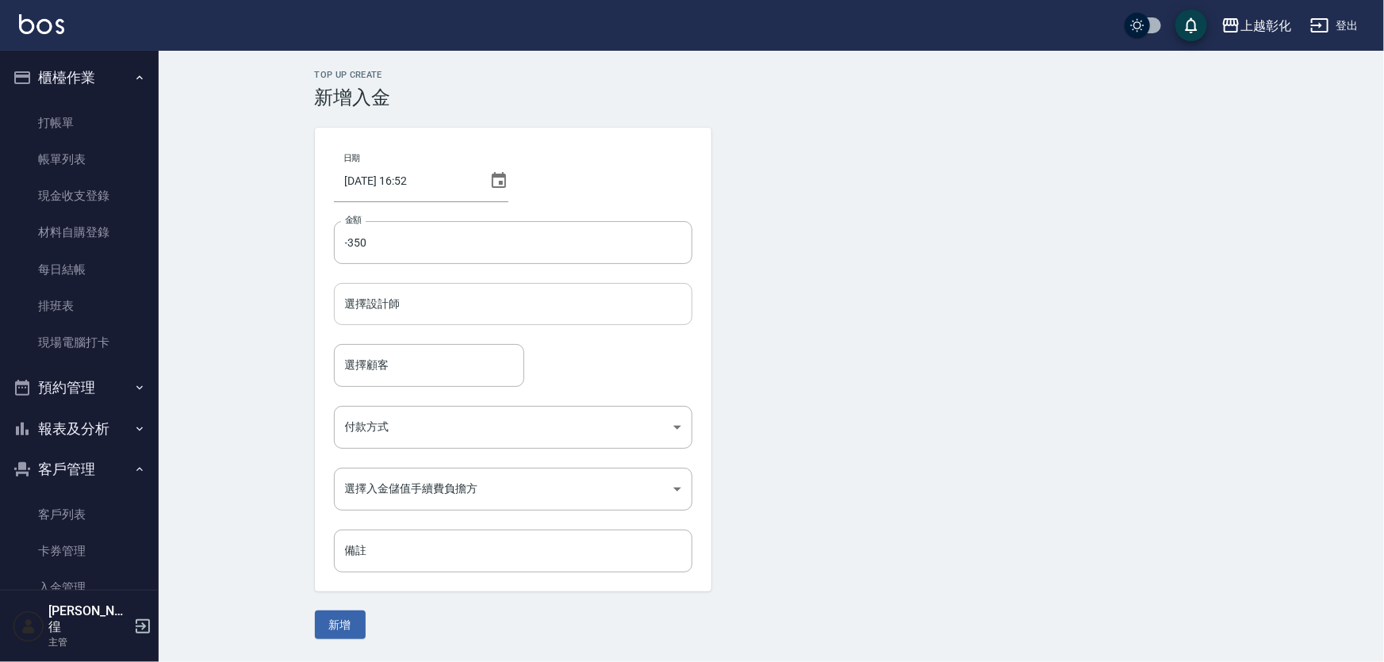
click at [558, 289] on div "選擇設計師" at bounding box center [513, 304] width 358 height 42
type input "R"
click at [558, 289] on div "Dora-d 選擇設計師" at bounding box center [513, 304] width 358 height 42
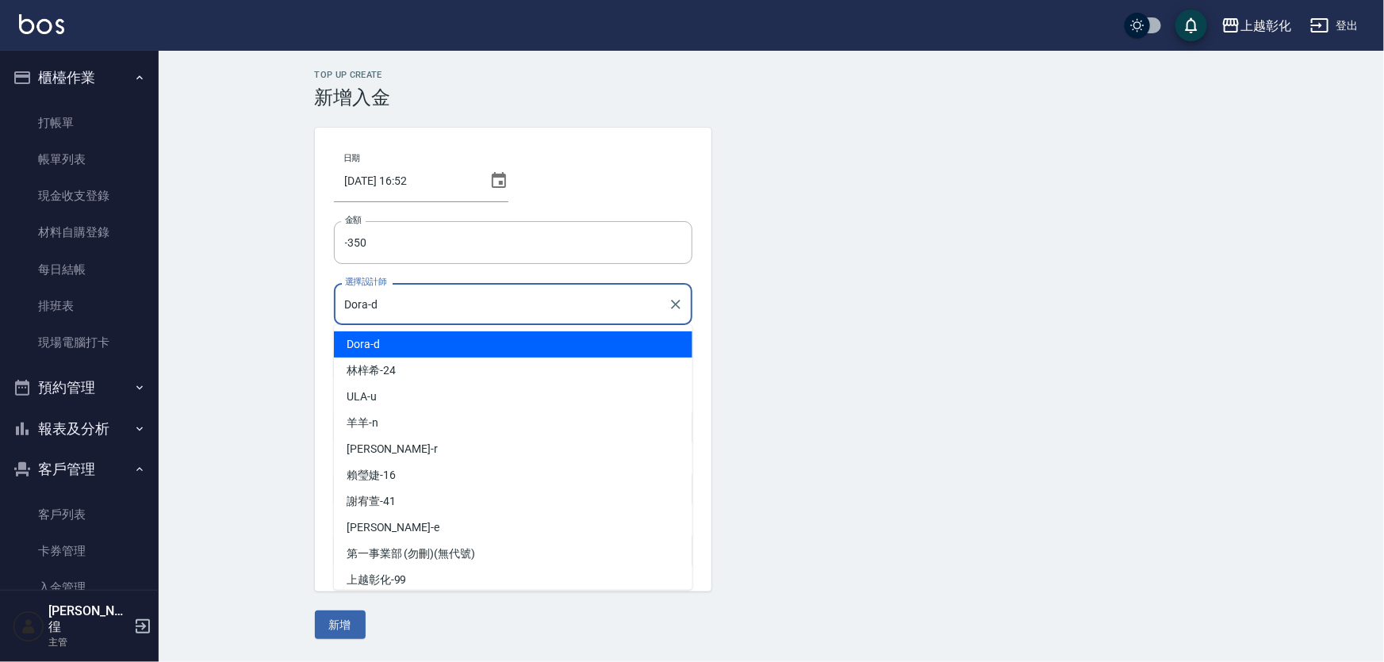
click at [558, 289] on div "Dora-d 選擇設計師" at bounding box center [513, 304] width 358 height 42
click at [549, 298] on input "Dora-d" at bounding box center [501, 304] width 320 height 28
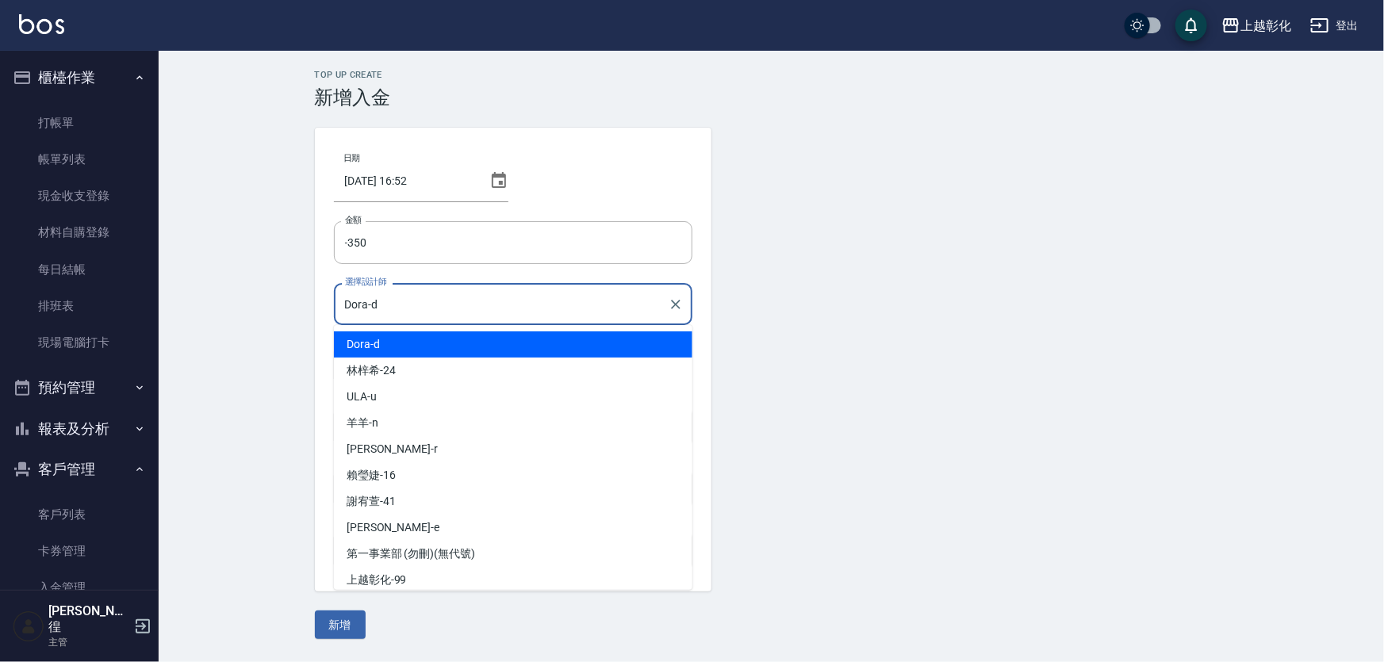
click at [549, 298] on input "Dora-d" at bounding box center [501, 304] width 320 height 28
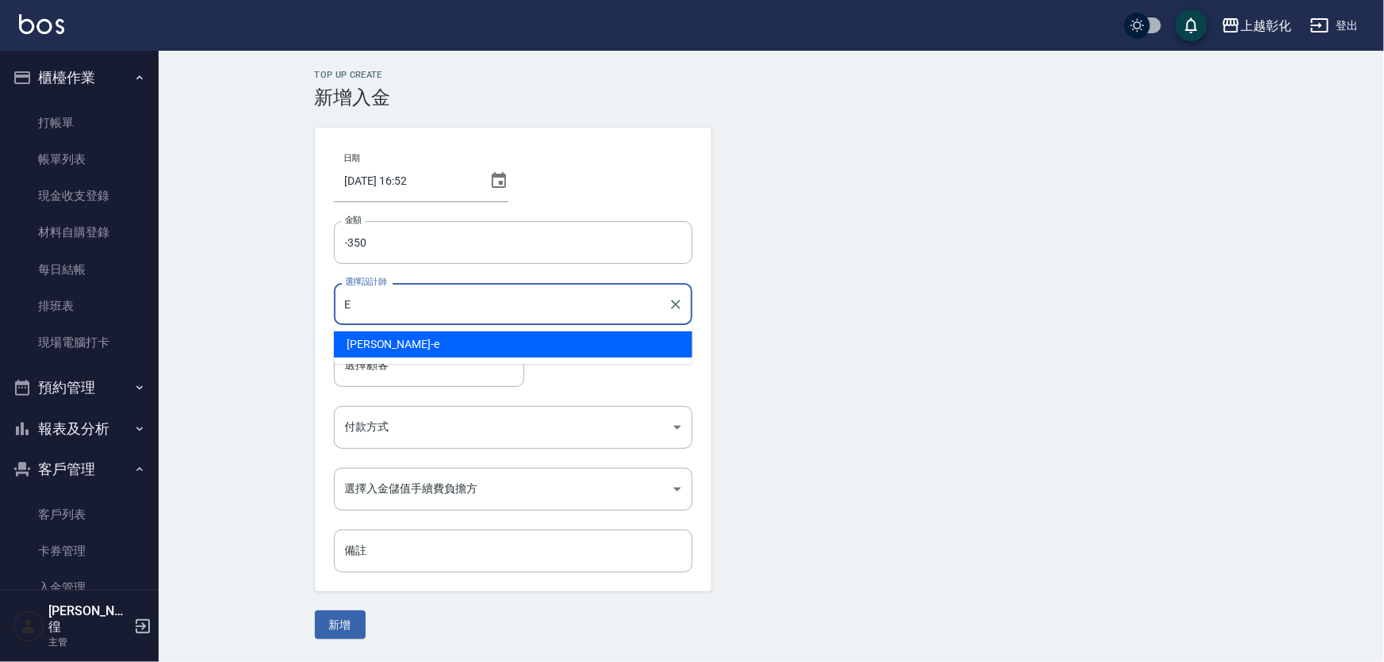
click at [512, 334] on div "allen -e" at bounding box center [513, 345] width 358 height 26
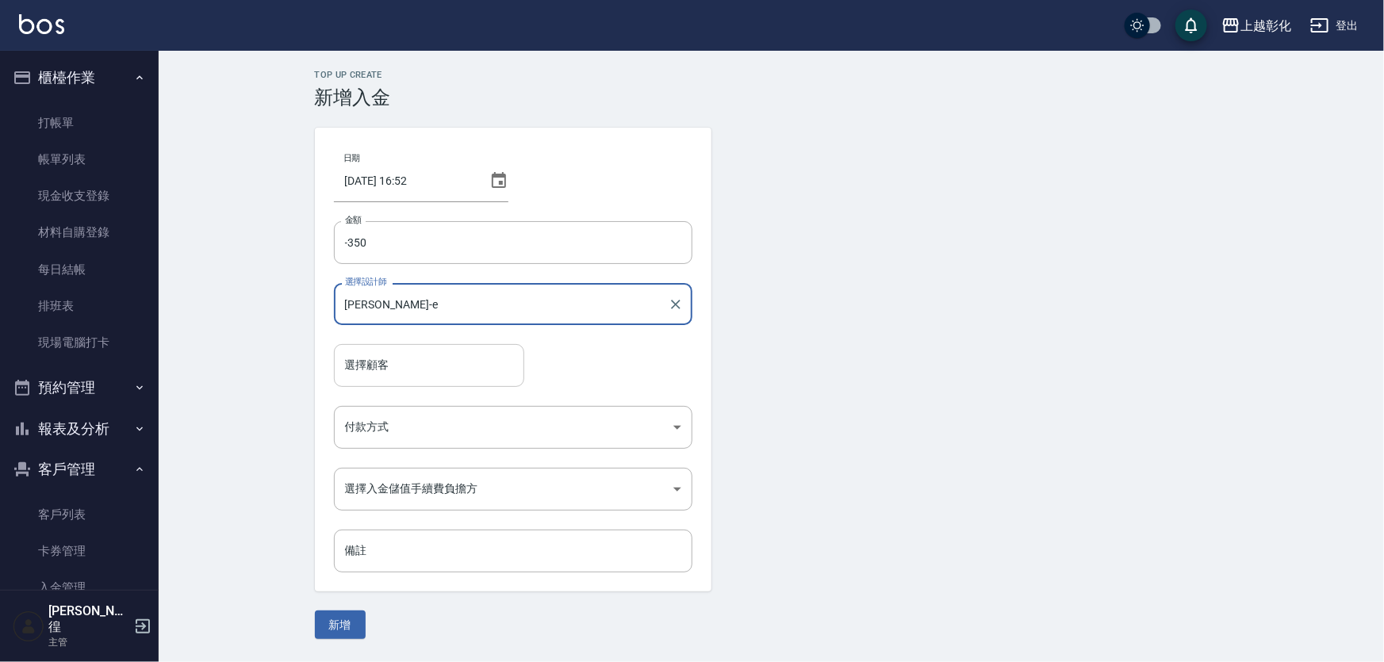
type input "allen-e"
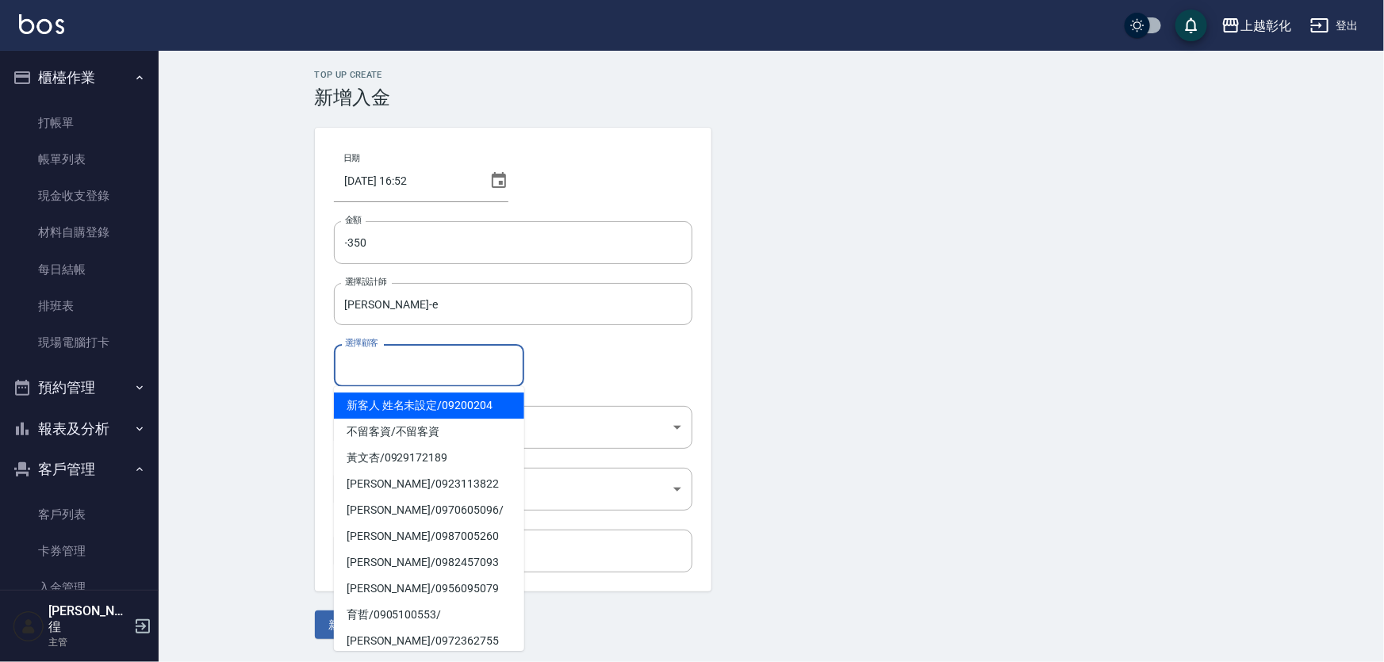
click at [485, 356] on input "選擇顧客" at bounding box center [429, 365] width 176 height 28
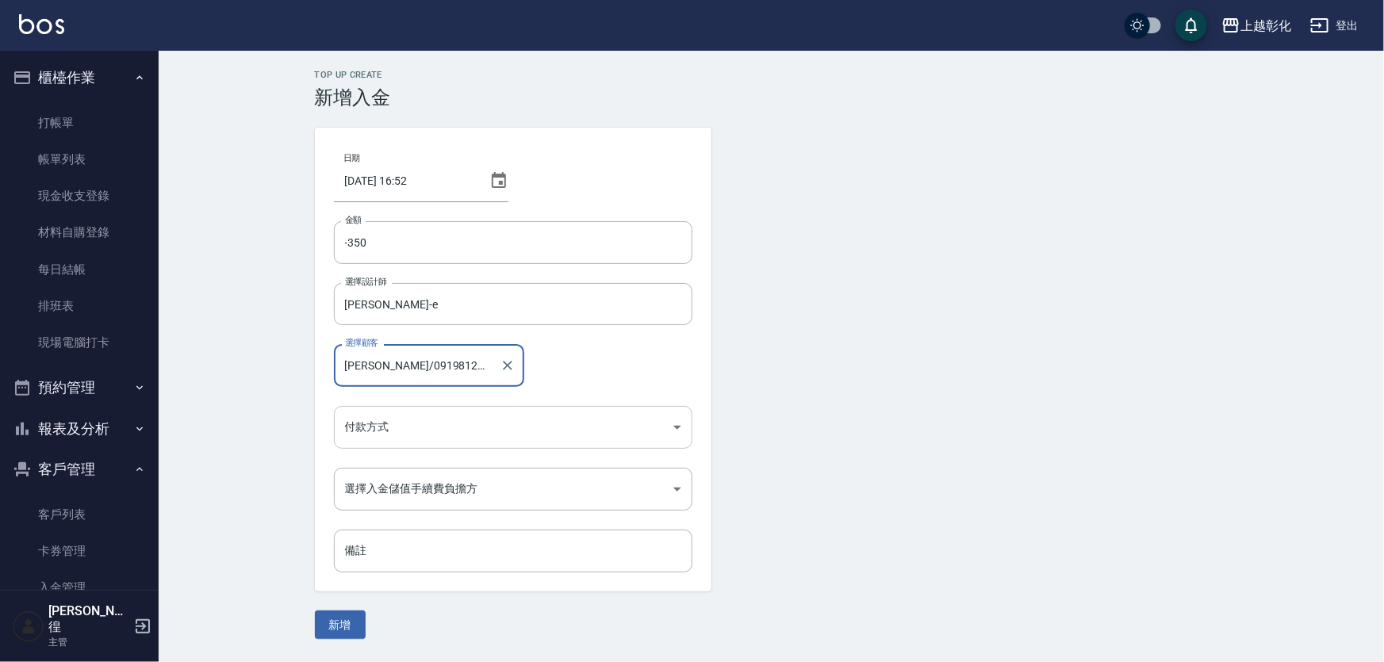
type input "黃朝鈺/0919812345/"
click at [437, 438] on body "上越彰化 登出 櫃檯作業 打帳單 帳單列表 現金收支登錄 材料自購登錄 每日結帳 排班表 現場電腦打卡 預約管理 預約管理 單日預約紀錄 單週預約紀錄 報表及…" at bounding box center [692, 331] width 1384 height 662
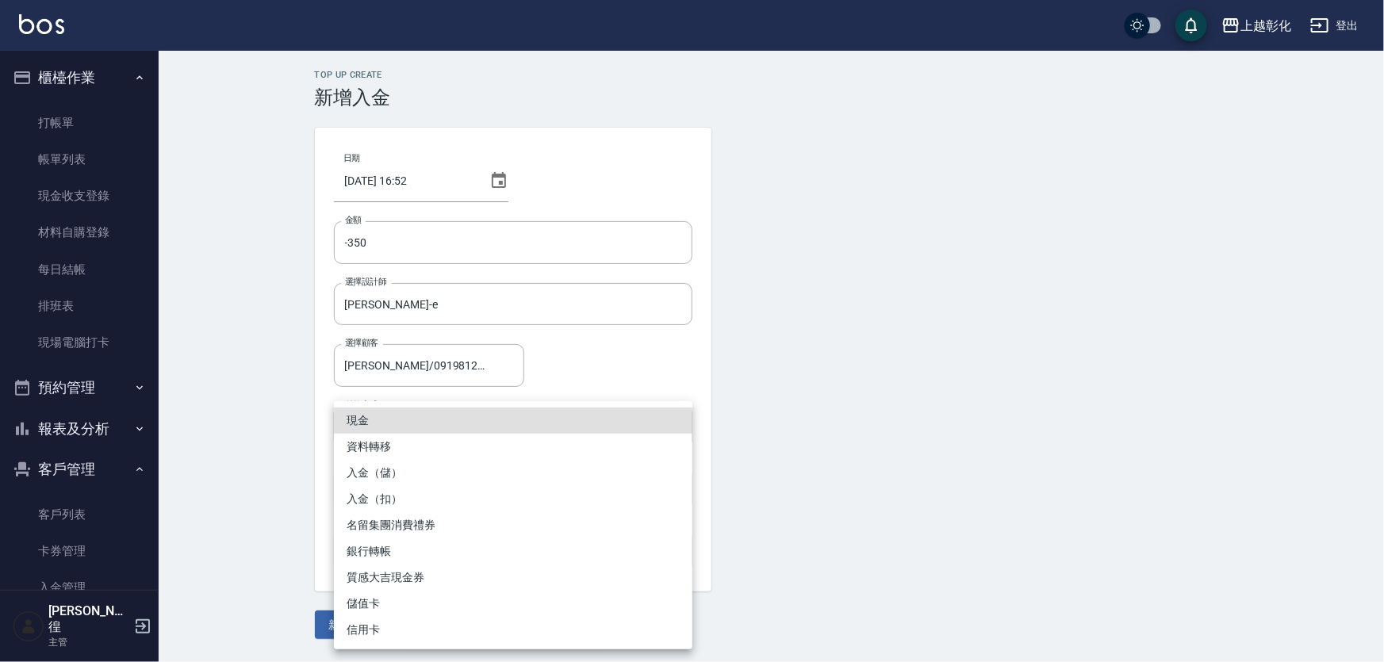
click at [407, 500] on li "入金（扣）" at bounding box center [513, 499] width 358 height 26
type input "入金（扣）"
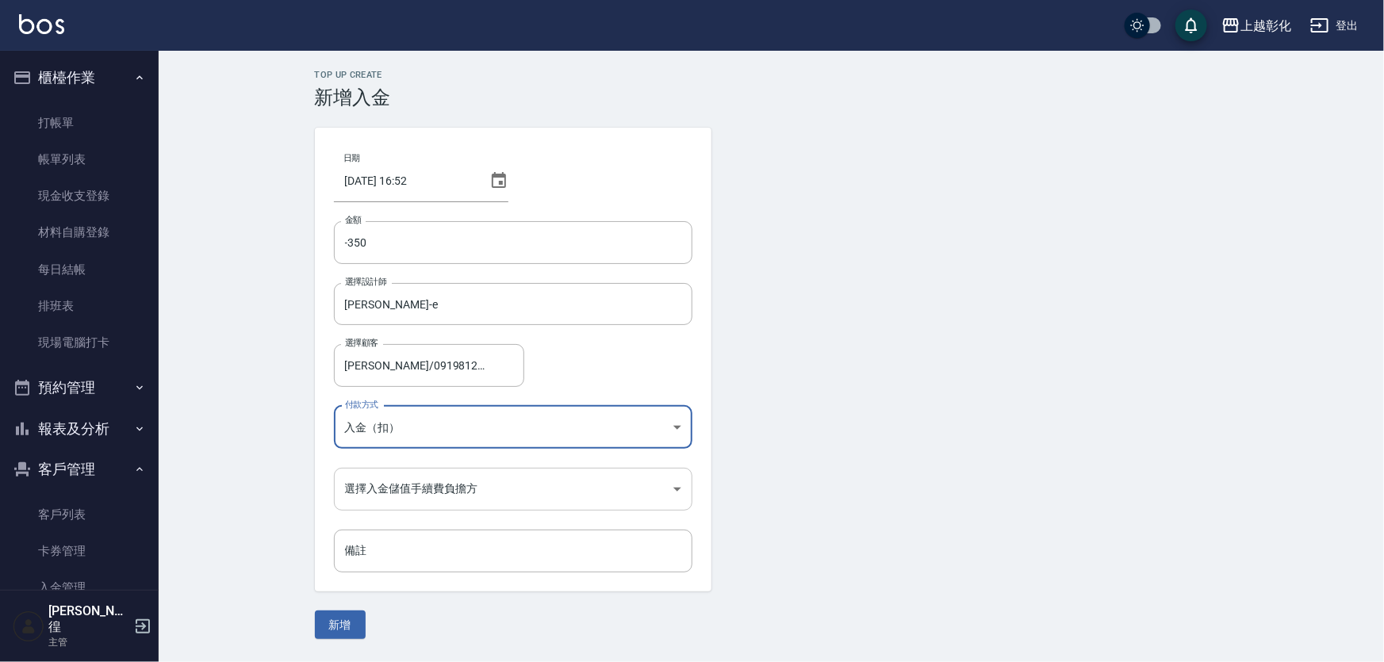
click at [407, 500] on body "上越彰化 登出 櫃檯作業 打帳單 帳單列表 現金收支登錄 材料自購登錄 每日結帳 排班表 現場電腦打卡 預約管理 預約管理 單日預約紀錄 單週預約紀錄 報表及…" at bounding box center [692, 331] width 1384 height 662
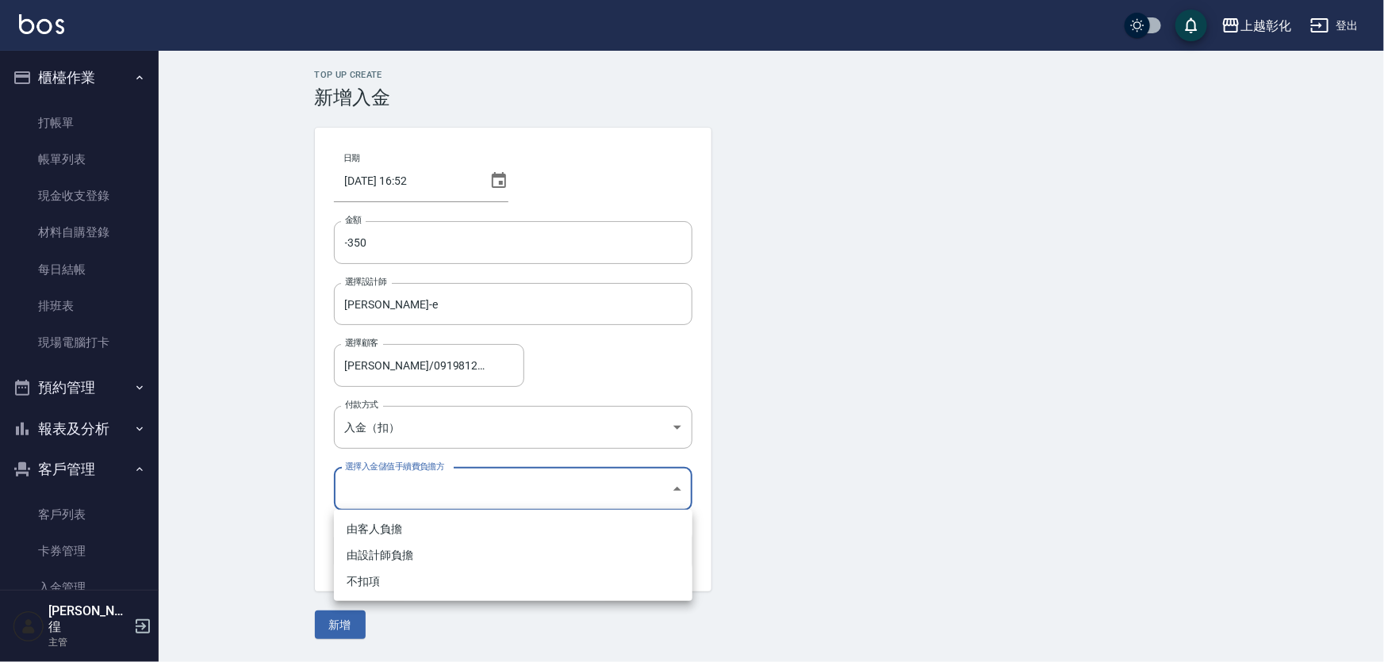
click at [403, 576] on li "不扣項" at bounding box center [513, 582] width 358 height 26
type input "WITHOUTHANDLINGFEE"
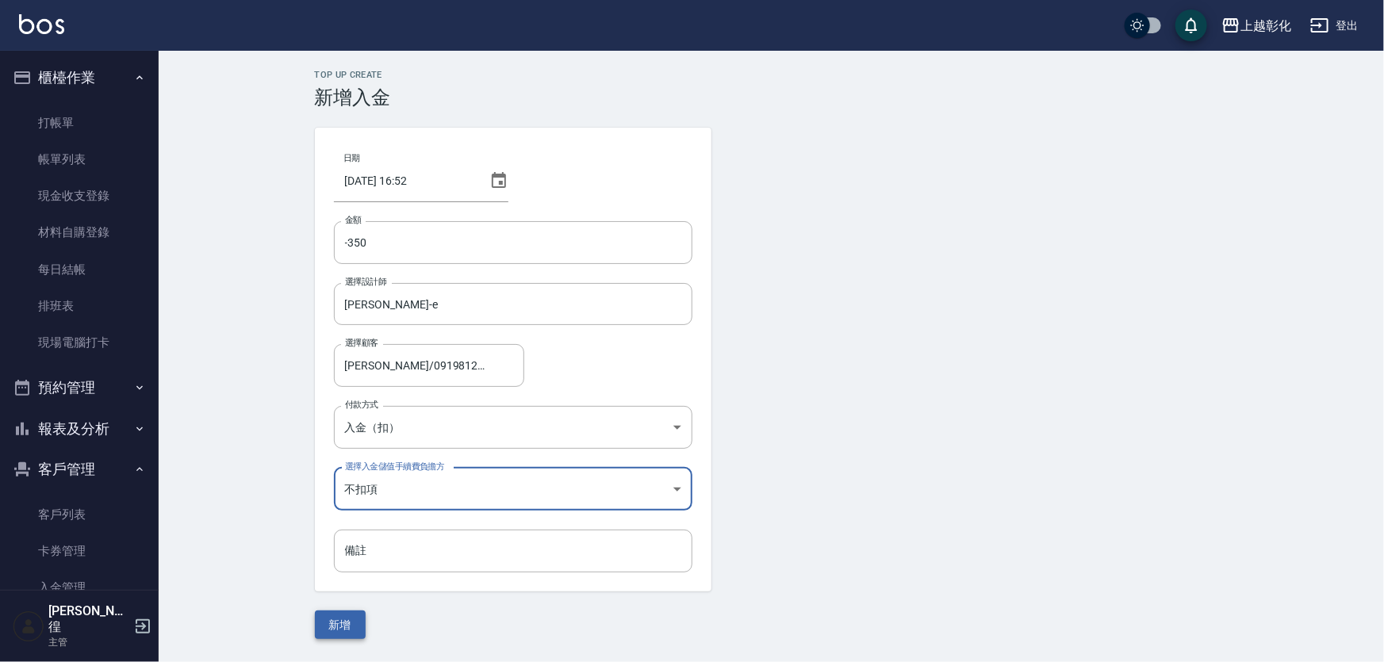
click at [344, 638] on button "新增" at bounding box center [340, 625] width 51 height 29
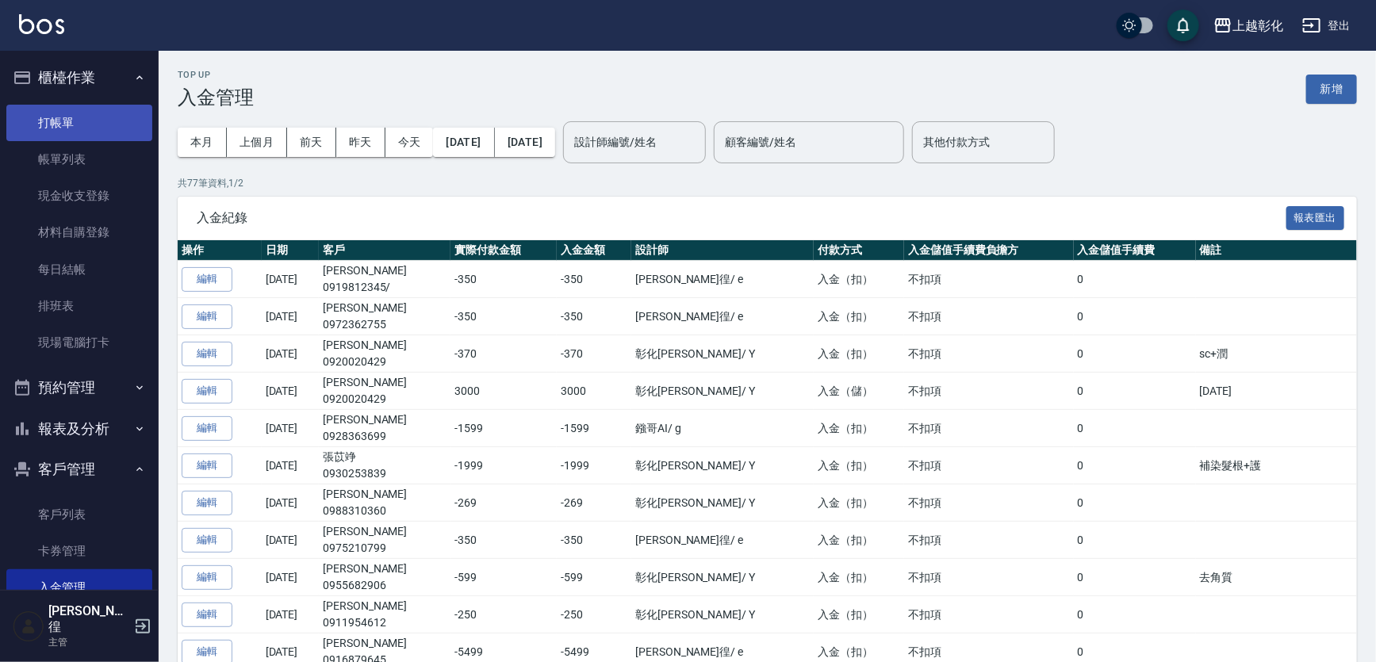
click at [42, 114] on link "打帳單" at bounding box center [79, 123] width 146 height 36
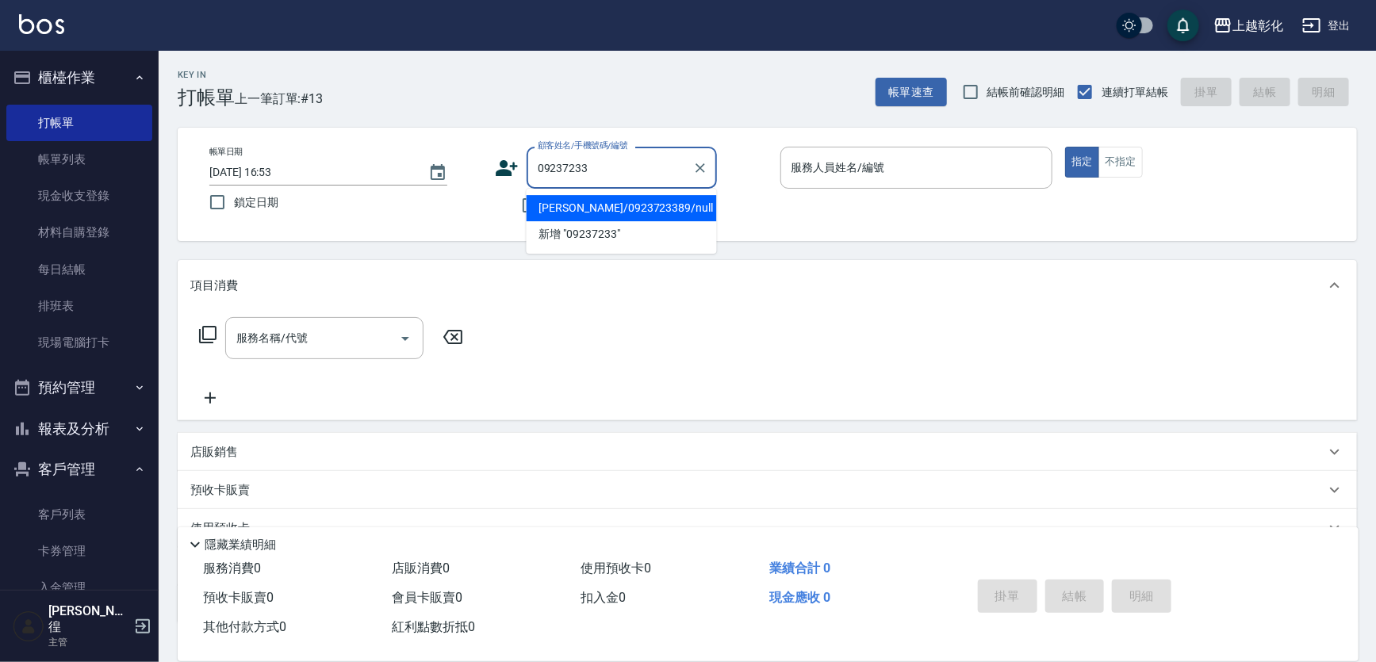
click at [592, 201] on li "[PERSON_NAME]/0923723389/null" at bounding box center [622, 208] width 190 height 26
type input "[PERSON_NAME]/0923723389/null"
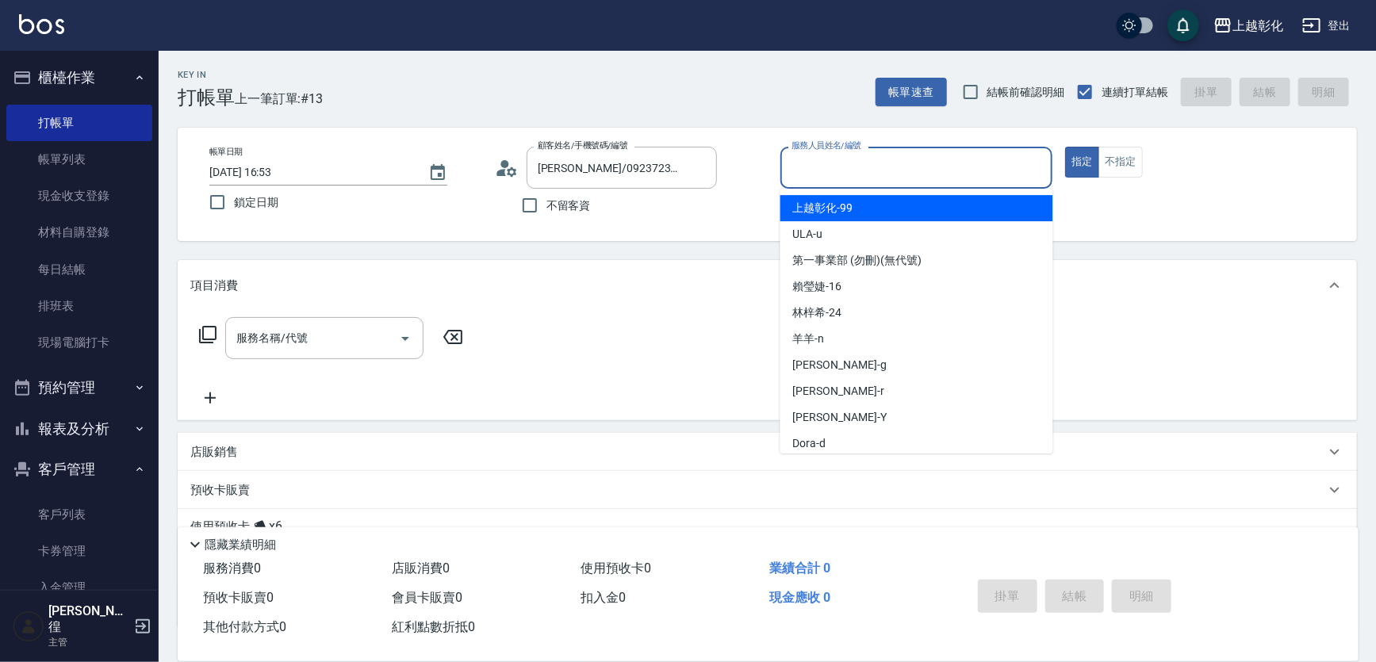
drag, startPoint x: 874, startPoint y: 164, endPoint x: 826, endPoint y: 335, distance: 178.0
click at [826, 335] on div "羊羊 -n" at bounding box center [916, 339] width 273 height 26
type input "羊羊-n"
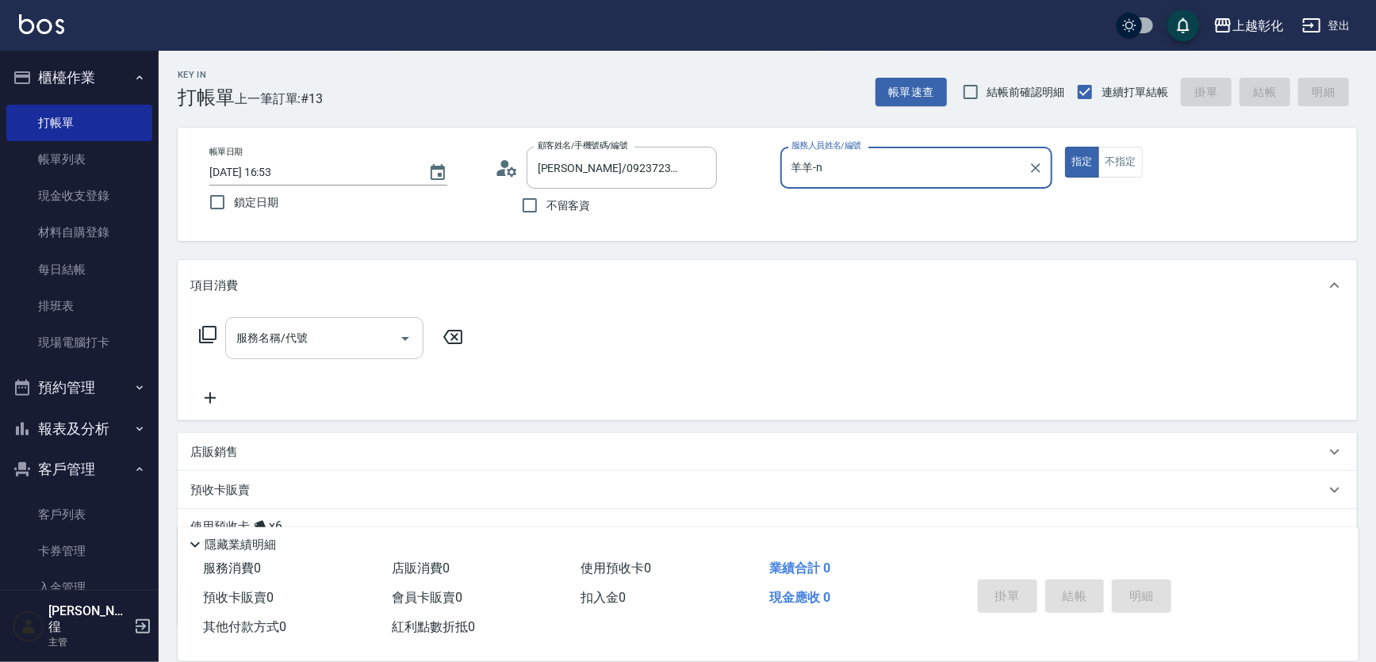
click at [351, 325] on input "服務名稱/代號" at bounding box center [312, 338] width 160 height 28
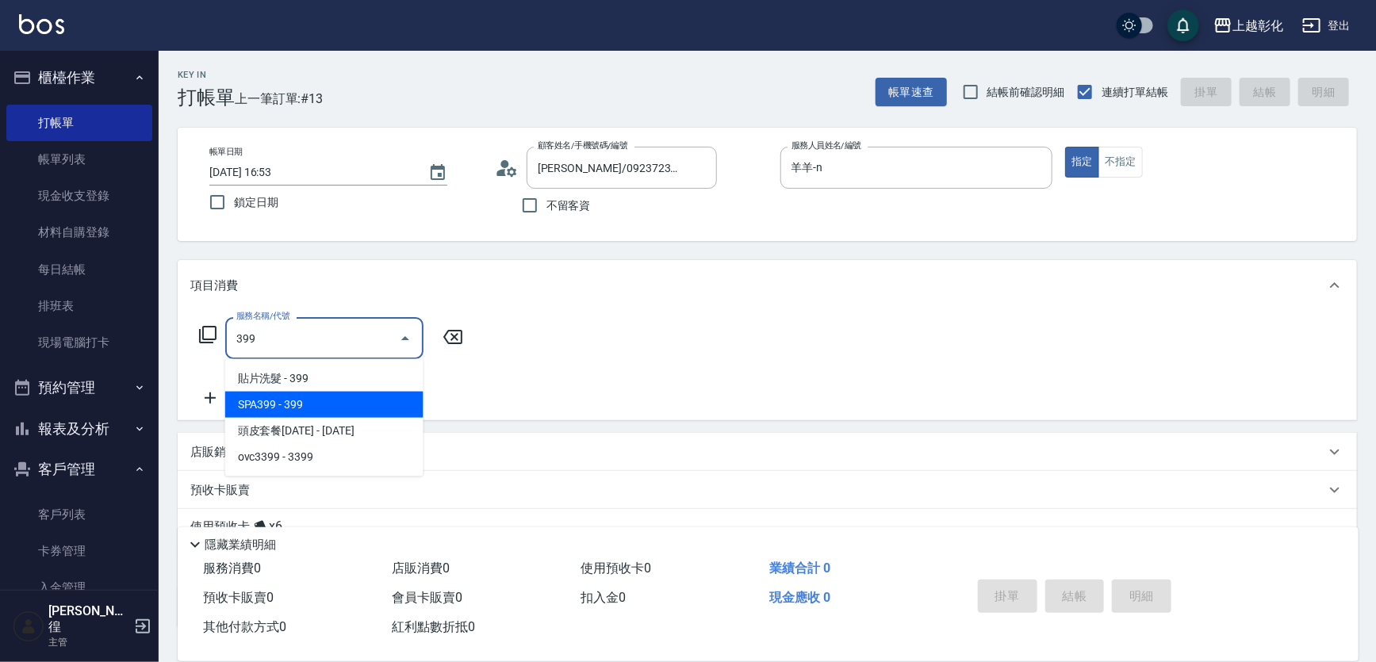
click at [324, 408] on span "SPA399 - 399" at bounding box center [324, 405] width 198 height 26
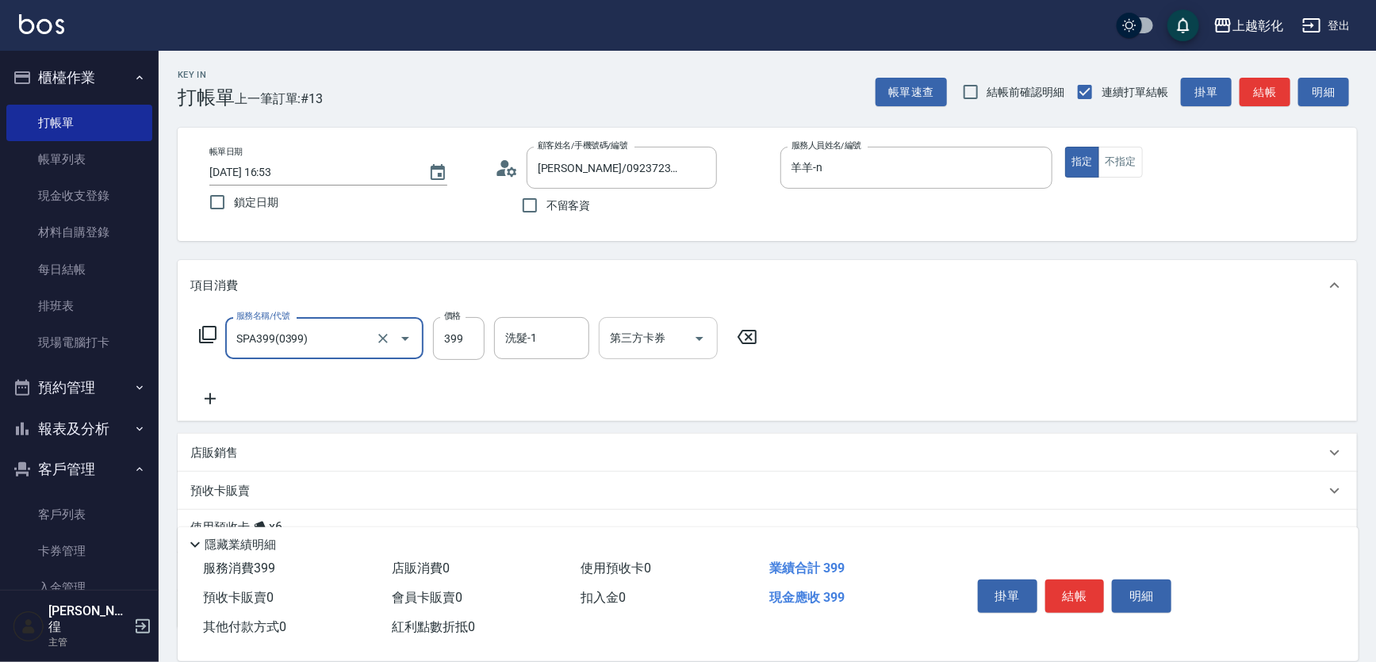
type input "SPA399(0399)"
click at [649, 342] on input "第三方卡券" at bounding box center [646, 338] width 81 height 28
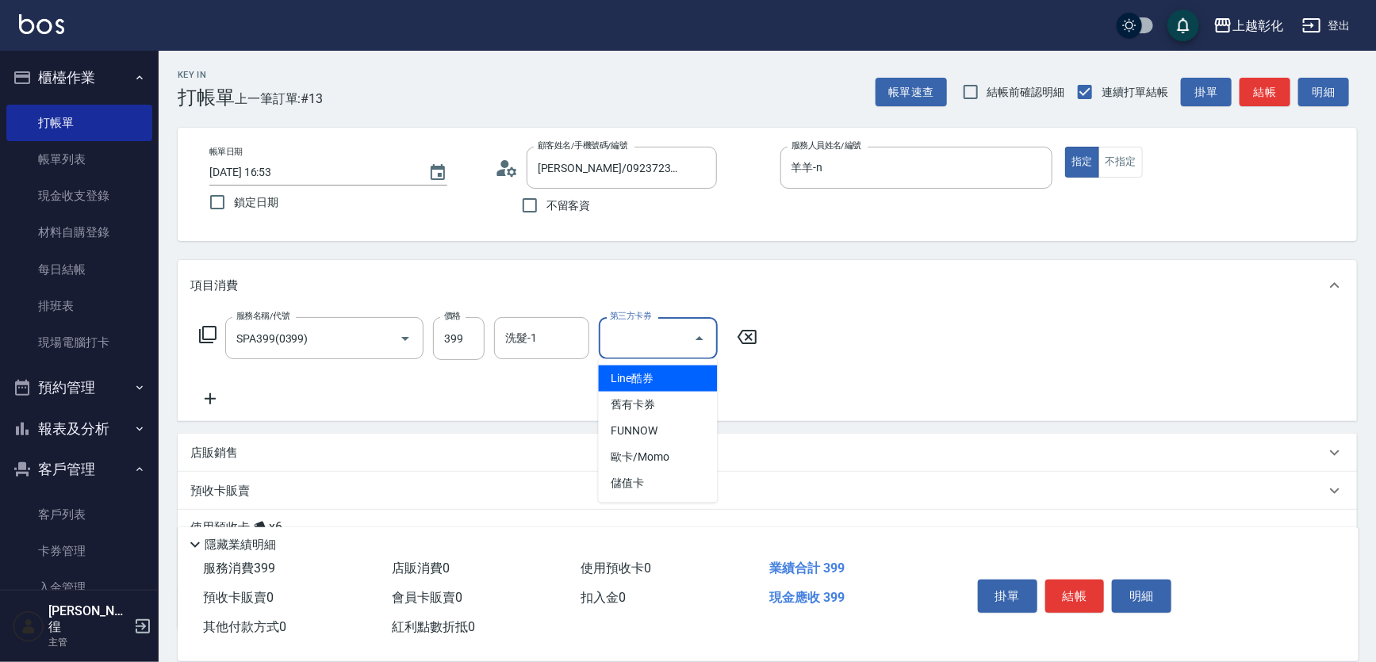
click at [673, 370] on span "Line酷券" at bounding box center [658, 379] width 119 height 26
type input "Line酷券"
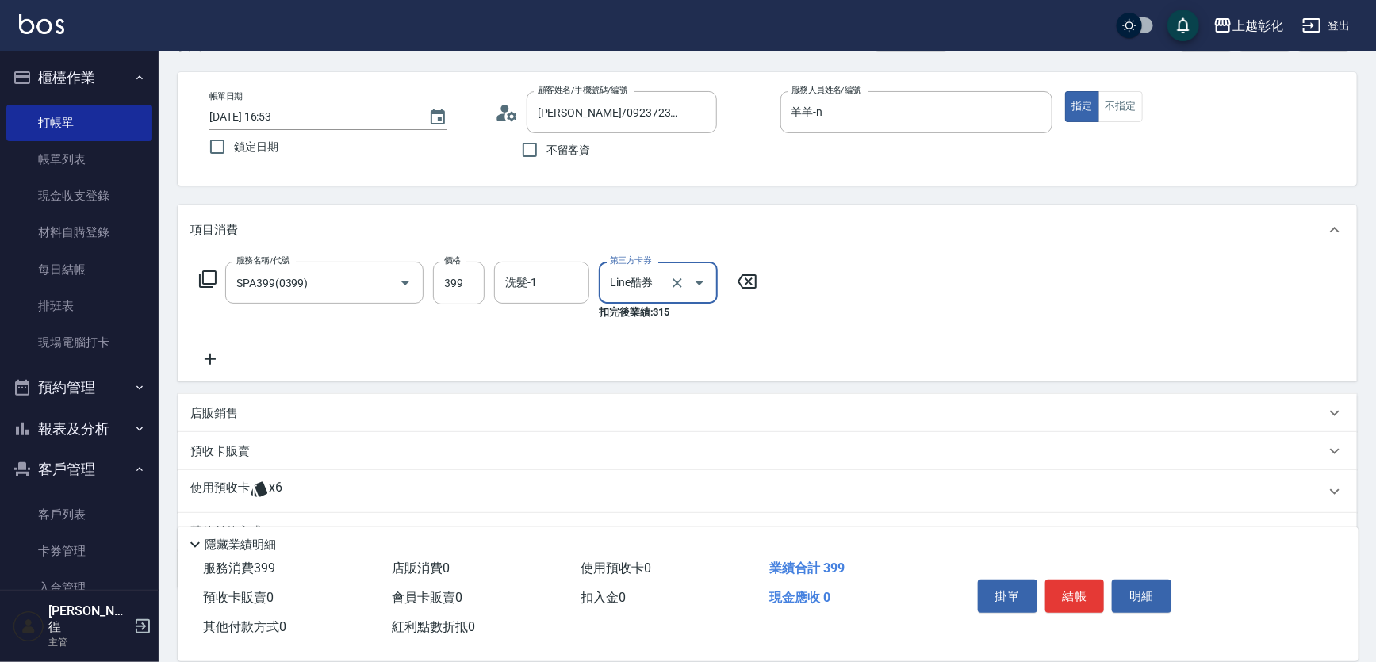
scroll to position [131, 0]
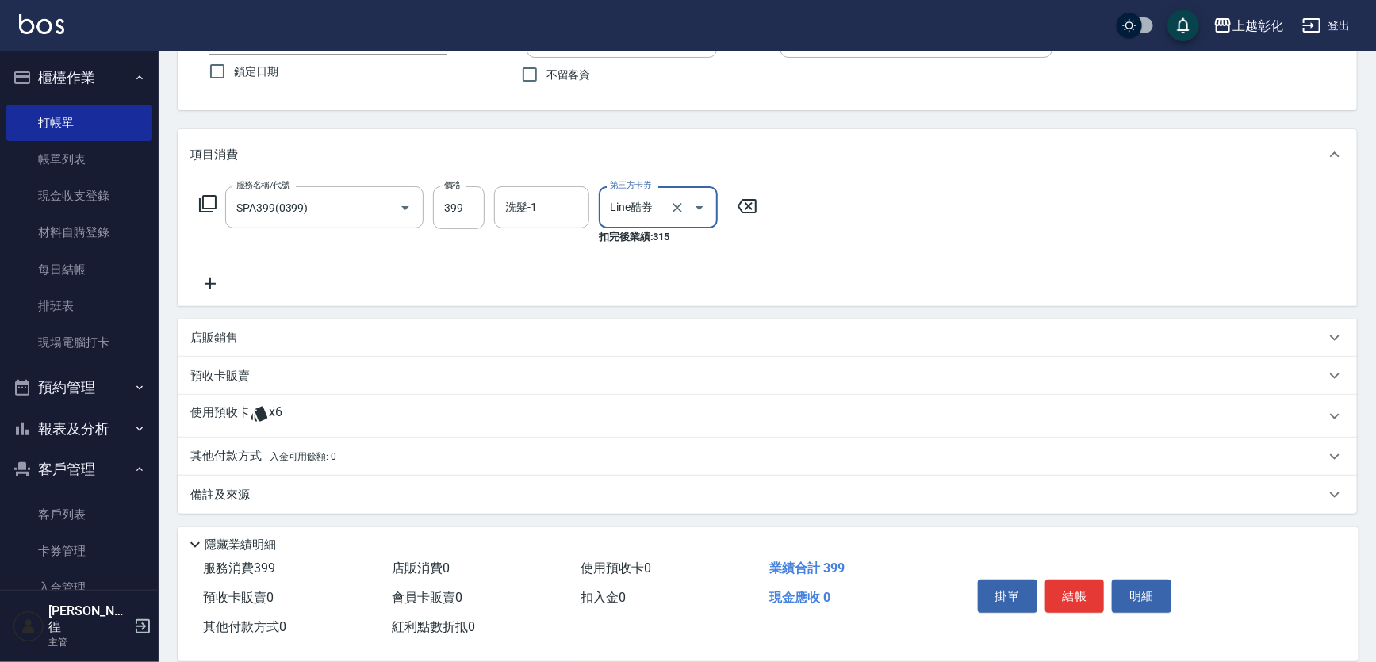
click at [242, 415] on p "使用預收卡" at bounding box center [219, 416] width 59 height 24
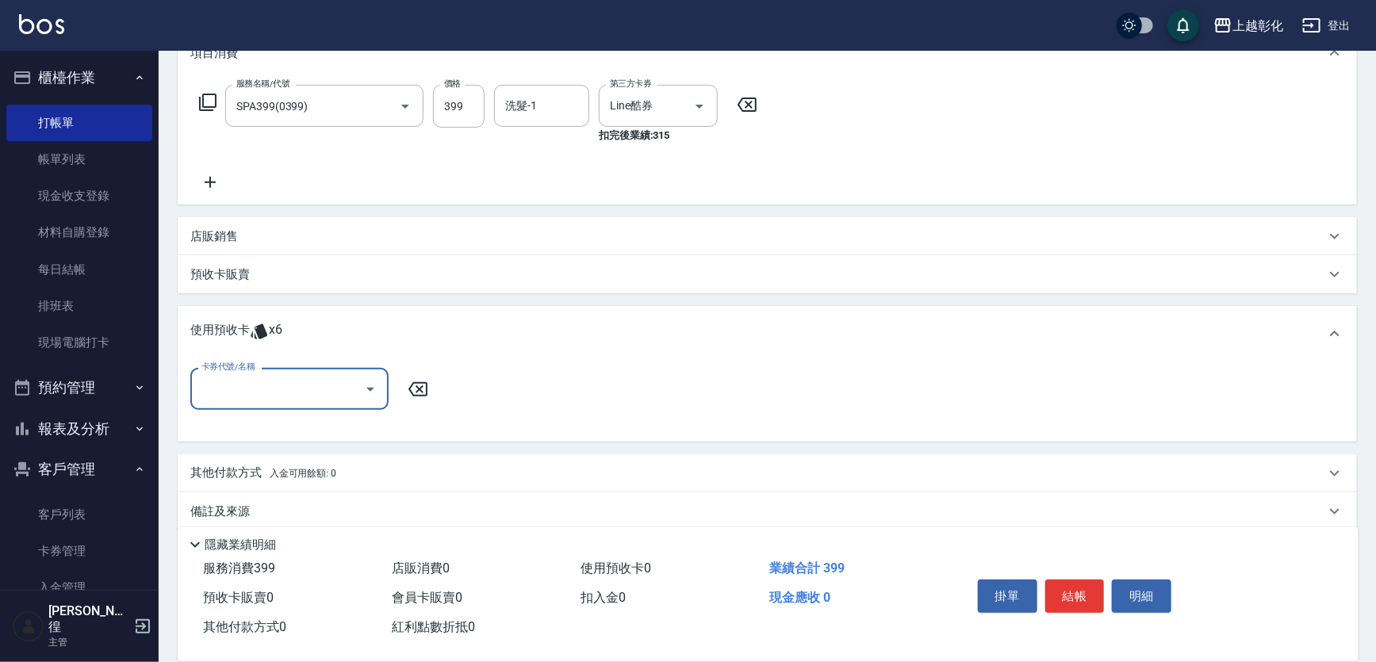
scroll to position [249, 0]
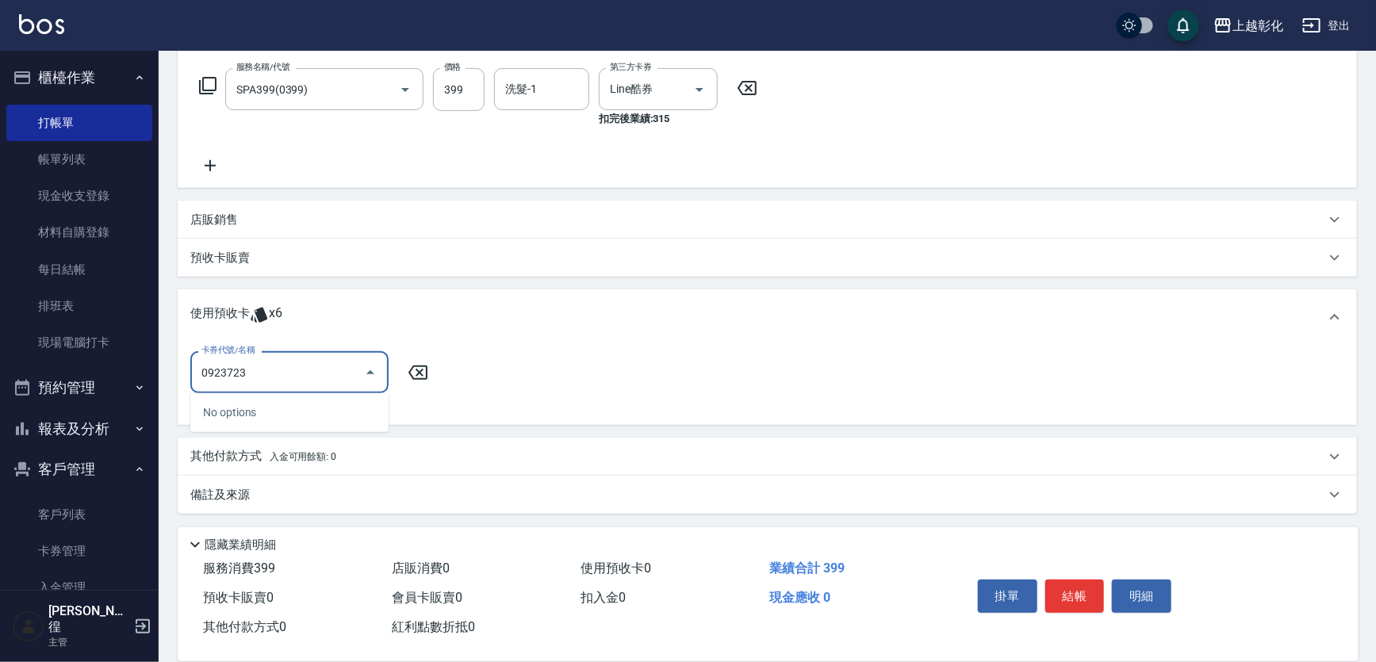
click at [377, 372] on icon "Close" at bounding box center [370, 372] width 19 height 19
click at [377, 372] on icon "Open" at bounding box center [370, 372] width 19 height 19
type input "0923723"
click at [427, 370] on icon at bounding box center [417, 373] width 19 height 14
click at [477, 348] on div "卡券代號/名稱 卡券代號/名稱" at bounding box center [767, 385] width 1179 height 80
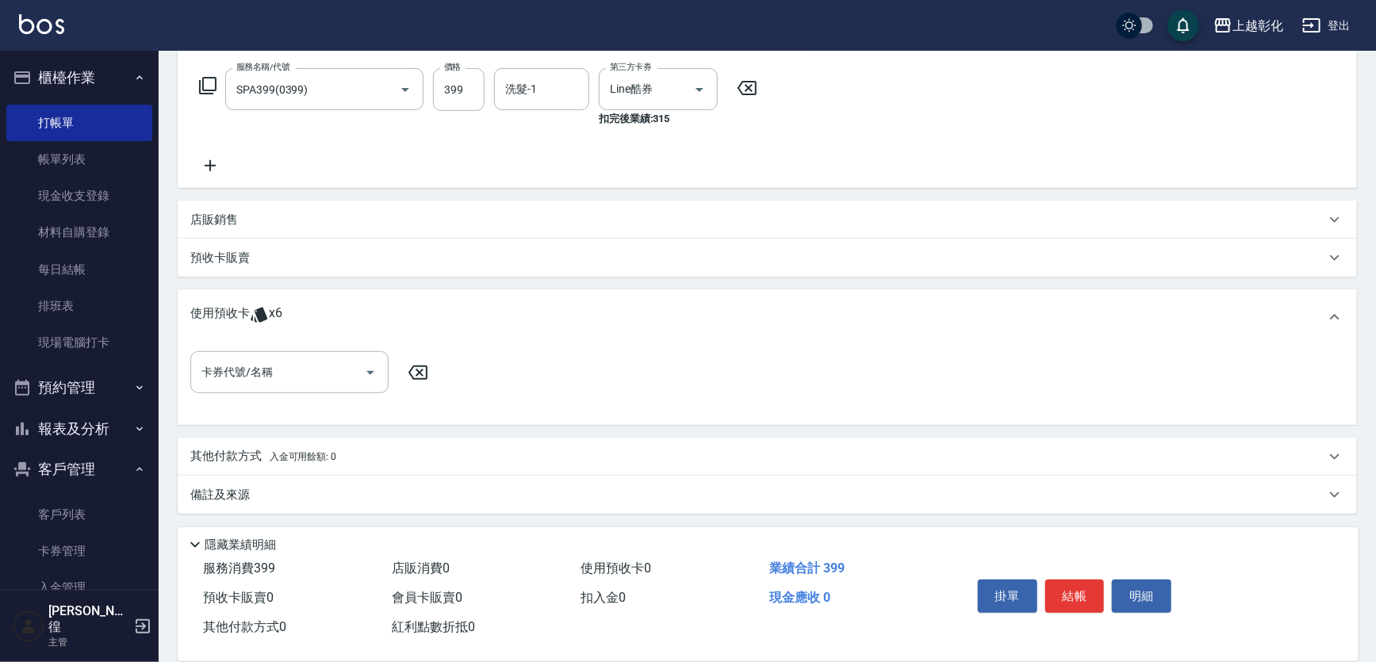
click at [404, 317] on div "使用預收卡 x6" at bounding box center [757, 317] width 1135 height 24
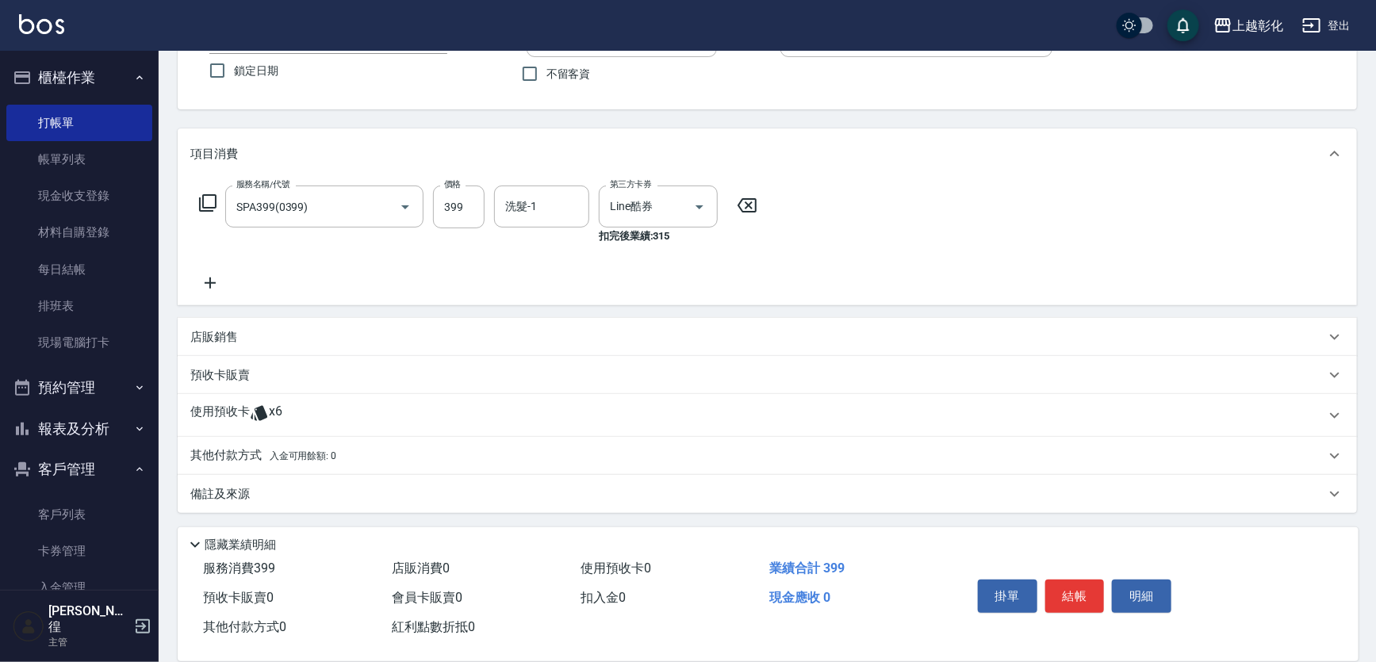
scroll to position [131, 0]
click at [700, 207] on icon "Open" at bounding box center [700, 208] width 8 height 4
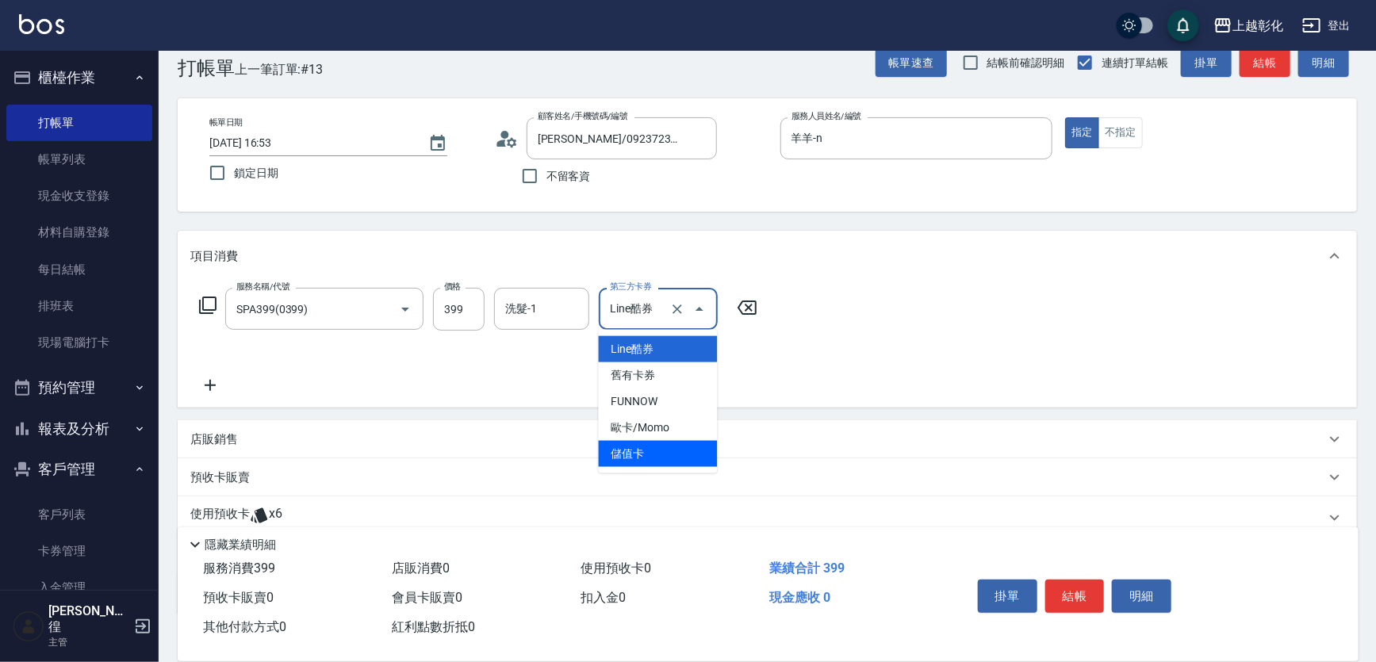
scroll to position [0, 0]
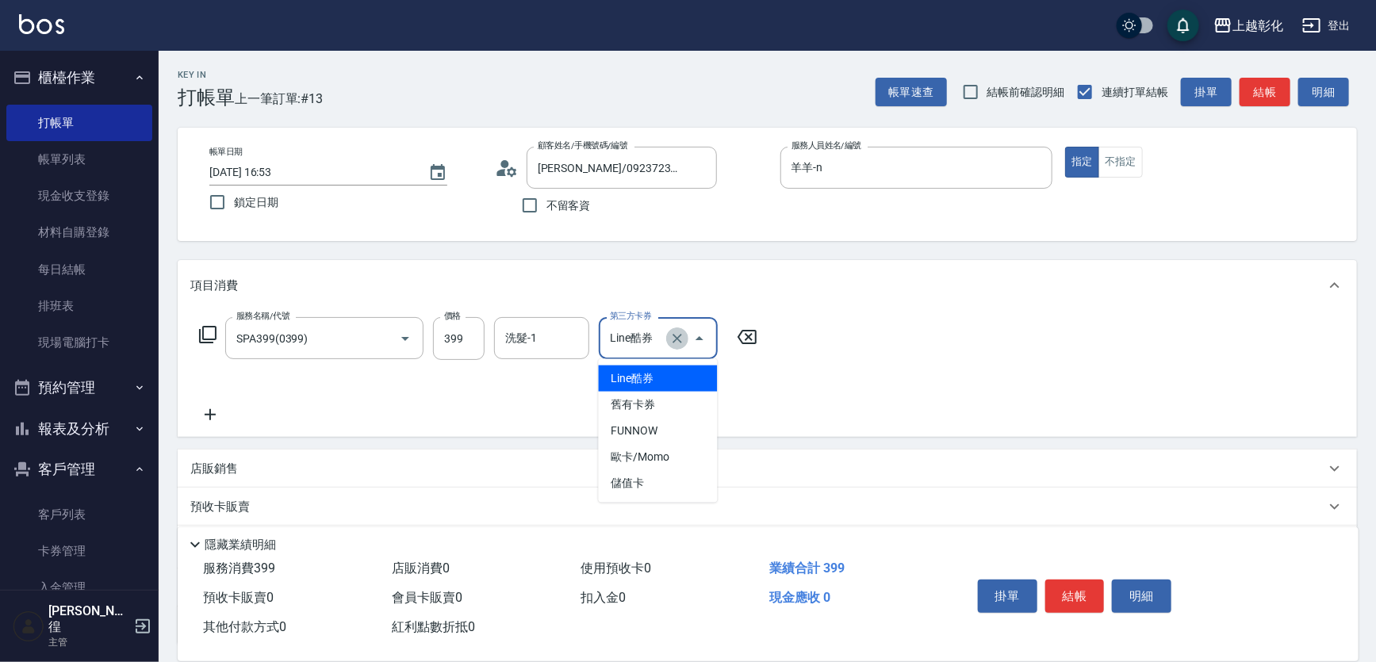
click at [683, 337] on icon "Clear" at bounding box center [677, 339] width 16 height 16
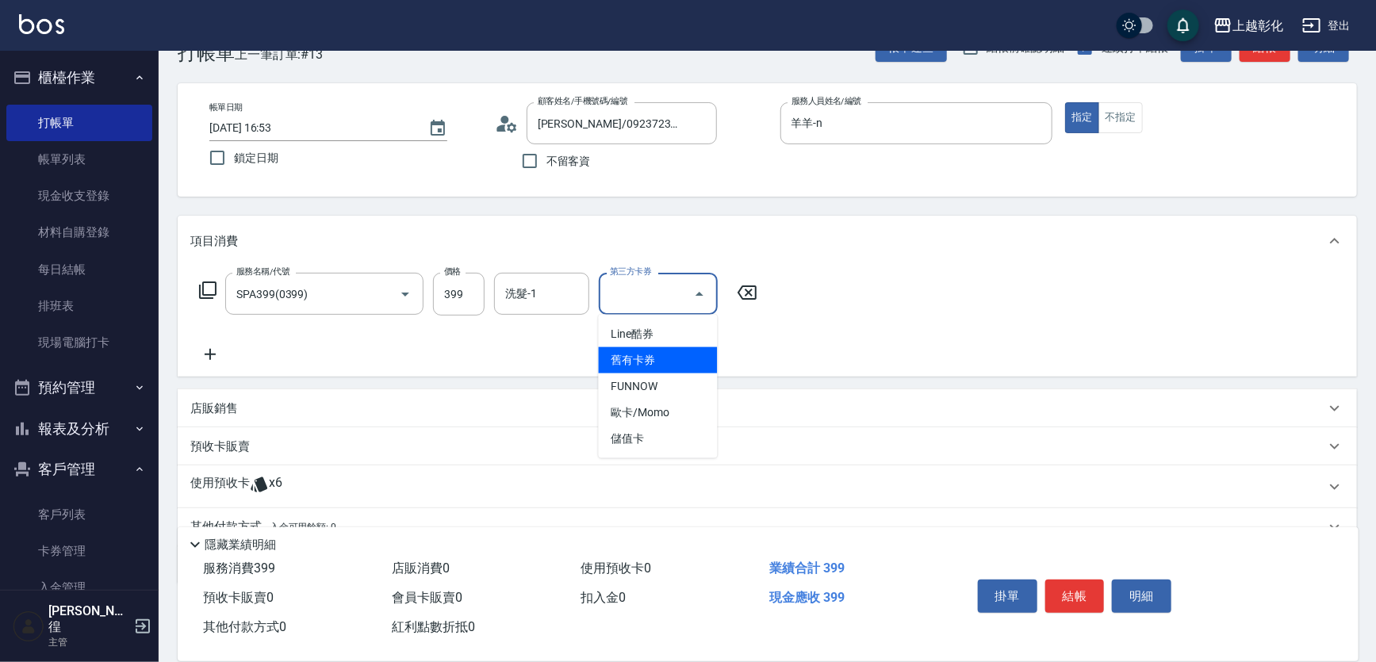
scroll to position [43, 0]
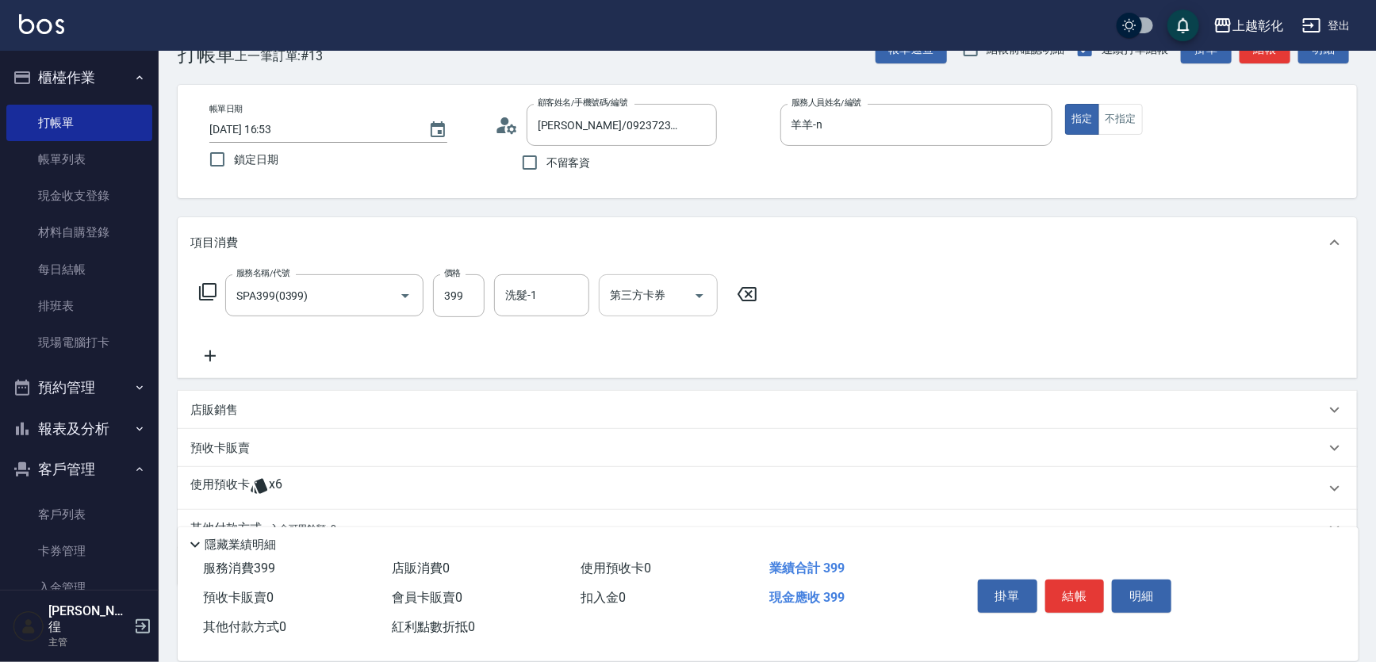
click at [531, 330] on div "服務名稱/代號 SPA399(0399) 服務名稱/代號 價格 399 價格 洗髮-1 洗髮-1 第三方卡券 第三方卡券" at bounding box center [478, 319] width 577 height 91
click at [696, 298] on icon "Open" at bounding box center [699, 295] width 19 height 19
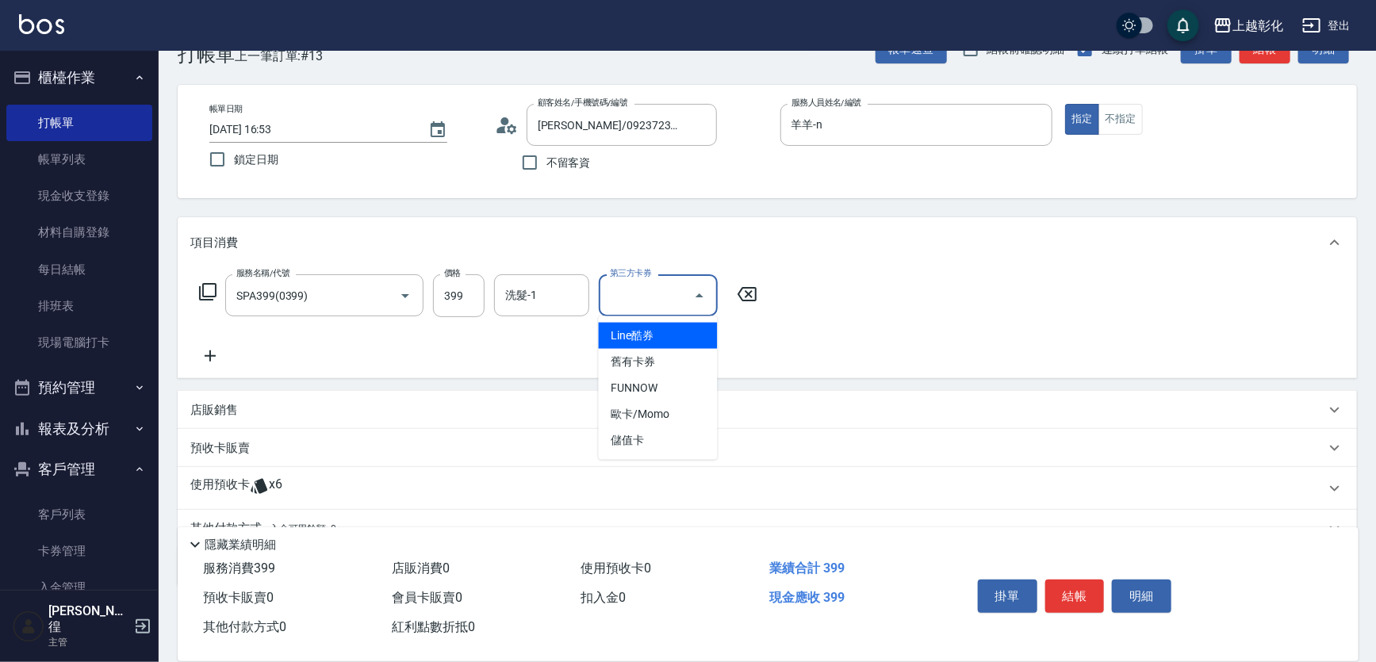
click at [696, 298] on icon "Close" at bounding box center [699, 295] width 19 height 19
click at [521, 332] on div "服務名稱/代號 SPA399(0399) 服務名稱/代號 價格 399 價格 洗髮-1 洗髮-1 第三方卡券 第三方卡券" at bounding box center [478, 319] width 577 height 91
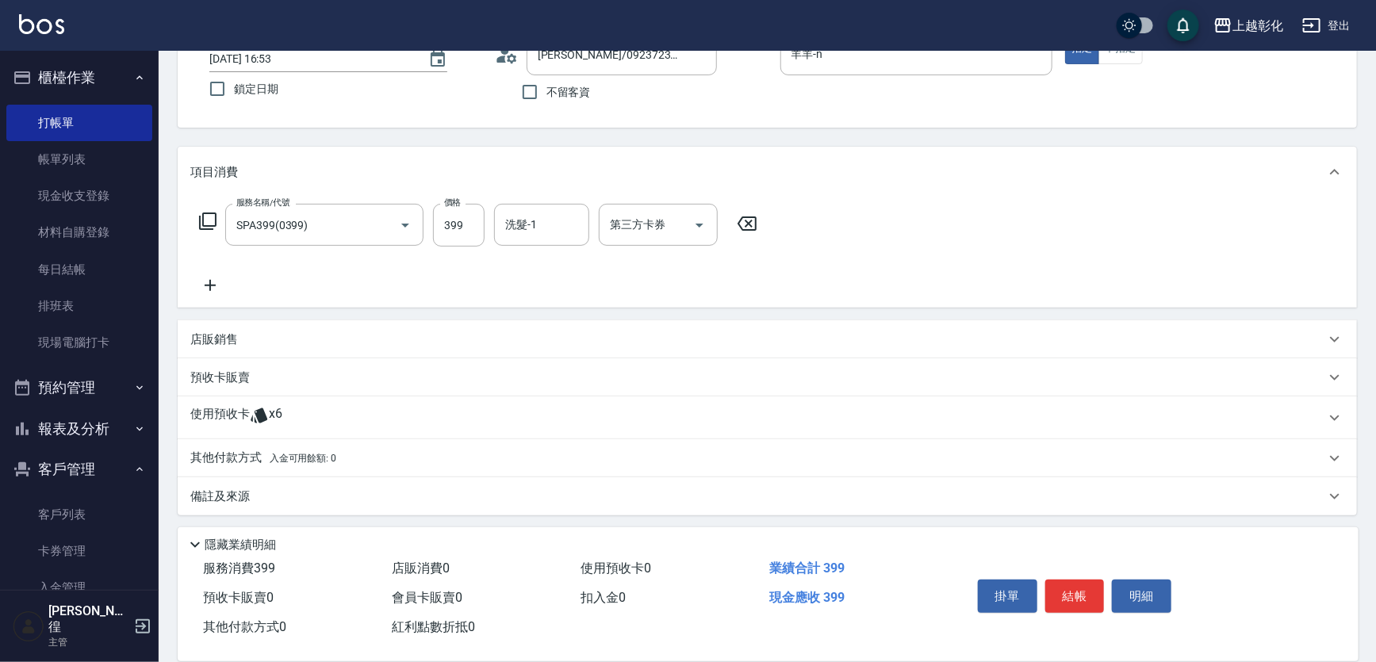
scroll to position [115, 0]
click at [243, 411] on p "使用預收卡" at bounding box center [219, 416] width 59 height 24
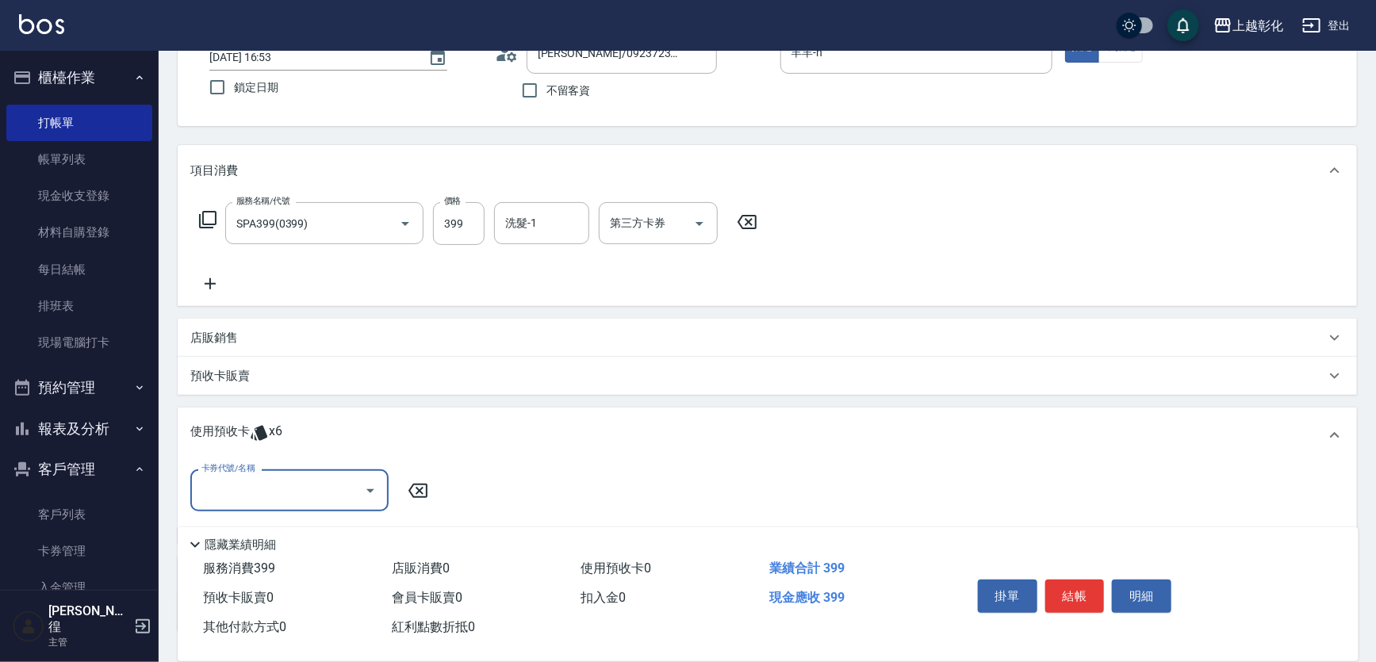
scroll to position [0, 0]
click at [423, 492] on icon at bounding box center [418, 490] width 40 height 19
click at [293, 440] on div "使用預收卡 x6" at bounding box center [757, 436] width 1135 height 24
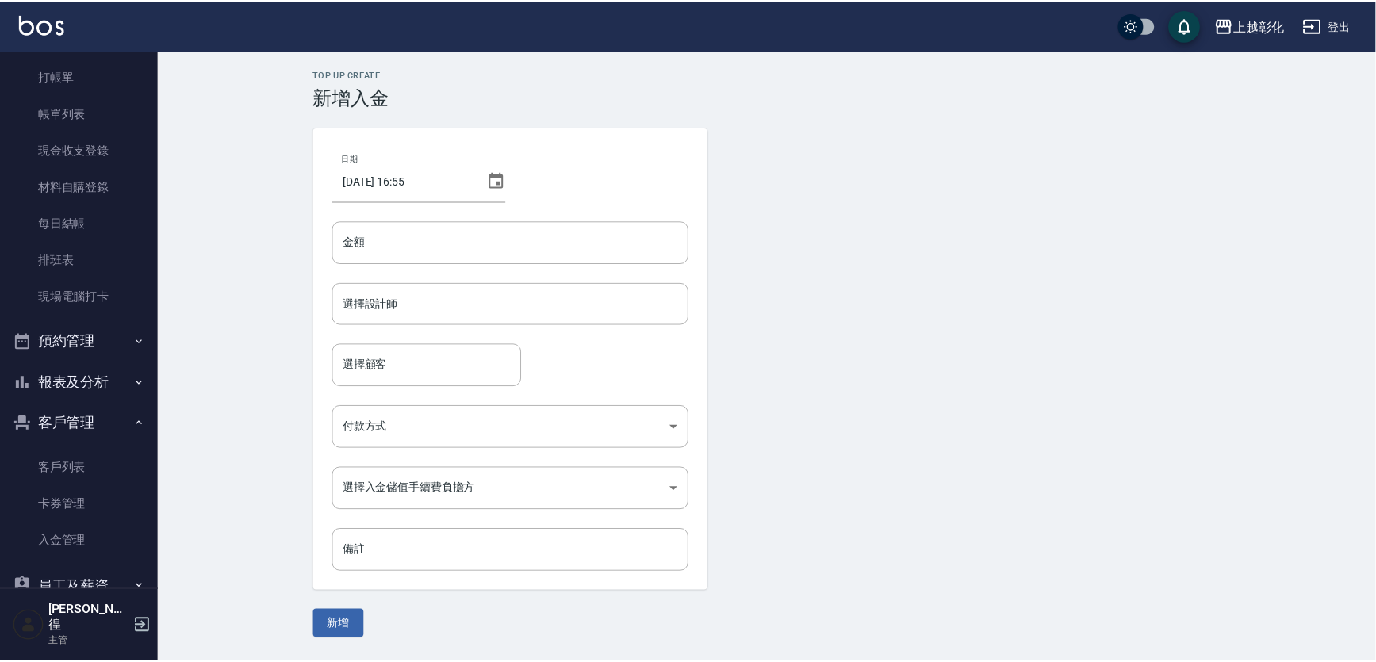
scroll to position [71, 0]
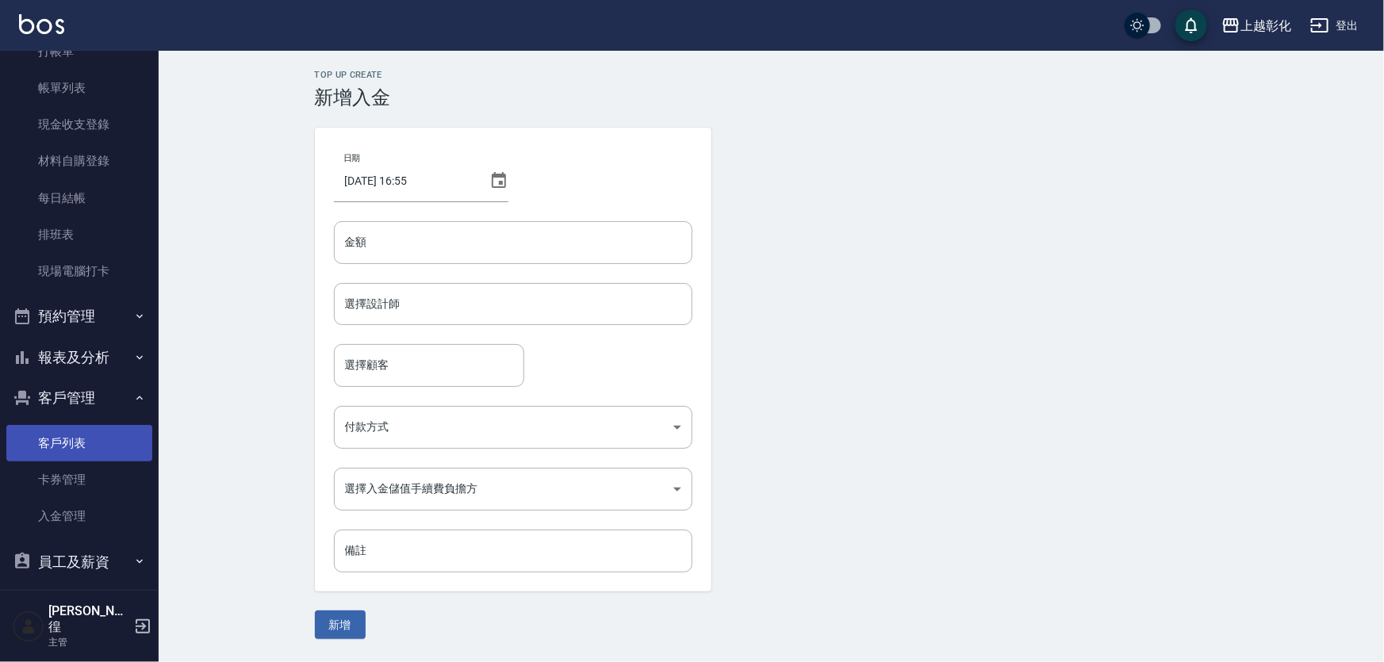
click at [65, 447] on link "客戶列表" at bounding box center [79, 443] width 146 height 36
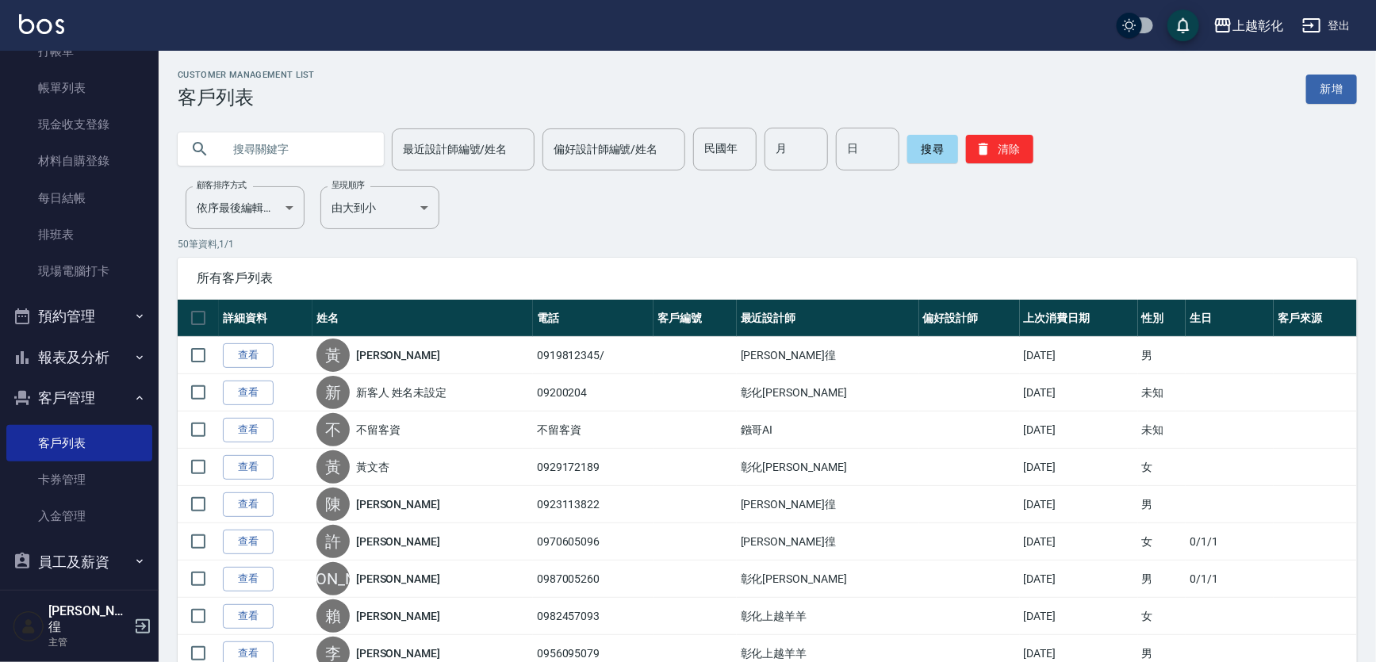
click at [245, 144] on input "text" at bounding box center [296, 149] width 149 height 43
type input "0908020693"
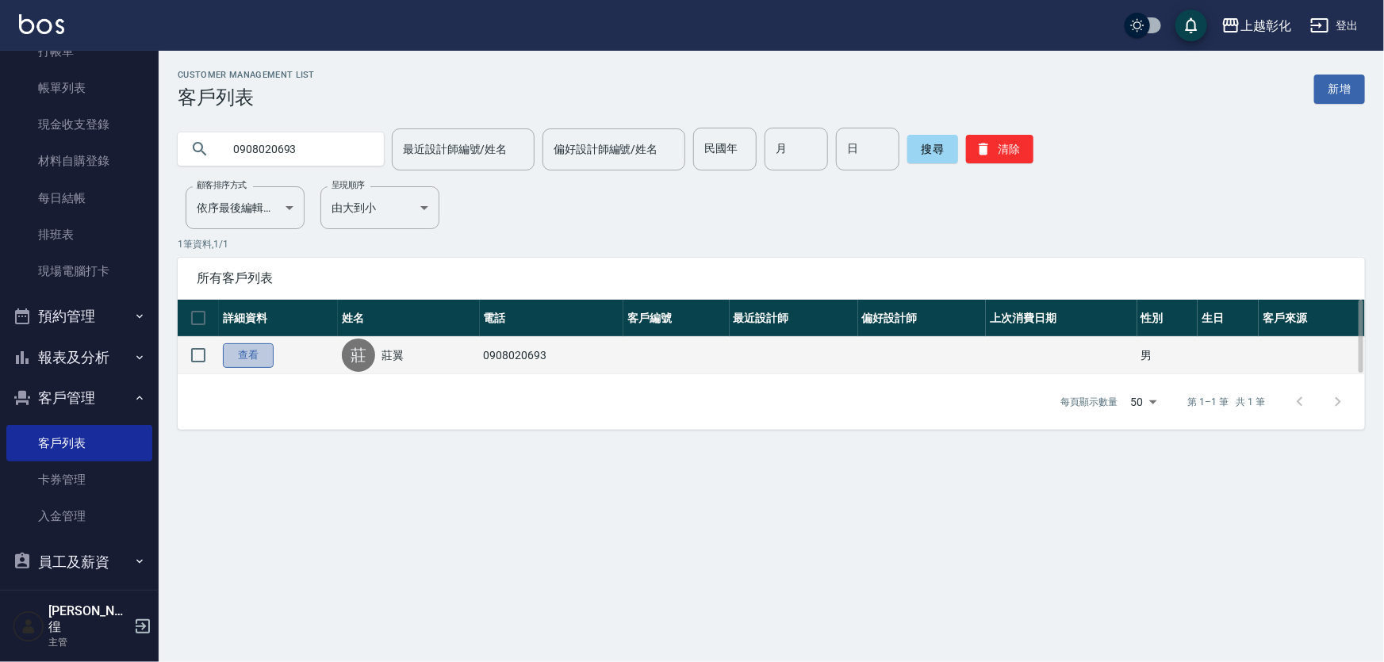
click at [254, 351] on link "查看" at bounding box center [248, 355] width 51 height 25
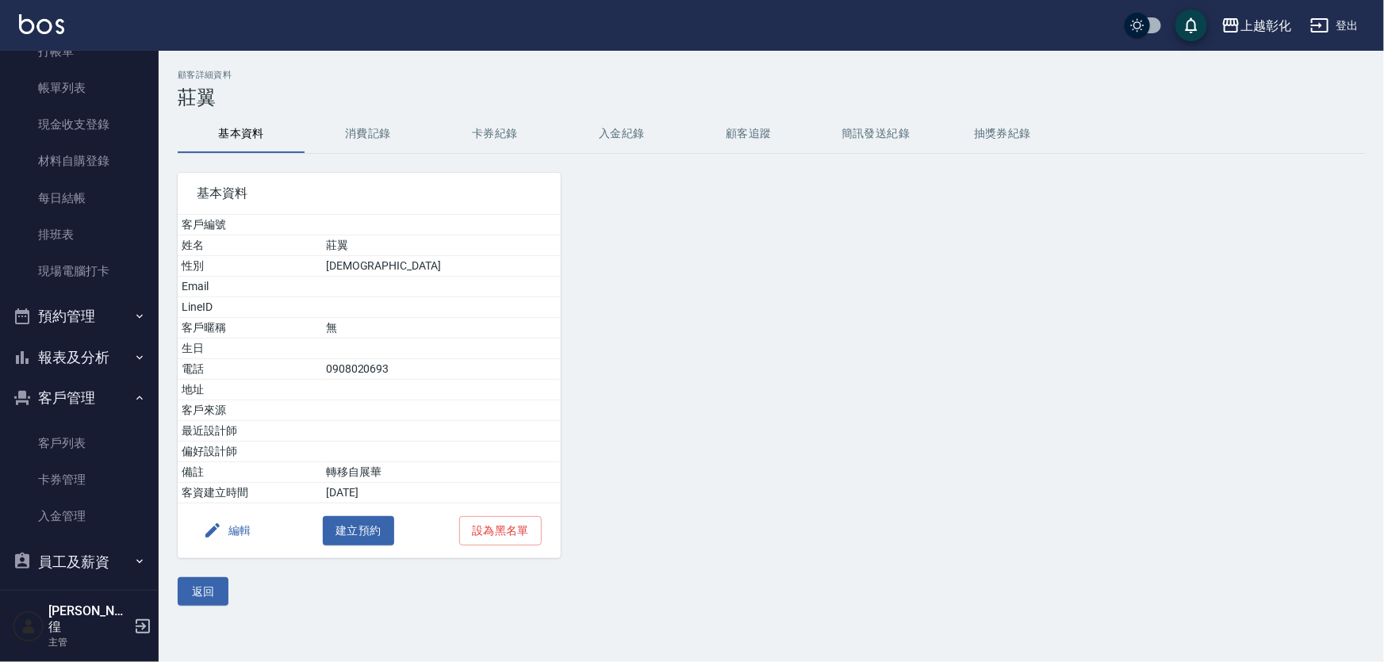
click at [627, 135] on button "入金紀錄" at bounding box center [621, 134] width 127 height 38
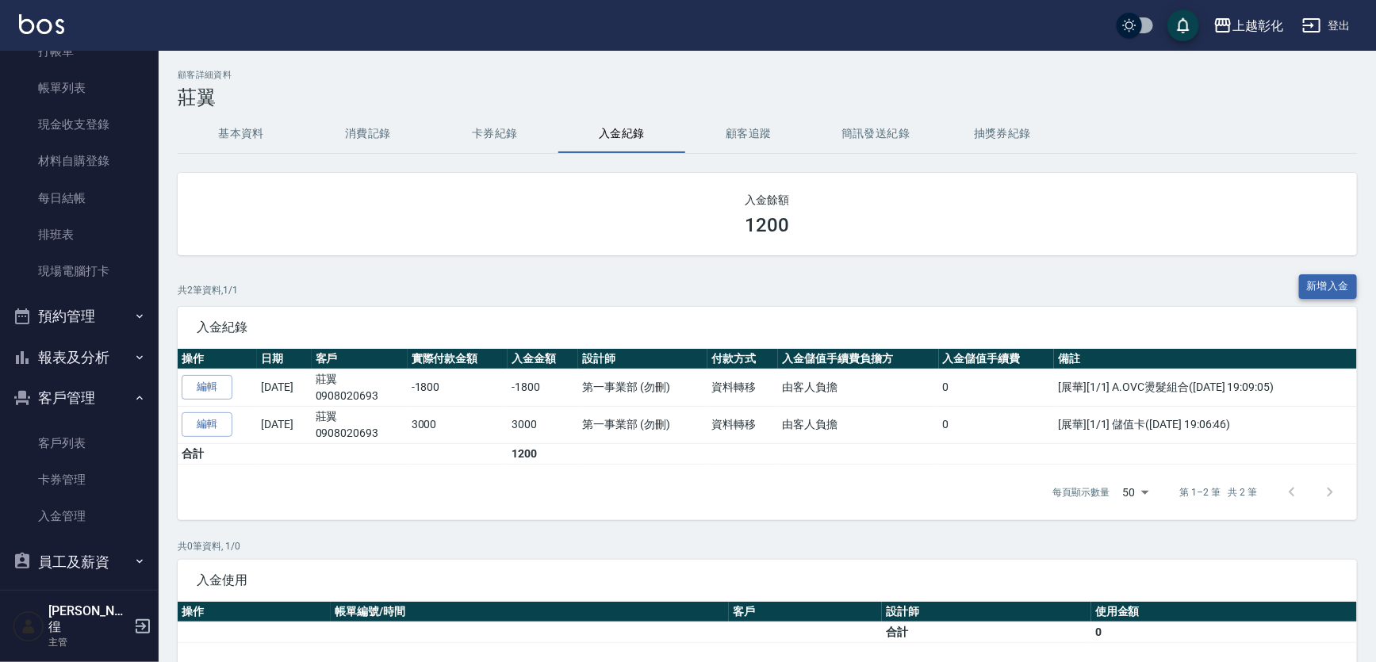
click at [1309, 292] on button "新增入金" at bounding box center [1328, 286] width 59 height 25
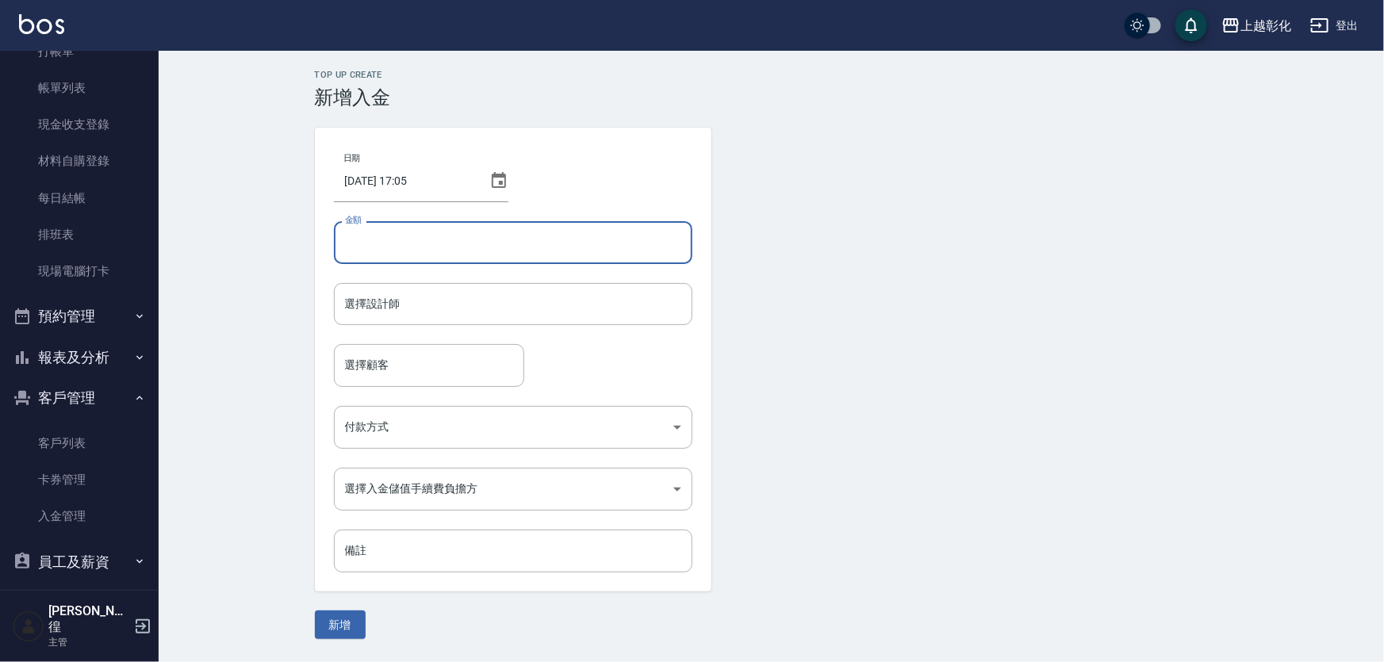
click at [368, 254] on input "金額" at bounding box center [513, 242] width 358 height 43
type input "-450"
click at [375, 309] on input "選擇設計師" at bounding box center [513, 304] width 344 height 28
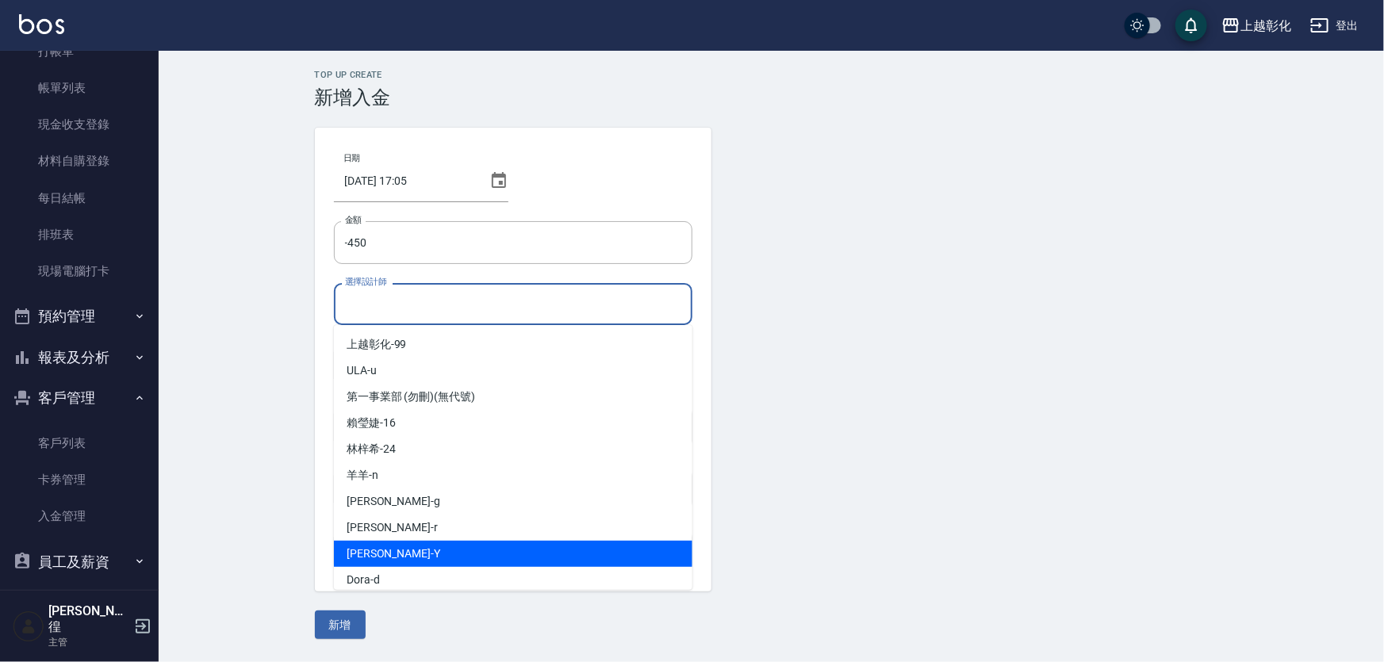
click at [359, 559] on span "[PERSON_NAME] -Y" at bounding box center [394, 554] width 94 height 17
type input "[PERSON_NAME]-Y"
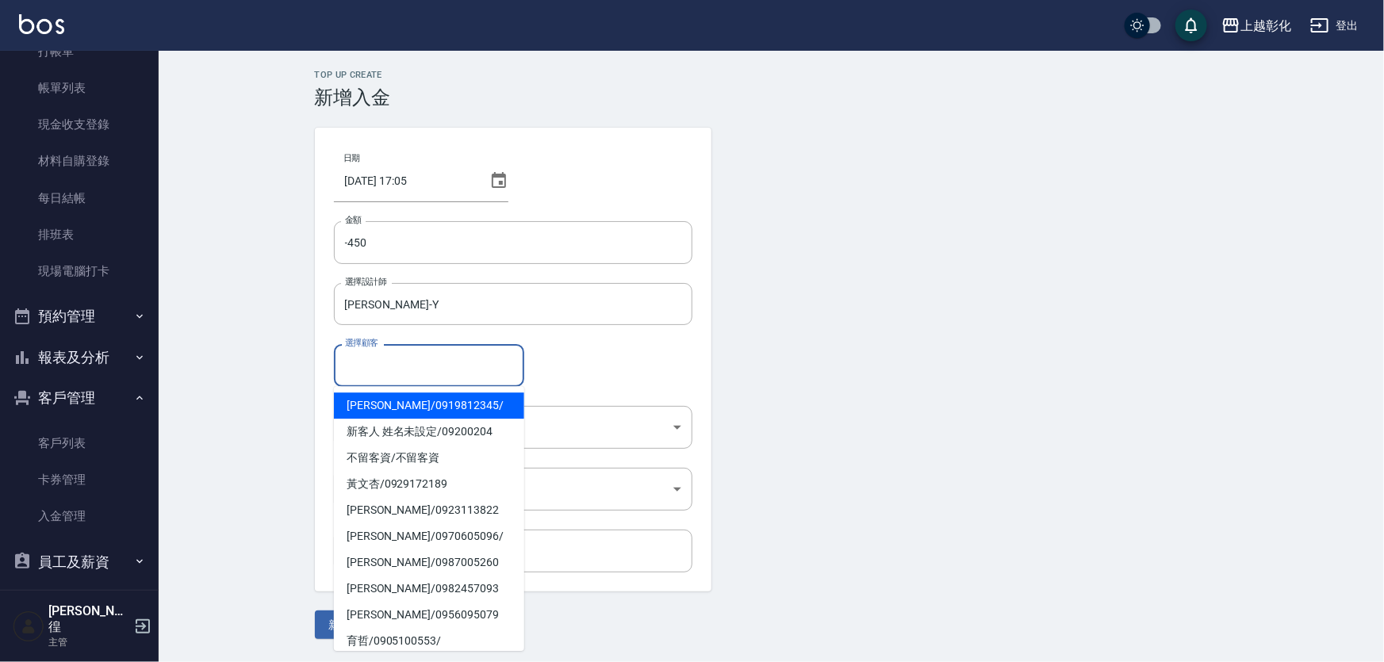
click at [388, 370] on input "選擇顧客" at bounding box center [429, 365] width 176 height 28
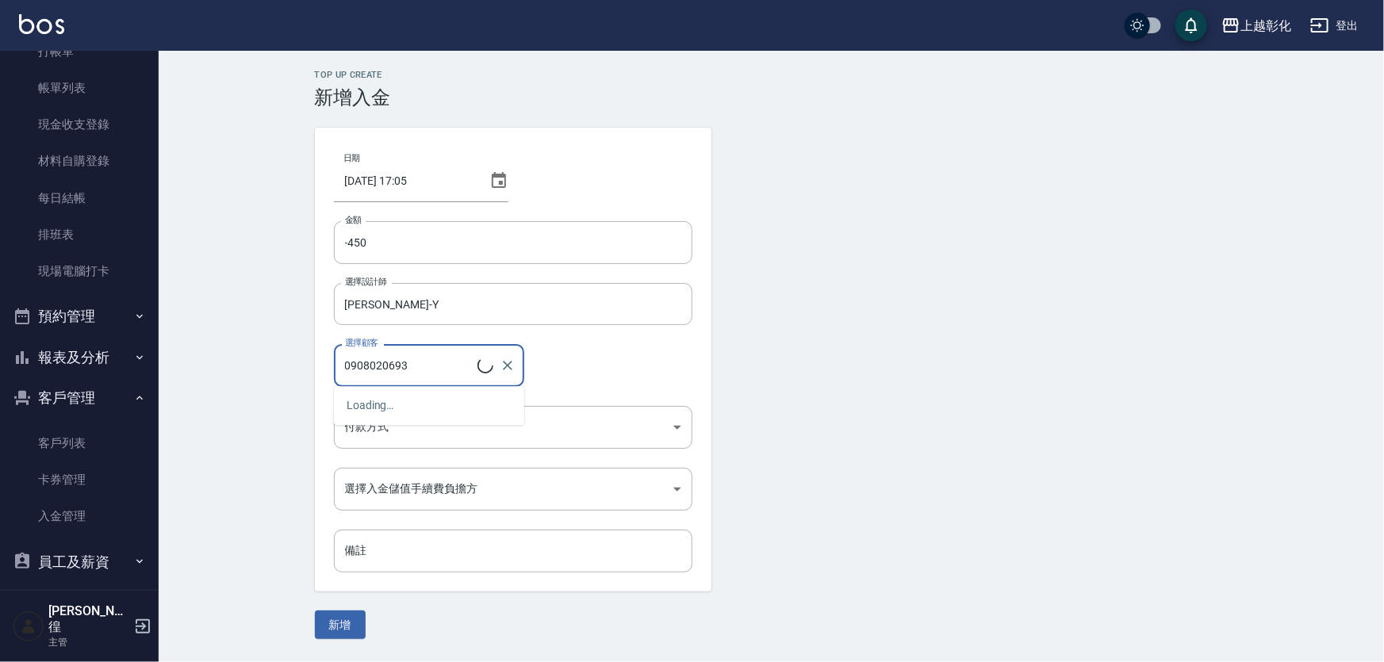
click at [452, 372] on input "0908020693" at bounding box center [409, 365] width 136 height 28
click at [315, 611] on button "新增" at bounding box center [340, 625] width 51 height 29
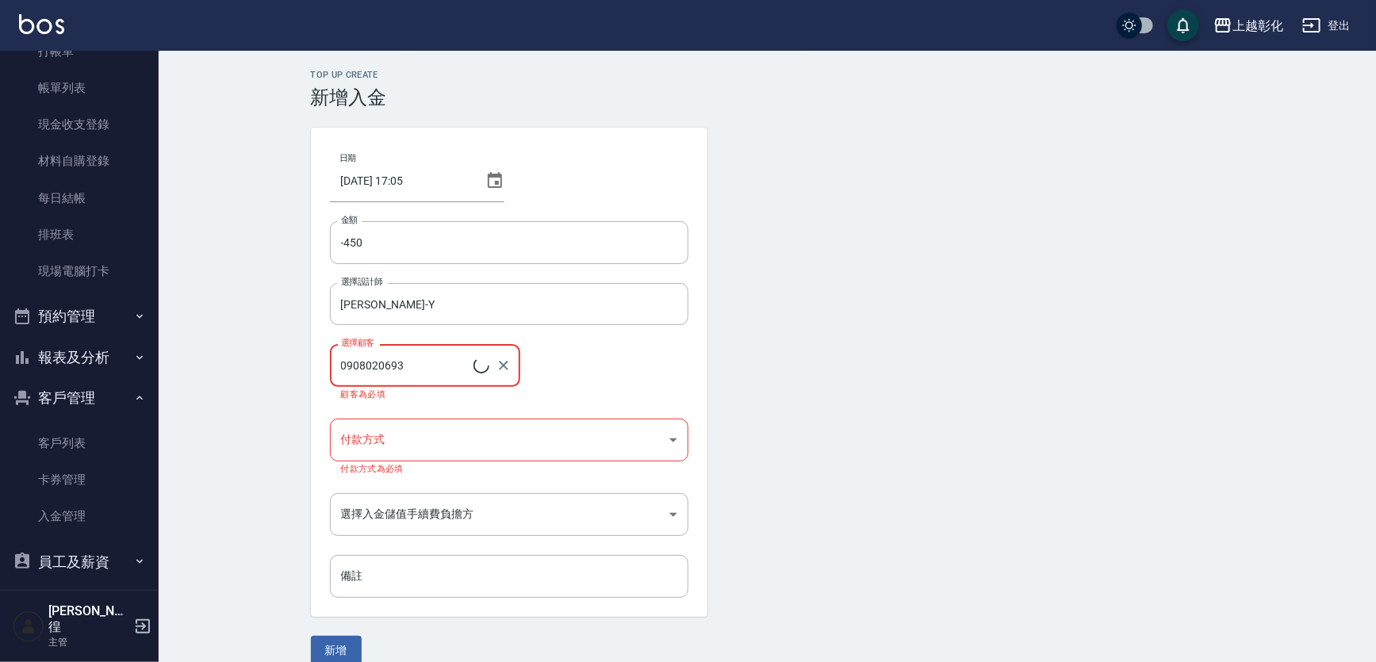
type input "莊翼/0908020693"
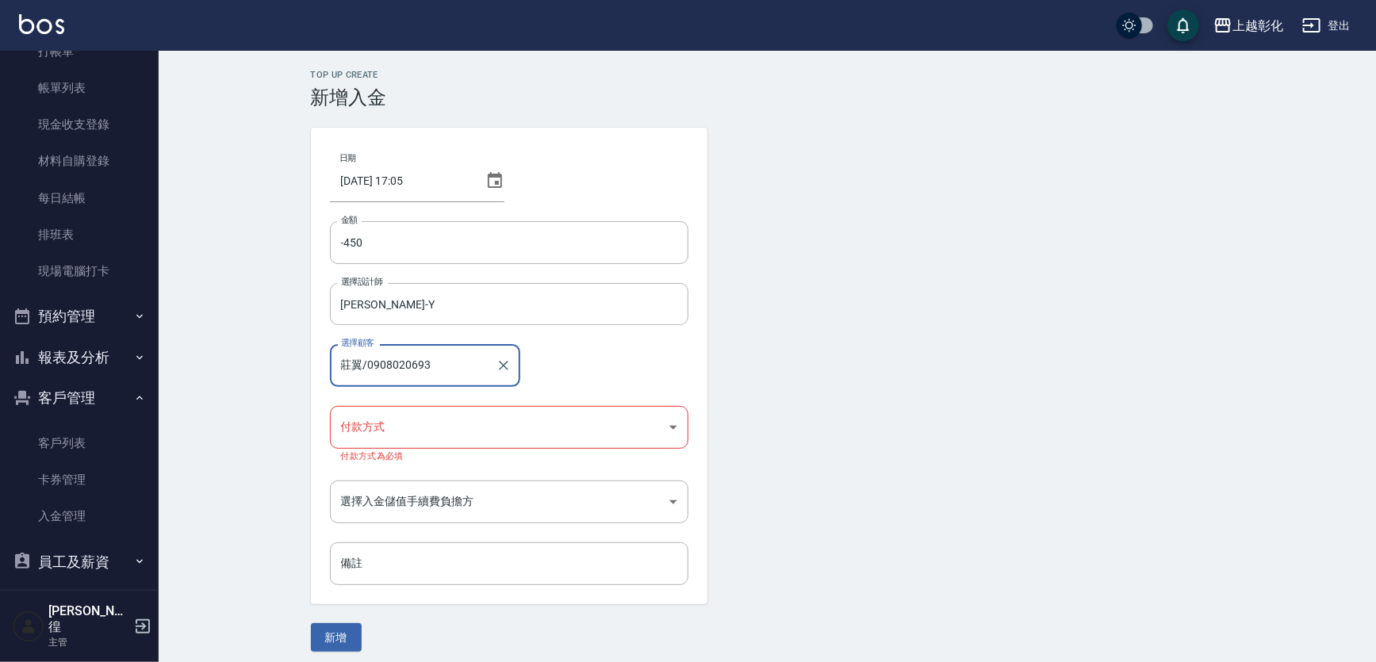
click at [391, 430] on body "上越彰化 登出 櫃檯作業 打帳單 帳單列表 現金收支登錄 材料自購登錄 每日結帳 排班表 現場電腦打卡 預約管理 預約管理 單日預約紀錄 單週預約紀錄 報表及…" at bounding box center [688, 335] width 1376 height 671
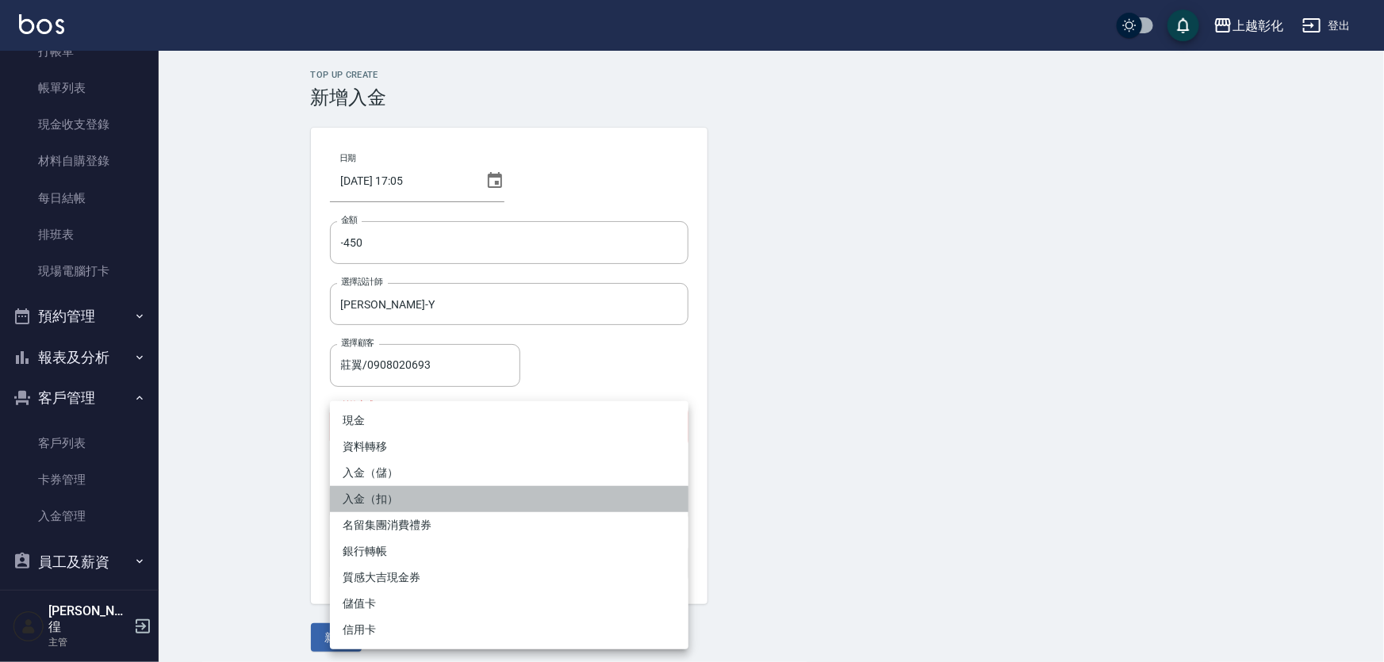
click at [379, 500] on li "入金（扣）" at bounding box center [509, 499] width 358 height 26
type input "入金（扣）"
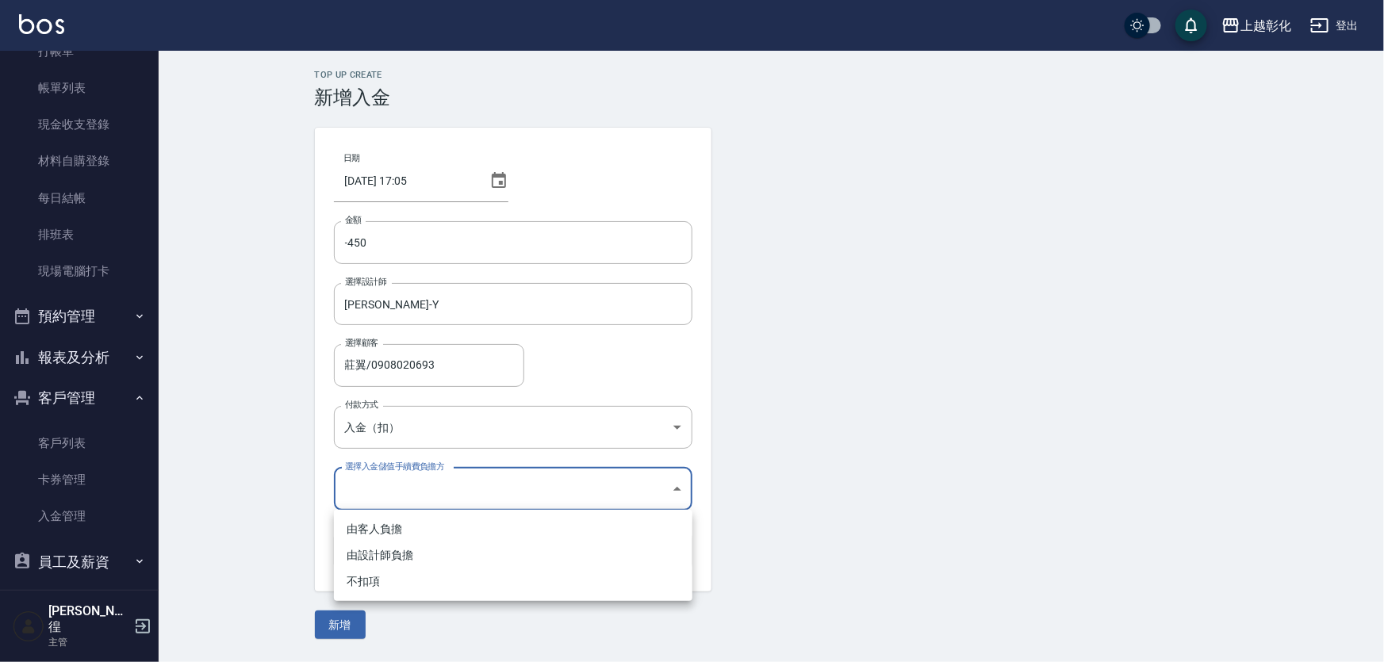
click at [408, 486] on body "上越彰化 登出 櫃檯作業 打帳單 帳單列表 現金收支登錄 材料自購登錄 每日結帳 排班表 現場電腦打卡 預約管理 預約管理 單日預約紀錄 單週預約紀錄 報表及…" at bounding box center [692, 331] width 1384 height 662
click at [361, 573] on li "不扣項" at bounding box center [513, 582] width 358 height 26
type input "WITHOUTHANDLINGFEE"
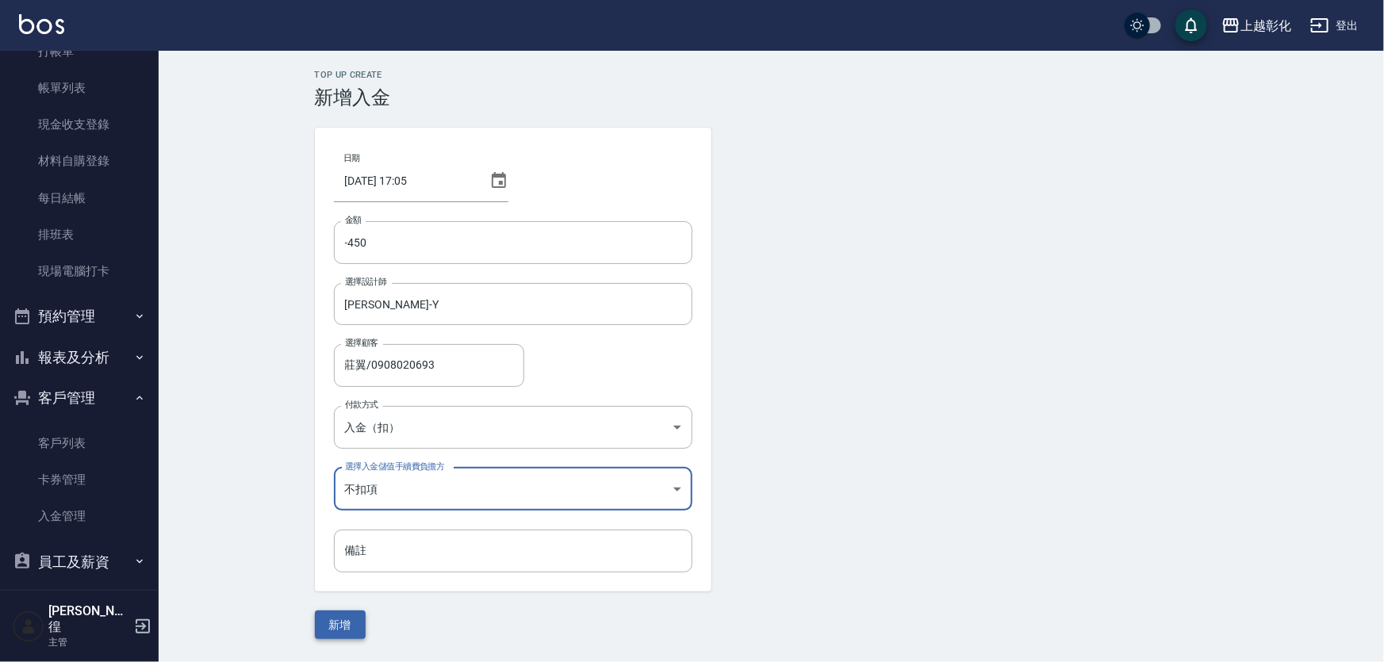
click at [328, 611] on button "新增" at bounding box center [340, 625] width 51 height 29
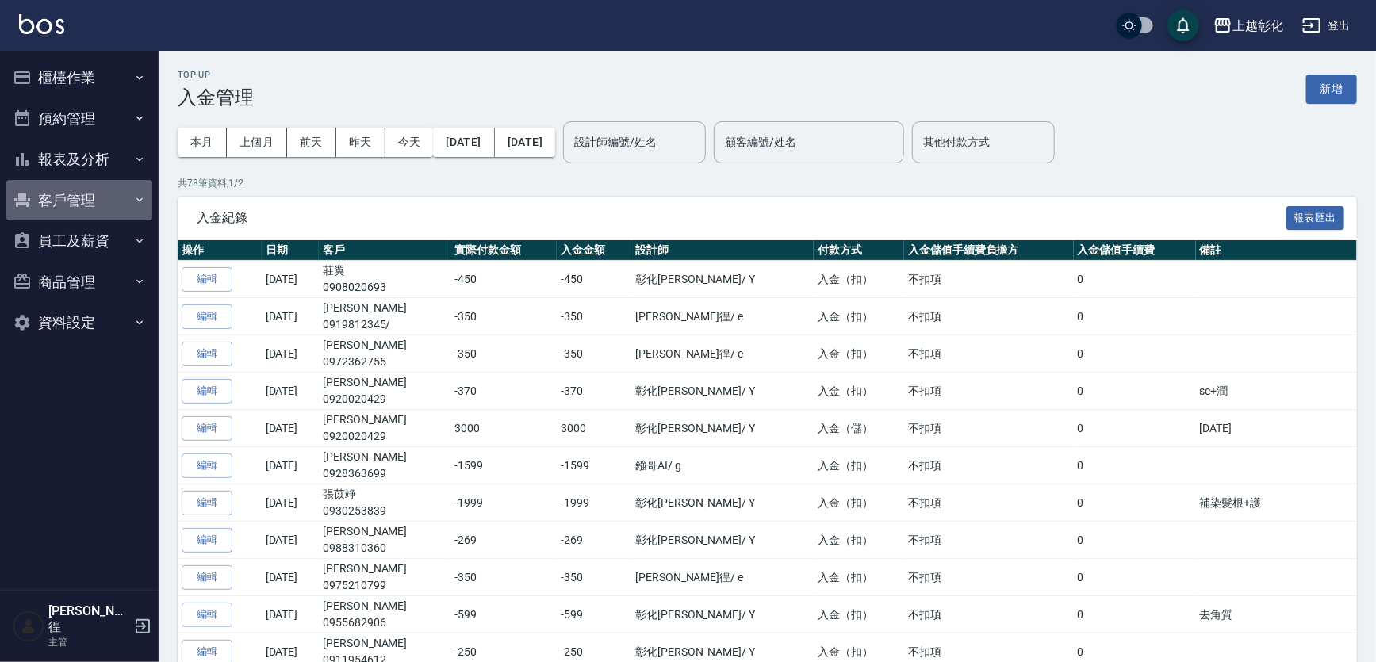
click at [55, 202] on button "客戶管理" at bounding box center [79, 200] width 146 height 41
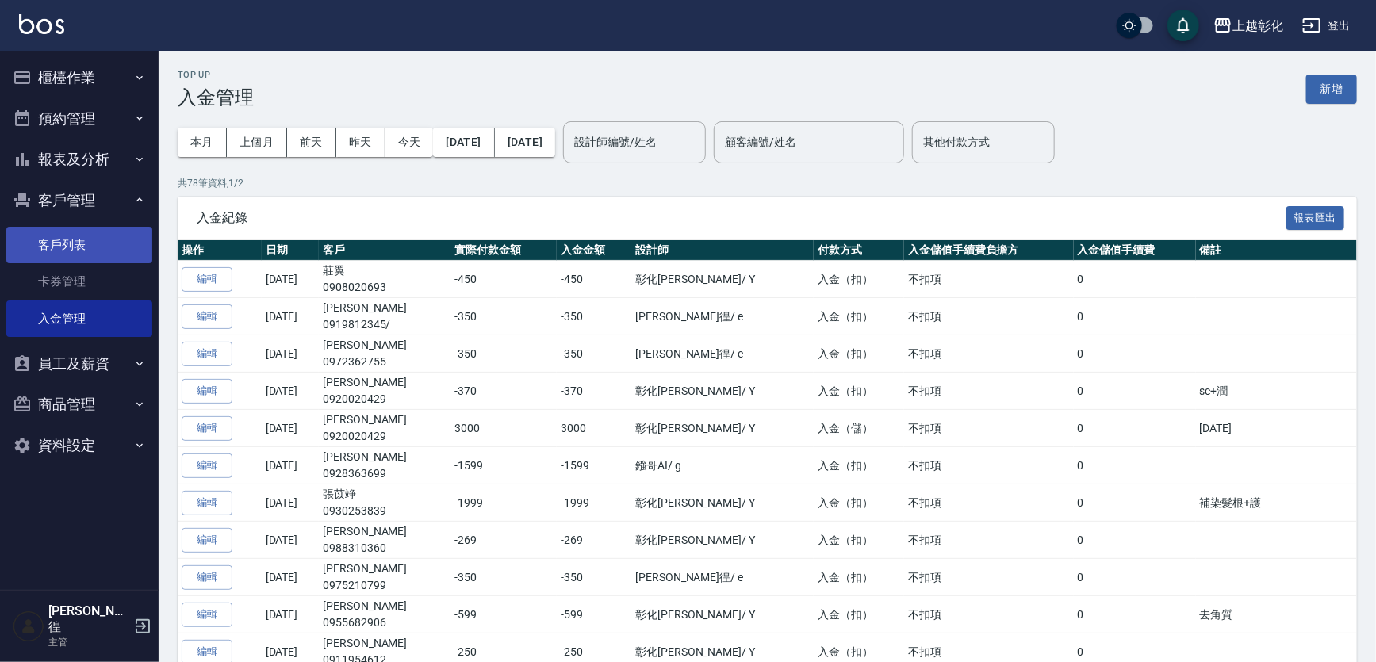
click at [62, 247] on link "客戶列表" at bounding box center [79, 245] width 146 height 36
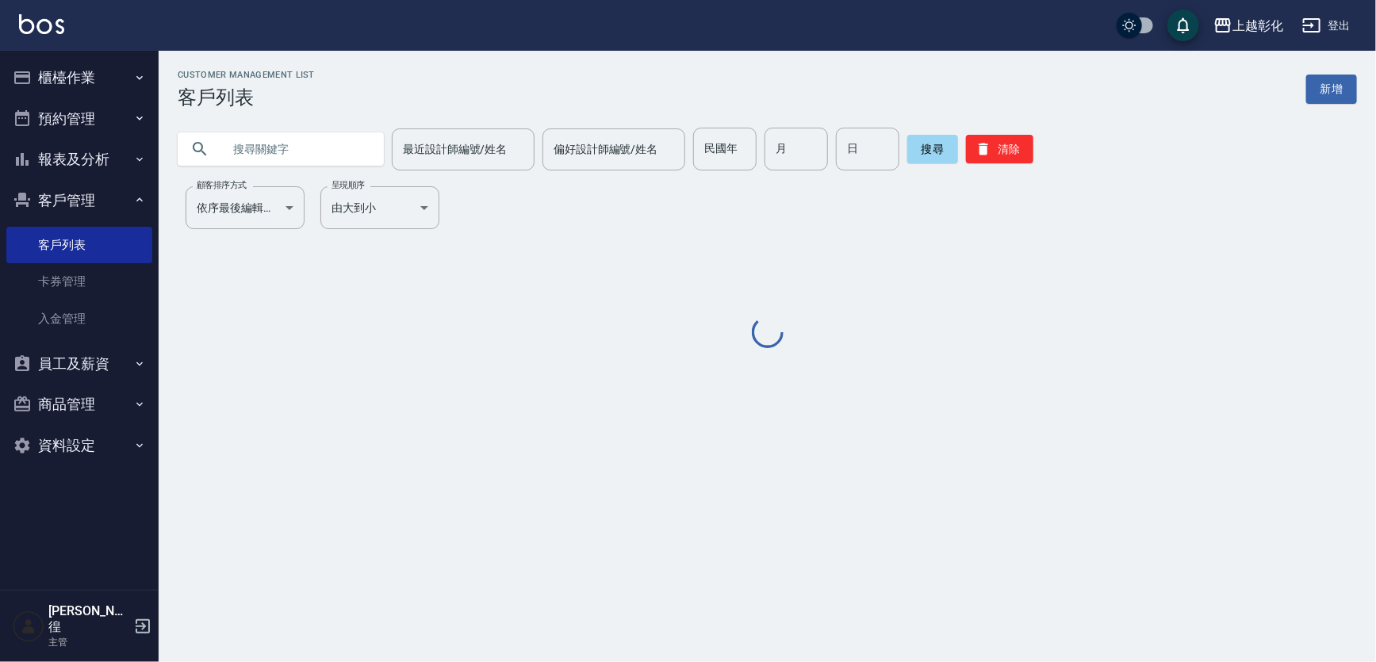
click at [260, 144] on input "text" at bounding box center [296, 149] width 149 height 43
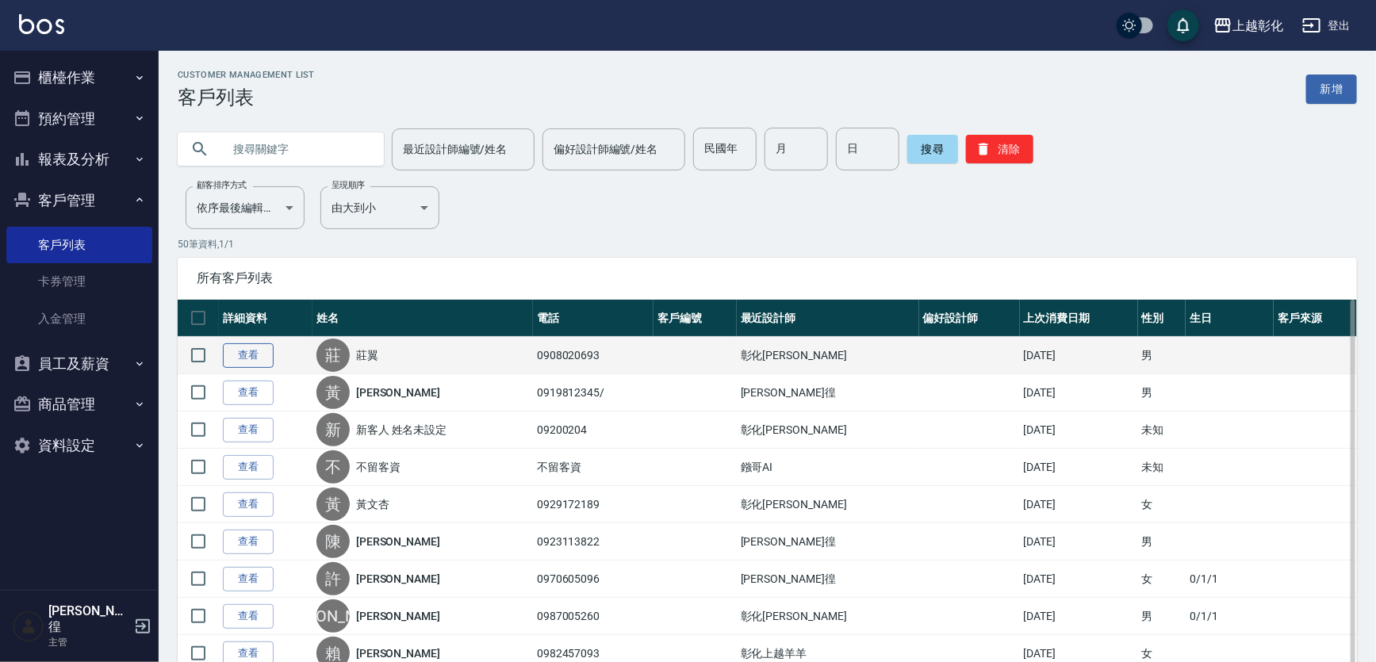
click at [254, 362] on link "查看" at bounding box center [248, 355] width 51 height 25
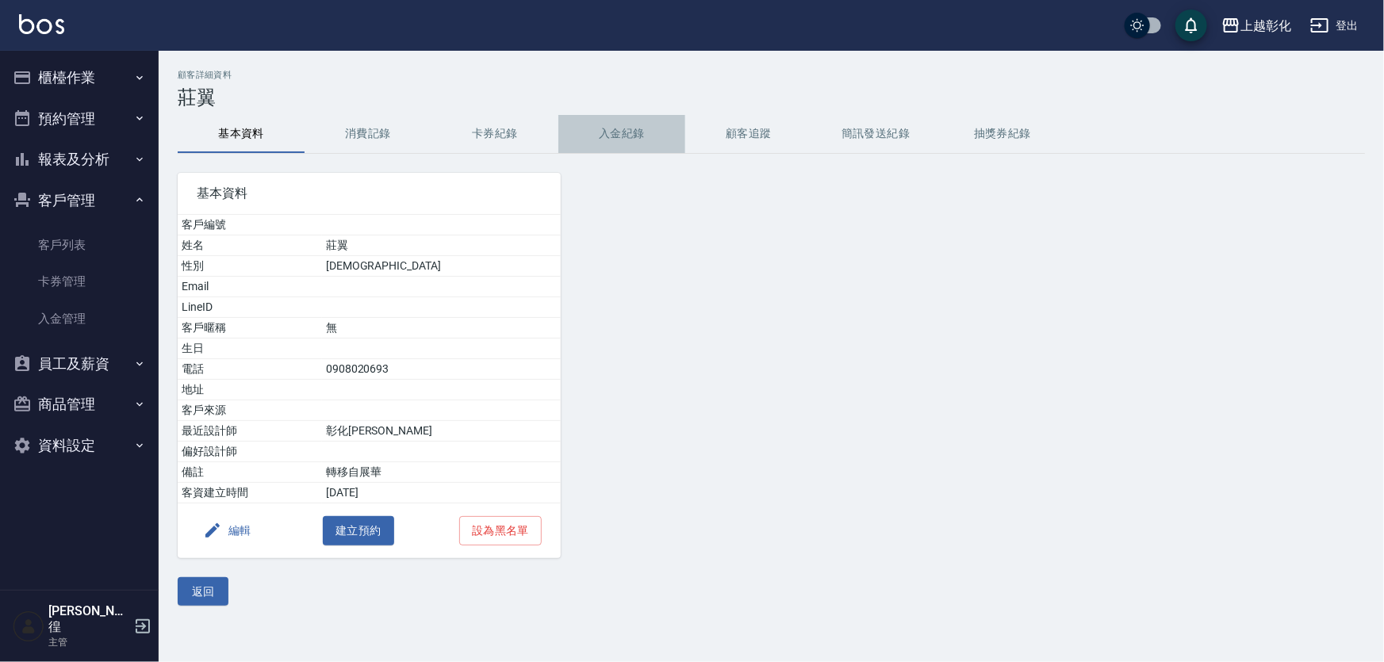
click at [637, 134] on button "入金紀錄" at bounding box center [621, 134] width 127 height 38
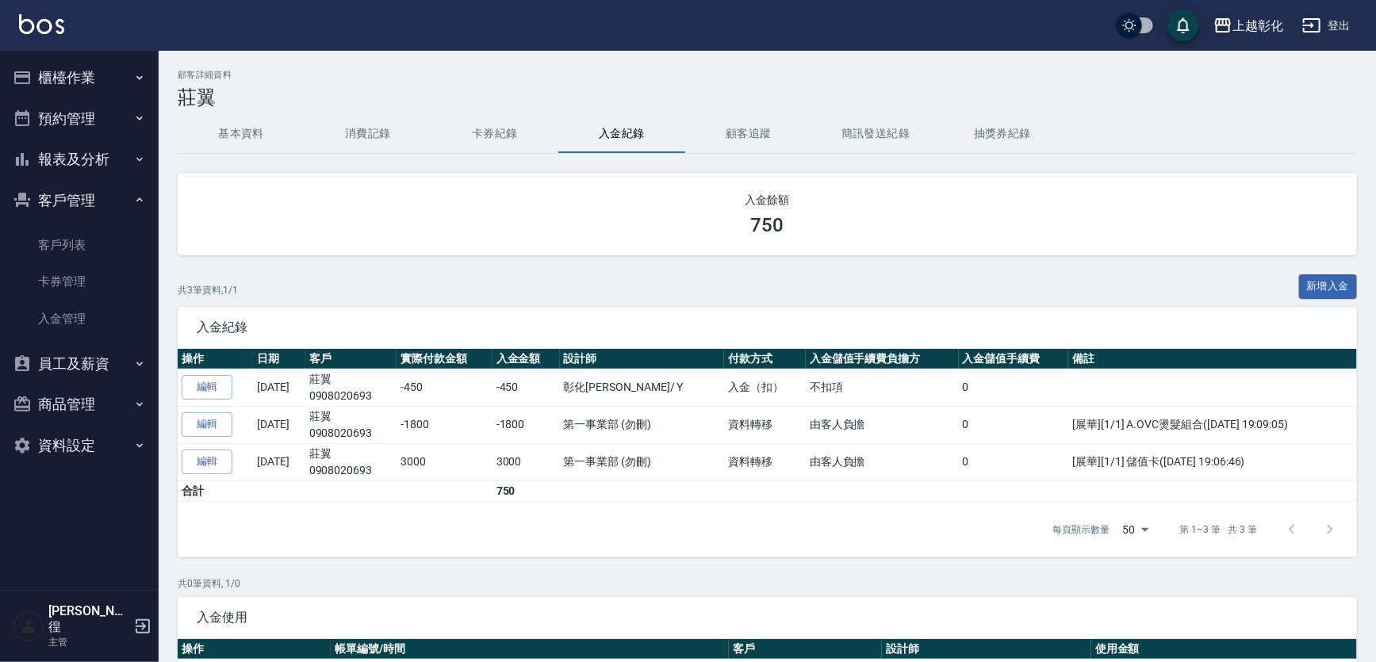
click at [995, 92] on h3 "莊翼" at bounding box center [767, 97] width 1179 height 22
click at [67, 77] on button "櫃檯作業" at bounding box center [79, 77] width 146 height 41
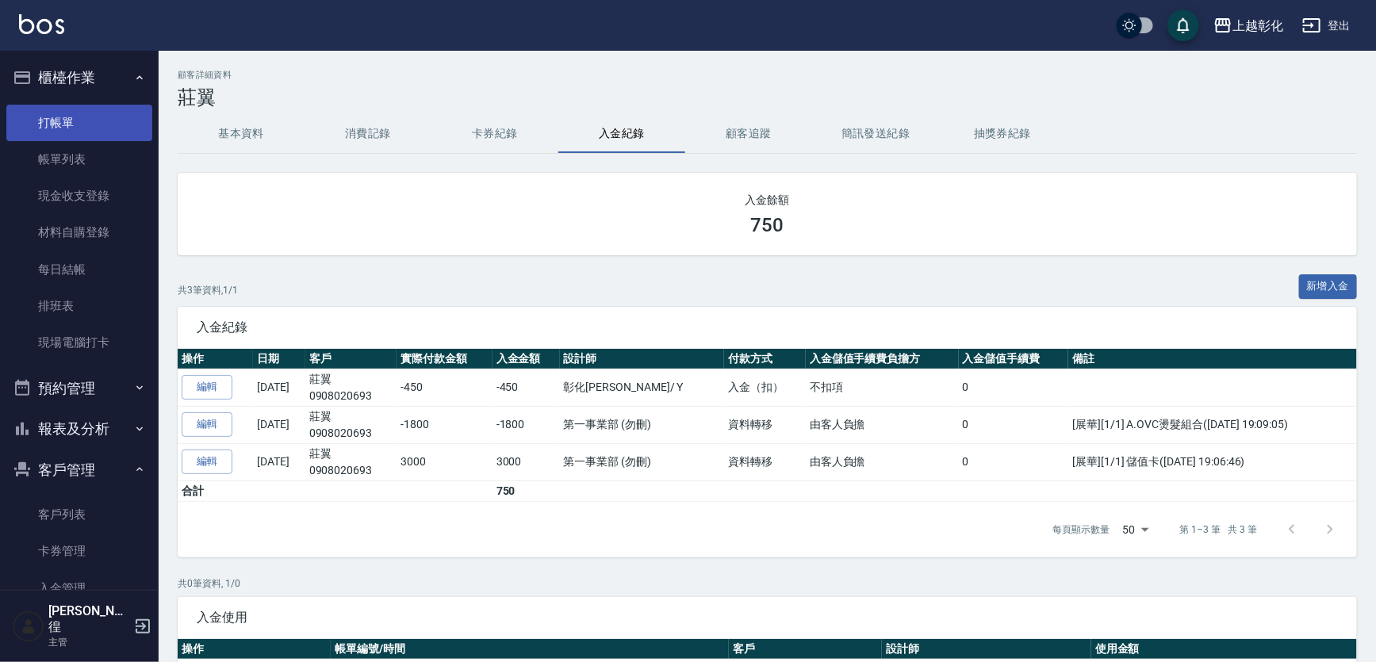
click at [67, 117] on link "打帳單" at bounding box center [79, 123] width 146 height 36
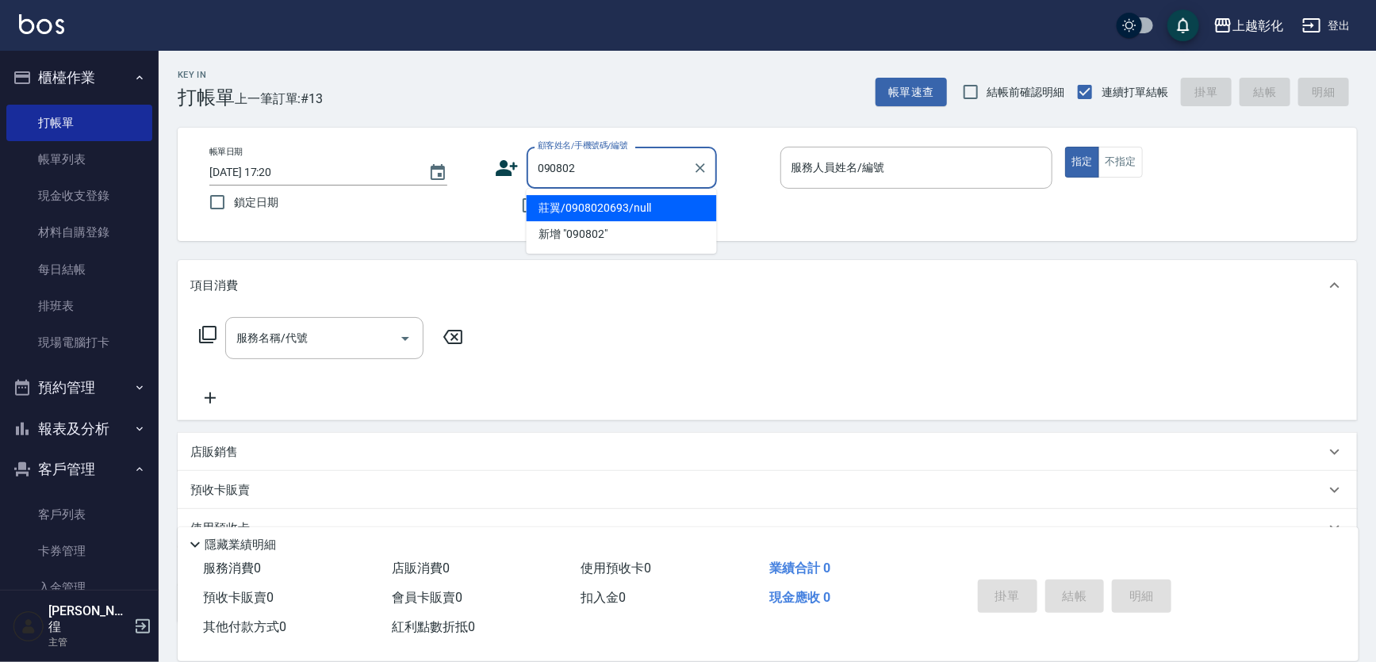
type input "莊翼/0908020693/null"
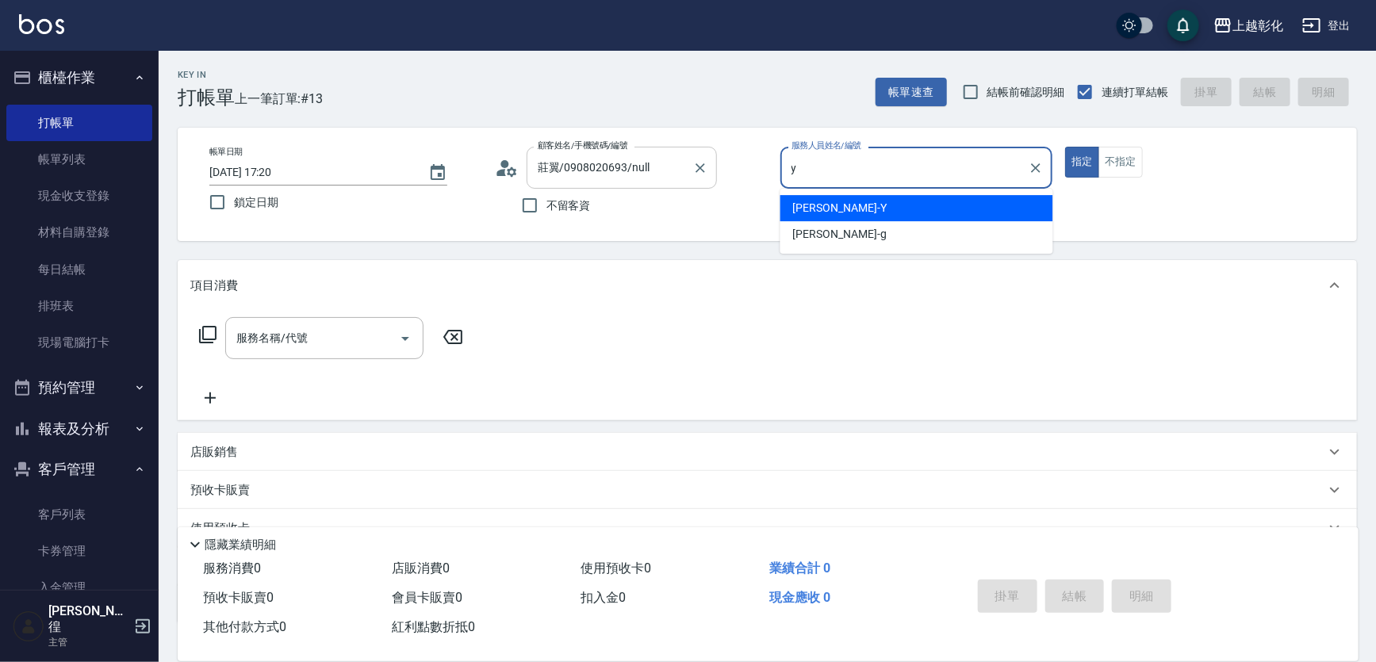
type input "[PERSON_NAME]-Y"
type button "true"
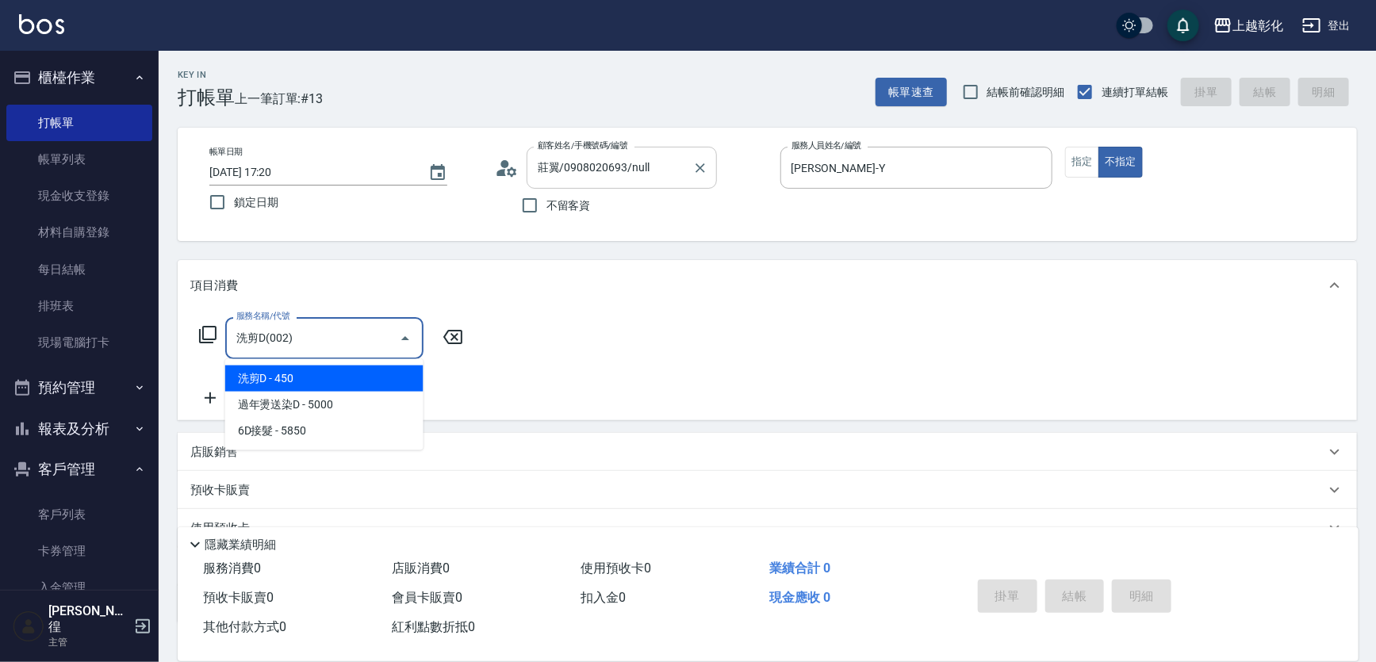
type input "洗剪D(002)"
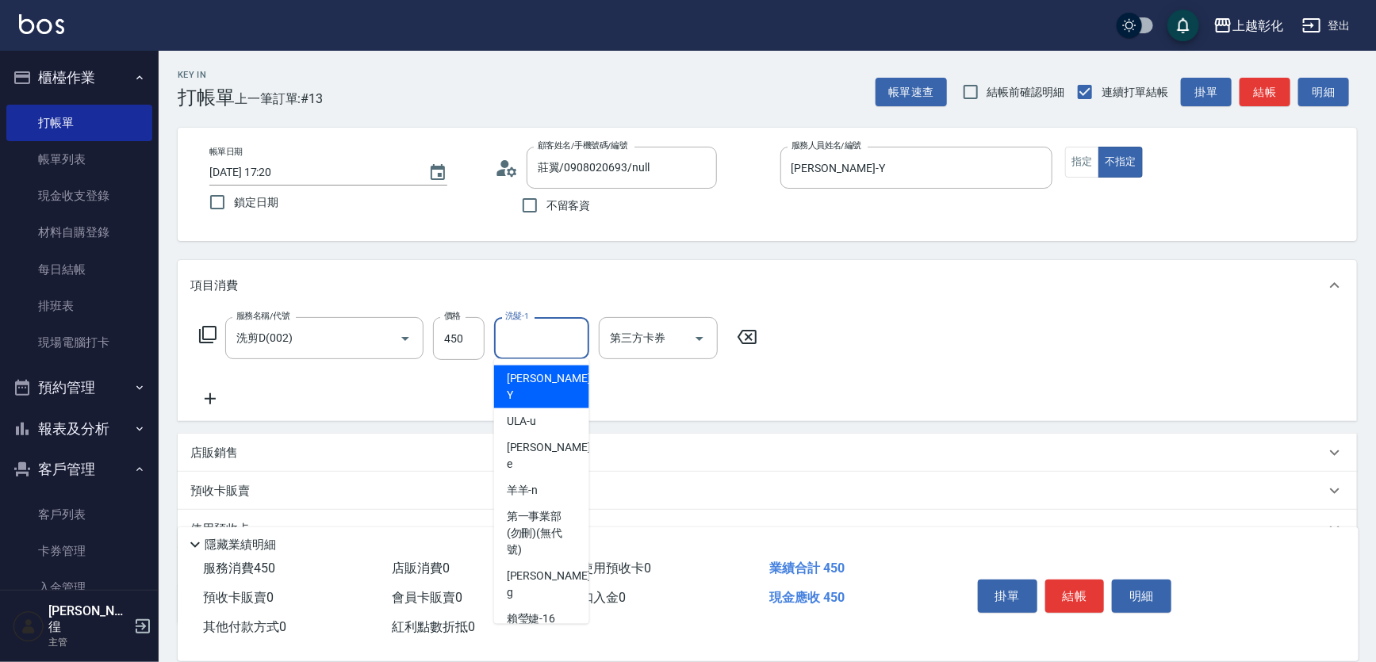
click at [544, 349] on input "洗髮-1" at bounding box center [541, 338] width 81 height 28
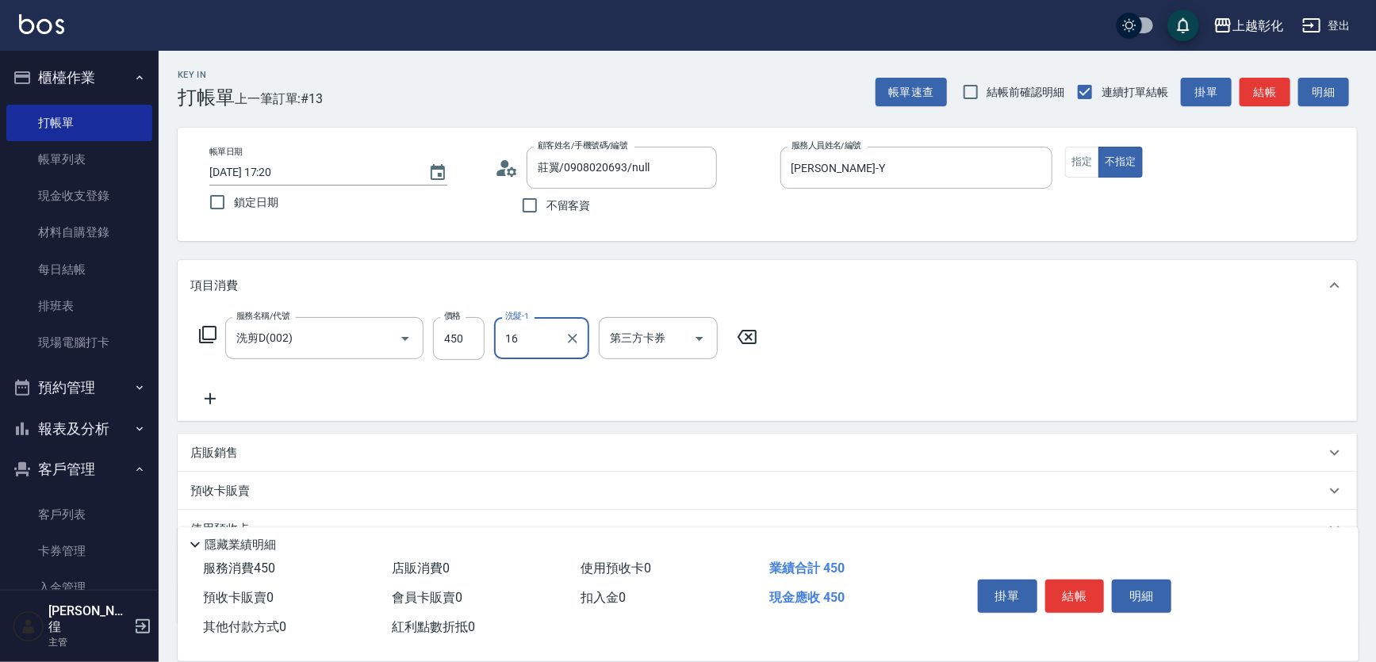
type input "賴瑩婕-16"
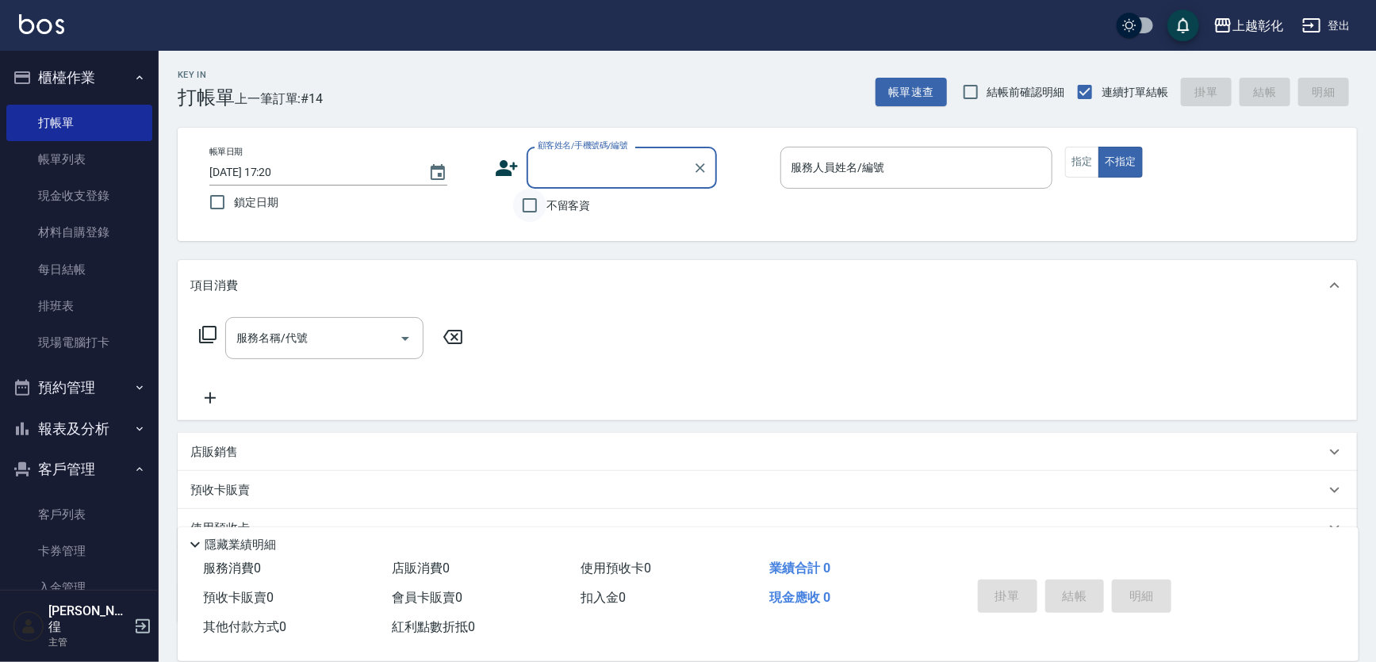
click at [517, 195] on input "不留客資" at bounding box center [529, 205] width 33 height 33
checkbox input "true"
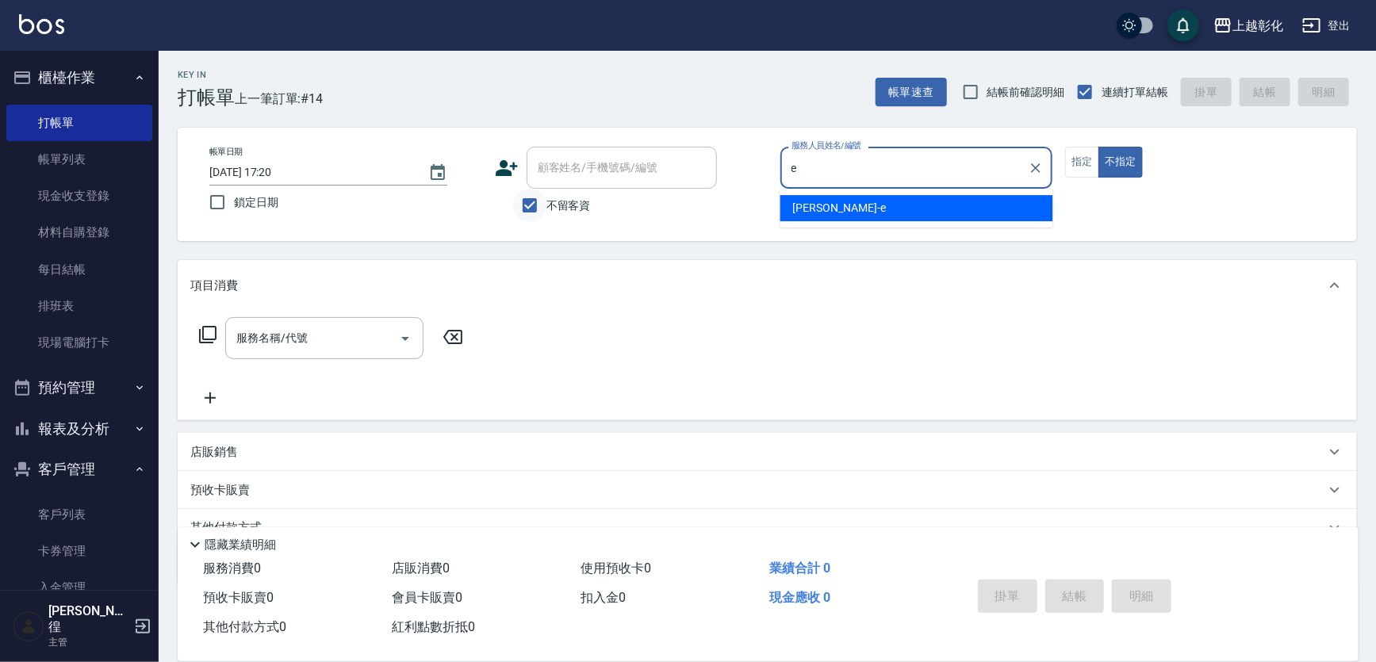
type input "allen-e"
type button "false"
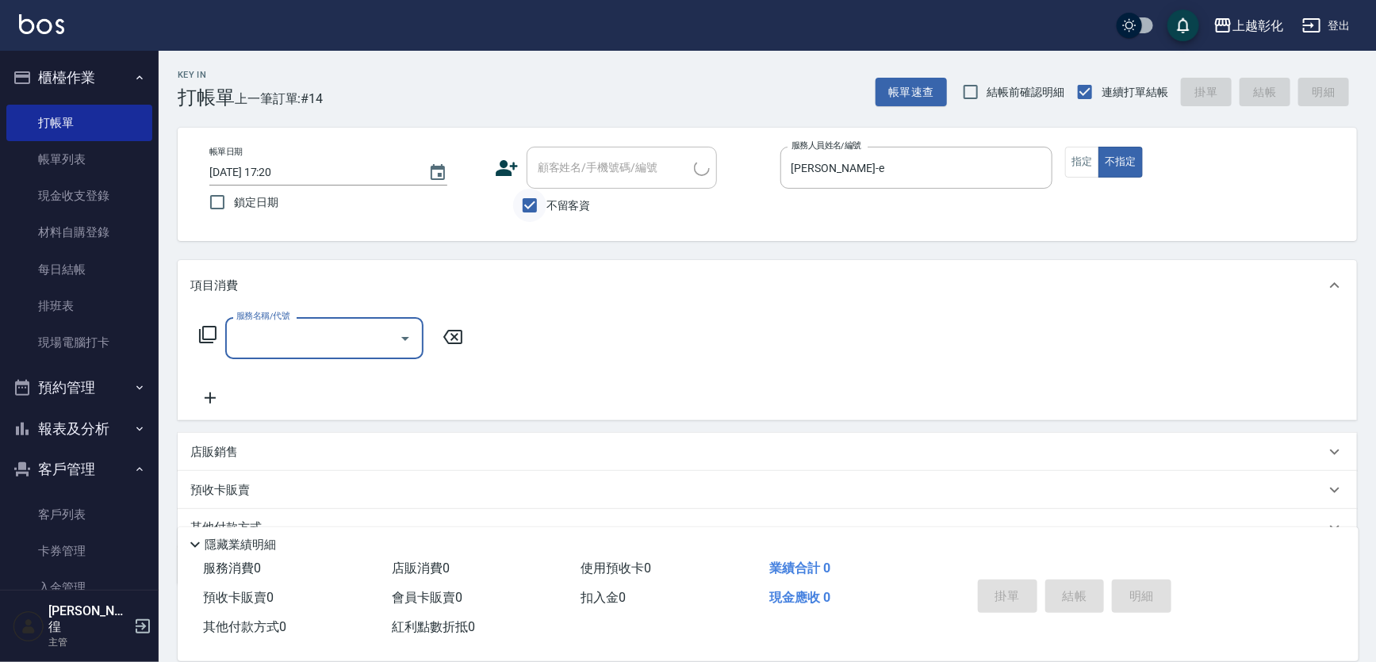
type input "d"
type input "399阿姨/0979208973/"
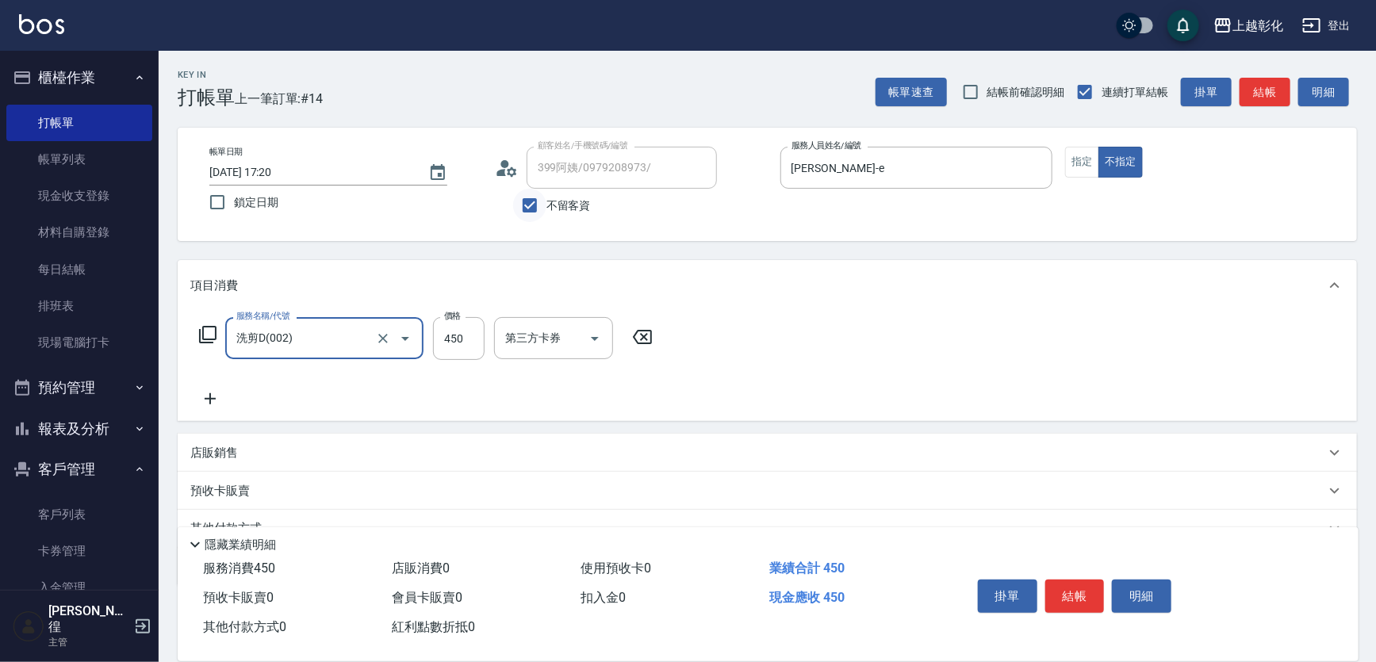
type input "洗剪D(002)"
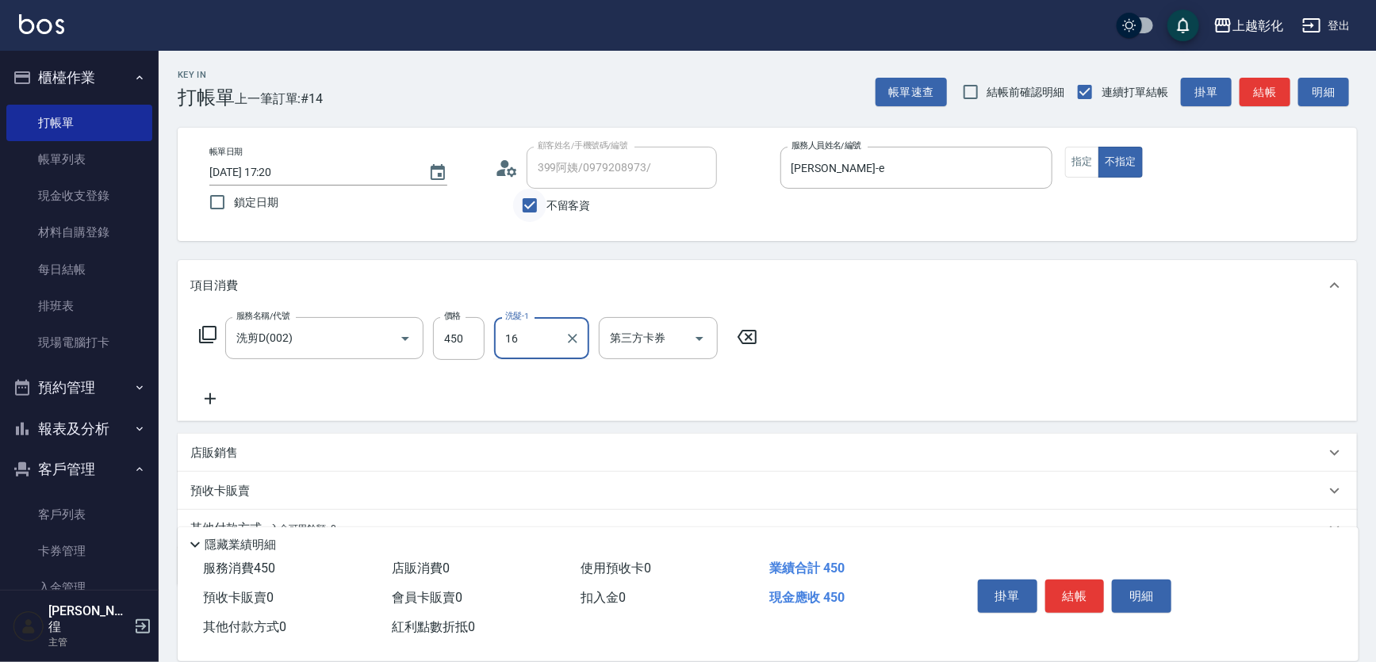
type input "賴瑩婕-16"
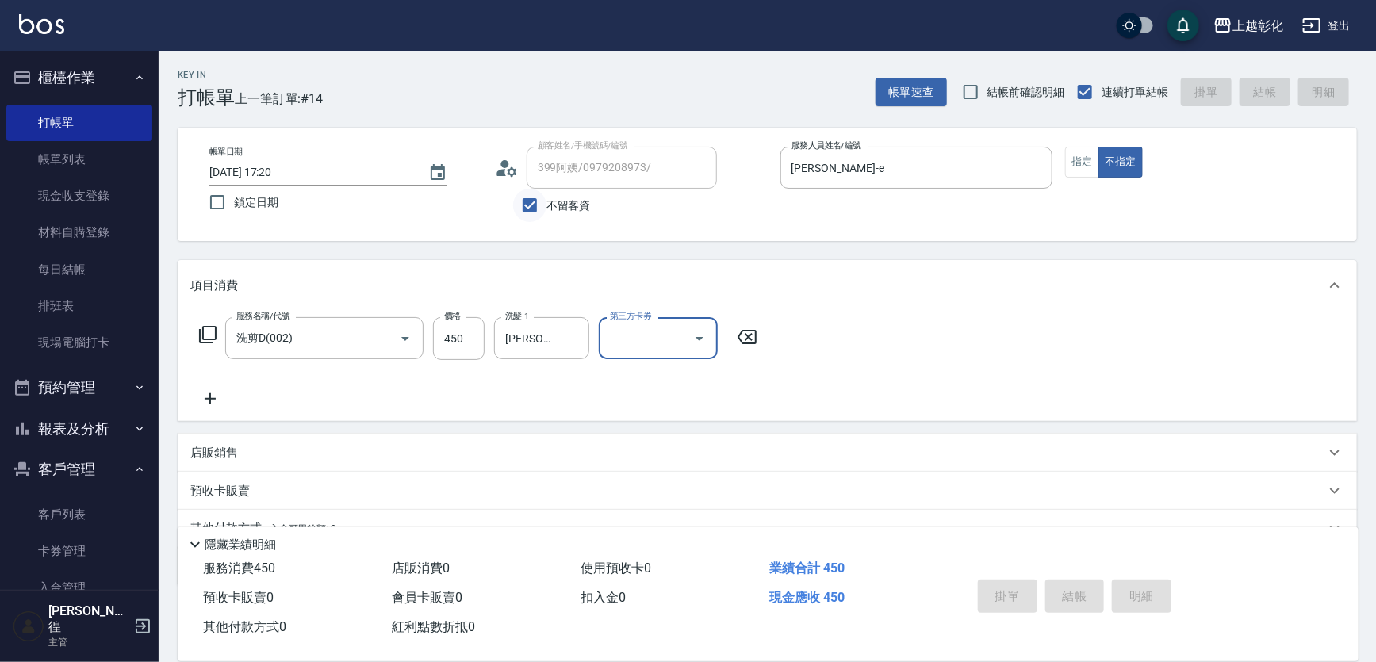
type input "2025/09/16 17:21"
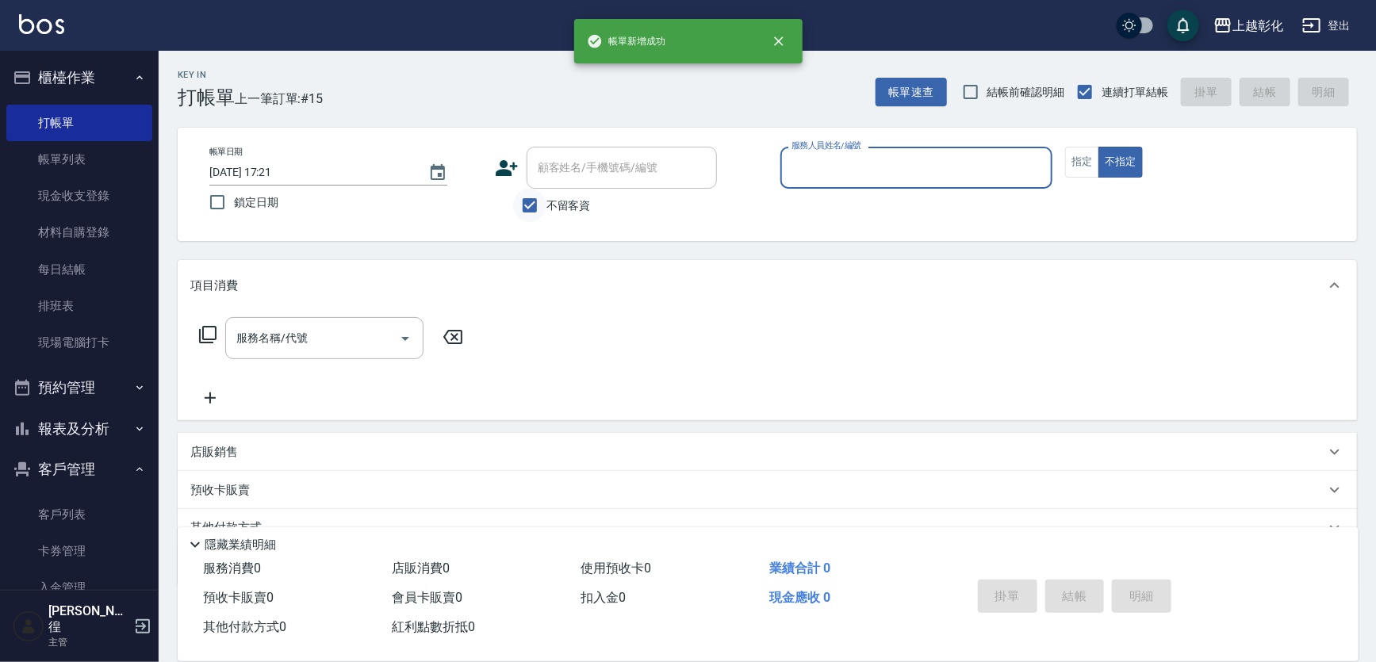
click at [517, 195] on input "不留客資" at bounding box center [529, 205] width 33 height 33
checkbox input "false"
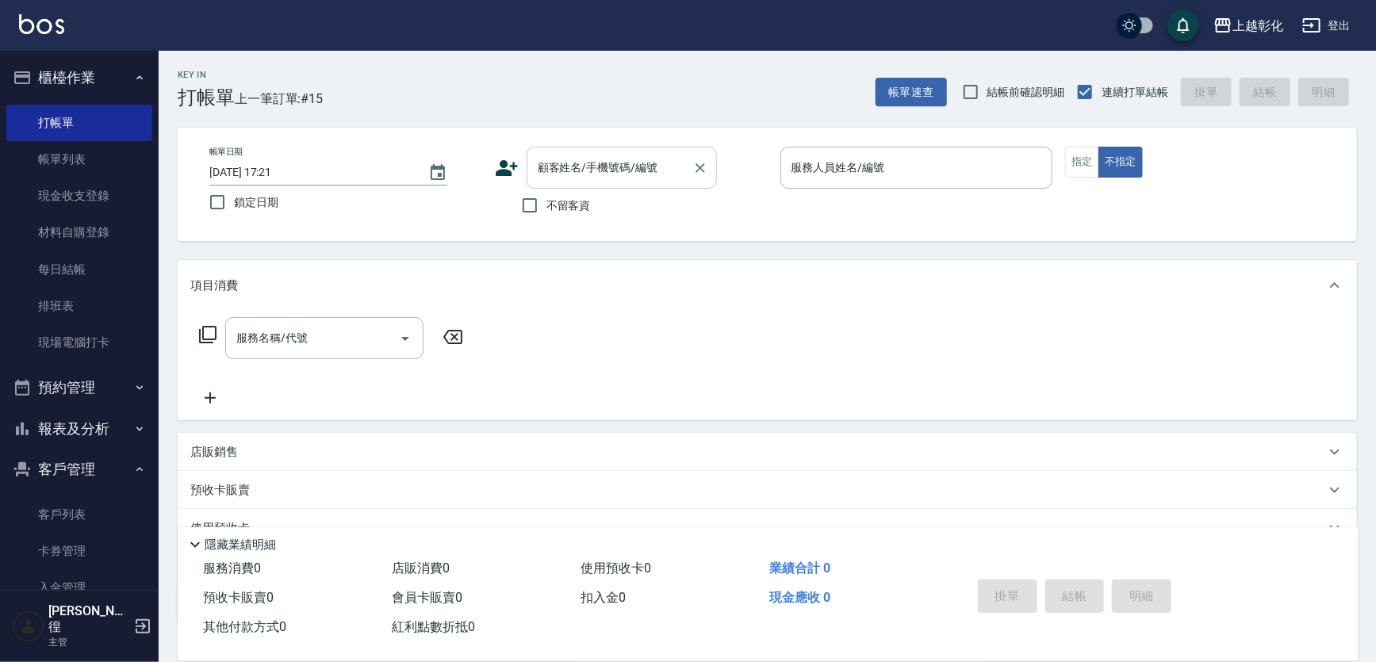
click at [550, 185] on div "顧客姓名/手機號碼/編號" at bounding box center [622, 168] width 190 height 42
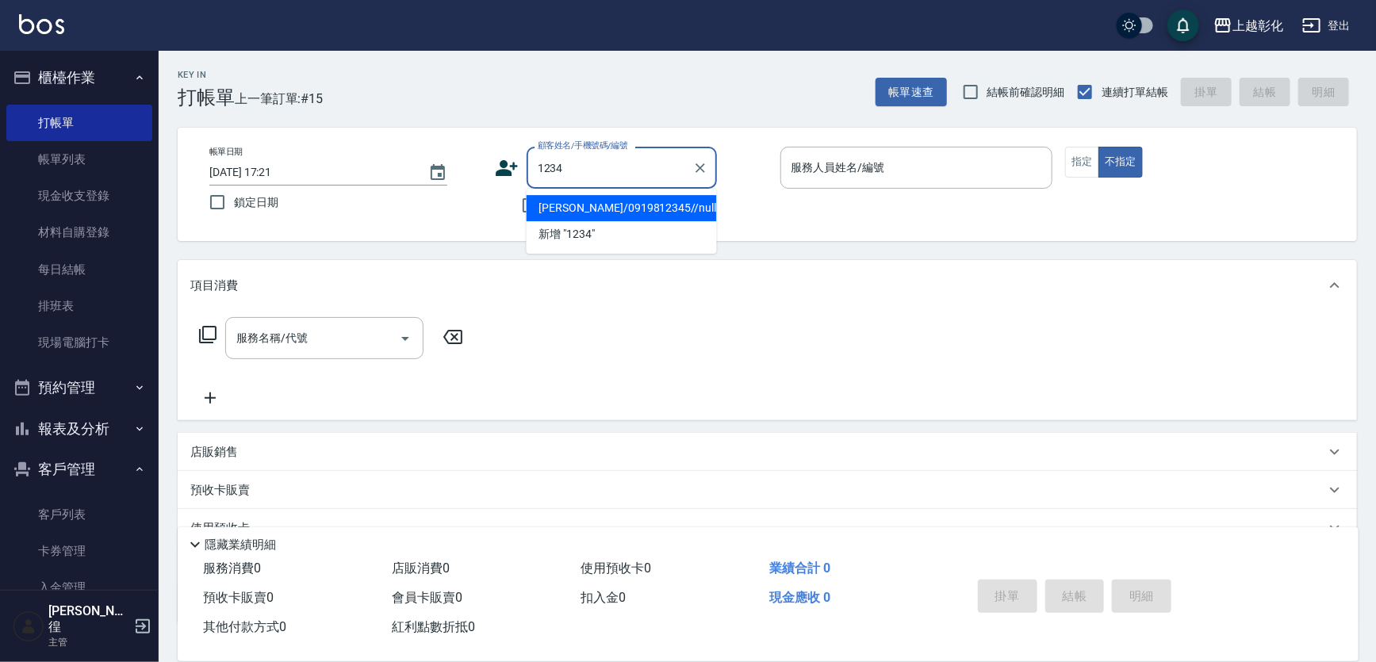
type input "[PERSON_NAME]/0919812345//null"
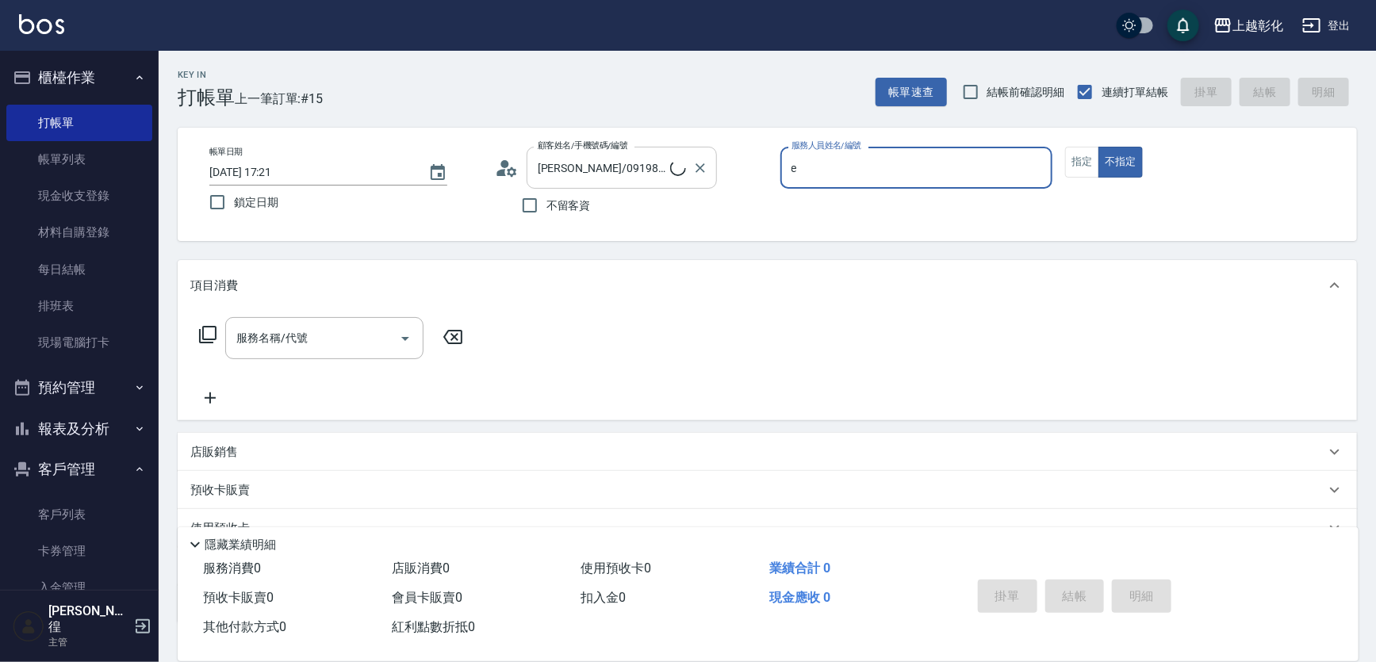
type input "allen-e"
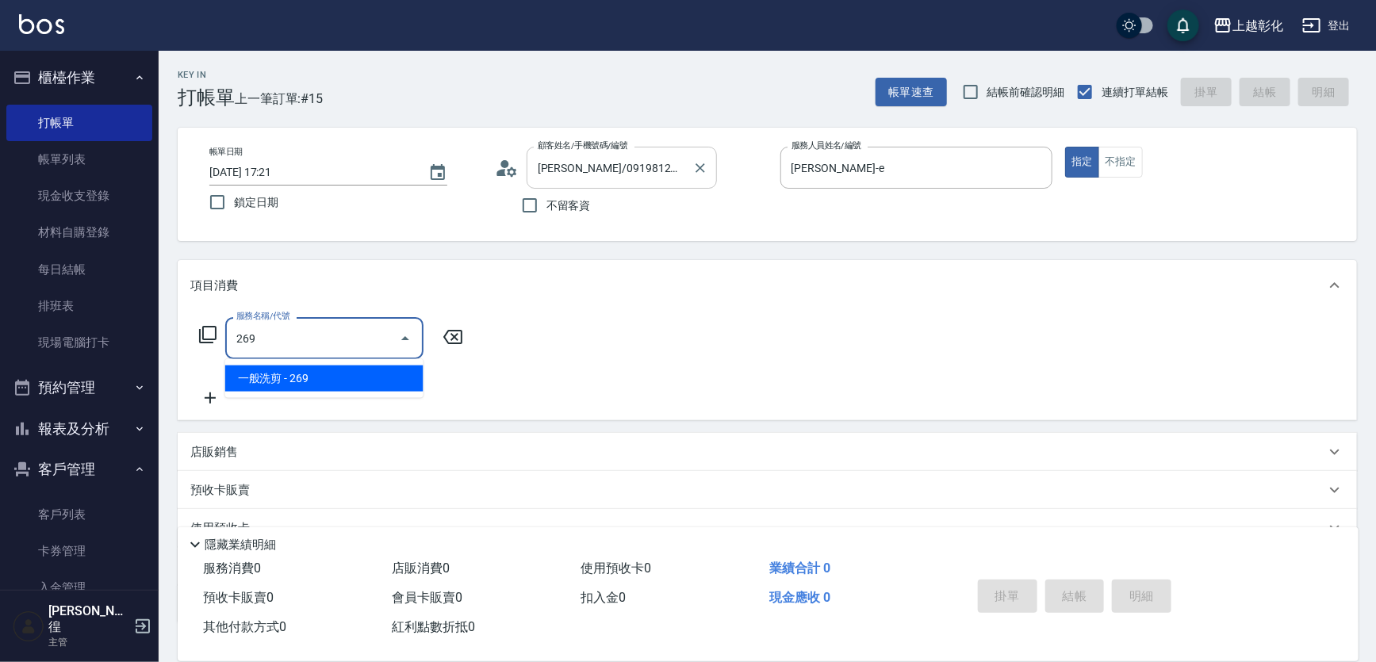
type input "一般洗剪(269)"
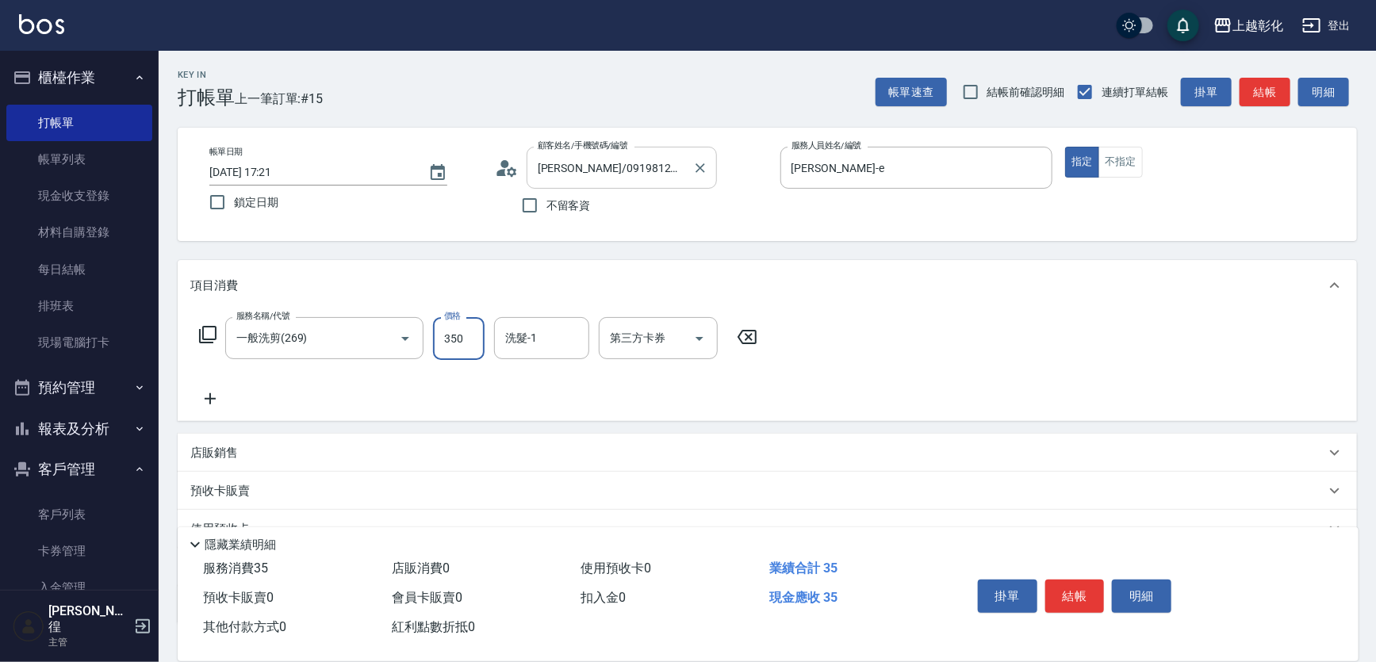
type input "350"
type input "羊羊-n"
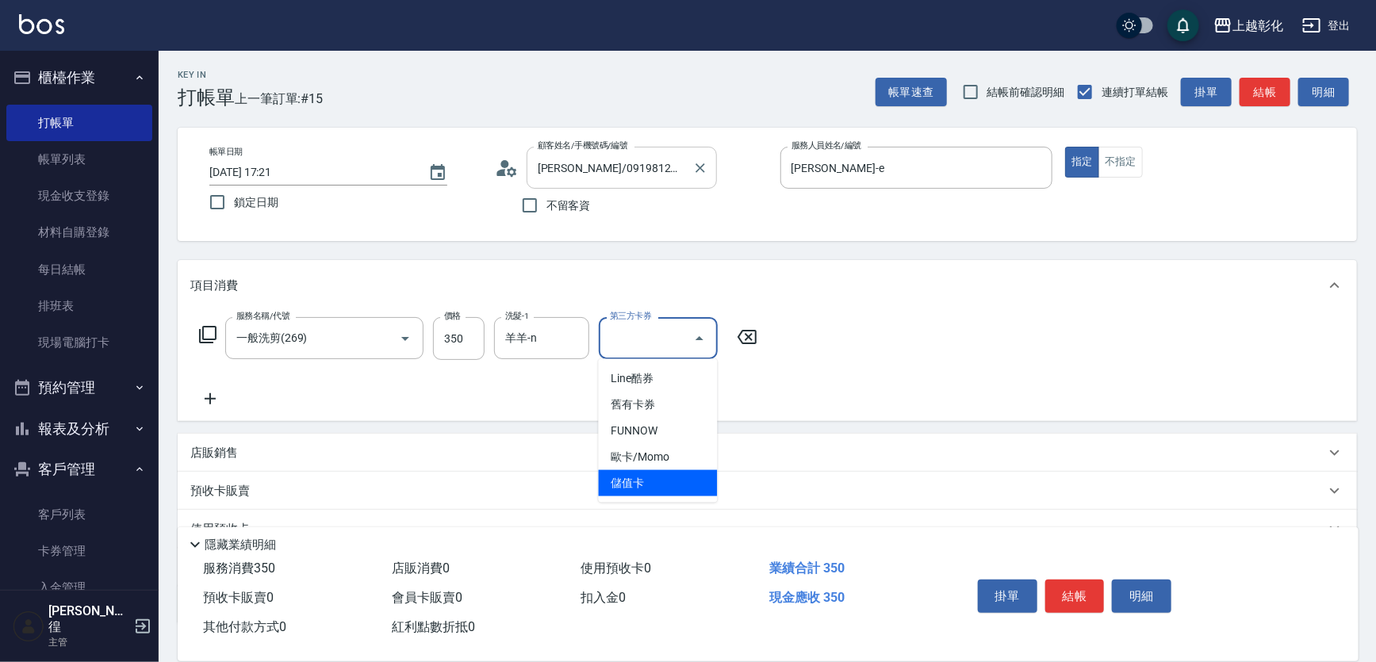
type input "儲值卡"
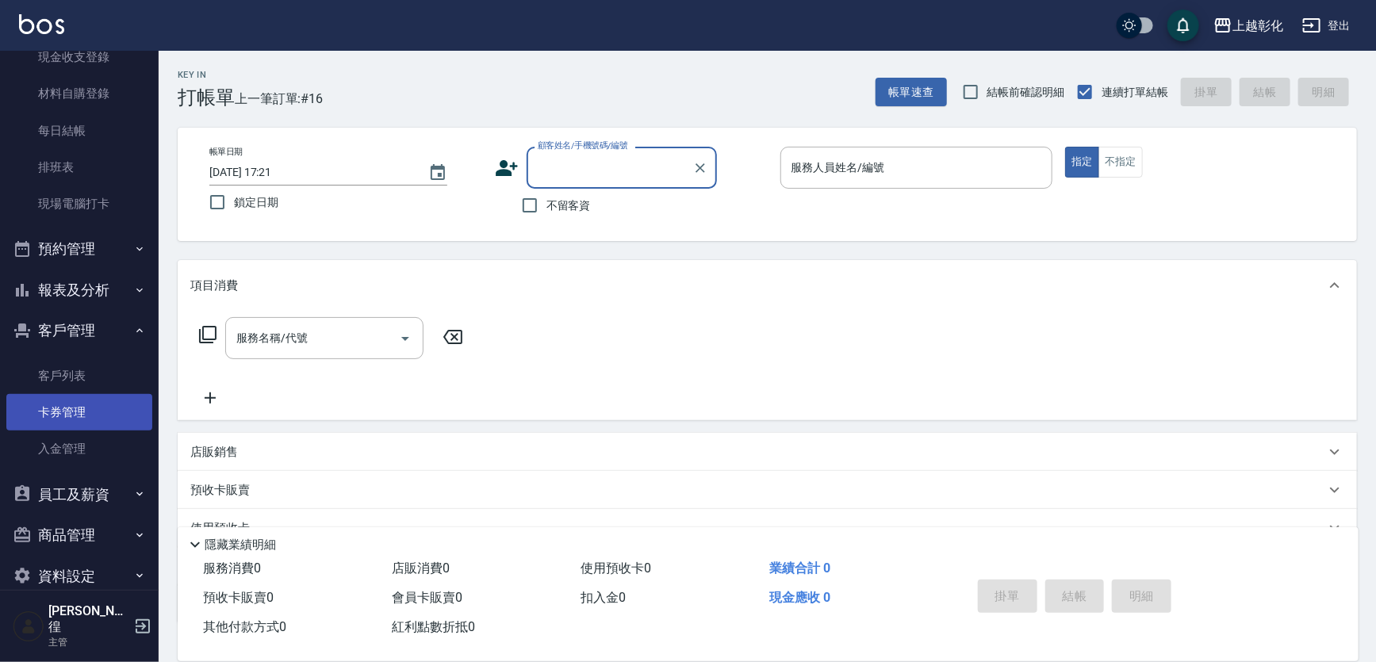
scroll to position [149, 0]
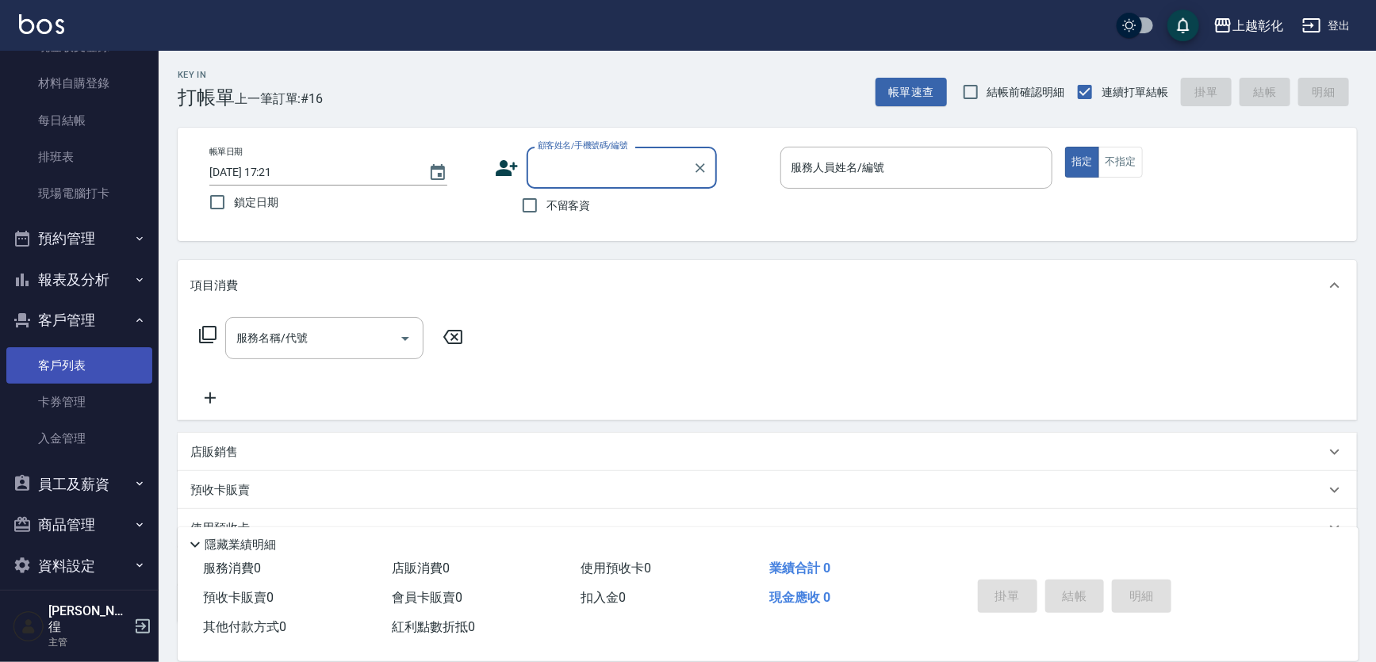
click at [67, 363] on link "客戶列表" at bounding box center [79, 365] width 146 height 36
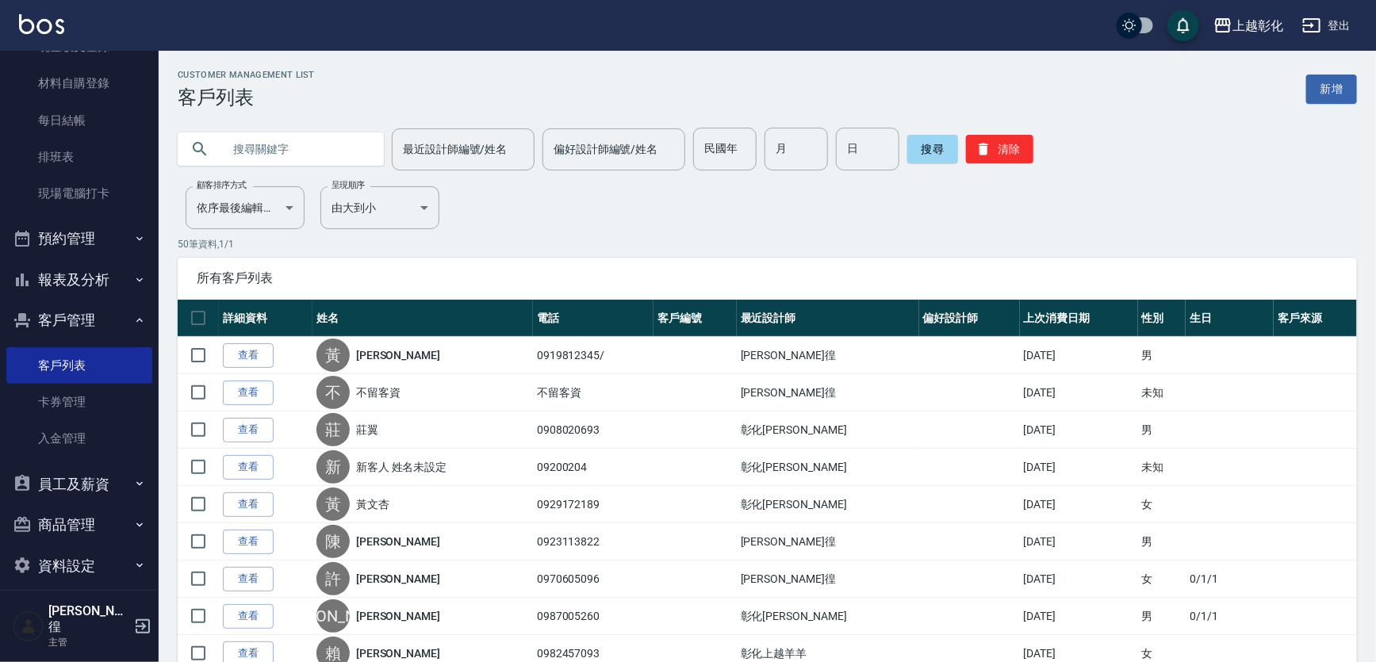
click at [286, 146] on input "text" at bounding box center [296, 149] width 149 height 43
type input "建"
click at [943, 151] on button "搜尋" at bounding box center [932, 149] width 51 height 29
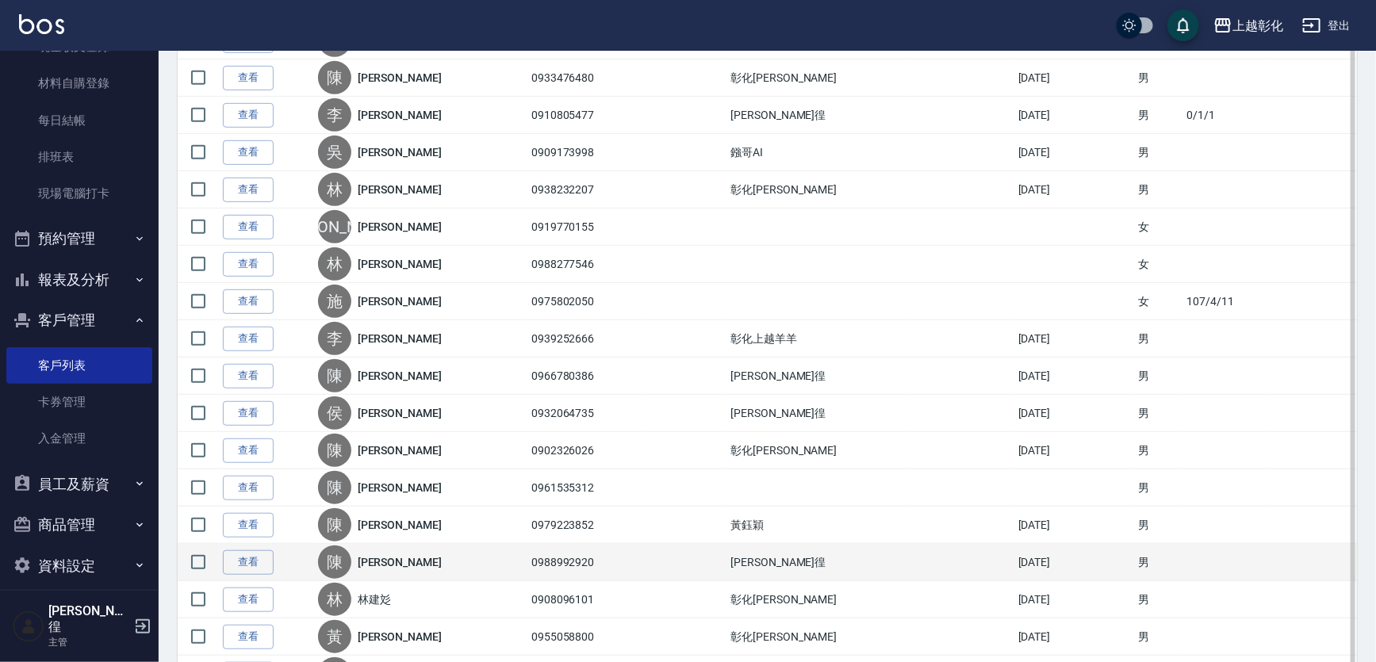
scroll to position [280, 0]
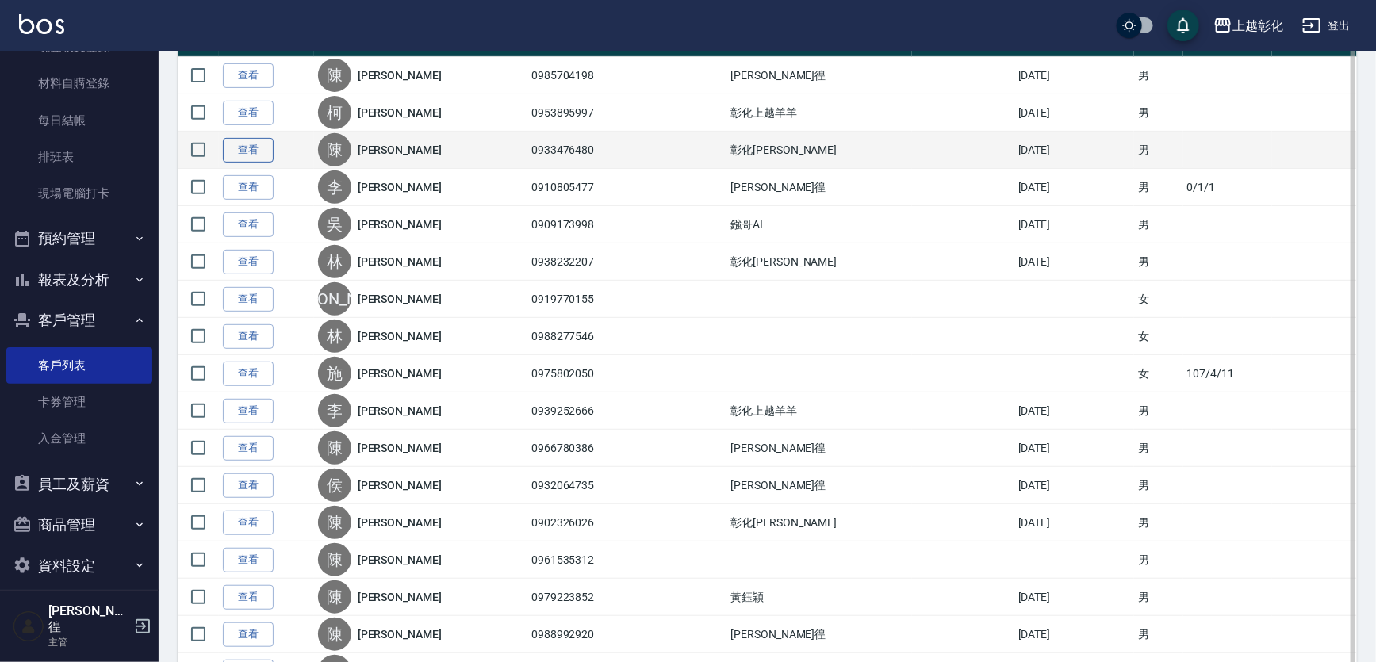
click at [252, 154] on link "查看" at bounding box center [248, 150] width 51 height 25
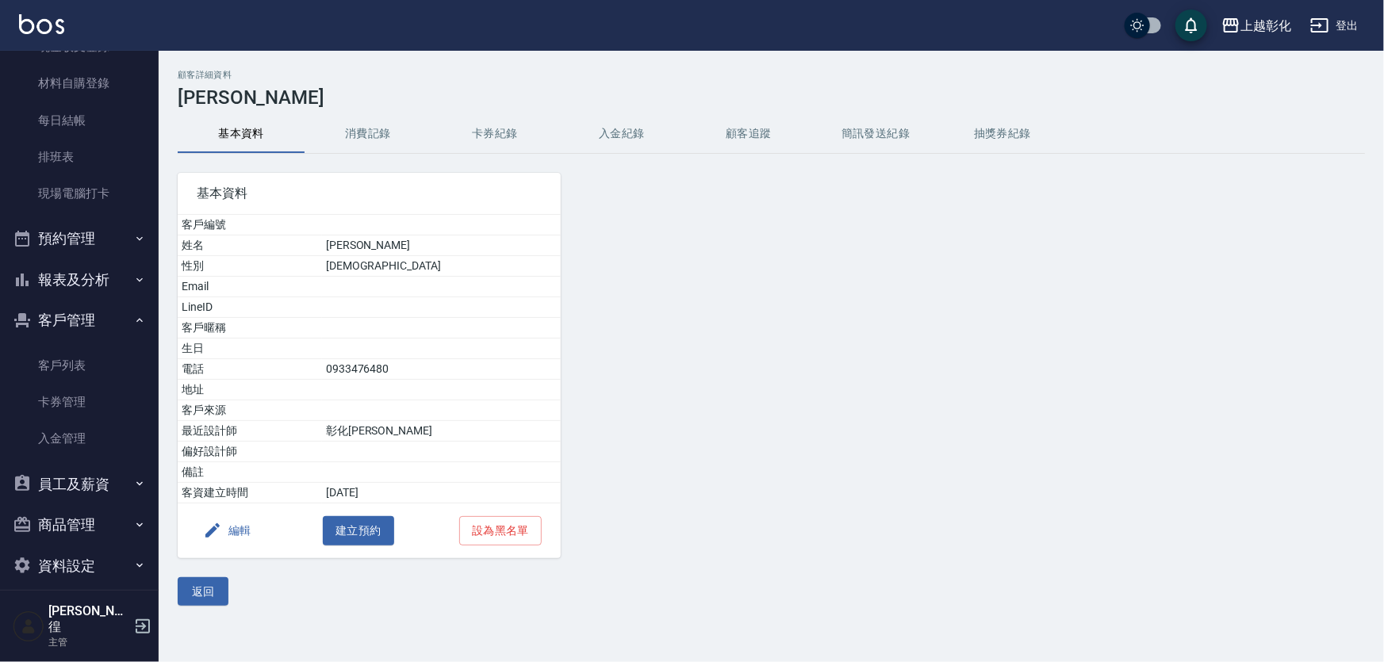
click at [355, 128] on button "消費記錄" at bounding box center [368, 134] width 127 height 38
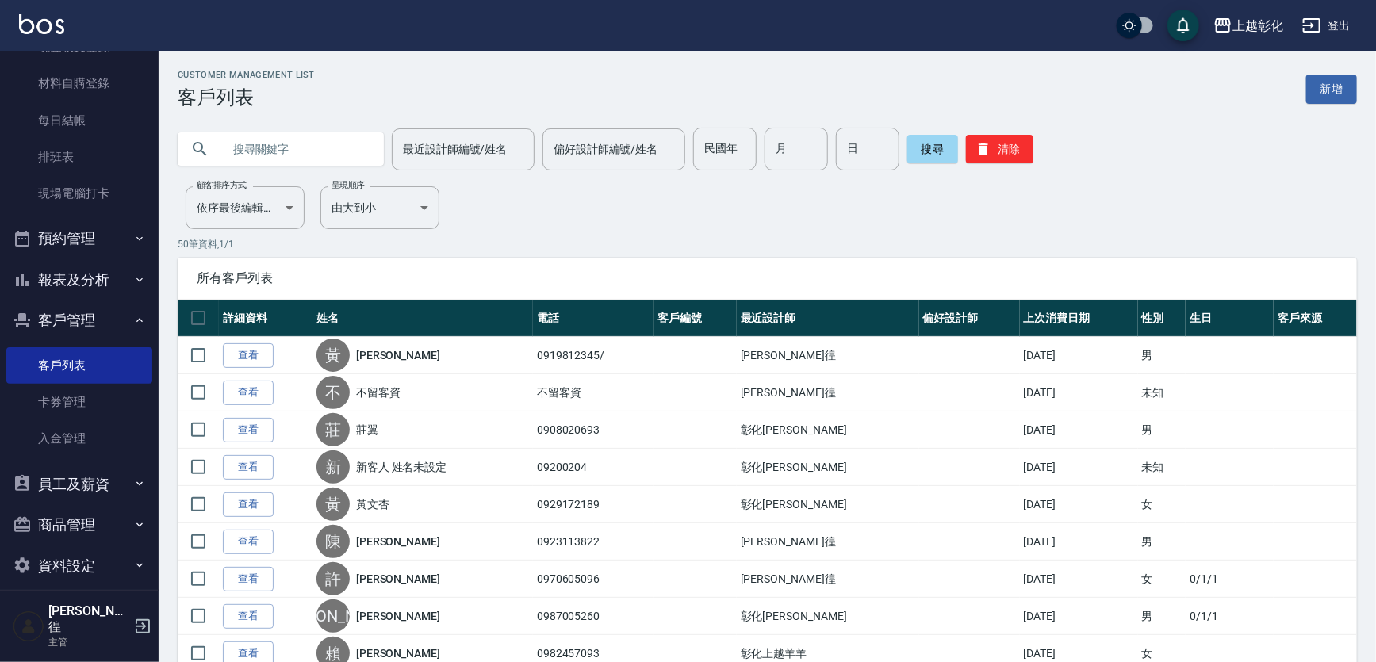
click at [293, 159] on input "text" at bounding box center [296, 149] width 149 height 43
type input "建"
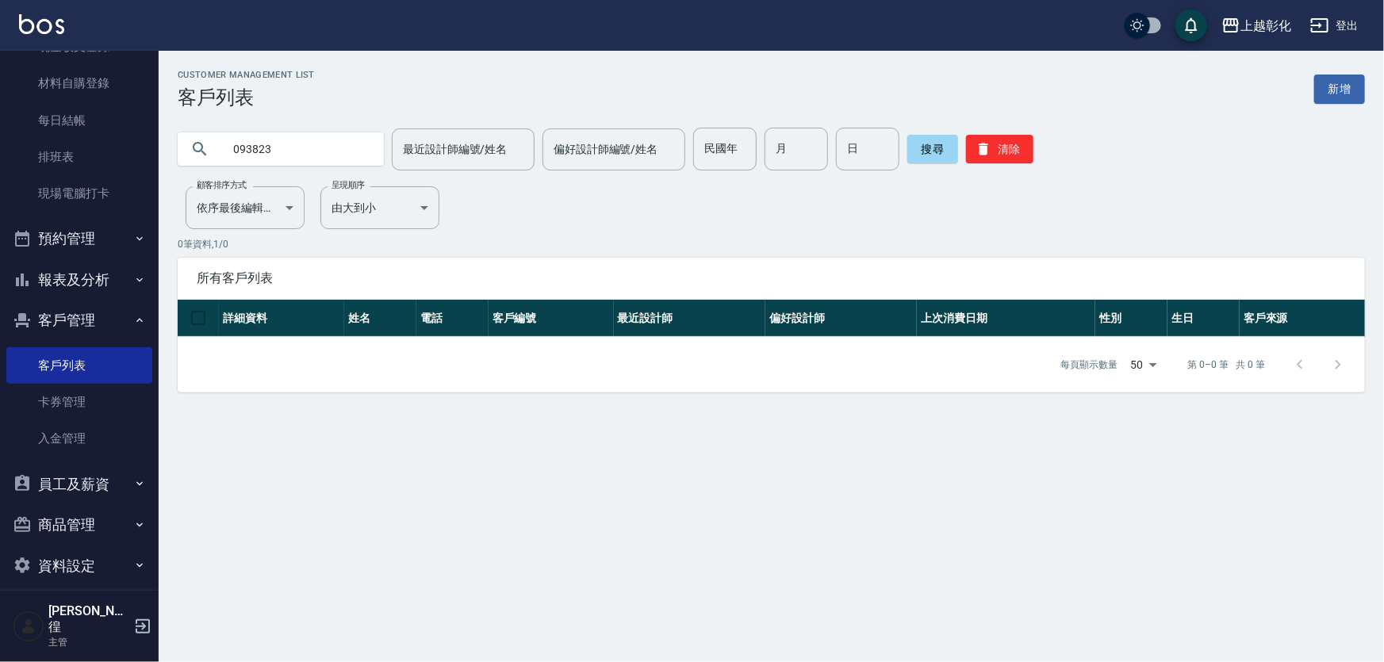
type input "093823"
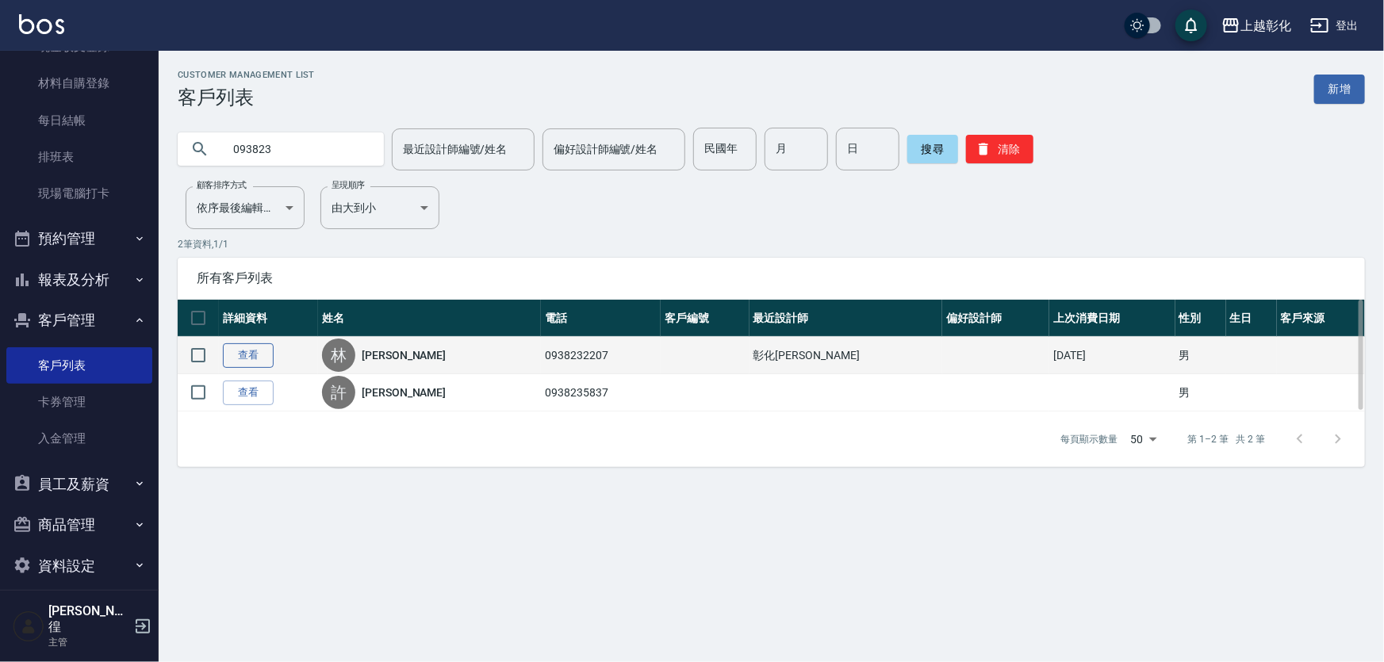
click at [223, 355] on link "查看" at bounding box center [248, 355] width 51 height 25
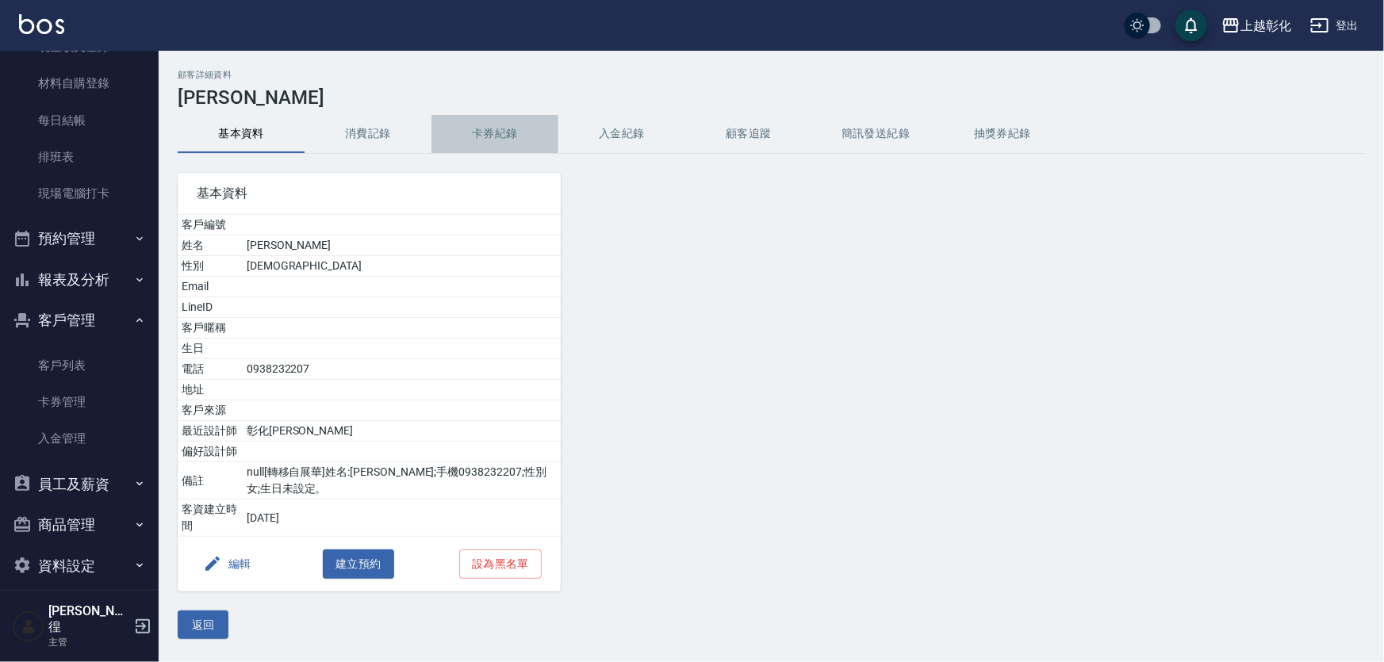
click at [498, 136] on button "卡券紀錄" at bounding box center [494, 134] width 127 height 38
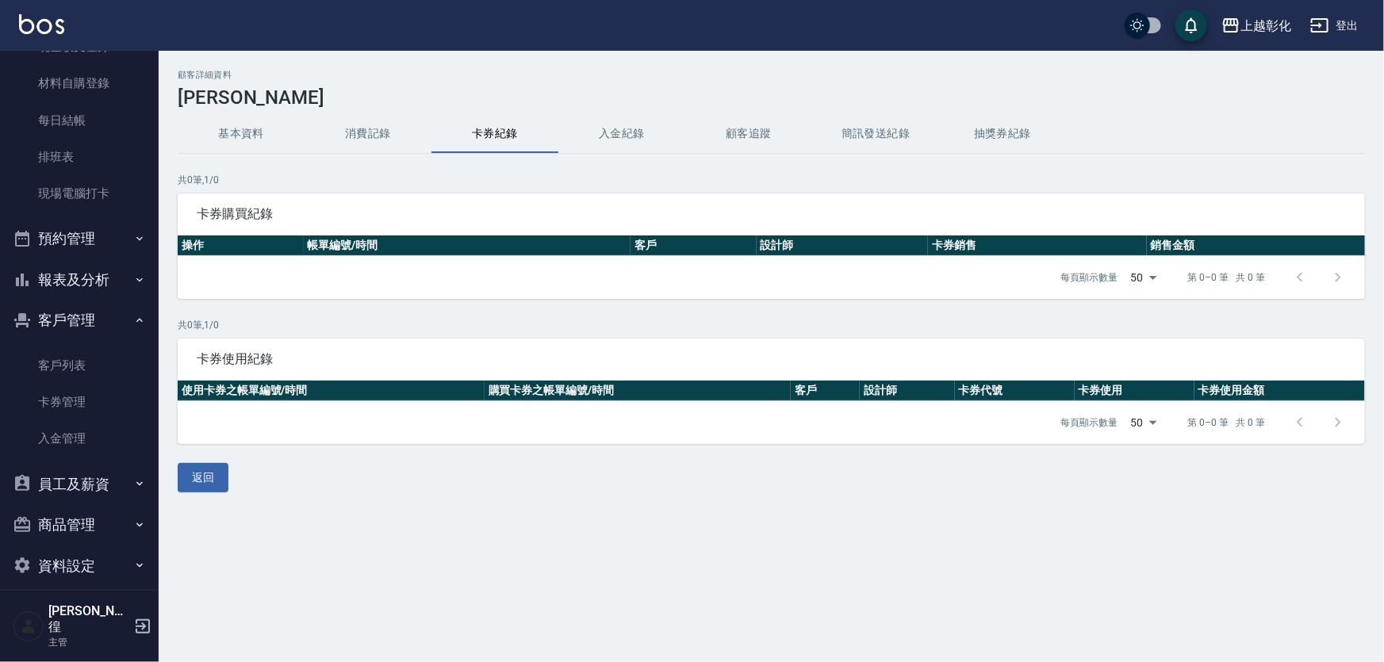
click at [626, 131] on button "入金紀錄" at bounding box center [621, 134] width 127 height 38
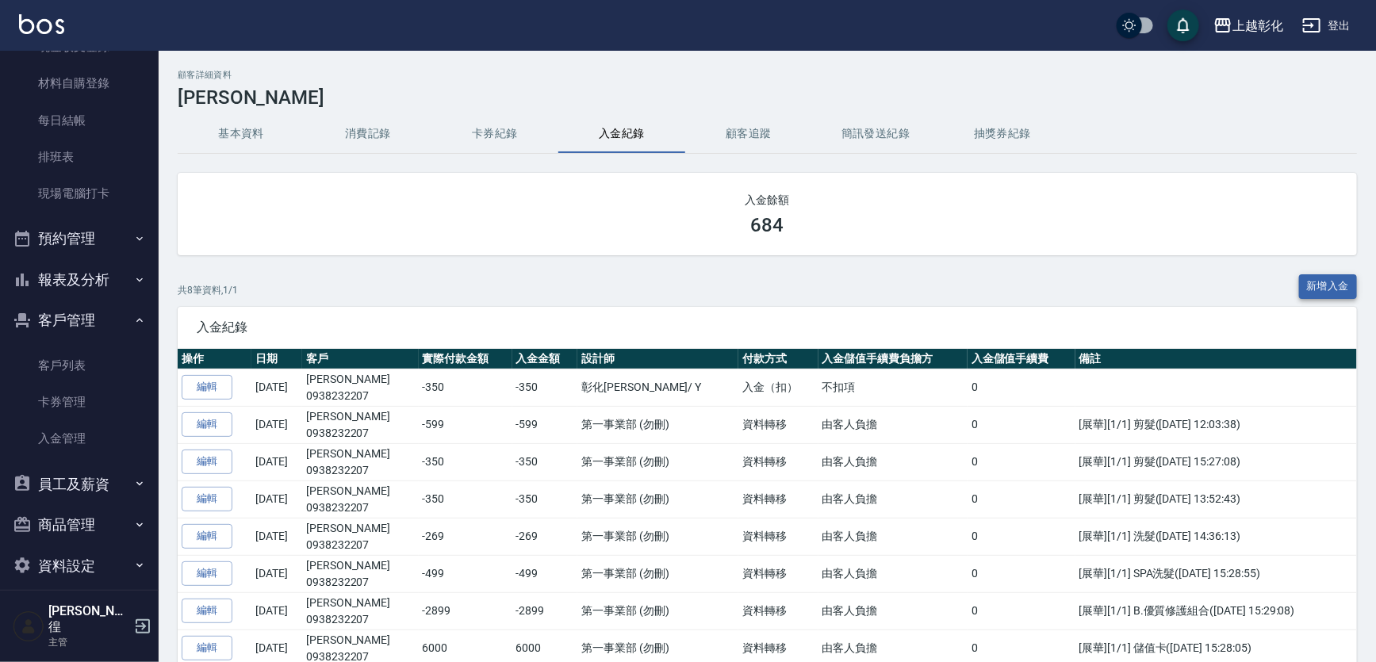
click at [1356, 288] on button "新增入金" at bounding box center [1328, 286] width 59 height 25
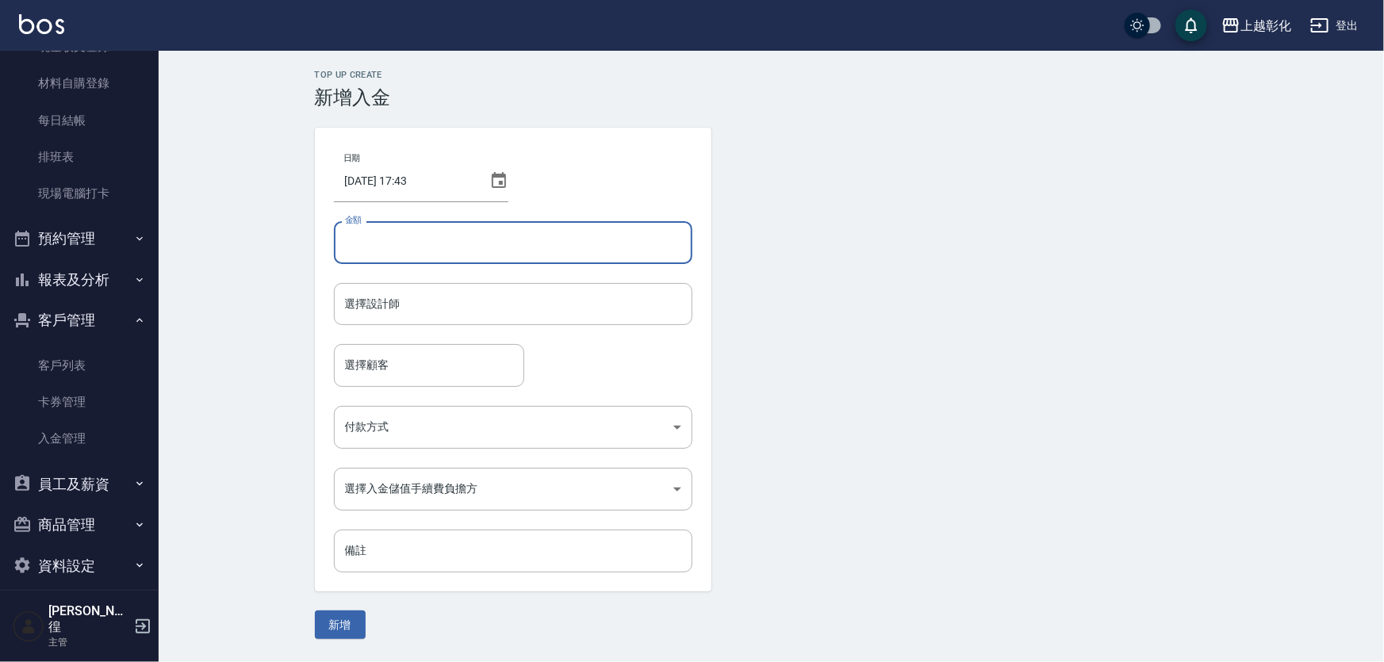
click at [374, 230] on input "金額" at bounding box center [513, 242] width 358 height 43
type input "3000"
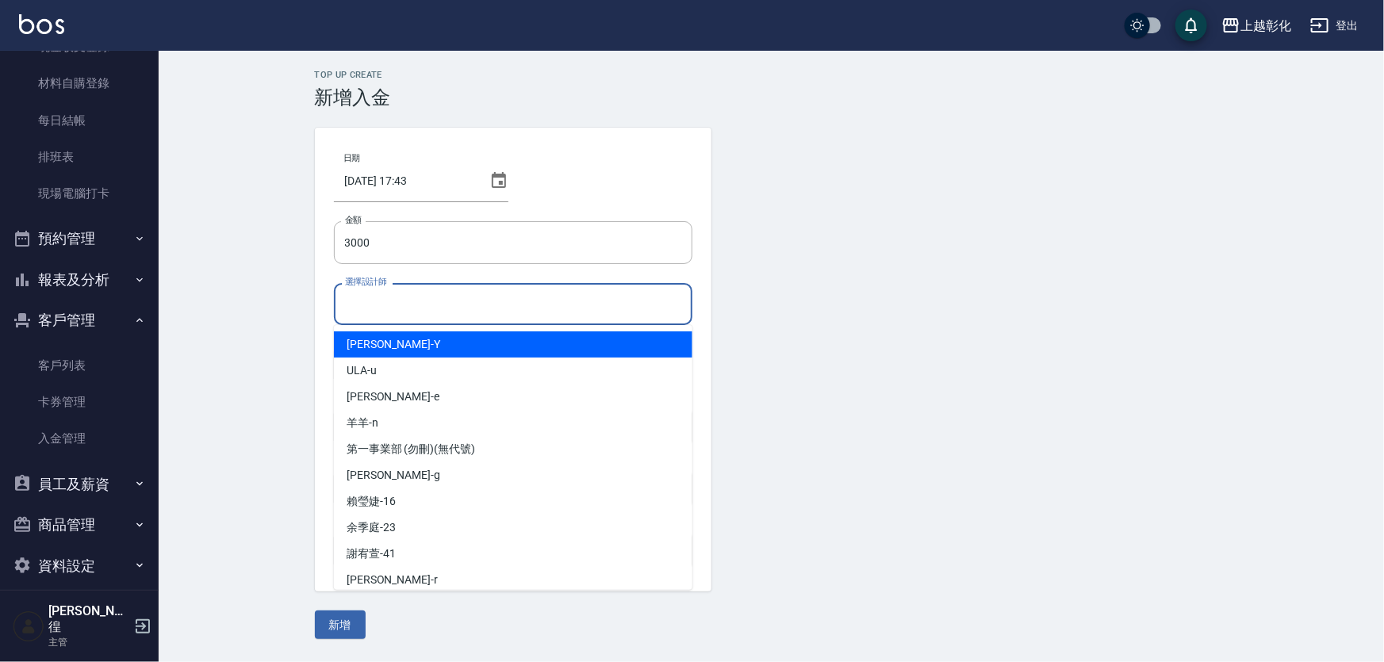
click at [403, 317] on input "選擇設計師" at bounding box center [513, 304] width 344 height 28
click at [397, 339] on div "[PERSON_NAME] -Y" at bounding box center [513, 345] width 358 height 26
type input "[PERSON_NAME]-Y"
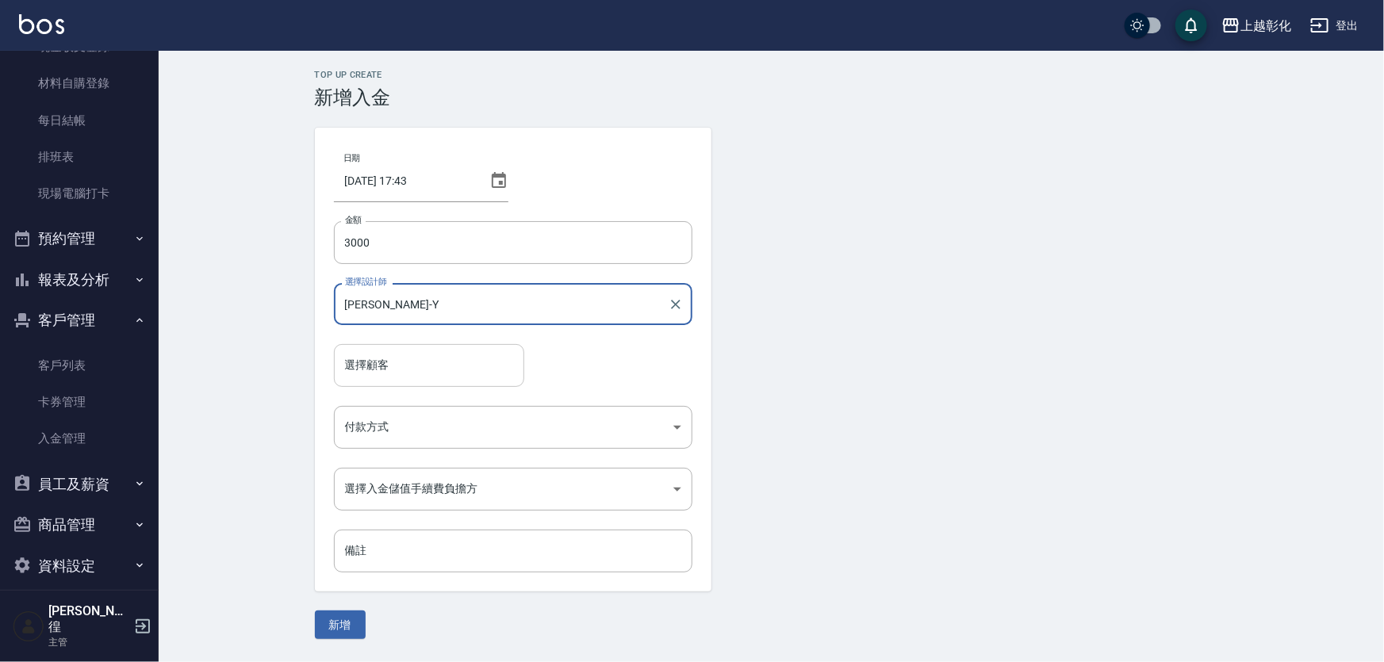
click at [365, 371] on input "選擇顧客" at bounding box center [429, 365] width 176 height 28
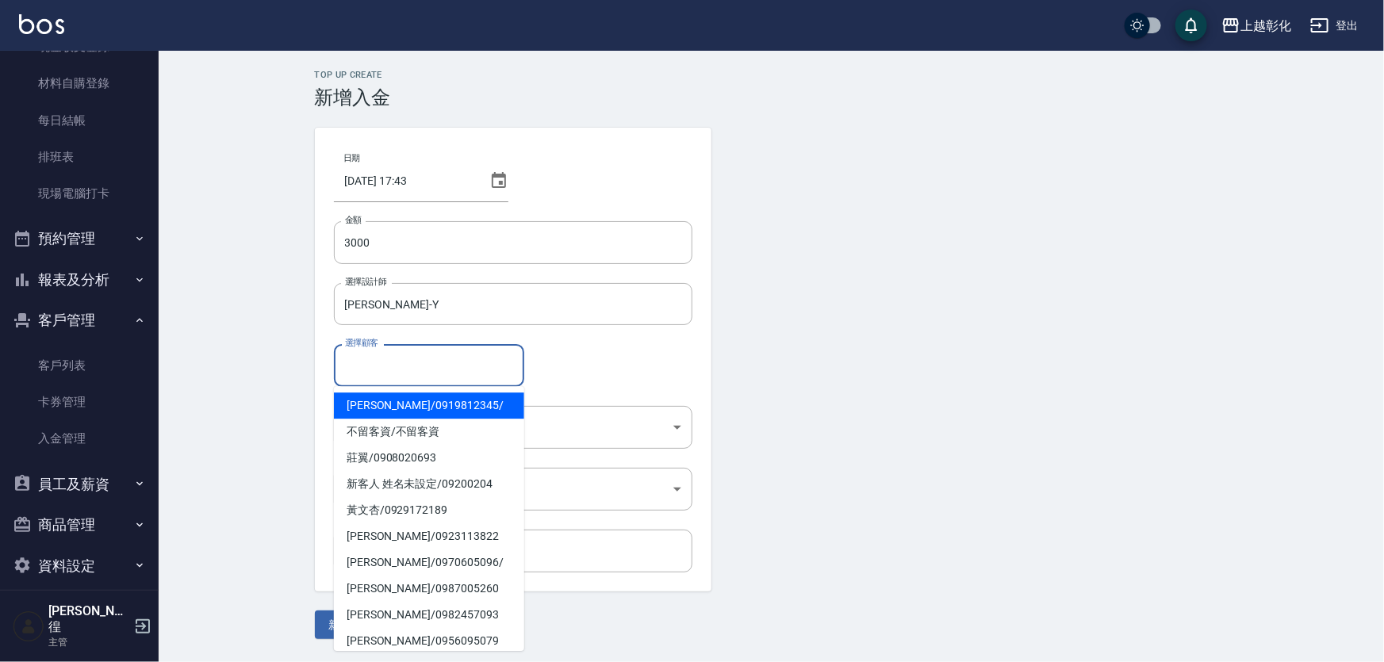
type input "0"
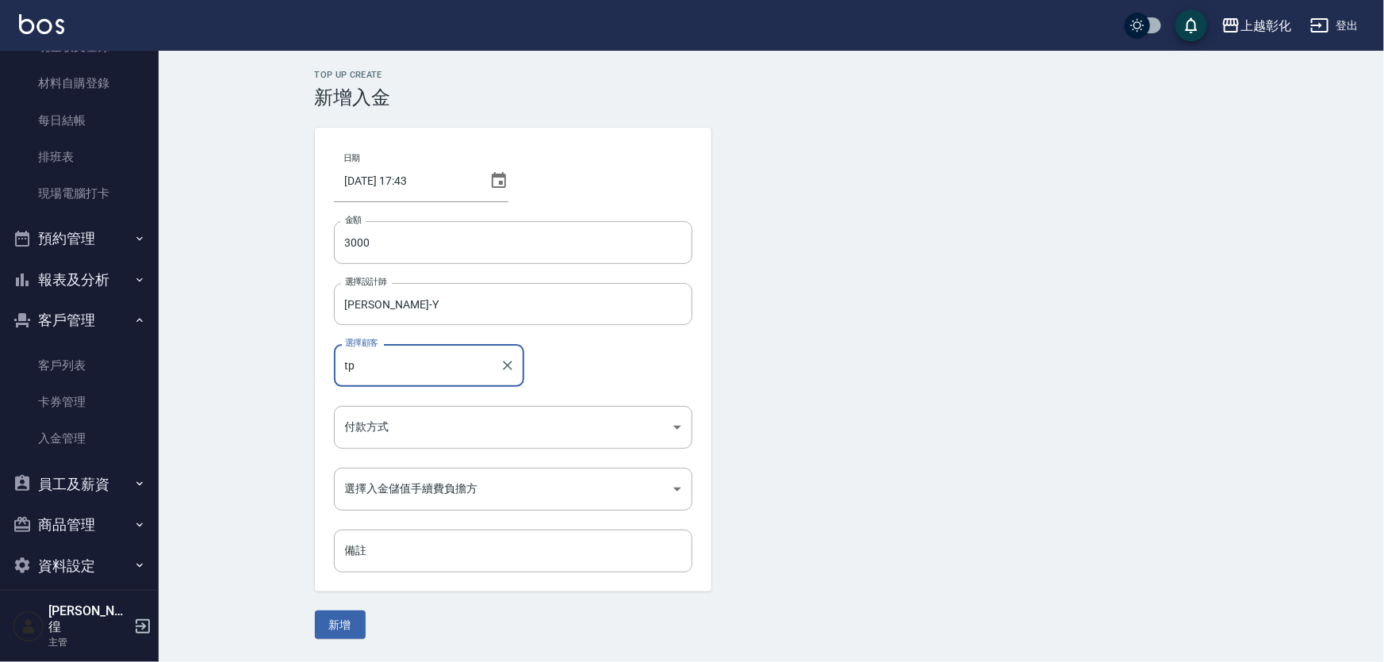
type input "t"
click at [416, 401] on span "[PERSON_NAME]/ 0938232207" at bounding box center [429, 406] width 190 height 26
type input "[PERSON_NAME]/0938232207"
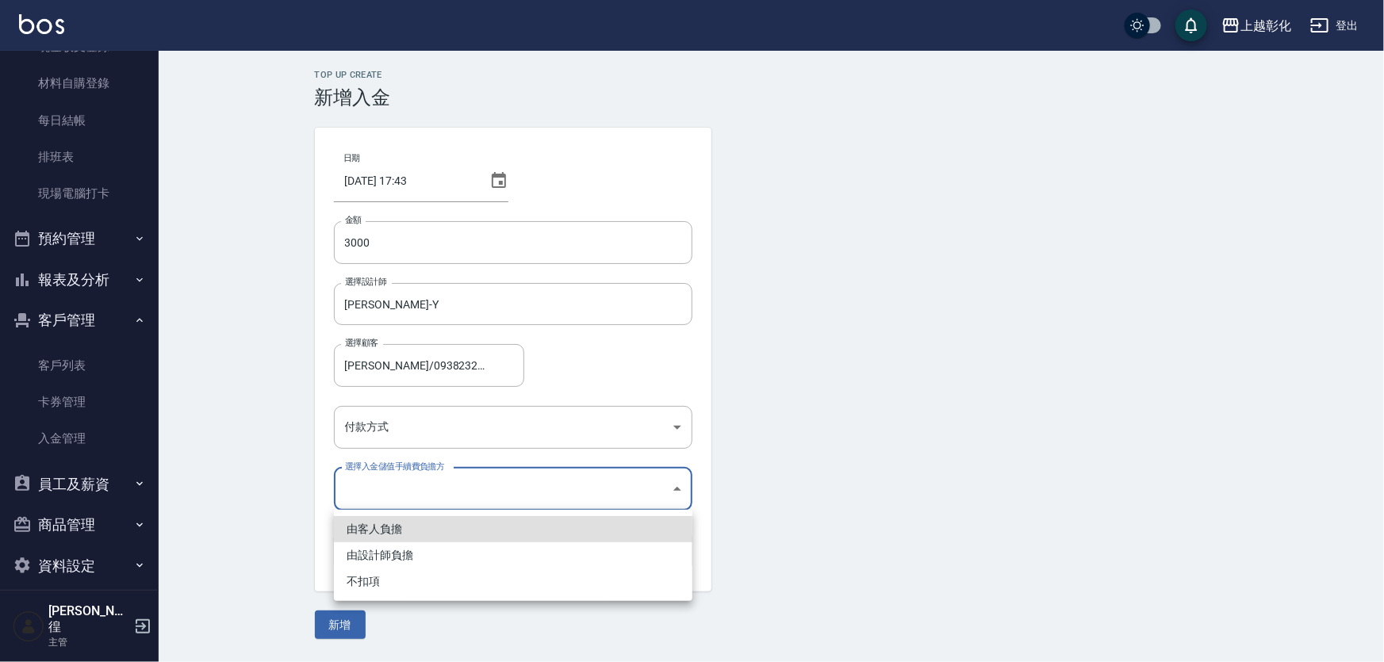
drag, startPoint x: 387, startPoint y: 473, endPoint x: 390, endPoint y: 431, distance: 42.2
click at [388, 472] on body "上越彰化 登出 櫃檯作業 打帳單 帳單列表 現金收支登錄 材料自購登錄 每日結帳 排班表 現場電腦打卡 預約管理 預約管理 單日預約紀錄 單週預約紀錄 報表及…" at bounding box center [692, 331] width 1384 height 662
click at [391, 428] on div at bounding box center [692, 331] width 1384 height 662
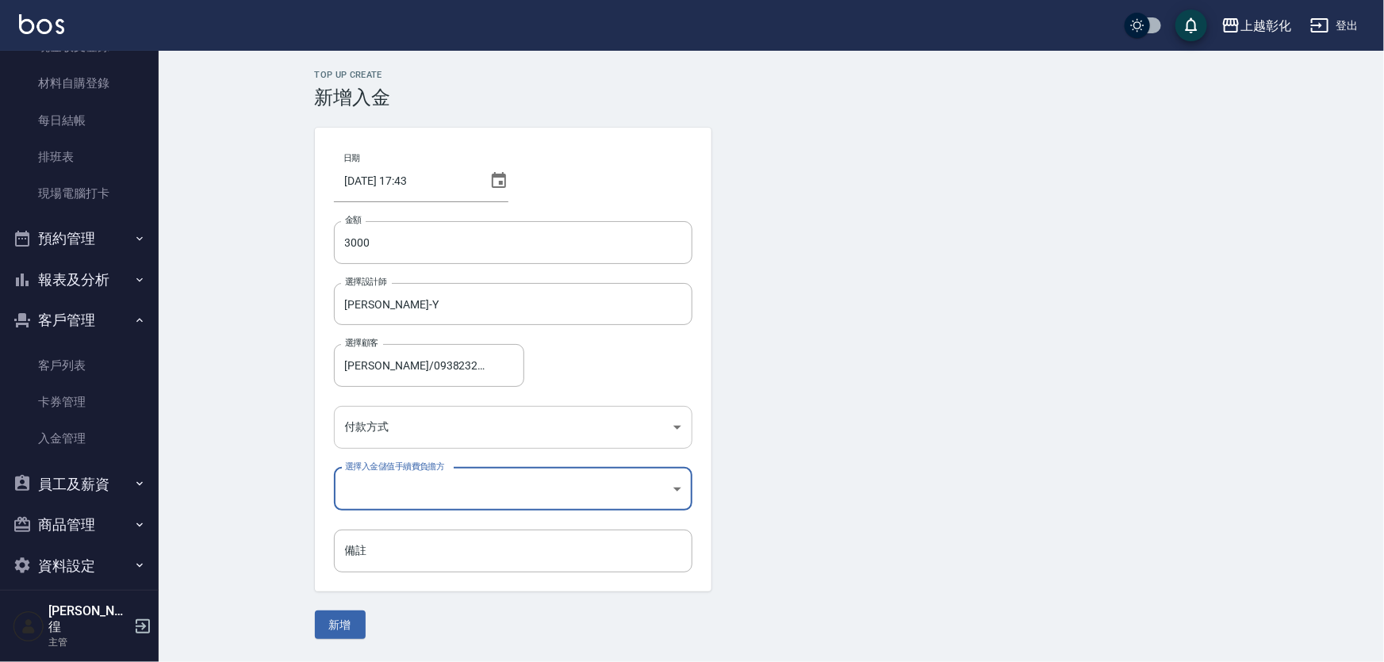
click at [399, 443] on body "上越彰化 登出 櫃檯作業 打帳單 帳單列表 現金收支登錄 材料自購登錄 每日結帳 排班表 現場電腦打卡 預約管理 預約管理 單日預約紀錄 單週預約紀錄 報表及…" at bounding box center [692, 331] width 1384 height 662
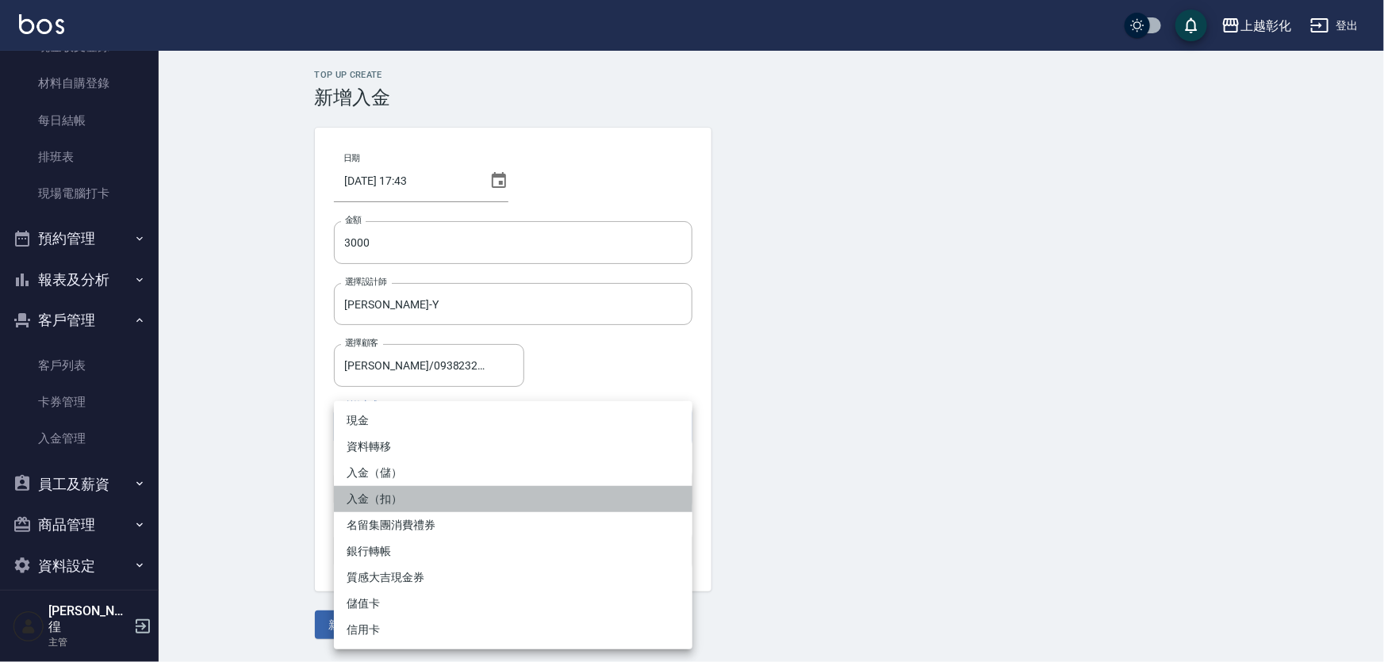
click at [389, 496] on li "入金（扣）" at bounding box center [513, 499] width 358 height 26
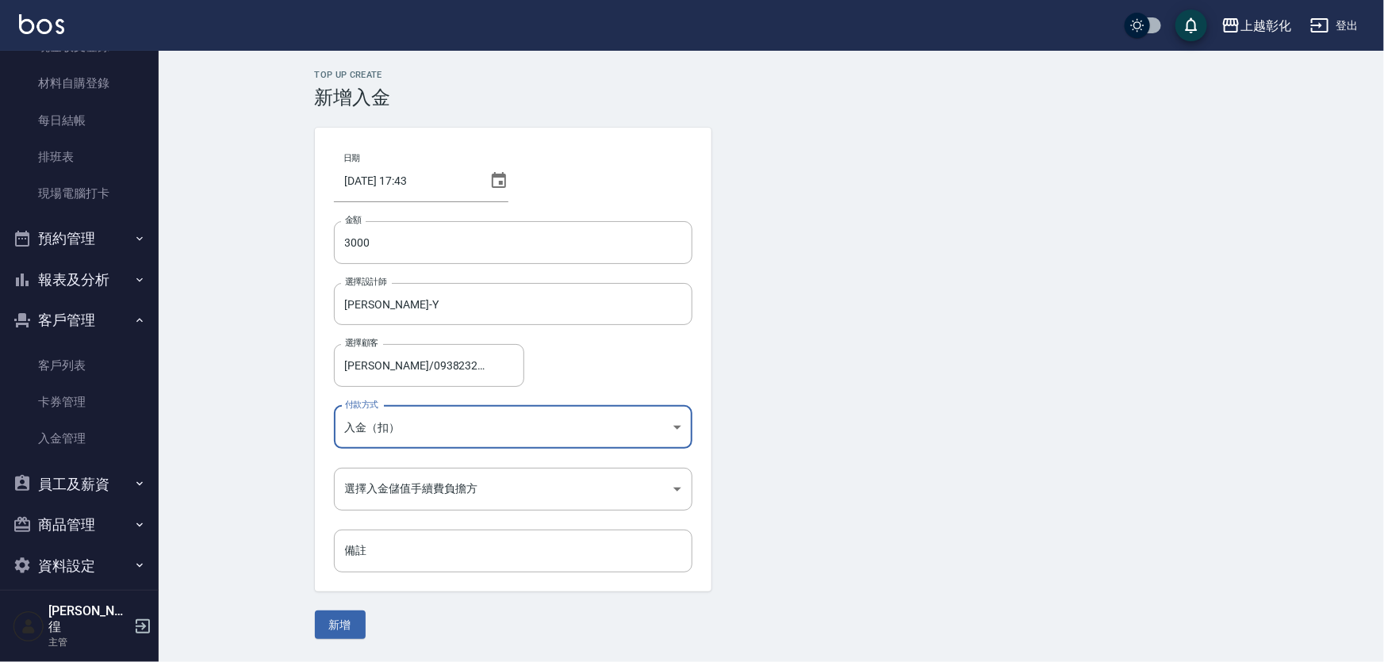
click at [404, 420] on body "上越彰化 登出 櫃檯作業 打帳單 帳單列表 現金收支登錄 材料自購登錄 每日結帳 排班表 現場電腦打卡 預約管理 預約管理 單日預約紀錄 單週預約紀錄 報表及…" at bounding box center [692, 331] width 1384 height 662
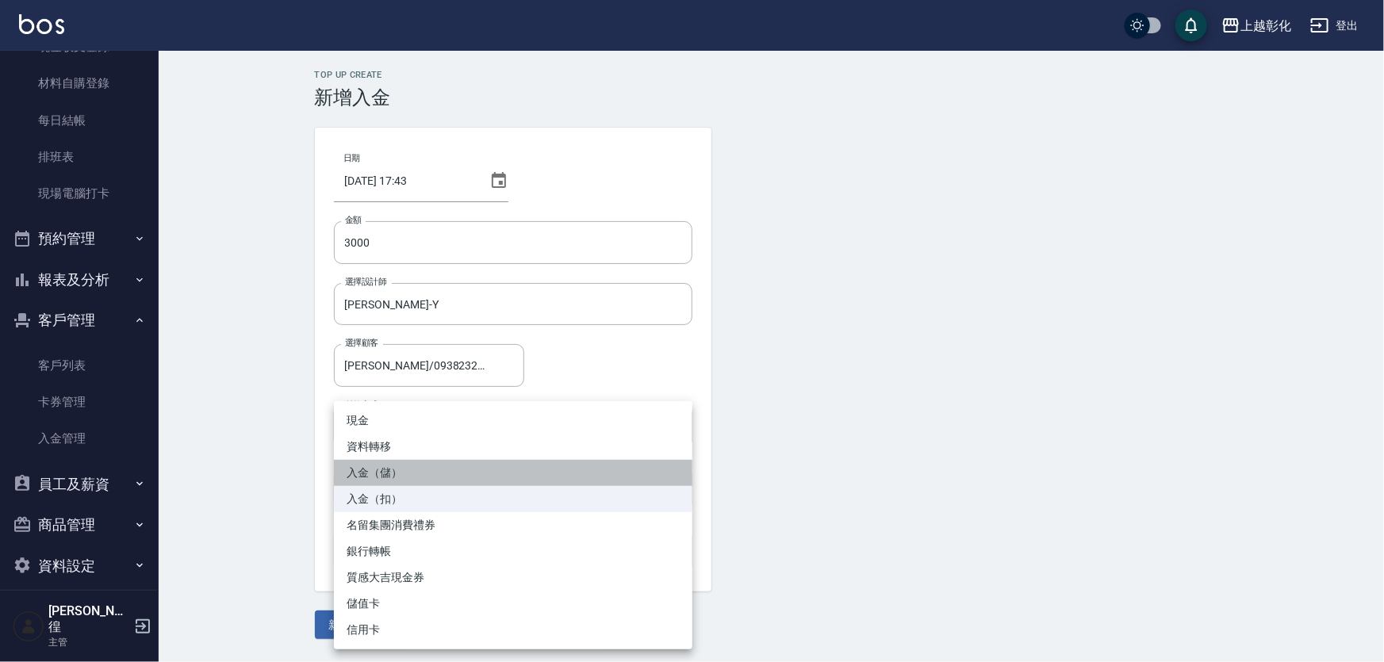
click at [410, 472] on li "入金（儲）" at bounding box center [513, 473] width 358 height 26
type input "入金（儲）"
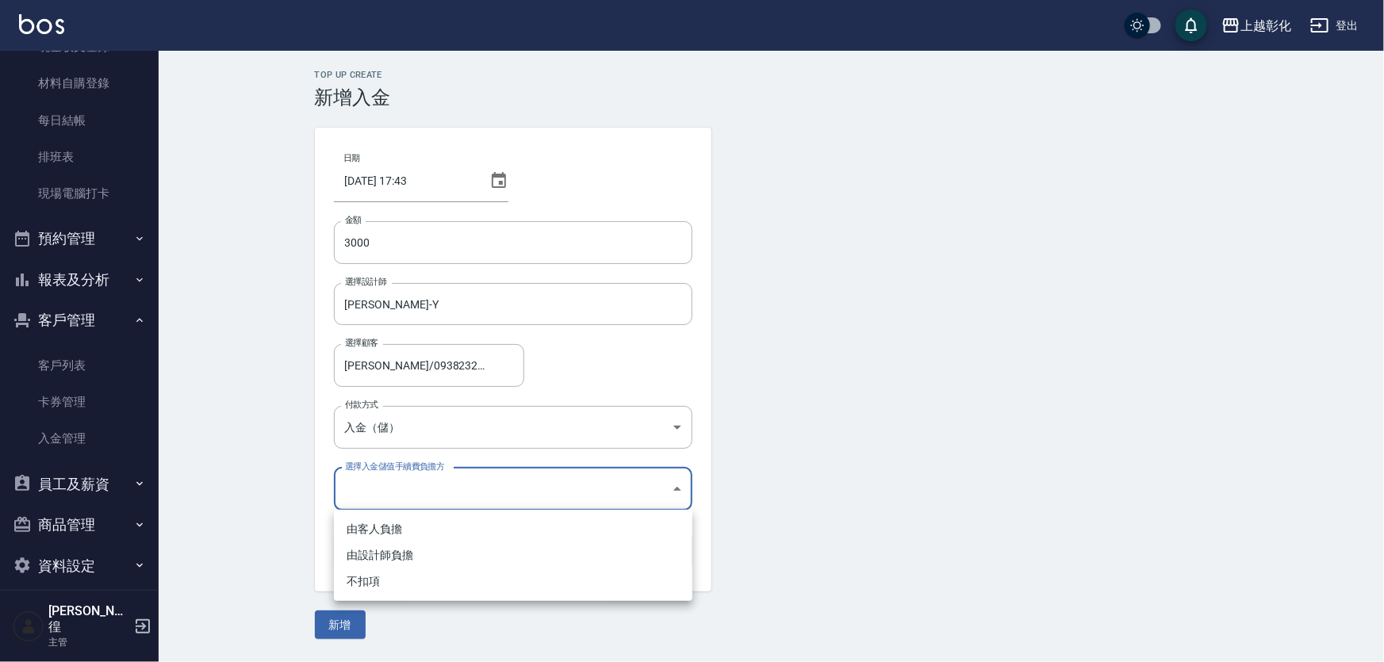
click at [394, 498] on body "上越彰化 登出 櫃檯作業 打帳單 帳單列表 現金收支登錄 材料自購登錄 每日結帳 排班表 現場電腦打卡 預約管理 預約管理 單日預約紀錄 單週預約紀錄 報表及…" at bounding box center [692, 331] width 1384 height 662
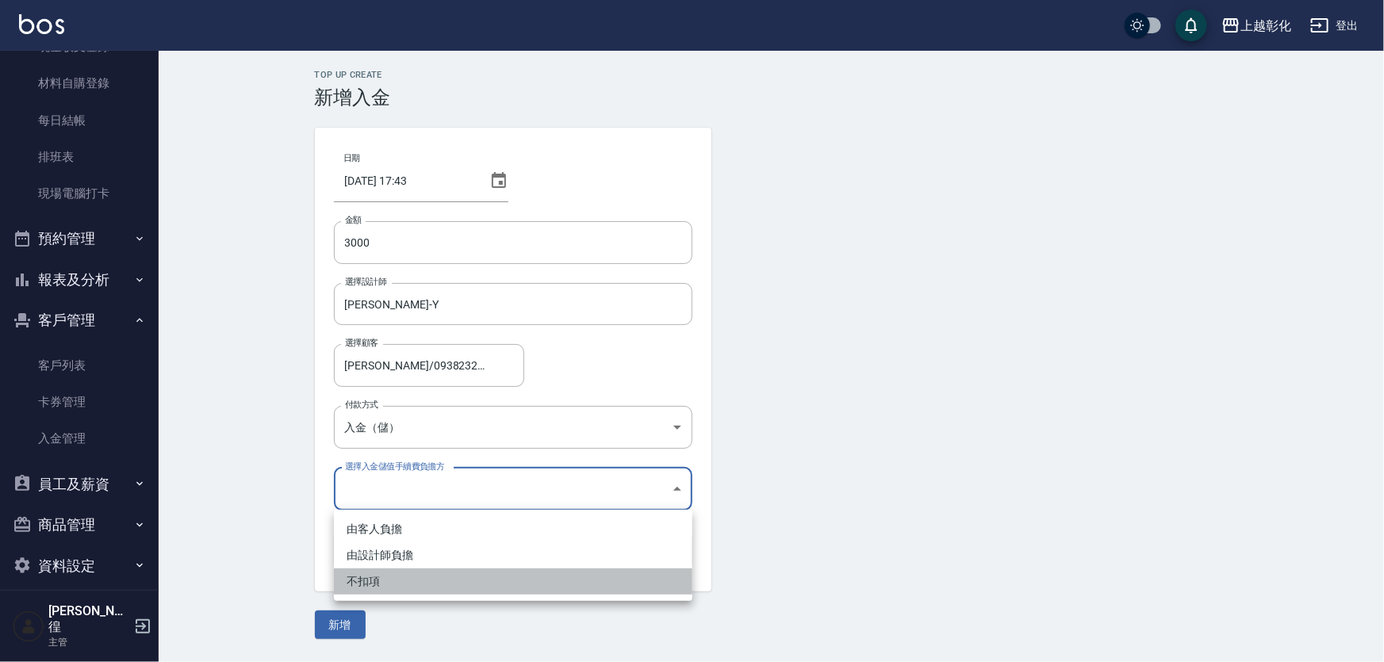
click at [397, 579] on li "不扣項" at bounding box center [513, 582] width 358 height 26
type input "WITHOUTHANDLINGFEE"
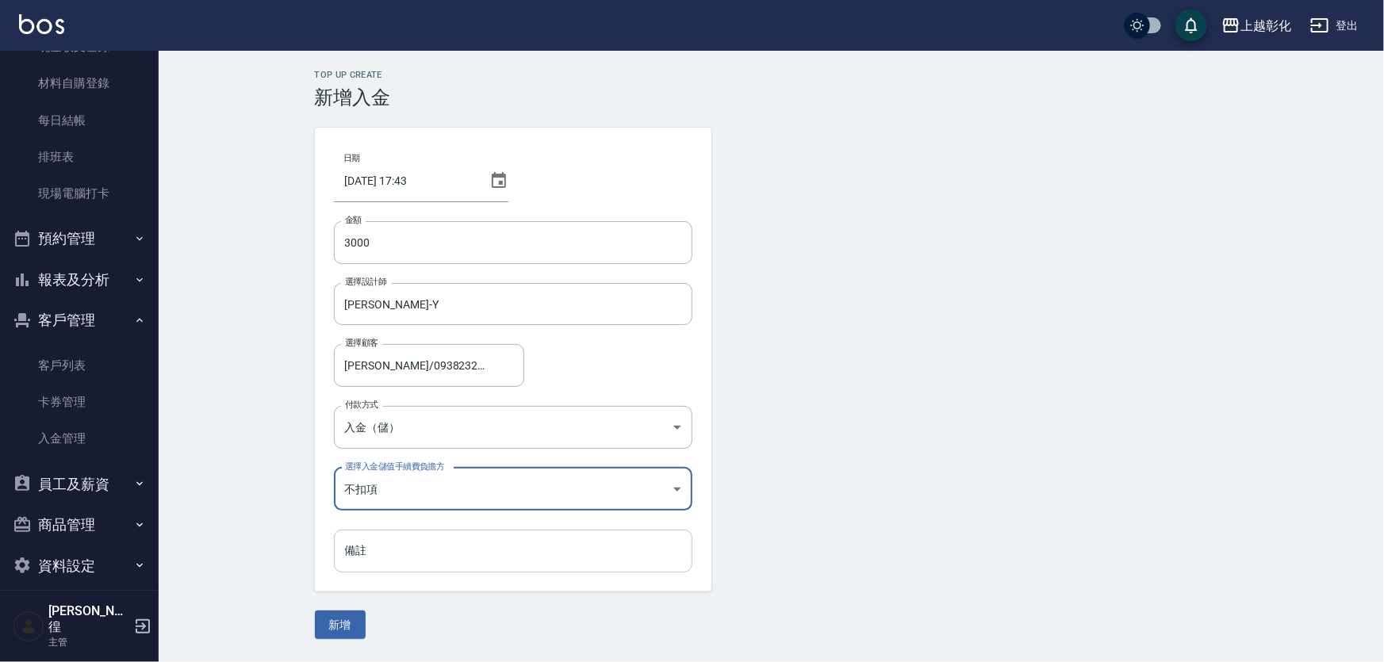
click at [411, 566] on input "備註" at bounding box center [513, 551] width 358 height 43
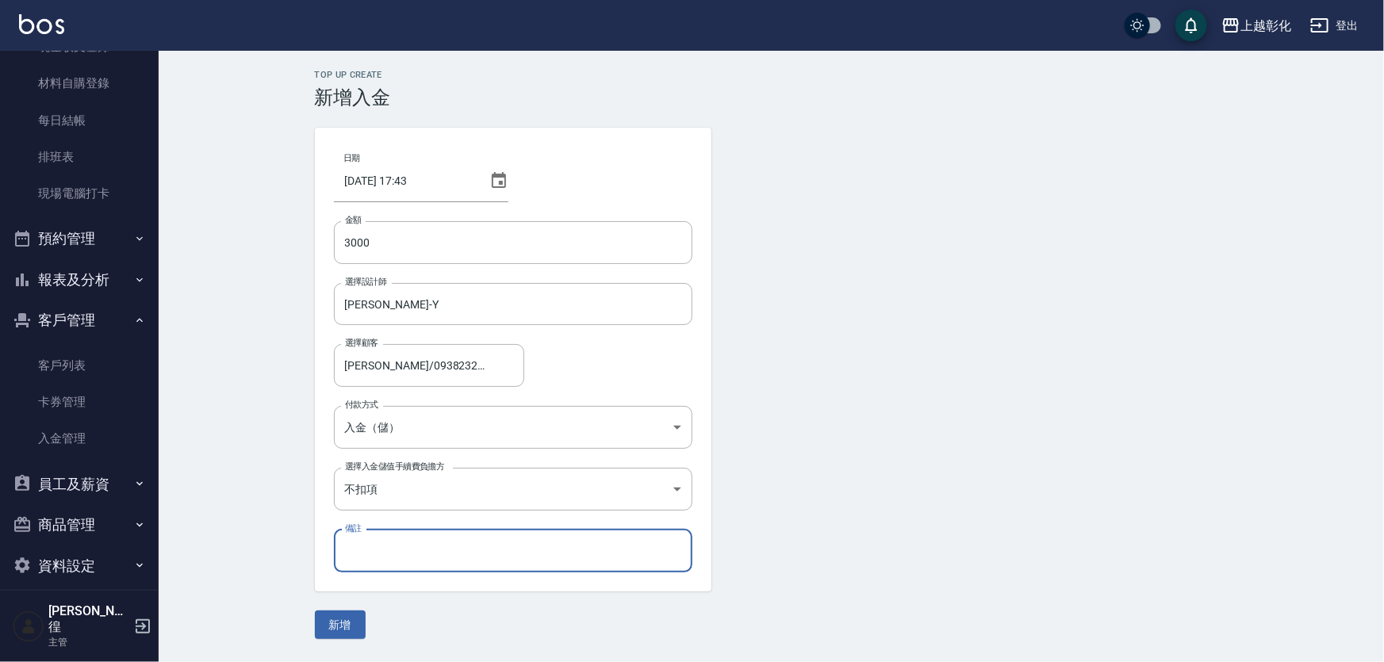
click at [328, 632] on button "新增" at bounding box center [340, 625] width 51 height 29
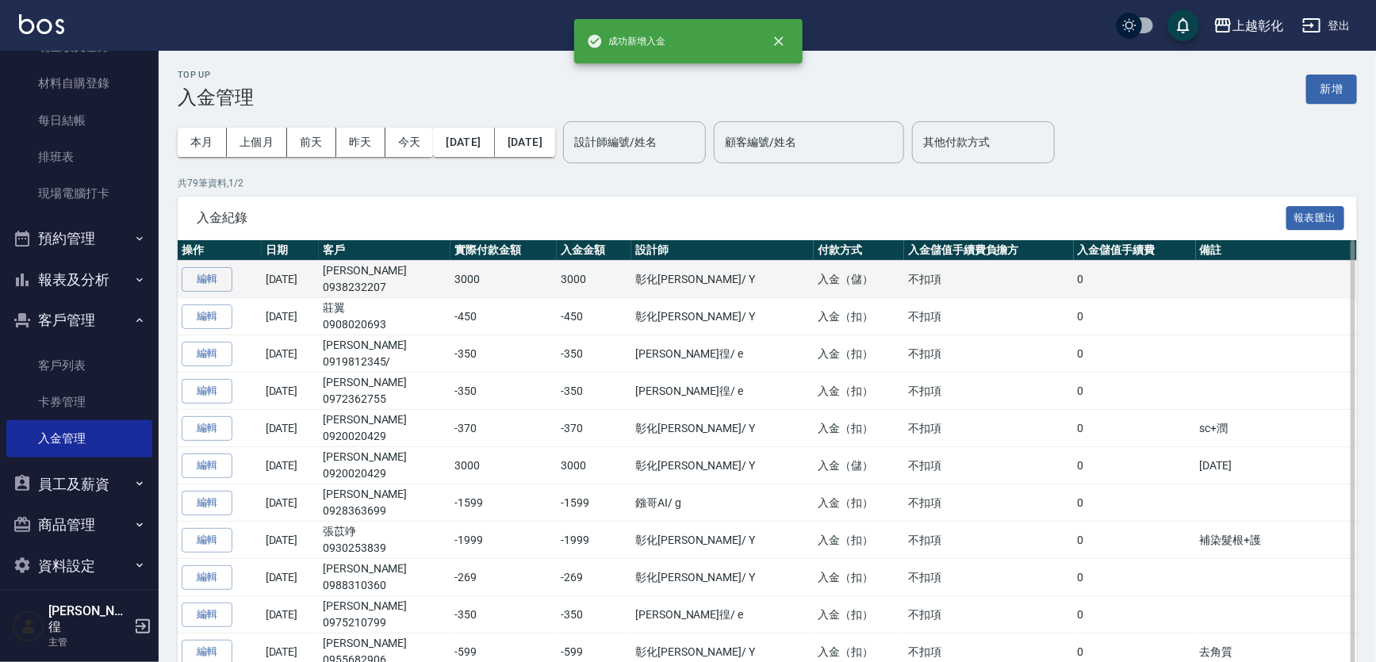
click at [362, 270] on td "林建穎 0938232207" at bounding box center [385, 279] width 132 height 37
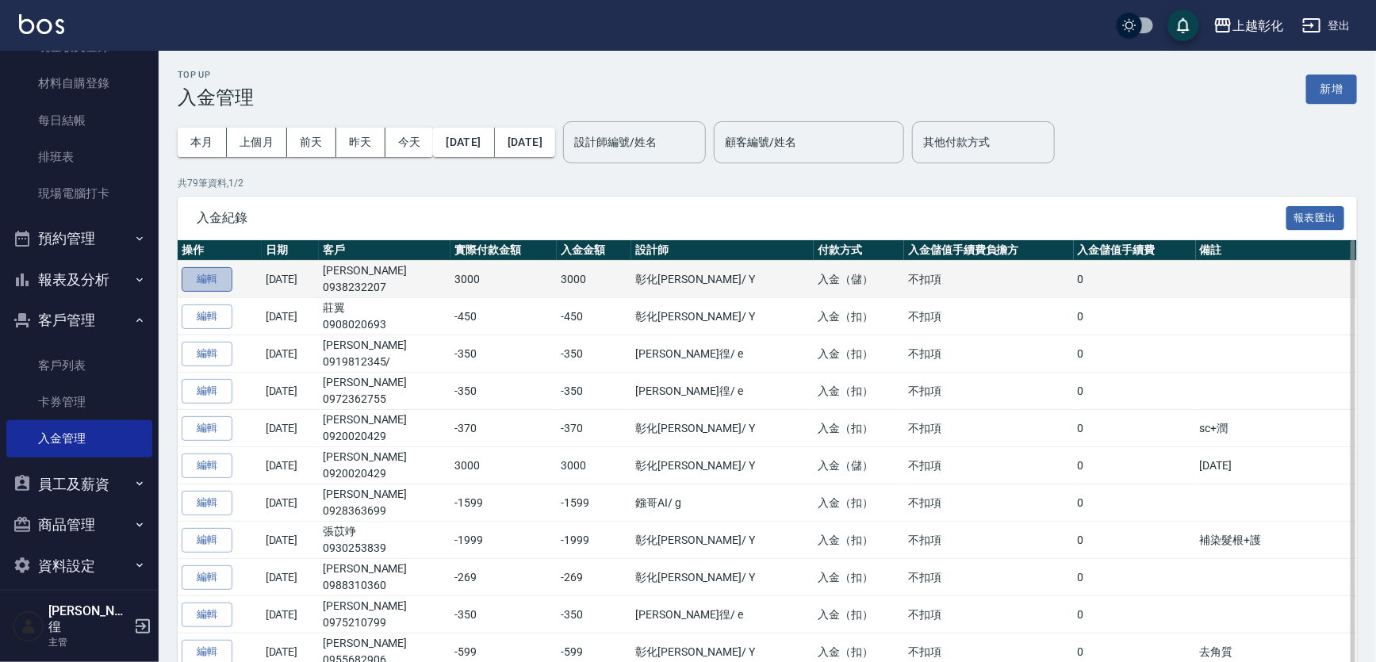
click at [222, 278] on button "編輯" at bounding box center [207, 279] width 51 height 25
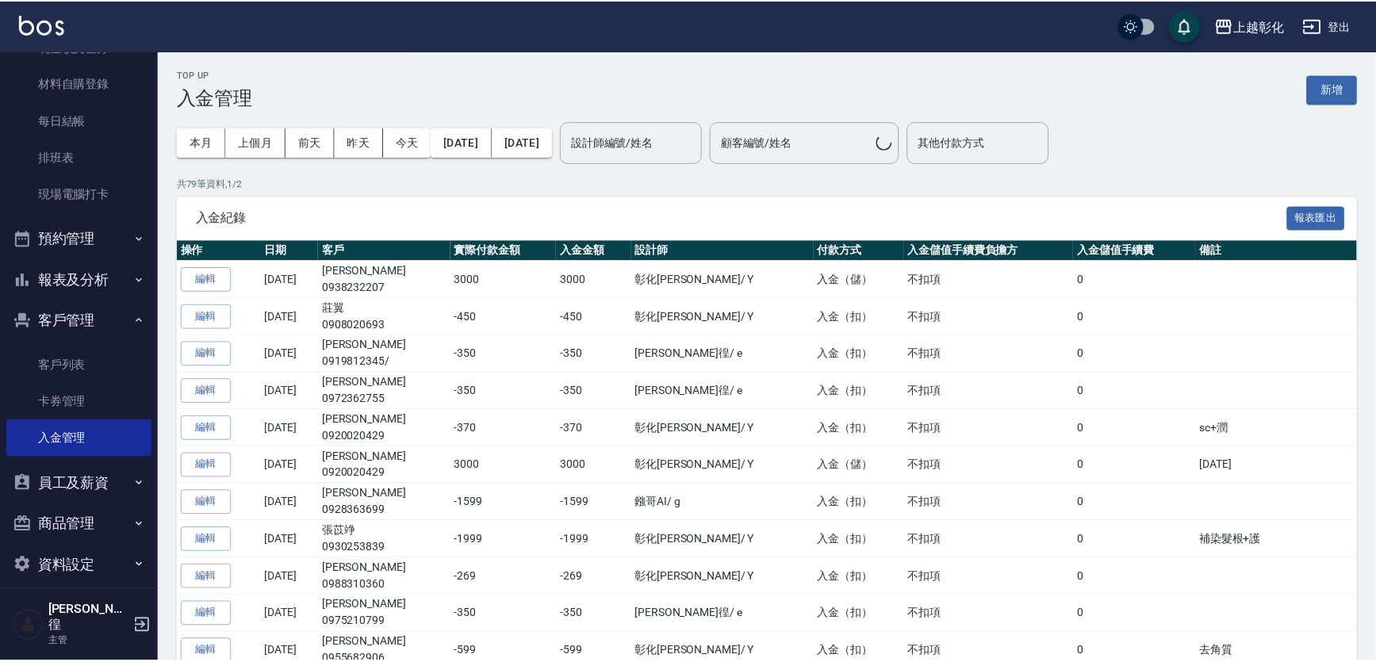
scroll to position [280, 0]
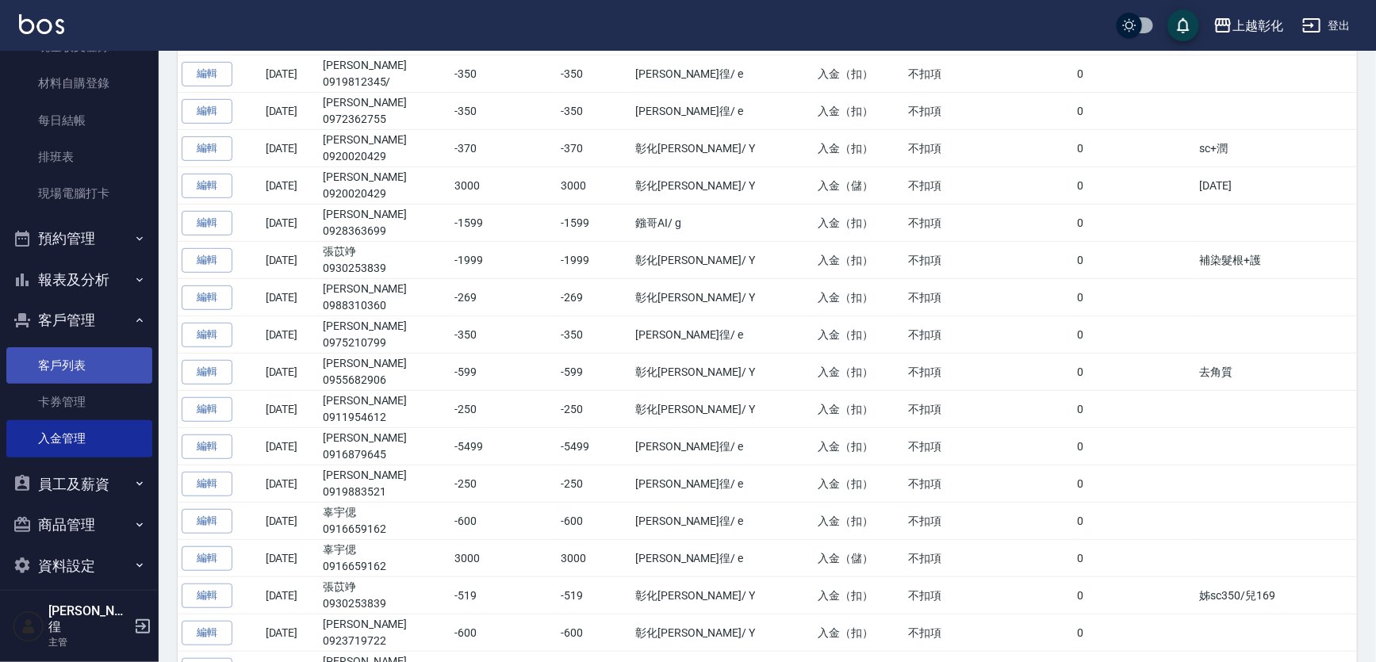
click at [96, 364] on link "客戶列表" at bounding box center [79, 365] width 146 height 36
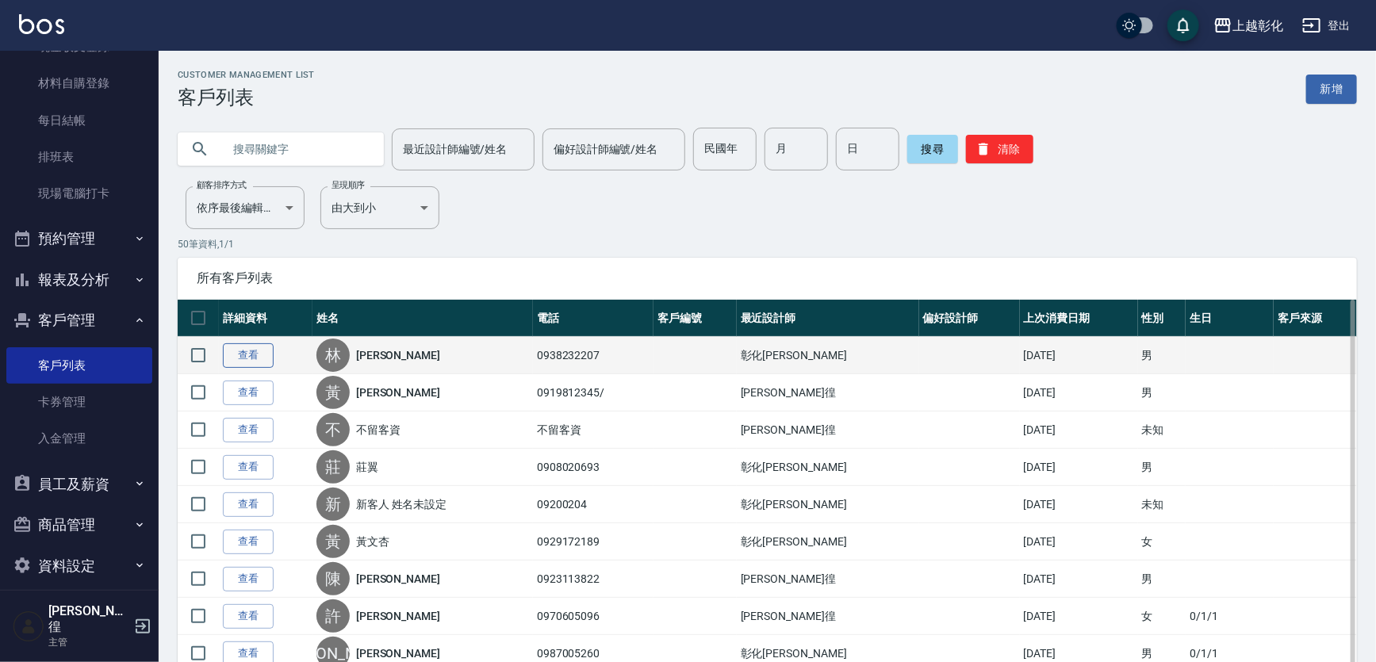
click at [251, 353] on link "查看" at bounding box center [248, 355] width 51 height 25
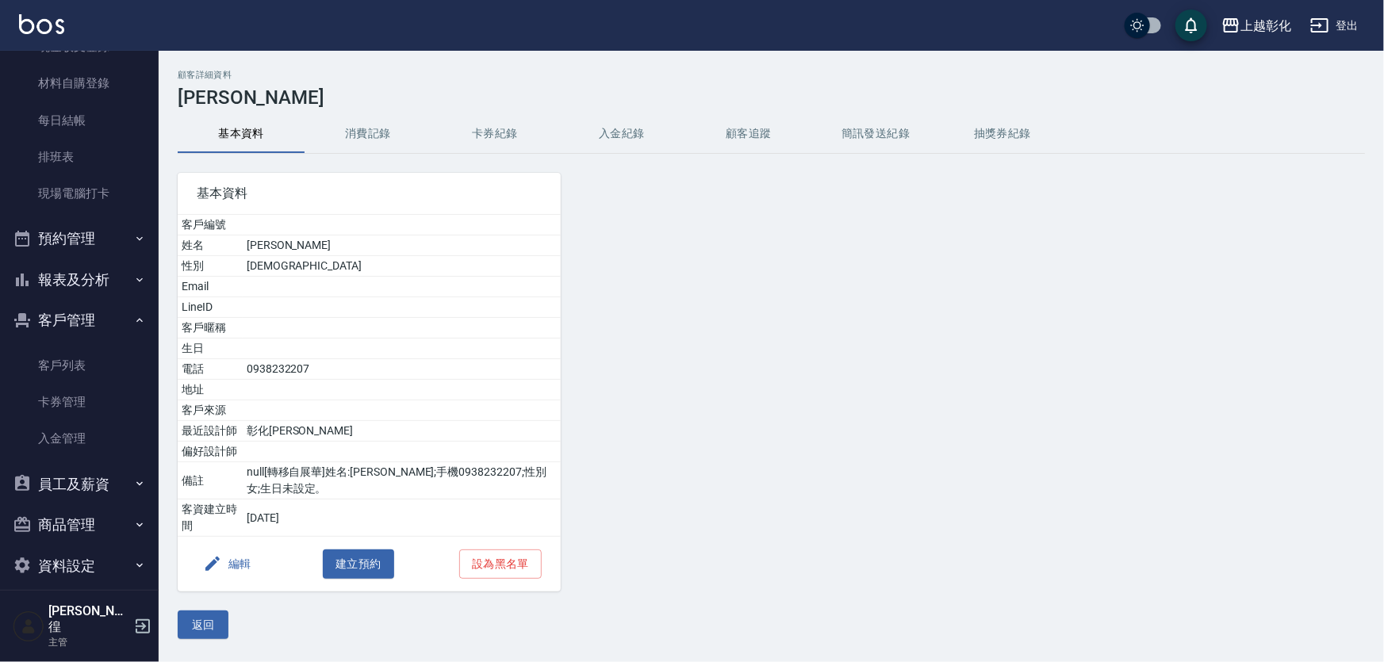
click at [513, 132] on button "卡券紀錄" at bounding box center [494, 134] width 127 height 38
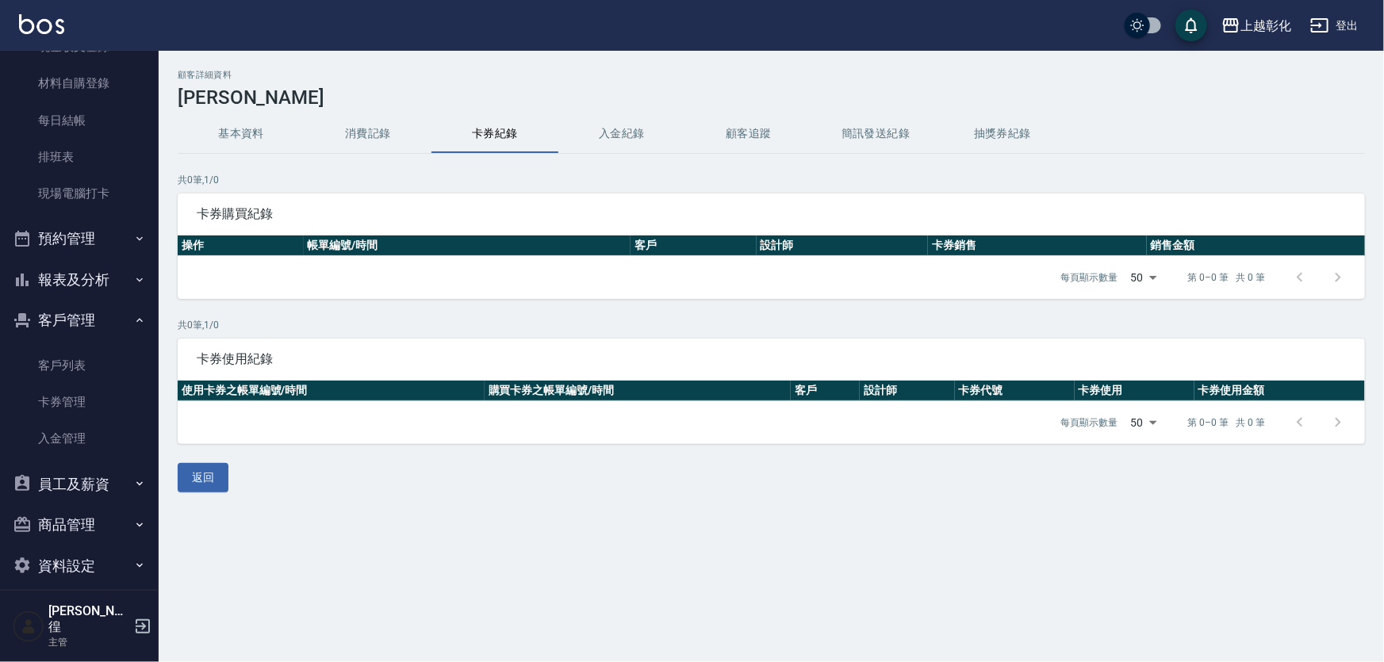
click at [623, 127] on button "入金紀錄" at bounding box center [621, 134] width 127 height 38
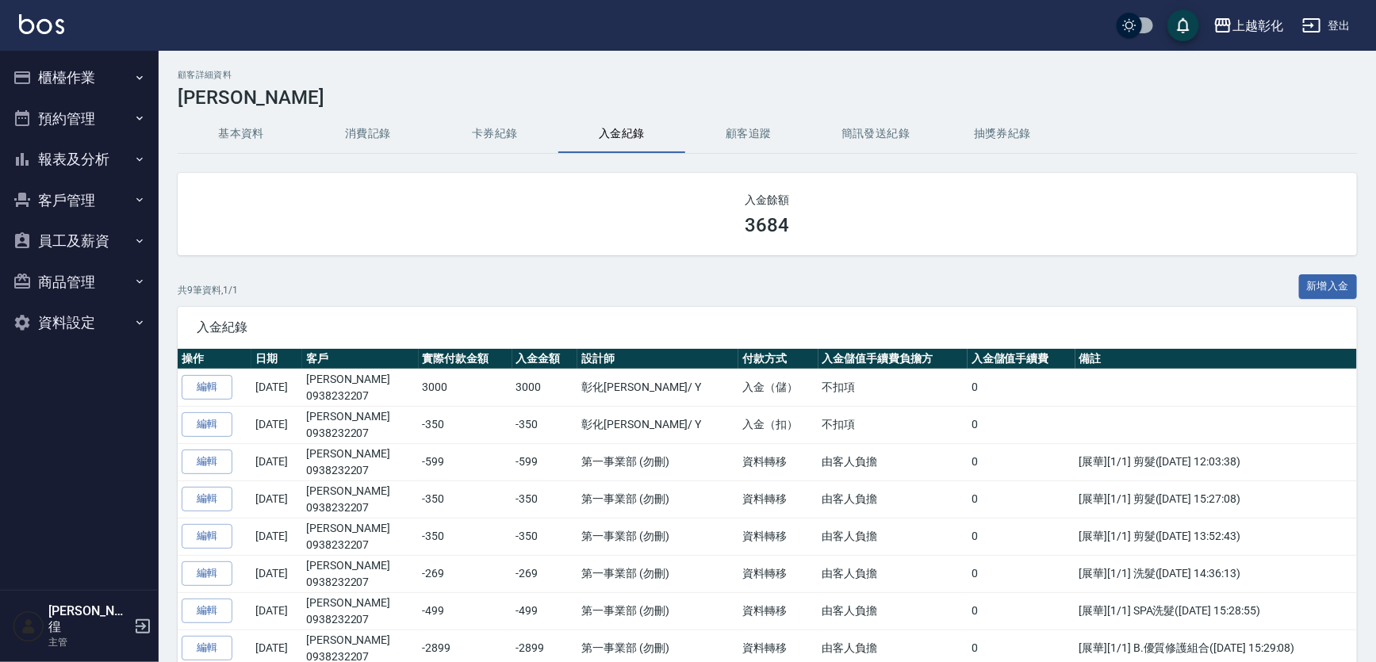
click at [1328, 283] on button "新增入金" at bounding box center [1328, 286] width 59 height 25
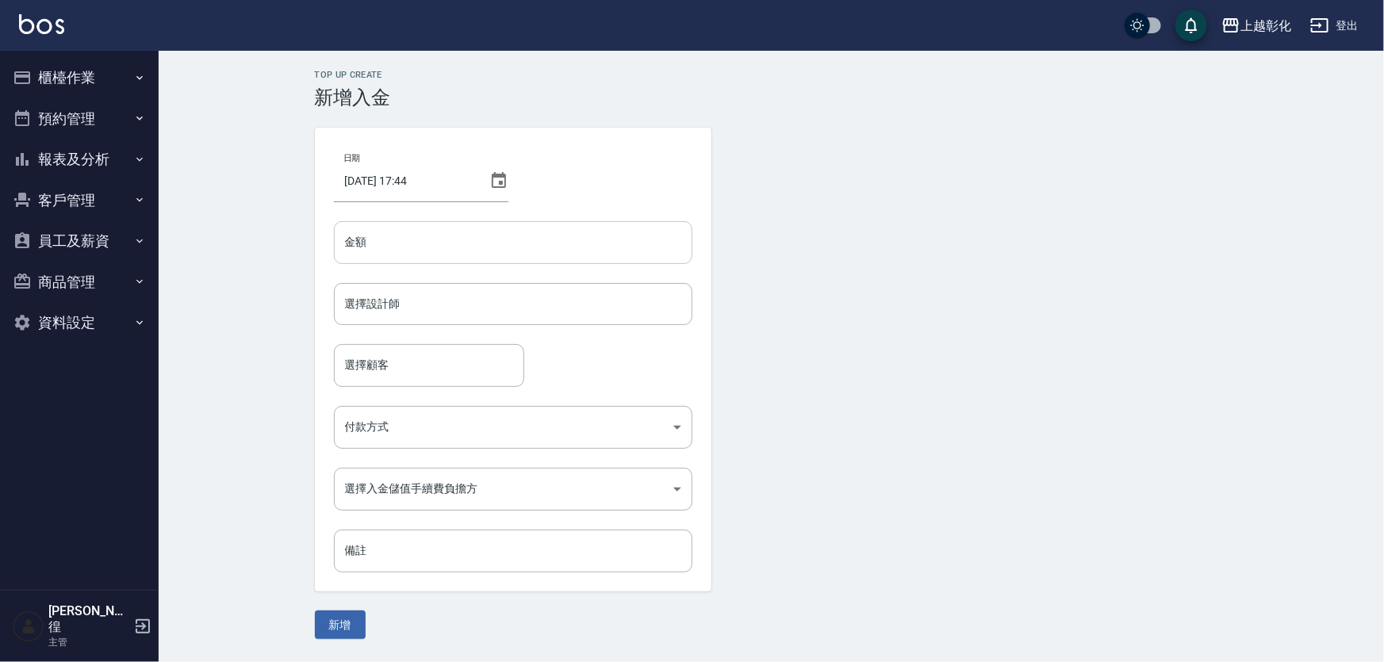
click at [454, 245] on input "金額" at bounding box center [513, 242] width 358 height 43
click at [420, 320] on div "選擇設計師" at bounding box center [513, 304] width 358 height 42
type input "-3199"
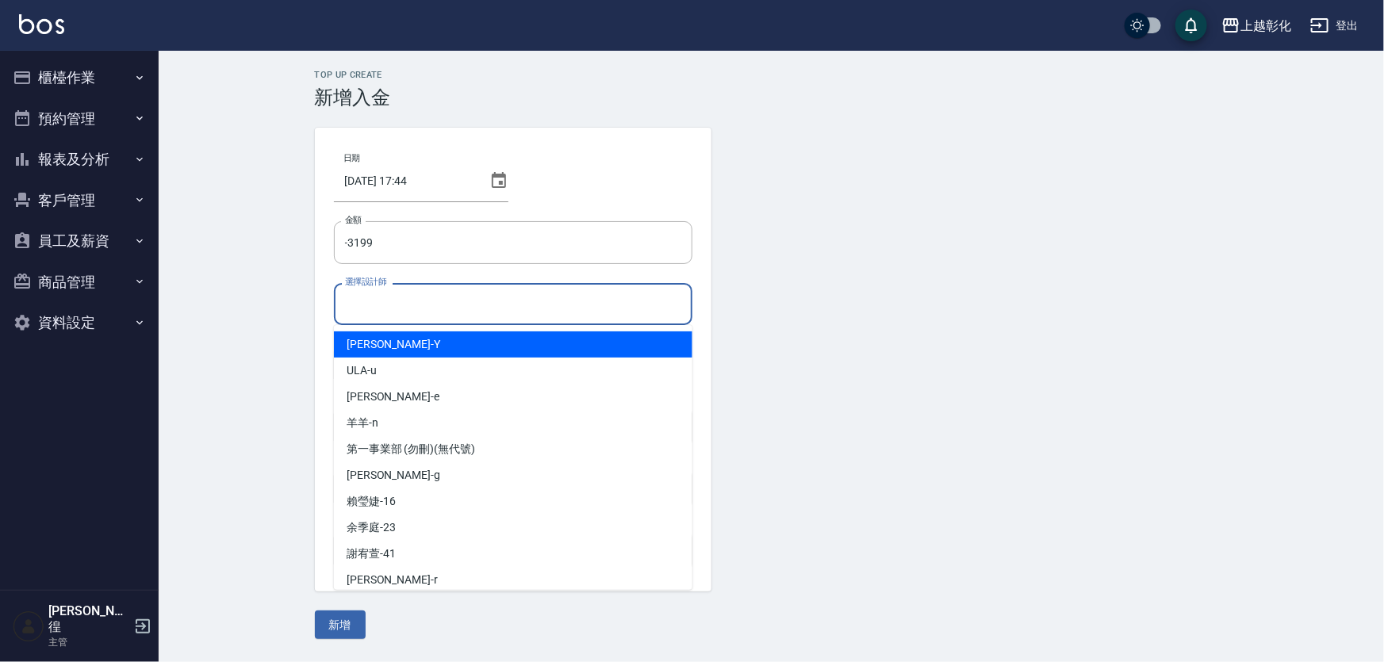
click at [393, 351] on div "[PERSON_NAME] -Y" at bounding box center [513, 345] width 358 height 26
type input "[PERSON_NAME]-Y"
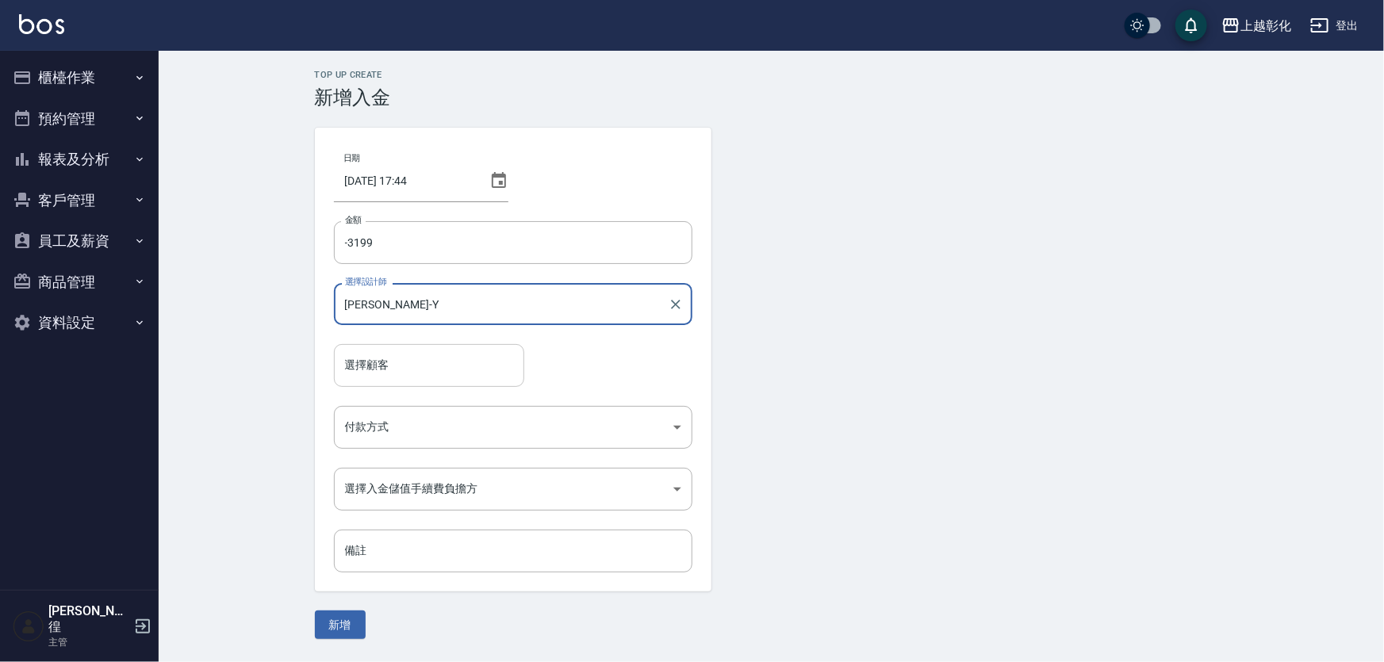
click at [385, 381] on div "選擇顧客" at bounding box center [429, 365] width 190 height 42
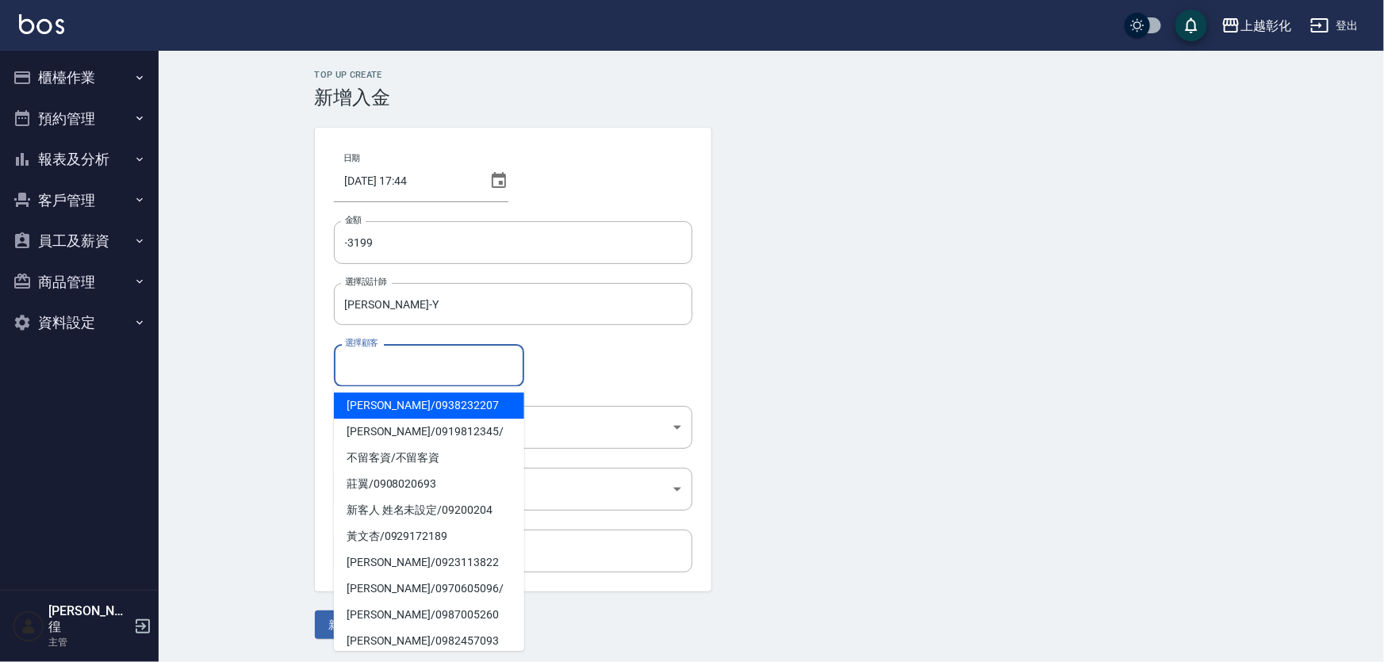
click at [388, 412] on span "[PERSON_NAME]/ 0938232207" at bounding box center [429, 406] width 190 height 26
type input "[PERSON_NAME]/0938232207"
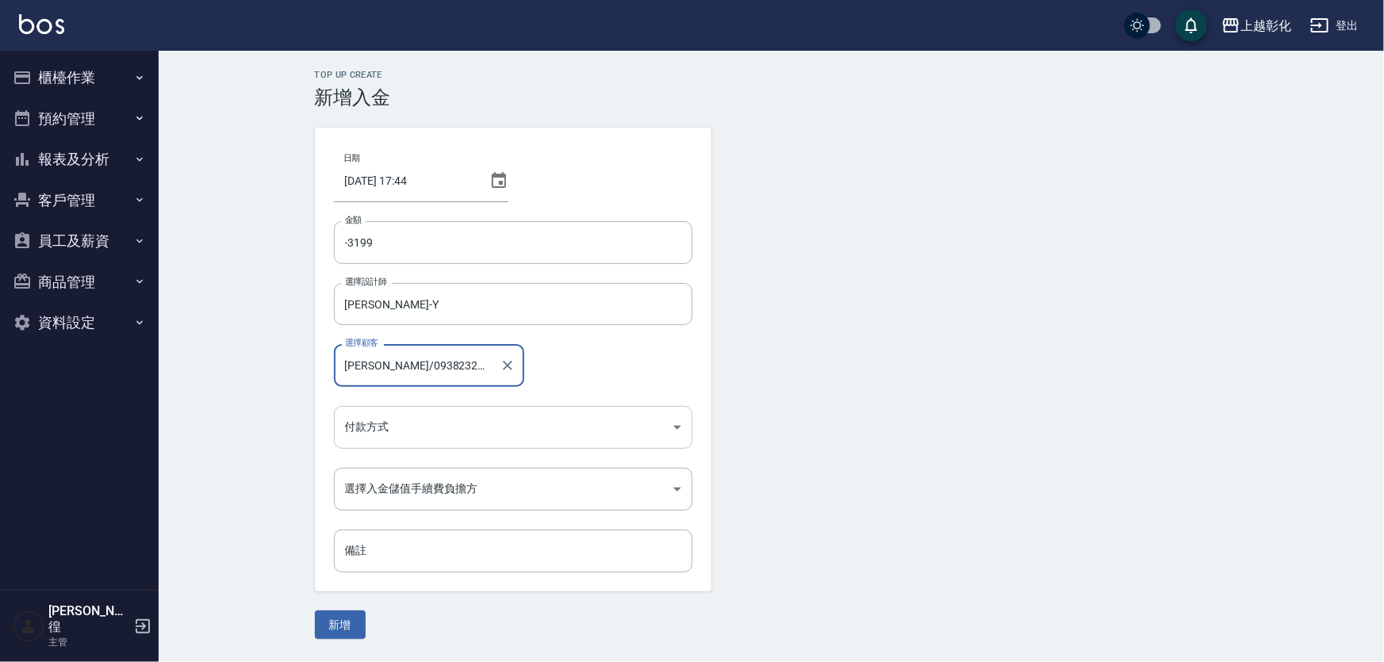
click at [380, 420] on body "上越彰化 登出 櫃檯作業 打帳單 帳單列表 現金收支登錄 材料自購登錄 每日結帳 排班表 現場電腦打卡 預約管理 預約管理 單日預約紀錄 單週預約紀錄 報表及…" at bounding box center [692, 331] width 1384 height 662
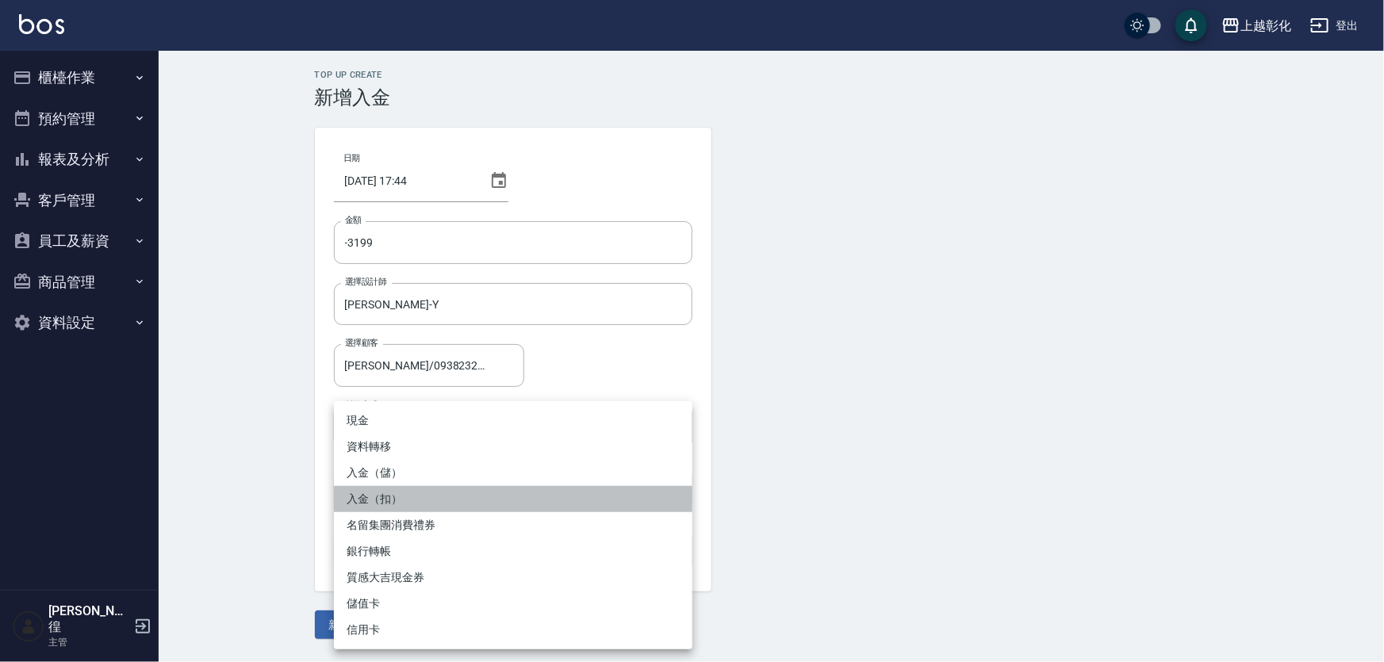
click at [379, 495] on li "入金（扣）" at bounding box center [513, 499] width 358 height 26
type input "入金（扣）"
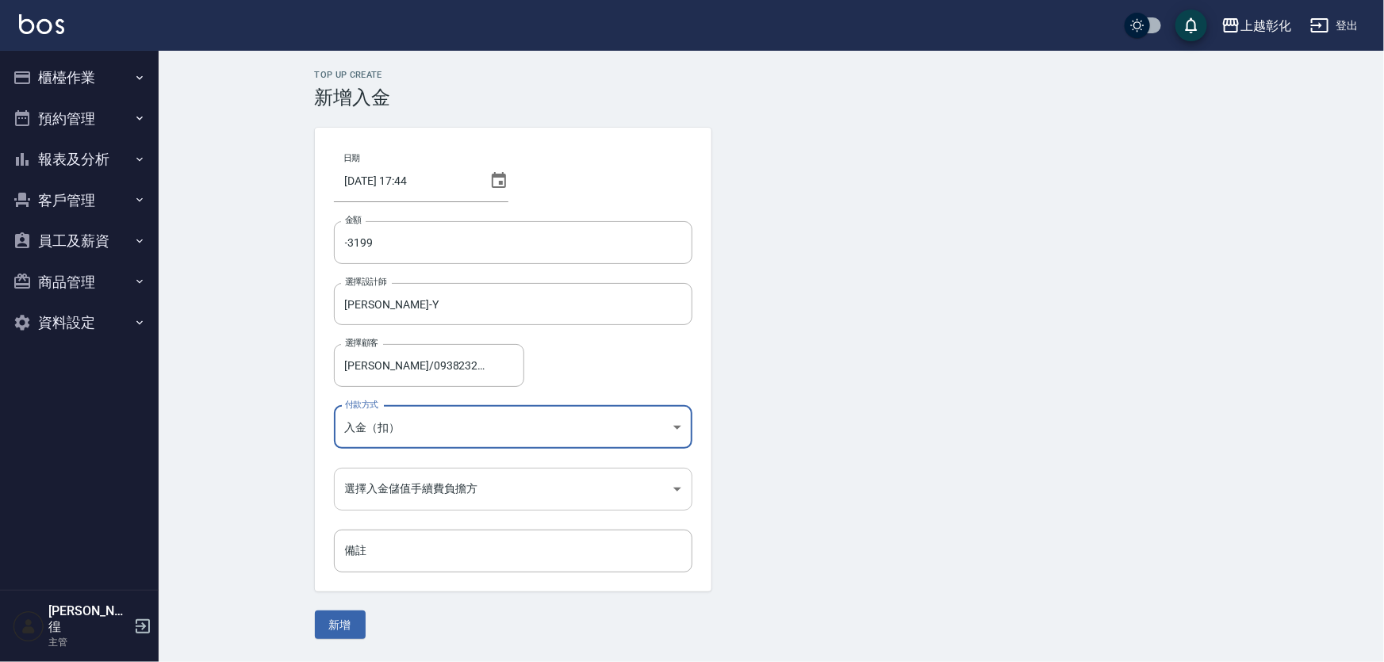
click at [379, 493] on body "上越彰化 登出 櫃檯作業 打帳單 帳單列表 現金收支登錄 材料自購登錄 每日結帳 排班表 現場電腦打卡 預約管理 預約管理 單日預約紀錄 單週預約紀錄 報表及…" at bounding box center [692, 331] width 1384 height 662
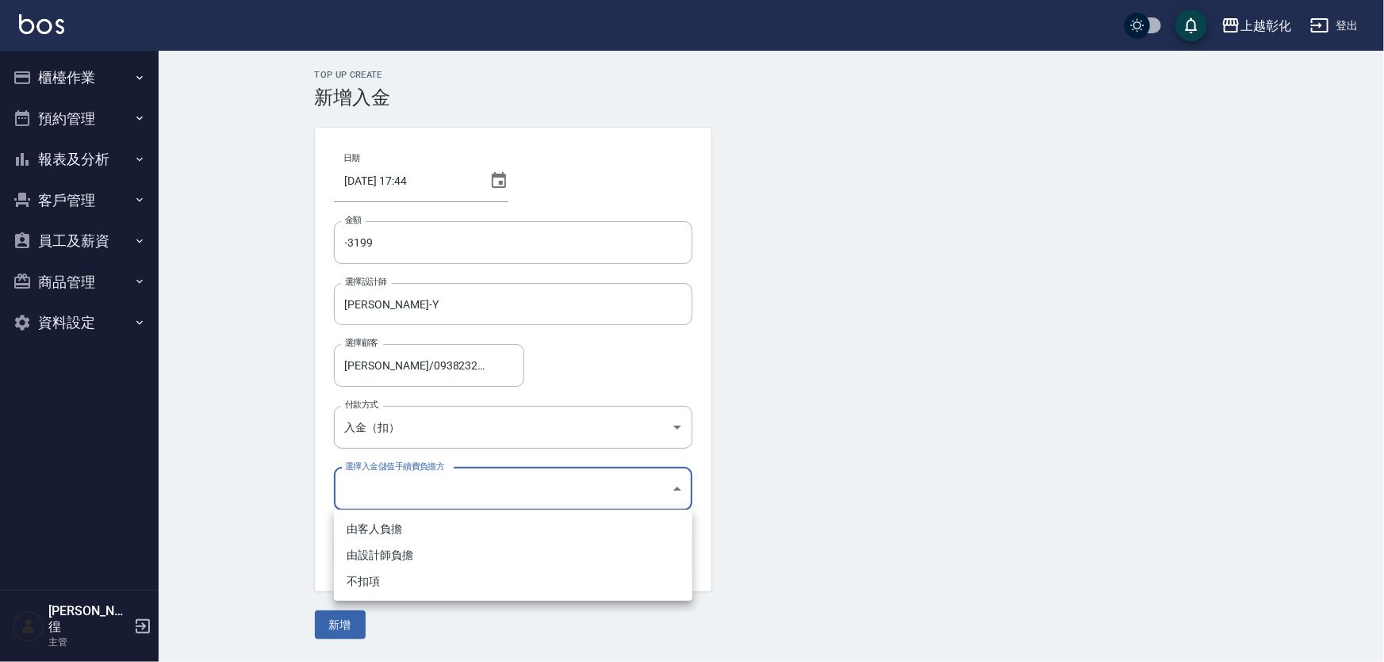
click at [385, 578] on li "不扣項" at bounding box center [513, 582] width 358 height 26
type input "WITHOUTHANDLINGFEE"
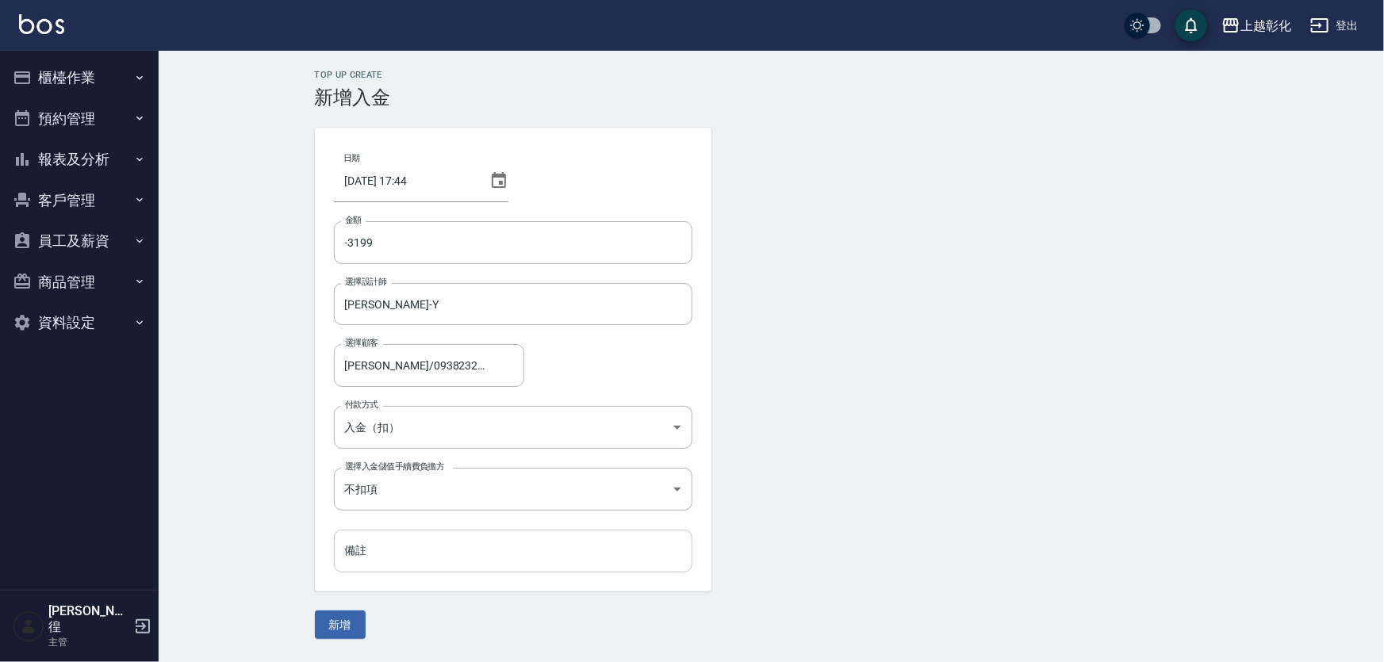
click at [397, 562] on input "備註" at bounding box center [513, 551] width 358 height 43
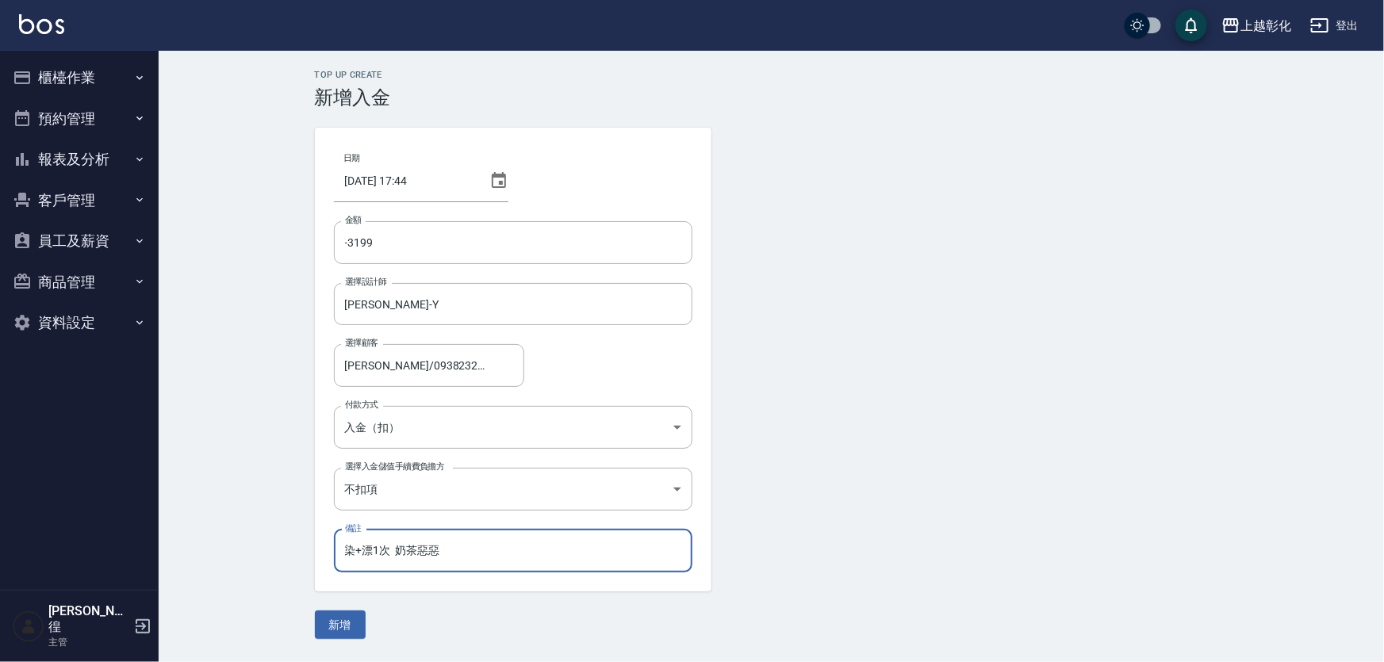
drag, startPoint x: 550, startPoint y: 564, endPoint x: 540, endPoint y: 566, distance: 9.8
click at [550, 565] on input "染+漂1次 奶茶惡惡" at bounding box center [513, 551] width 358 height 43
type input "染+漂1次 奶茶色"
click at [362, 626] on button "新增" at bounding box center [340, 625] width 51 height 29
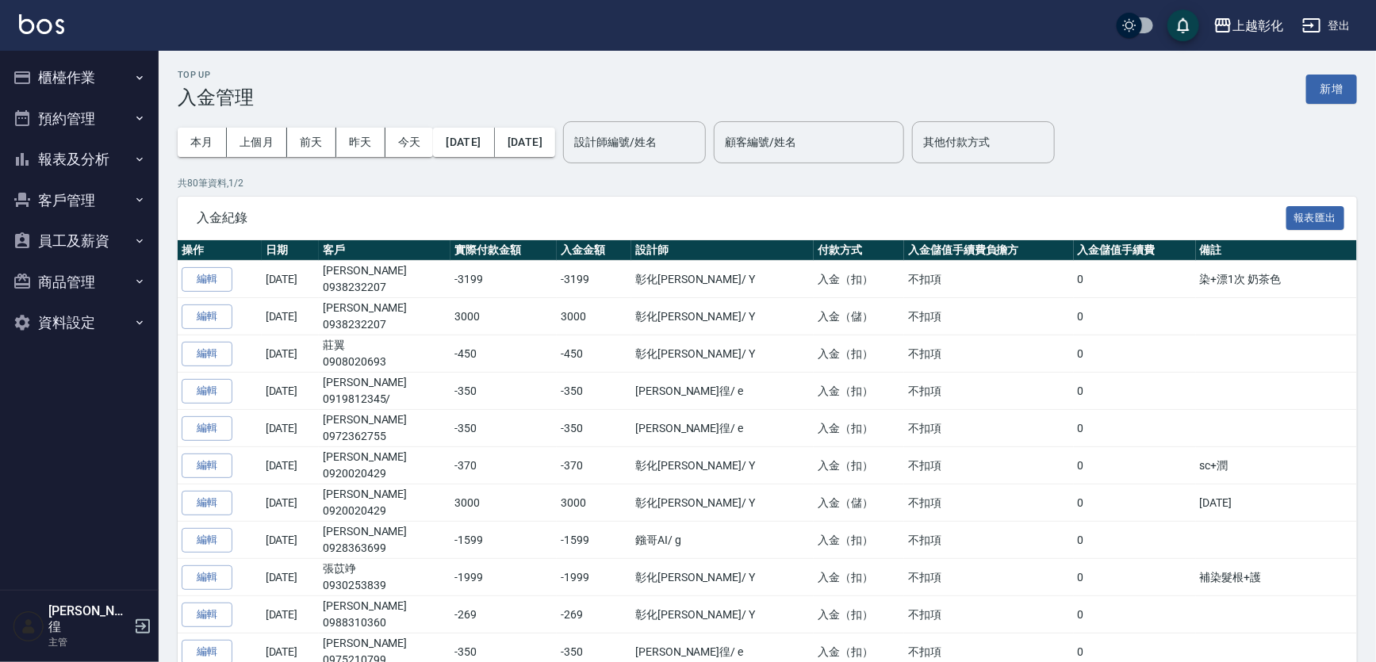
click at [67, 156] on button "報表及分析" at bounding box center [79, 159] width 146 height 41
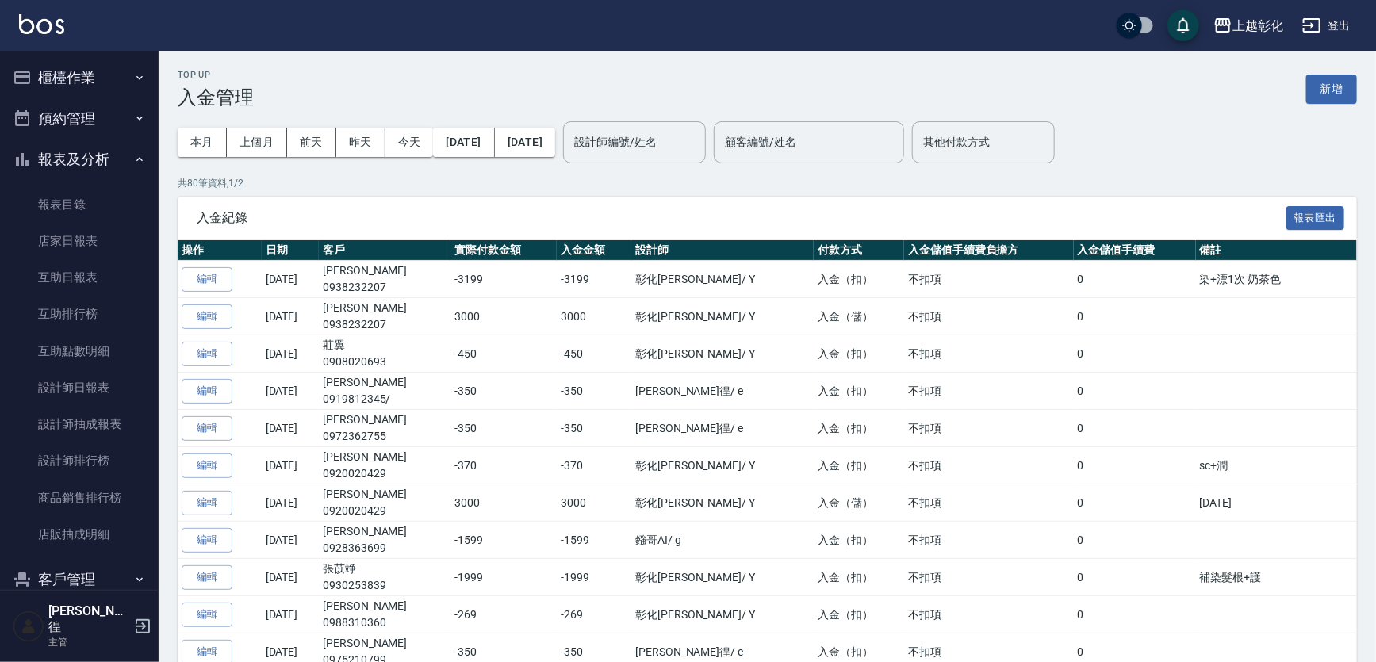
click at [82, 80] on button "櫃檯作業" at bounding box center [79, 77] width 146 height 41
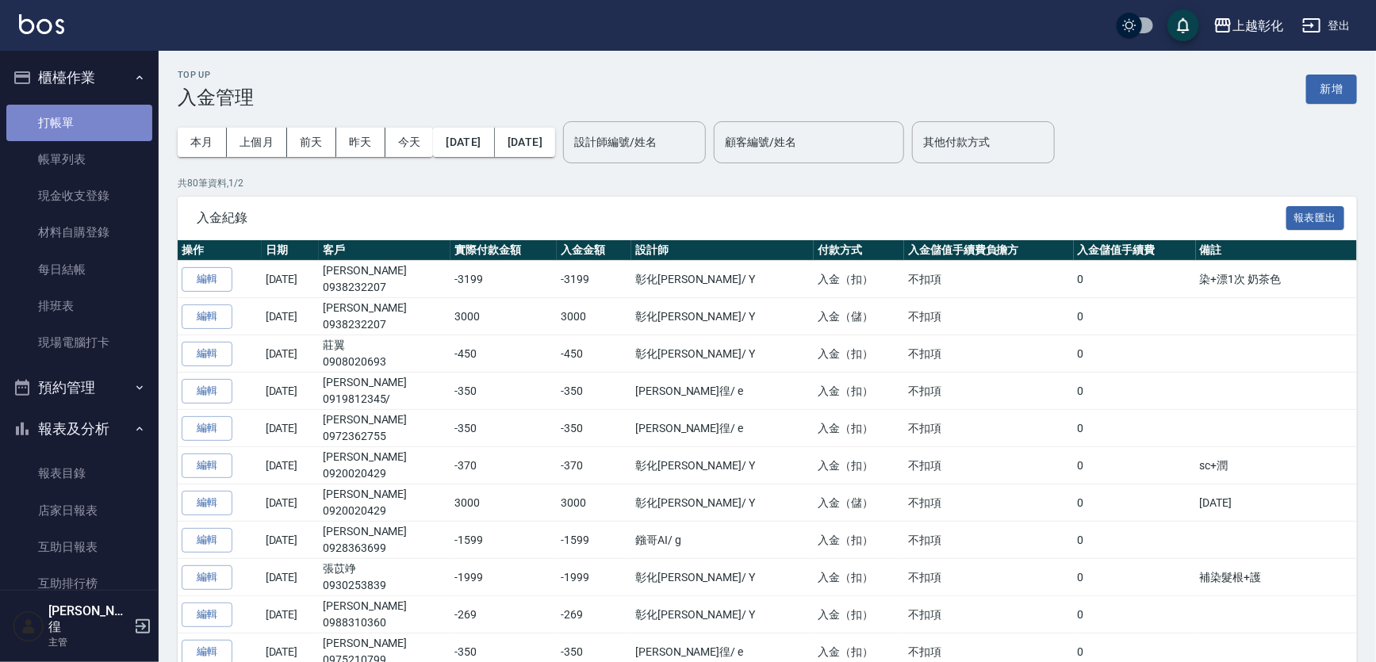
click at [82, 116] on link "打帳單" at bounding box center [79, 123] width 146 height 36
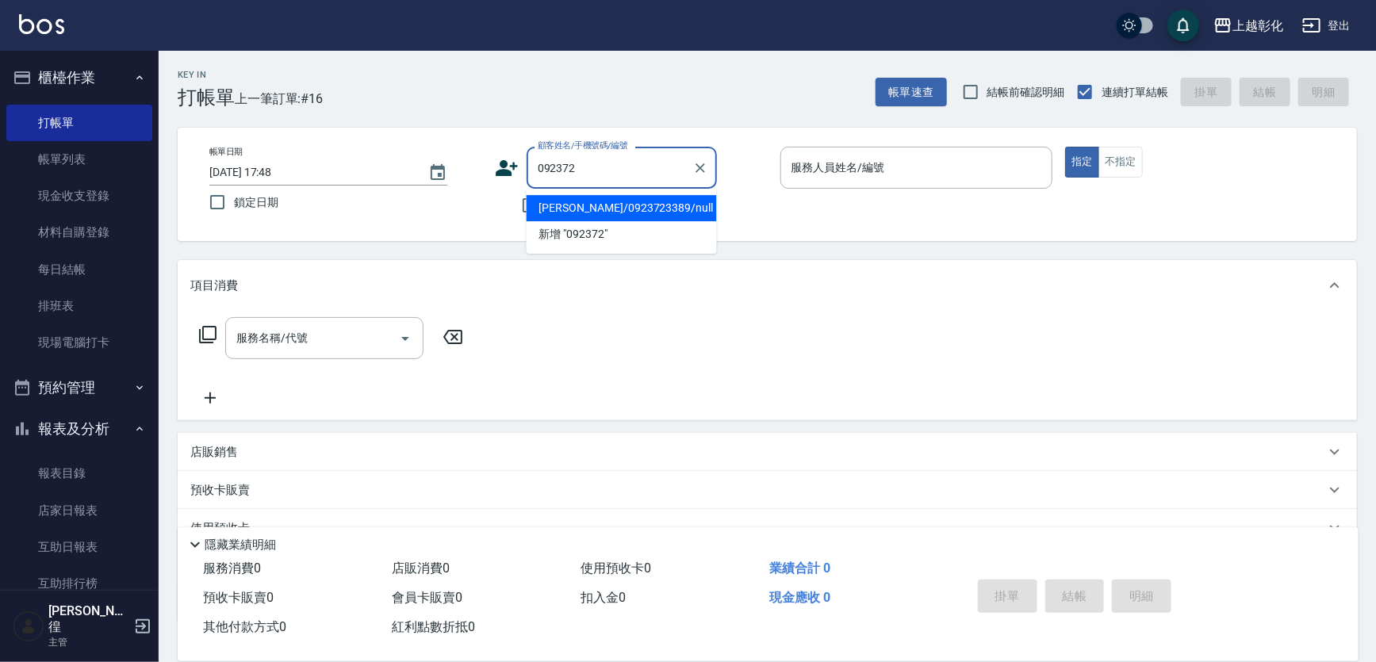
click at [640, 214] on li "[PERSON_NAME]/0923723389/null" at bounding box center [622, 208] width 190 height 26
type input "[PERSON_NAME]/0923723389/null"
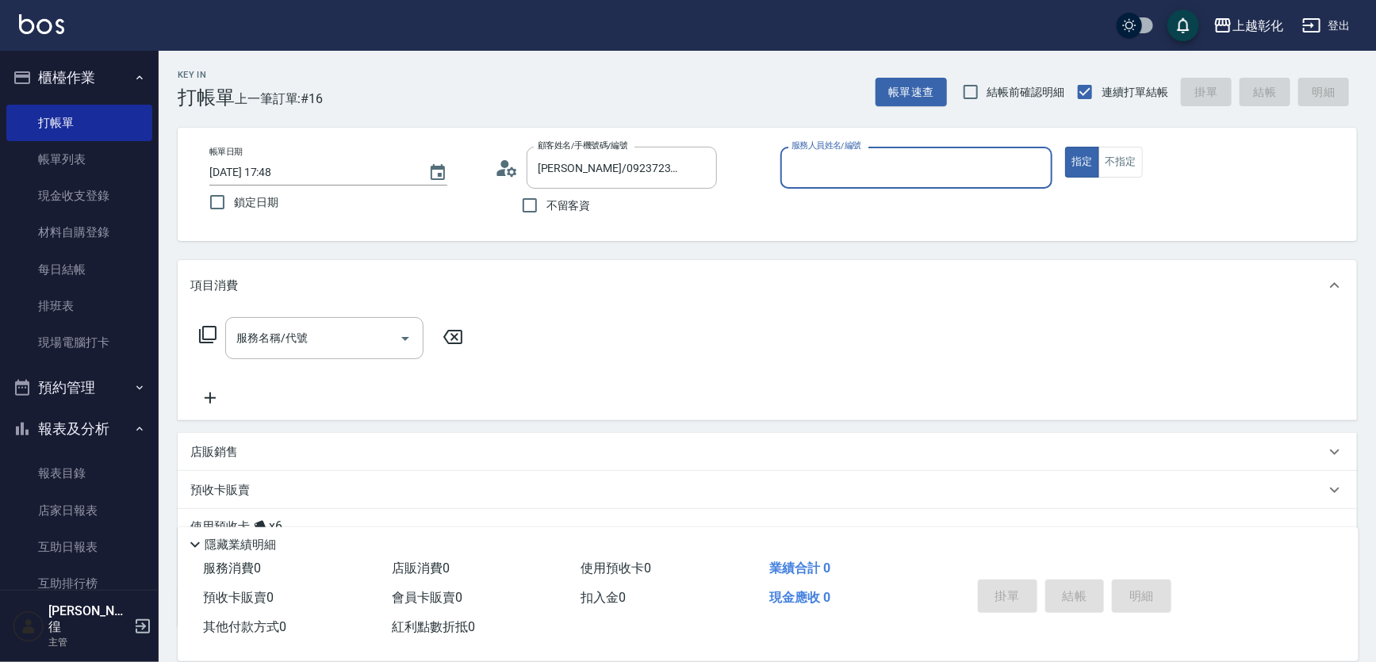
click at [841, 167] on input "服務人員姓名/編號" at bounding box center [917, 168] width 259 height 28
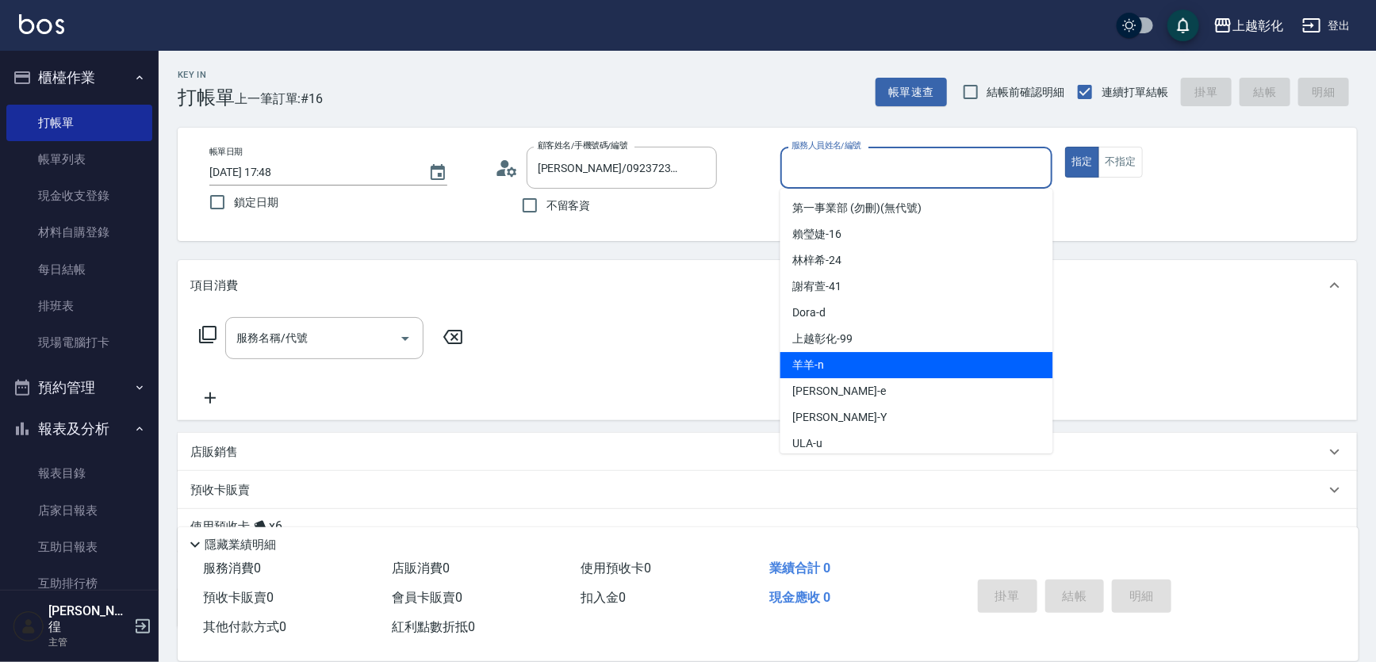
drag, startPoint x: 847, startPoint y: 367, endPoint x: 853, endPoint y: 358, distance: 11.0
click at [847, 366] on div "羊羊 -n" at bounding box center [916, 365] width 273 height 26
type input "羊羊-n"
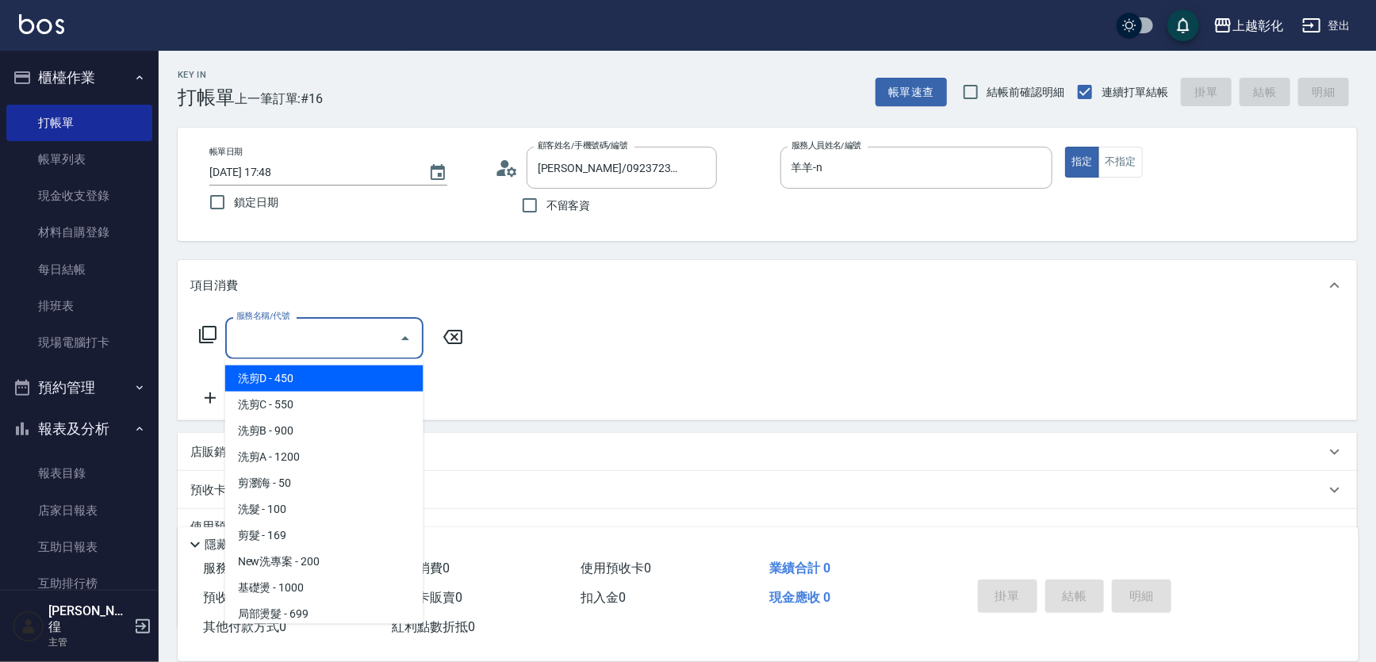
click at [335, 339] on input "服務名稱/代號" at bounding box center [312, 338] width 160 height 28
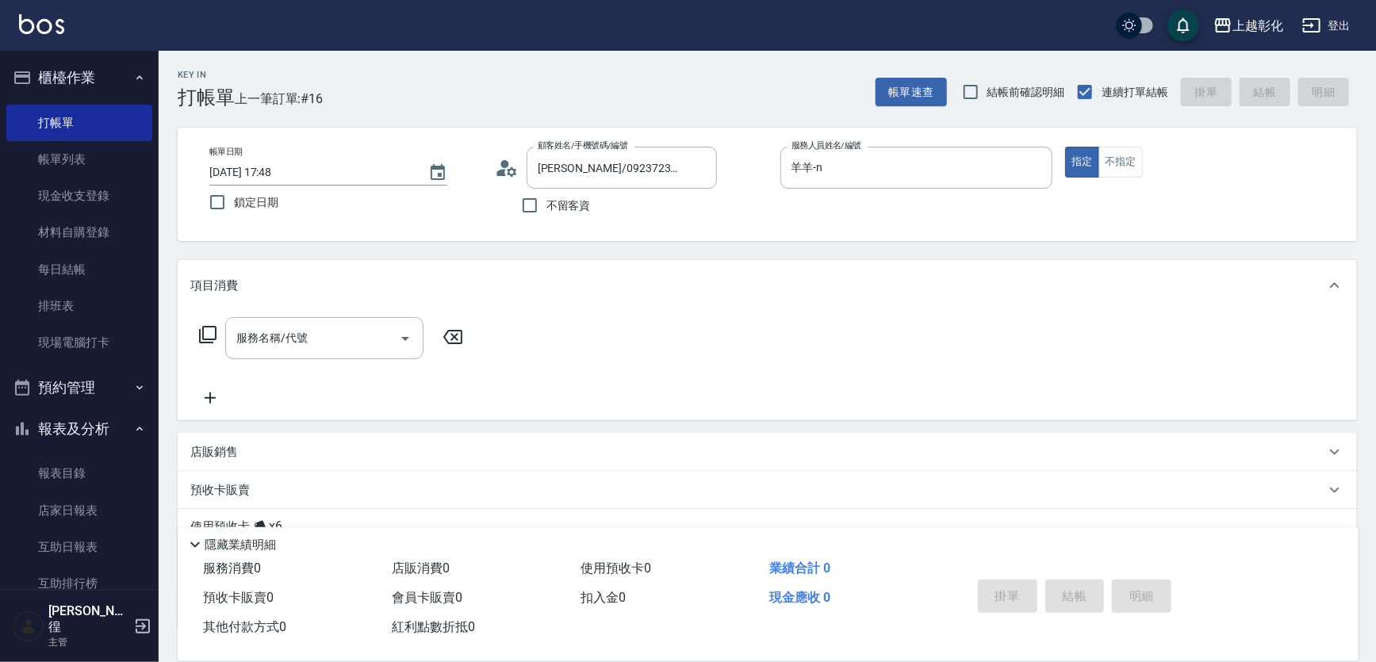
click at [204, 452] on p "店販銷售" at bounding box center [214, 452] width 48 height 17
click at [303, 332] on input "服務名稱/代號" at bounding box center [312, 338] width 160 height 28
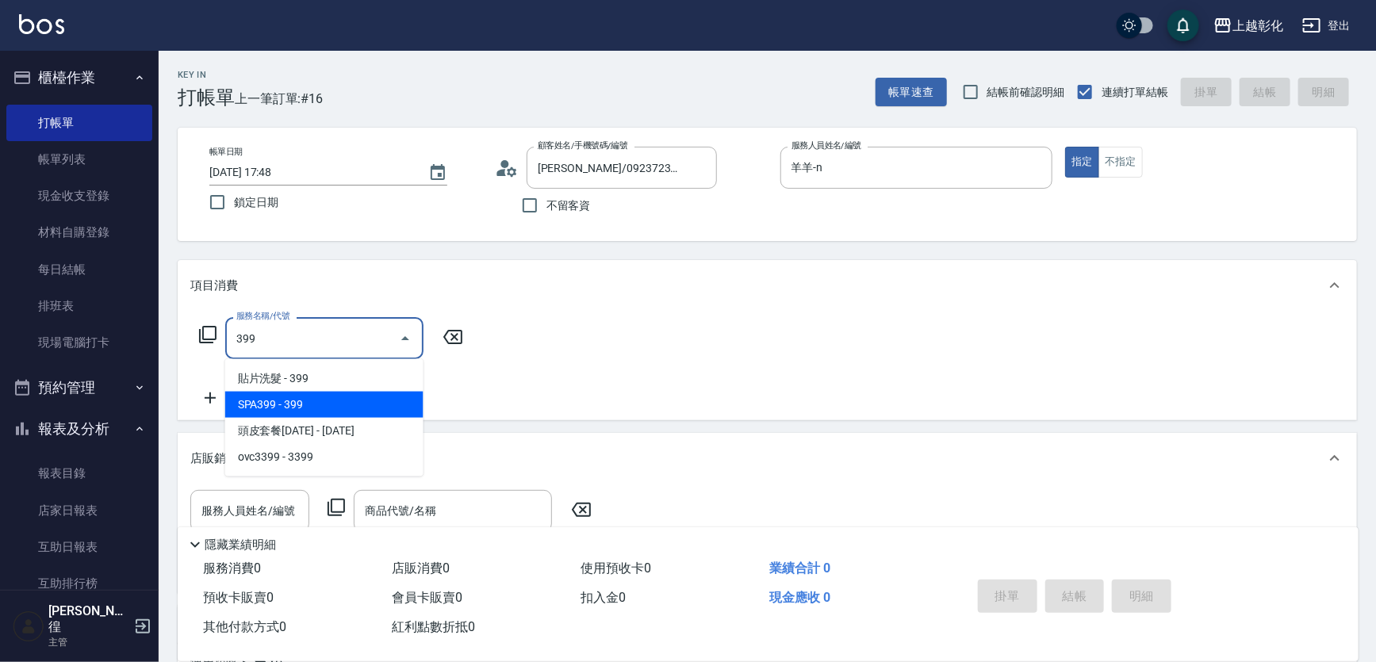
click at [318, 404] on span "SPA399 - 399" at bounding box center [324, 405] width 198 height 26
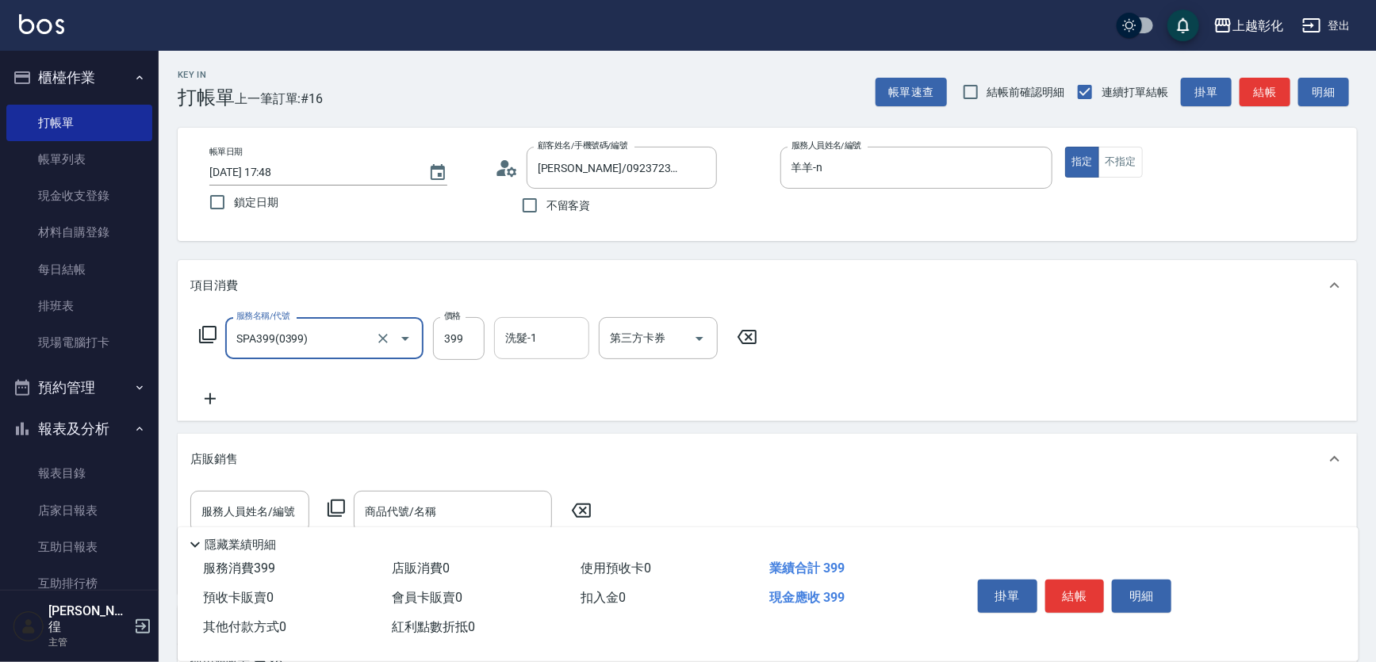
type input "SPA399(0399)"
click at [578, 342] on input "洗髮-1" at bounding box center [541, 338] width 81 height 28
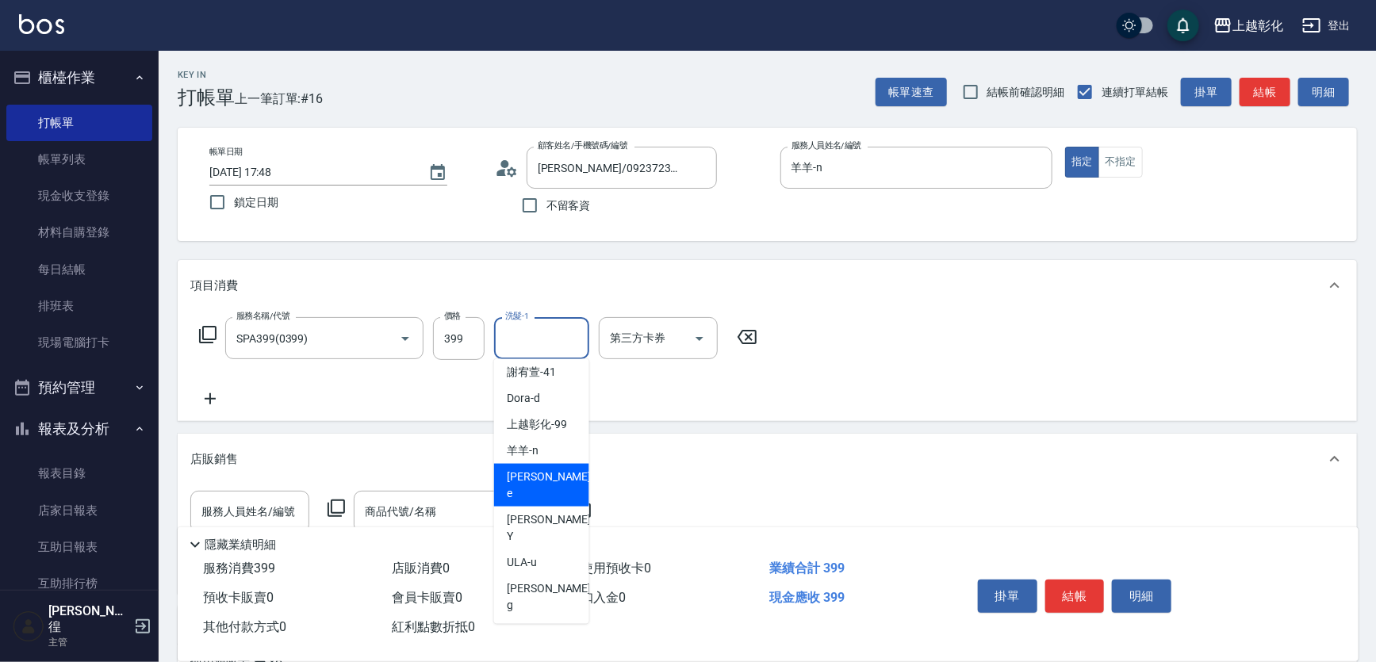
scroll to position [120, 0]
click at [553, 454] on div "羊羊 -n" at bounding box center [541, 449] width 95 height 26
type input "羊羊-n"
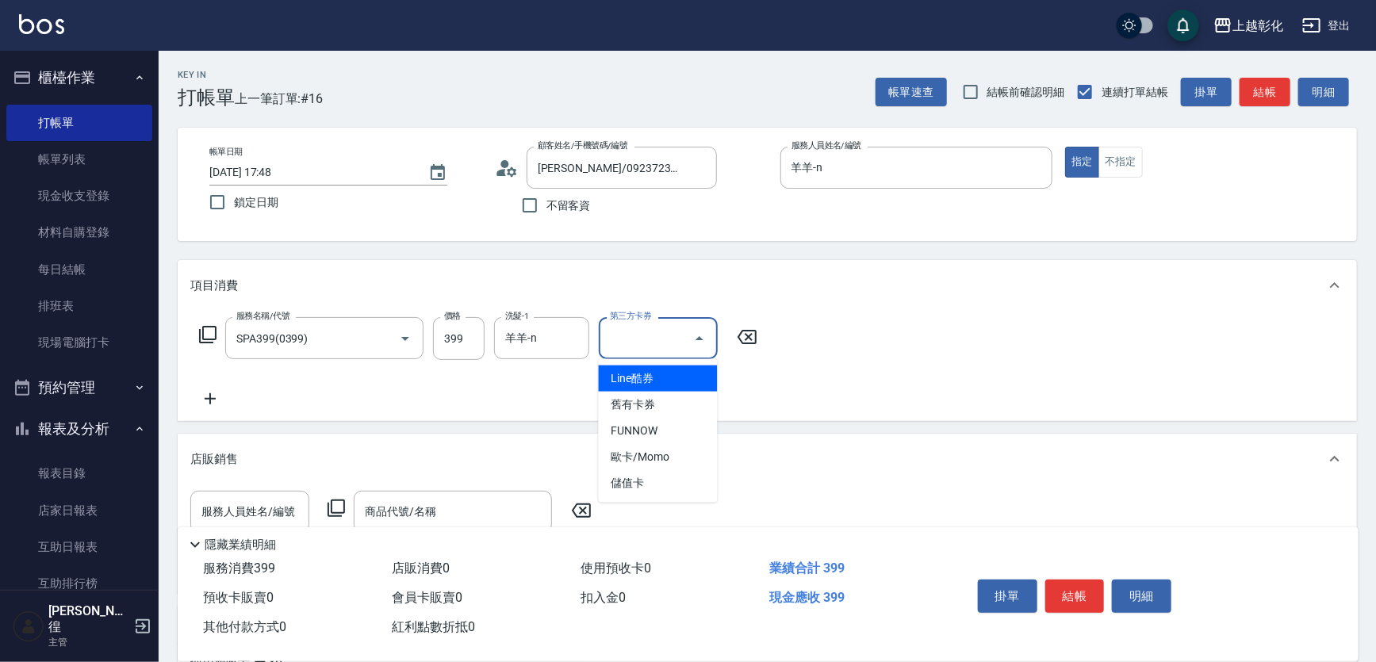
click at [625, 346] on input "第三方卡券" at bounding box center [646, 338] width 81 height 28
click at [619, 481] on span "儲值卡" at bounding box center [658, 483] width 119 height 26
type input "儲值卡"
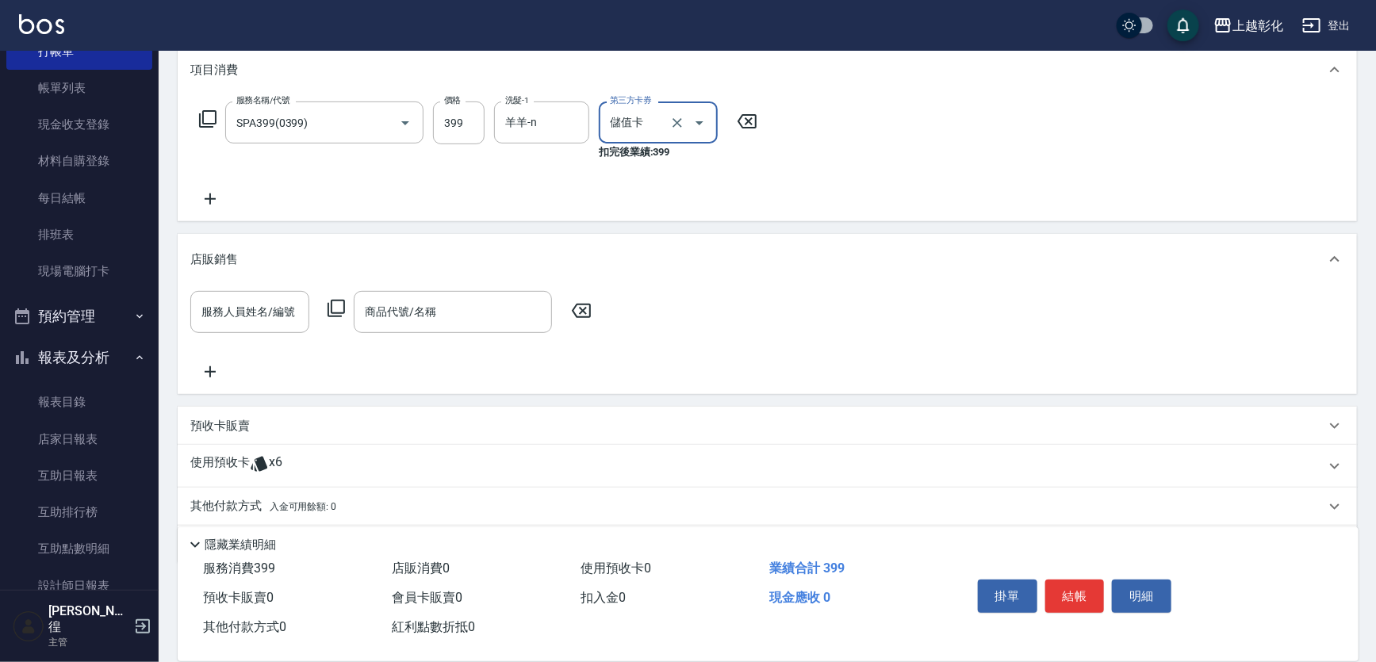
scroll to position [266, 0]
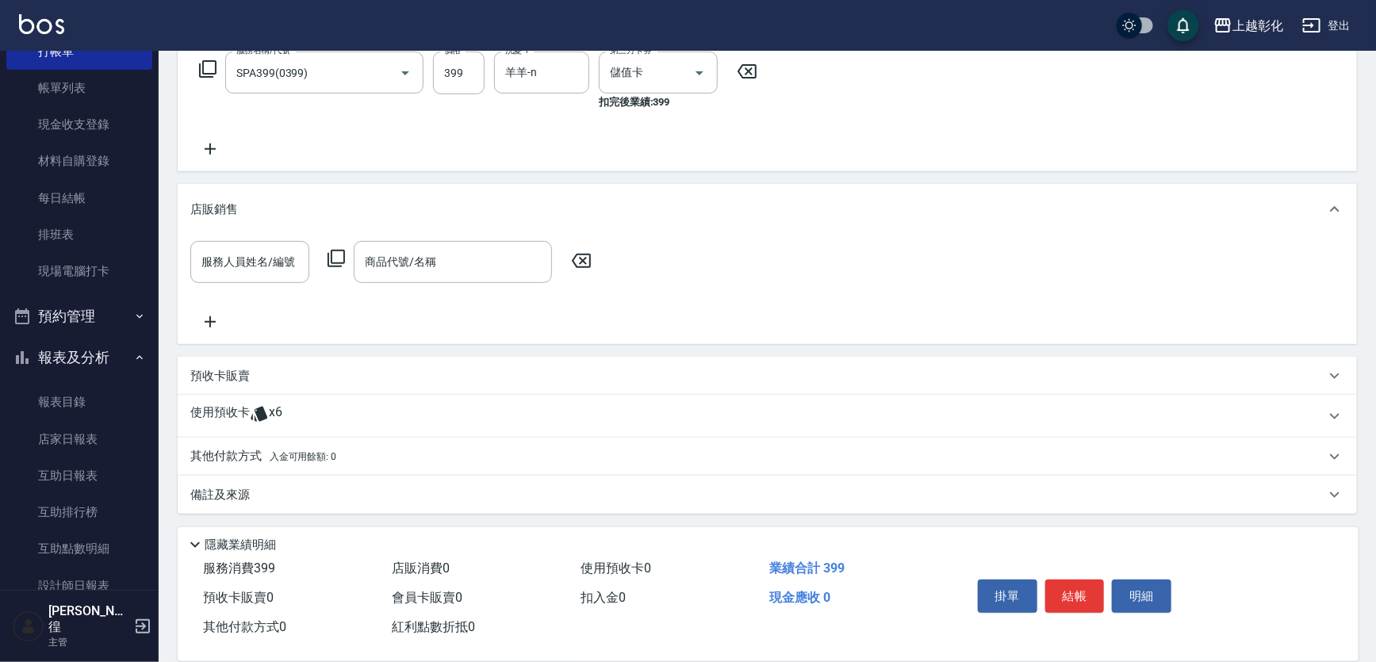
click at [256, 420] on icon at bounding box center [259, 413] width 19 height 19
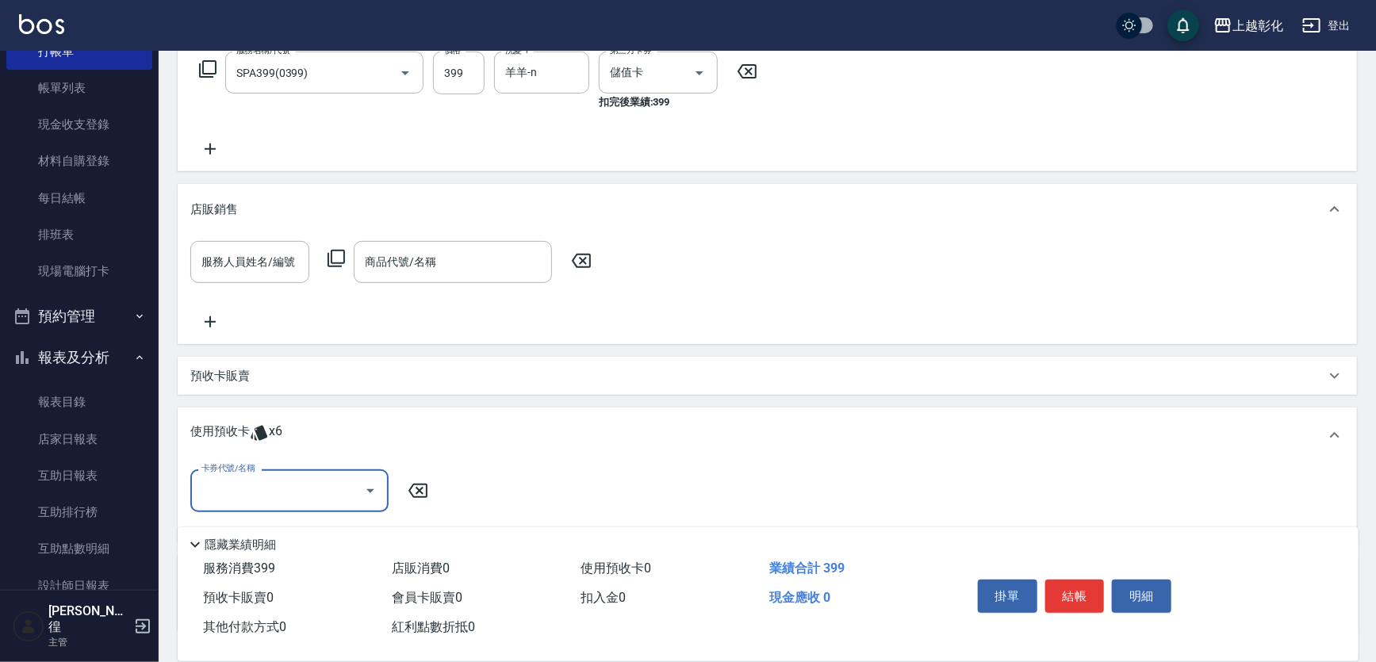
scroll to position [0, 0]
drag, startPoint x: 247, startPoint y: 518, endPoint x: 247, endPoint y: 493, distance: 25.4
click at [247, 517] on div "卡券代號/名稱 卡券代號/名稱" at bounding box center [767, 500] width 1154 height 61
click at [247, 493] on input "卡券代號/名稱" at bounding box center [277, 491] width 160 height 28
click at [243, 530] on div "海鹽洗髮 剩餘6張" at bounding box center [289, 531] width 198 height 26
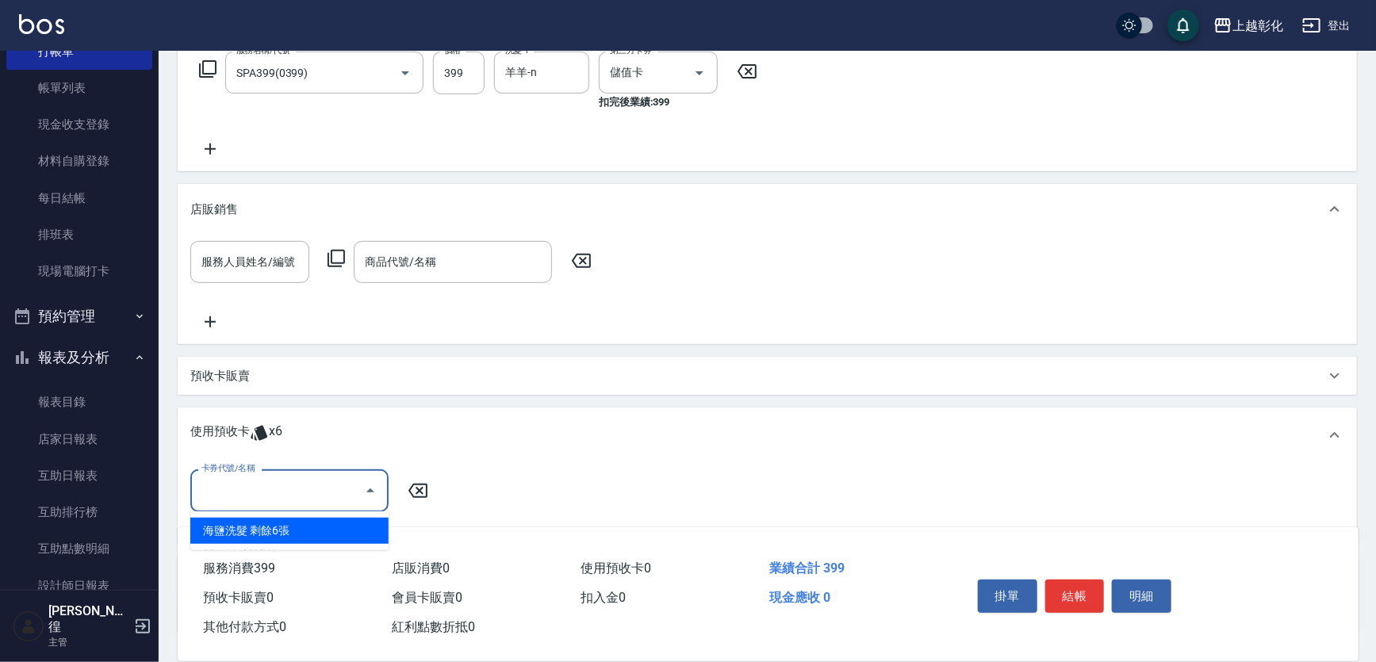
type input "海鹽洗髮"
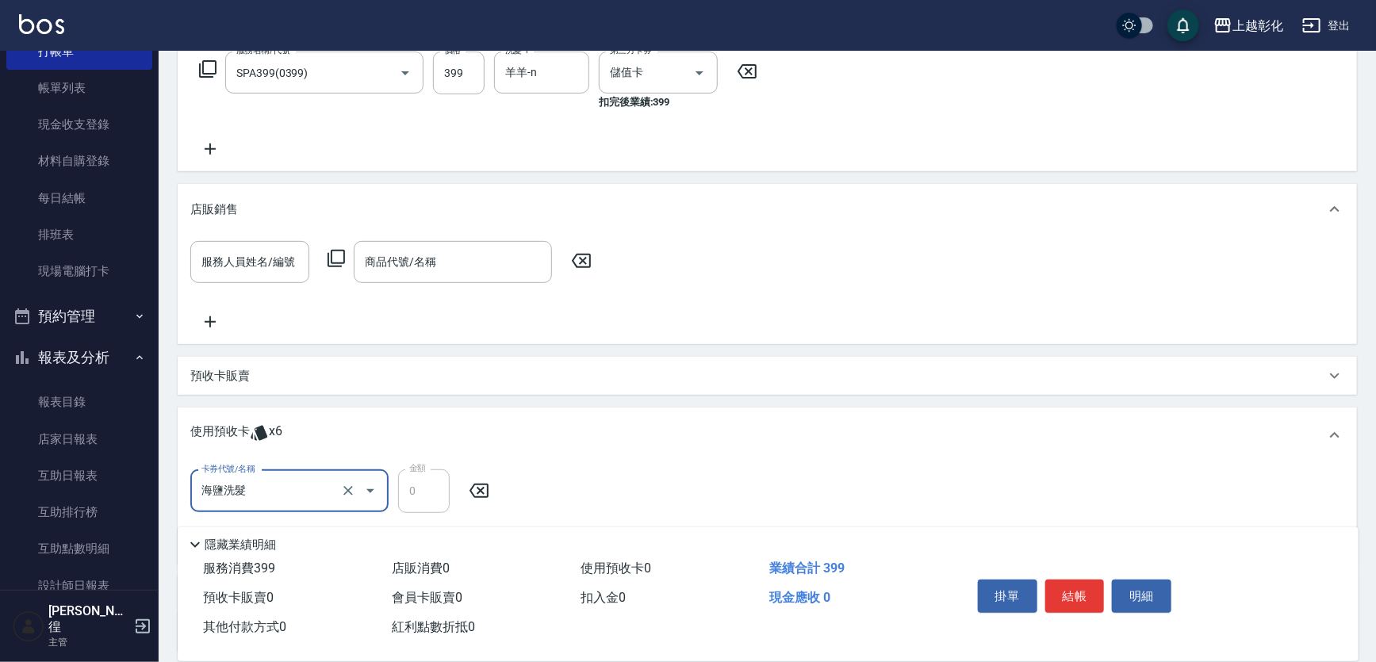
click at [296, 493] on input "海鹽洗髮" at bounding box center [267, 491] width 140 height 28
click at [1077, 593] on button "結帳" at bounding box center [1074, 596] width 59 height 33
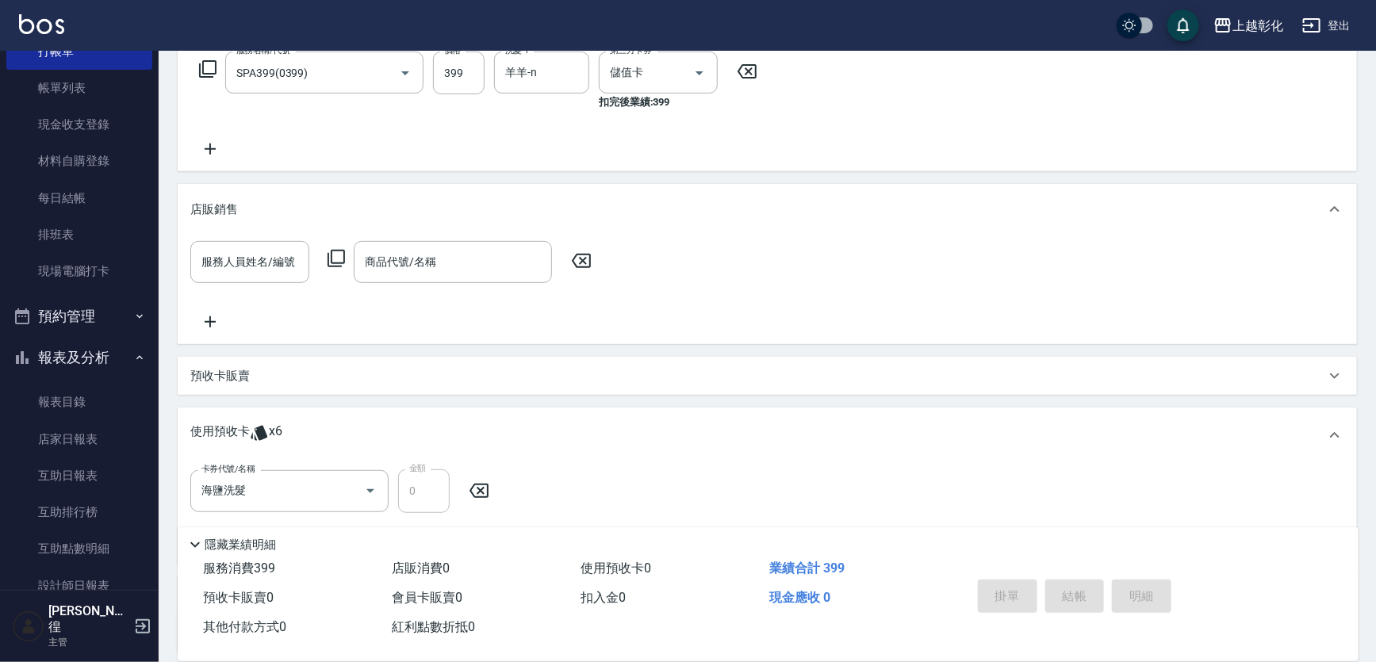
type input "[DATE] 17:49"
